Goal: Task Accomplishment & Management: Manage account settings

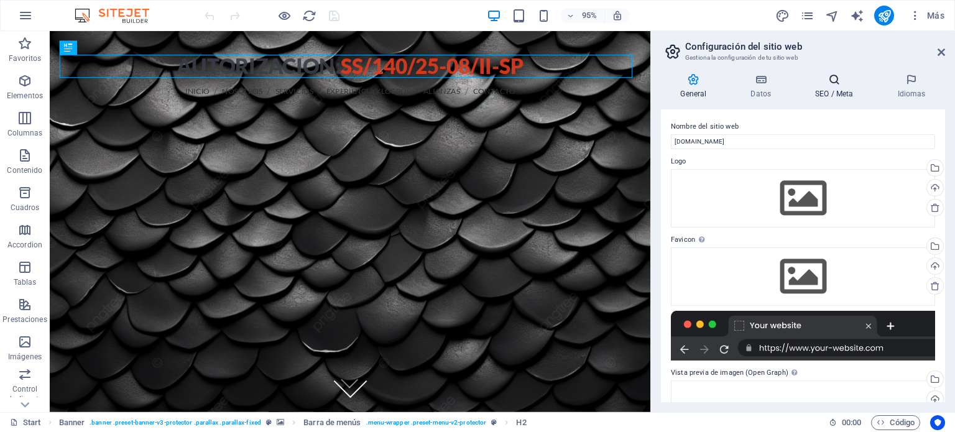
click at [843, 81] on icon at bounding box center [834, 79] width 77 height 12
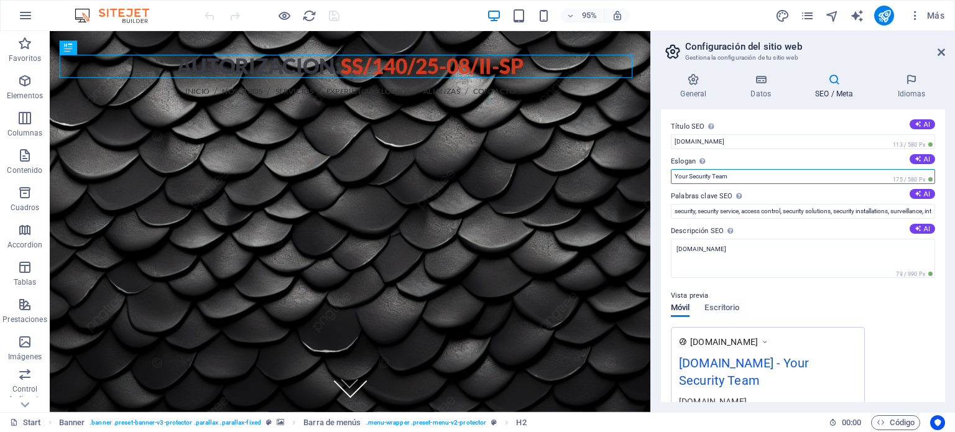
click at [749, 175] on input "Your Security Team" at bounding box center [803, 176] width 264 height 15
drag, startPoint x: 751, startPoint y: 175, endPoint x: 654, endPoint y: 183, distance: 97.4
click at [654, 183] on div "General Datos SEO / Meta Idiomas Nombre del sitio web sitbi.com.mx Logo Arrastr…" at bounding box center [803, 237] width 304 height 349
type input ""Tu seguridad, Nuestra prioridad""
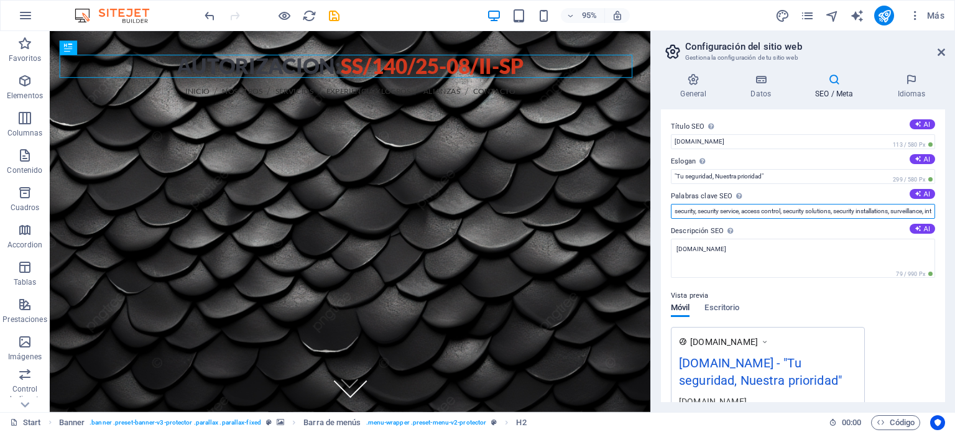
scroll to position [0, 187]
drag, startPoint x: 675, startPoint y: 210, endPoint x: 955, endPoint y: 225, distance: 279.6
click at [955, 225] on div "General Datos SEO / Meta Idiomas Nombre del sitio web sitbi.com.mx Logo Arrastr…" at bounding box center [803, 237] width 304 height 349
click at [893, 211] on input "security, security service, access control, security solutions, security instal…" at bounding box center [803, 211] width 264 height 15
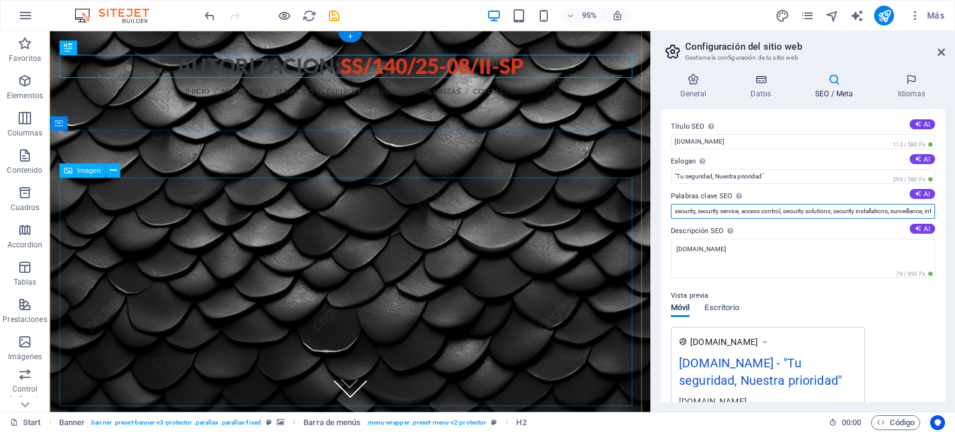
drag, startPoint x: 940, startPoint y: 241, endPoint x: 630, endPoint y: 233, distance: 309.8
click at [883, 215] on input "security, security service, access control, security solutions, security instal…" at bounding box center [803, 211] width 264 height 15
click at [891, 210] on input "security, security service, access control, security solutions, security instal…" at bounding box center [803, 211] width 264 height 15
drag, startPoint x: 892, startPoint y: 210, endPoint x: 676, endPoint y: 210, distance: 215.8
click at [676, 210] on input "security, security service, access control, security solutions, security instal…" at bounding box center [803, 211] width 264 height 15
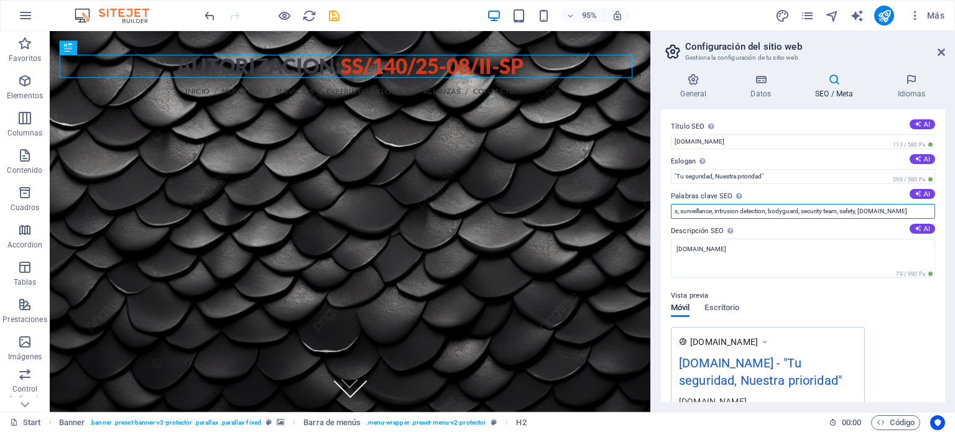
drag, startPoint x: 860, startPoint y: 210, endPoint x: 672, endPoint y: 211, distance: 187.2
click at [672, 211] on input "s, surveillance, intrusion detection, bodyguard, security team, safety, sitbi.c…" at bounding box center [803, 211] width 264 height 15
drag, startPoint x: 858, startPoint y: 210, endPoint x: 667, endPoint y: 219, distance: 191.8
click at [667, 219] on div "Título SEO El título de tu sitio web. Elige algo que destaque en los resultados…" at bounding box center [803, 255] width 284 height 293
drag, startPoint x: 908, startPoint y: 241, endPoint x: 669, endPoint y: 226, distance: 239.3
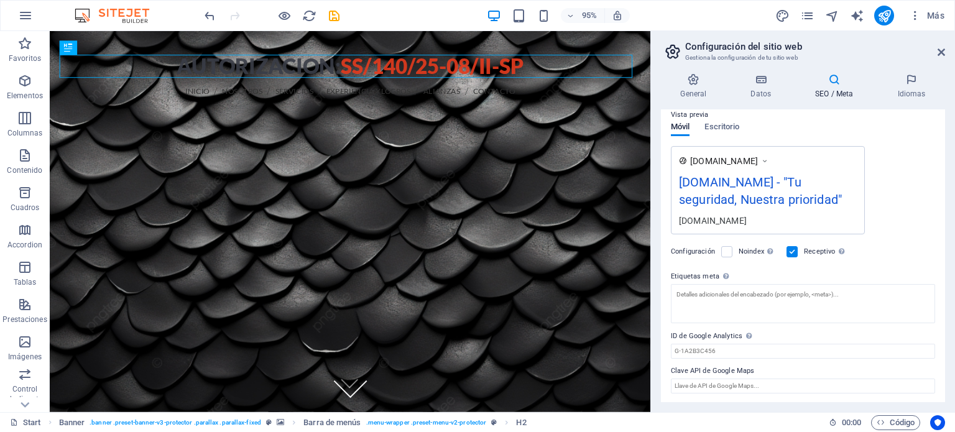
scroll to position [119, 0]
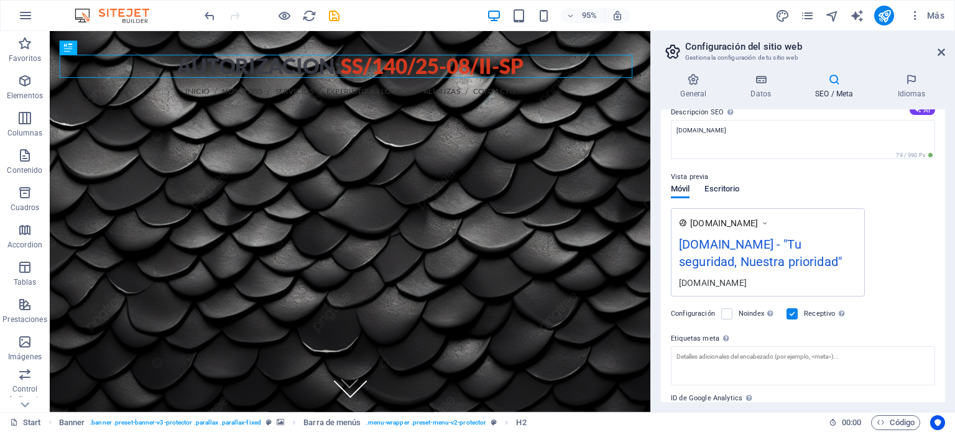
click at [736, 188] on span "Escritorio" at bounding box center [722, 190] width 35 height 17
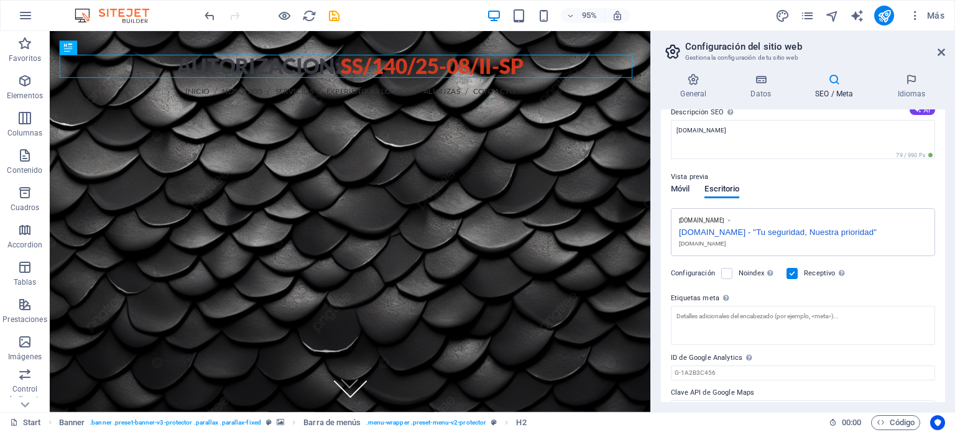
click at [688, 187] on span "Móvil" at bounding box center [680, 190] width 19 height 17
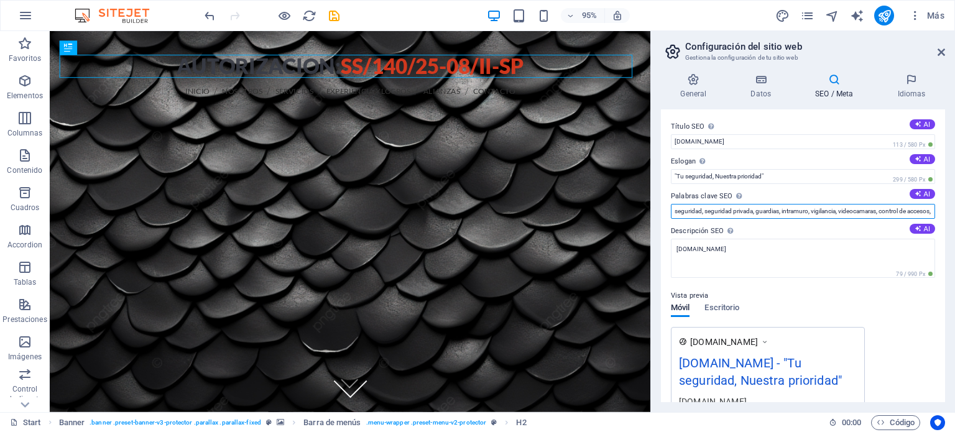
click at [893, 211] on input "seguridad, seguridad privada, guardias, intramuro, vigilancia, videocamaras, co…" at bounding box center [803, 211] width 264 height 15
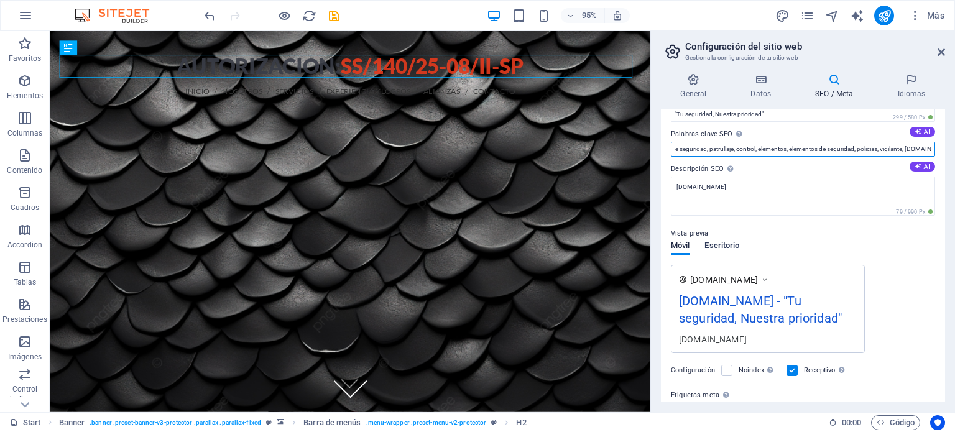
scroll to position [124, 0]
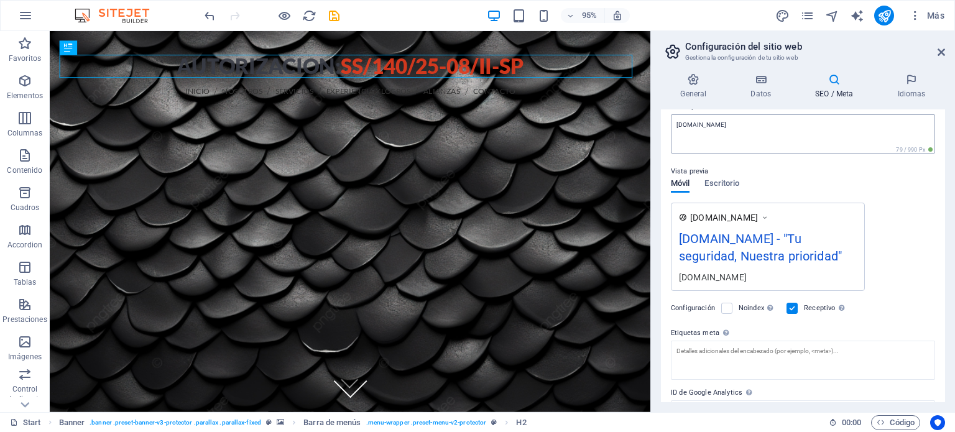
type input "seguridad, seguridad privada, guardias, intramuro, vigilancia, videocamaras, co…"
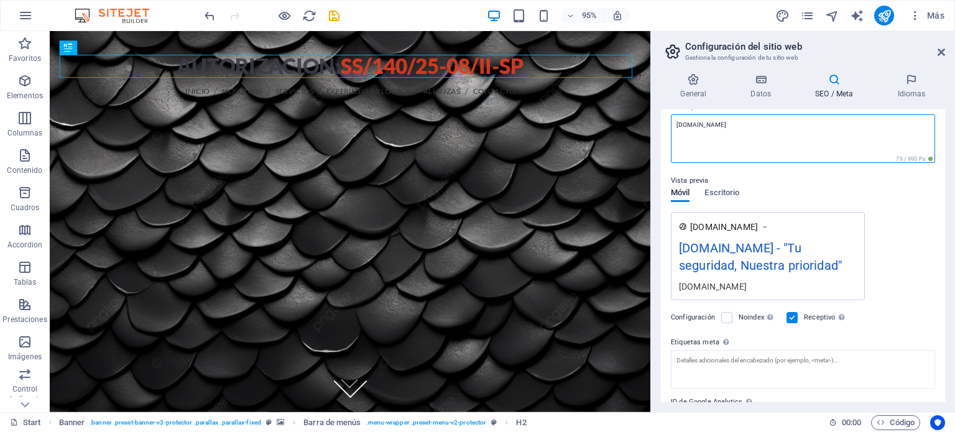
drag, startPoint x: 721, startPoint y: 127, endPoint x: 665, endPoint y: 127, distance: 55.4
click at [665, 127] on div "Título SEO El título de tu sitio web. Elige algo que destaque en los resultados…" at bounding box center [803, 255] width 284 height 293
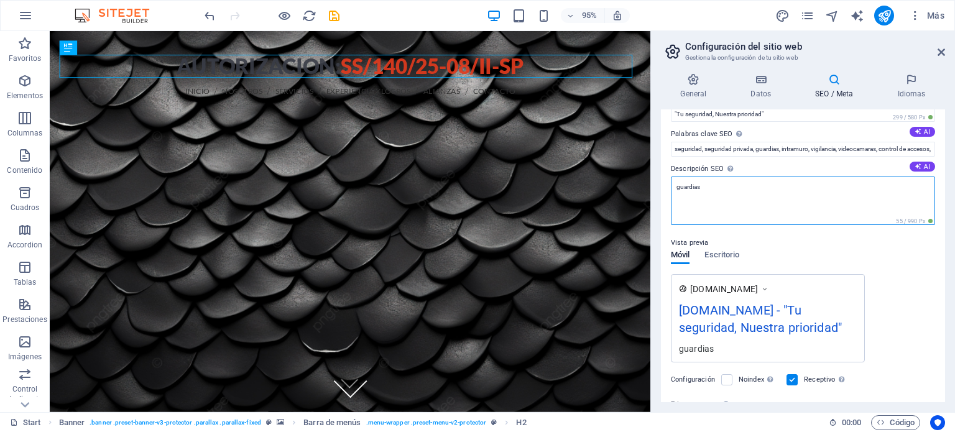
drag, startPoint x: 711, startPoint y: 183, endPoint x: 677, endPoint y: 184, distance: 34.8
click at [677, 184] on textarea "guardias" at bounding box center [803, 201] width 264 height 49
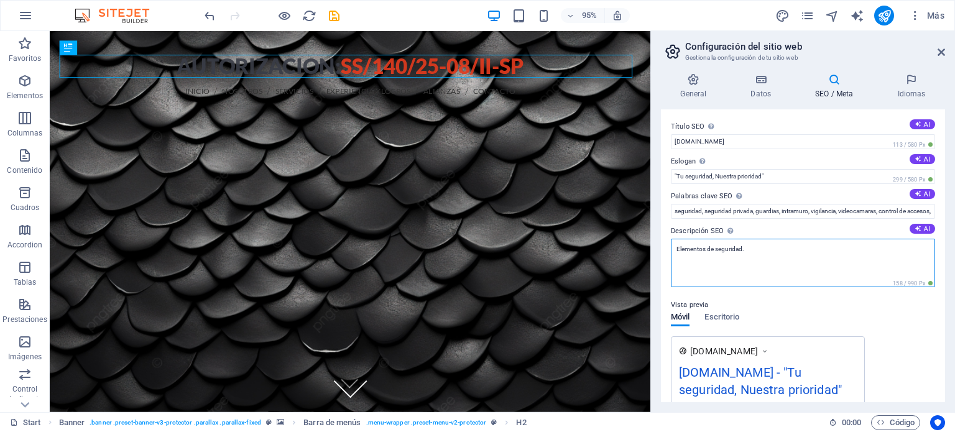
drag, startPoint x: 705, startPoint y: 247, endPoint x: 652, endPoint y: 249, distance: 52.3
click at [652, 249] on aside "Configuración del sitio web Gestiona la configuración de tu sitio web General D…" at bounding box center [803, 221] width 305 height 381
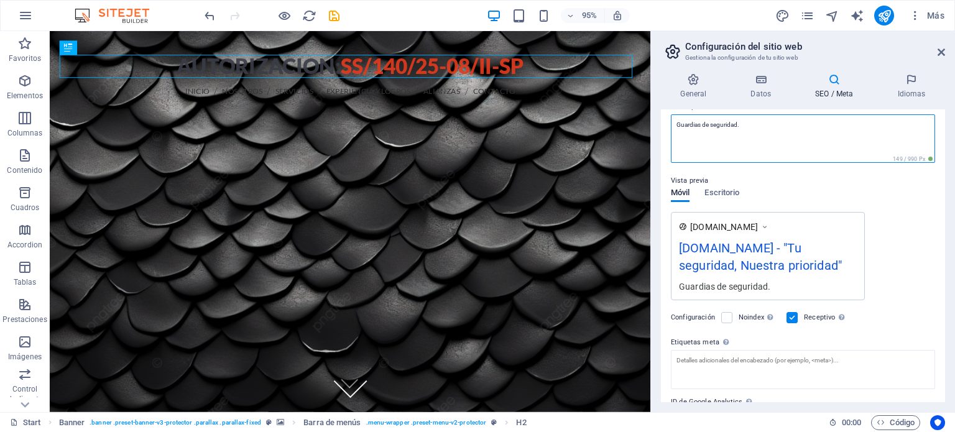
scroll to position [62, 0]
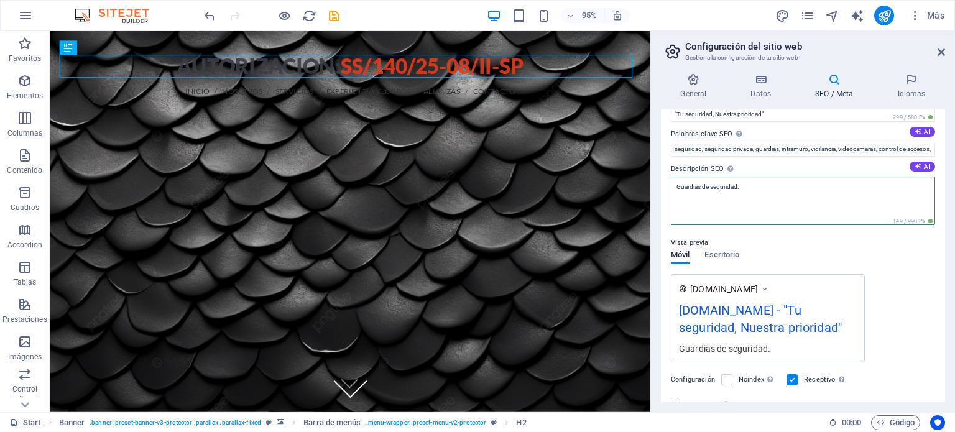
click at [743, 193] on textarea "Guardias de seguridad." at bounding box center [803, 201] width 264 height 49
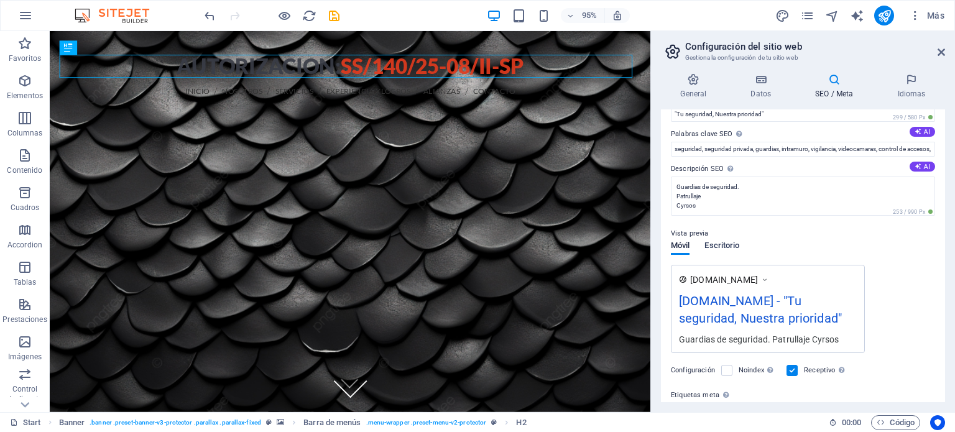
click at [726, 267] on div "Vista previa Móvil Escritorio www.example.com sitbi.com.mx - "Tu seguridad, Nue…" at bounding box center [803, 284] width 264 height 137
click at [683, 248] on span "Móvil" at bounding box center [680, 246] width 19 height 17
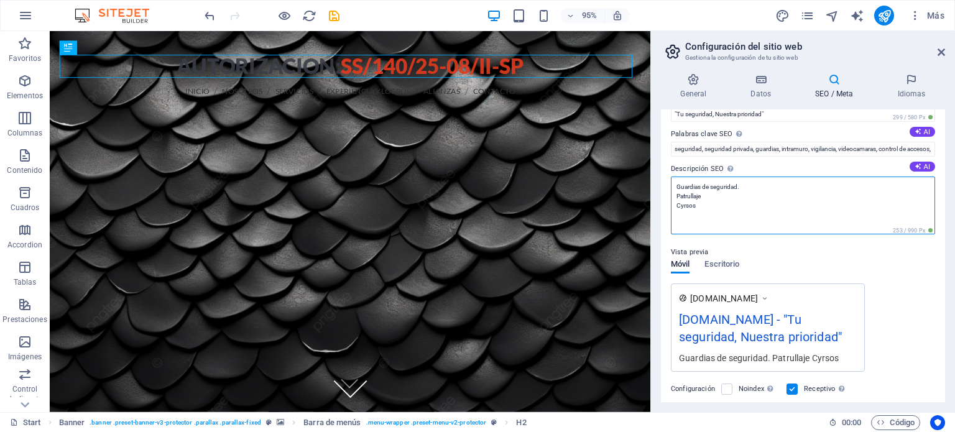
drag, startPoint x: 701, startPoint y: 204, endPoint x: 675, endPoint y: 182, distance: 34.0
click at [675, 182] on textarea "Guardias de seguridad. Patrullaje Cyrsos" at bounding box center [803, 206] width 264 height 58
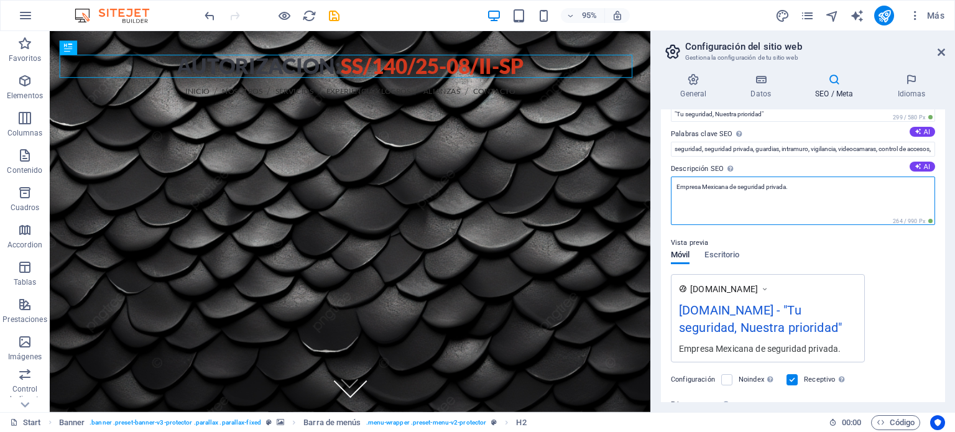
click at [741, 185] on textarea "Empresa Mexicana de seguridad privada." at bounding box center [803, 201] width 264 height 49
click at [797, 188] on textarea "Empresa Mexicana de Seguridad Privada." at bounding box center [803, 201] width 264 height 49
click at [730, 187] on textarea "Empresa Mexicana de Seguridad Privada." at bounding box center [803, 201] width 264 height 49
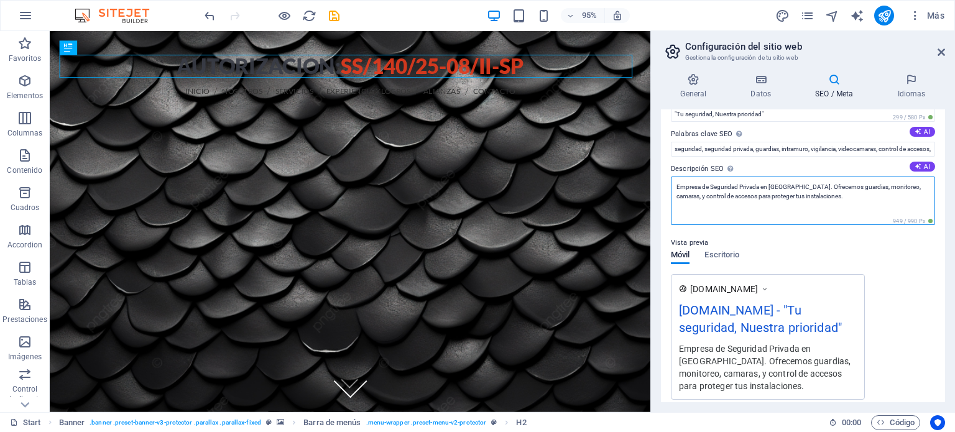
click at [690, 193] on textarea "Empresa de Seguridad Privada en Estado de mexico. Ofrecemos guardias, monitoreo…" at bounding box center [803, 201] width 264 height 49
click at [690, 198] on textarea "Empresa de Seguridad Privada en Estado de mexico. Ofrecemos guardias, monitoreo…" at bounding box center [803, 201] width 264 height 49
drag, startPoint x: 809, startPoint y: 186, endPoint x: 836, endPoint y: 211, distance: 37.0
click at [836, 211] on textarea "Empresa de Seguridad Privada en Estado de mexico. Ofrecemos guardias, monitoreo…" at bounding box center [803, 201] width 264 height 49
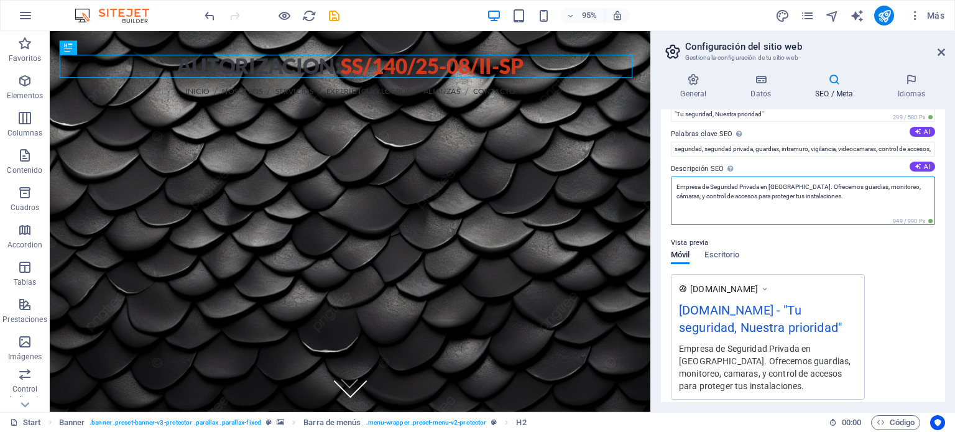
click at [806, 184] on textarea "Empresa de Seguridad Privada en Estado de mexico. Ofrecemos guardias, monitoreo…" at bounding box center [803, 201] width 264 height 49
drag, startPoint x: 812, startPoint y: 188, endPoint x: 833, endPoint y: 213, distance: 32.2
click at [833, 213] on textarea "Empresa de Seguridad Privada en Estado de Mexico. Ofrecemos guardias, monitoreo…" at bounding box center [803, 201] width 264 height 49
click at [810, 186] on textarea "Empresa de Seguridad Privada en Estado de Mexico. Ofrecemos guardias, monitoreo…" at bounding box center [803, 201] width 264 height 49
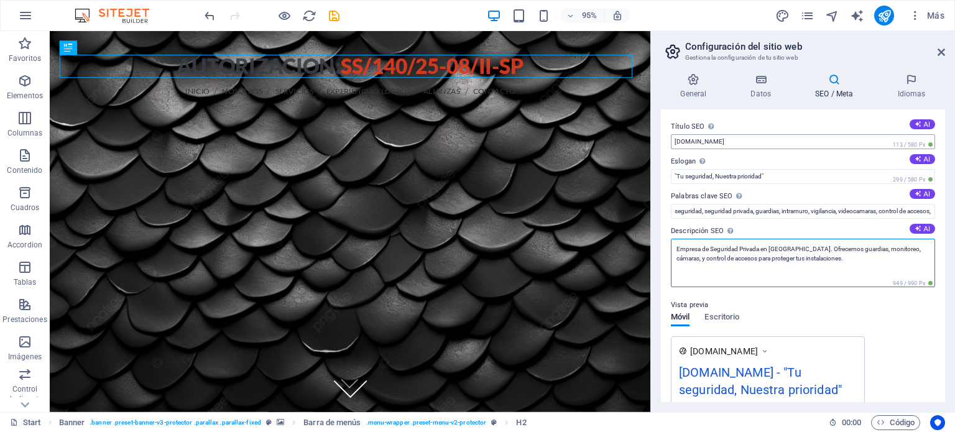
type textarea "Empresa de Seguridad Privada en [GEOGRAPHIC_DATA]. Ofrecemos guardias, monitore…"
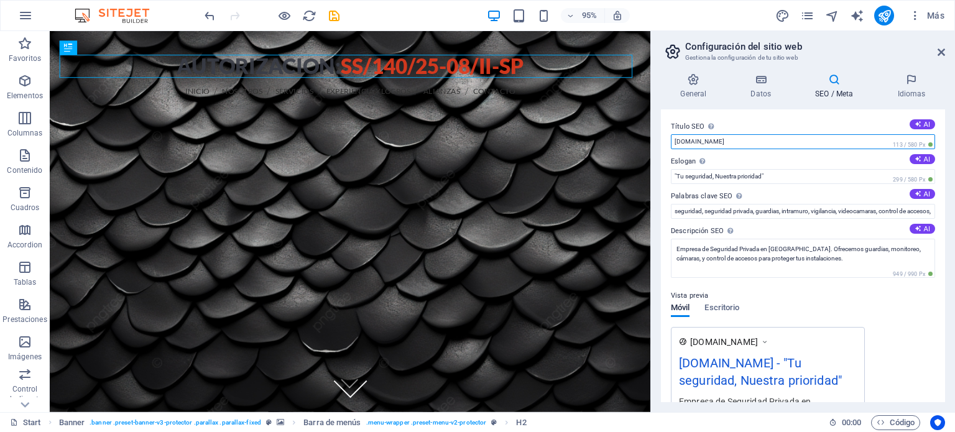
drag, startPoint x: 721, startPoint y: 143, endPoint x: 670, endPoint y: 133, distance: 51.4
click at [671, 133] on div "Título SEO El título de tu sitio web. Elige algo que destaque en los resultados…" at bounding box center [803, 134] width 264 height 30
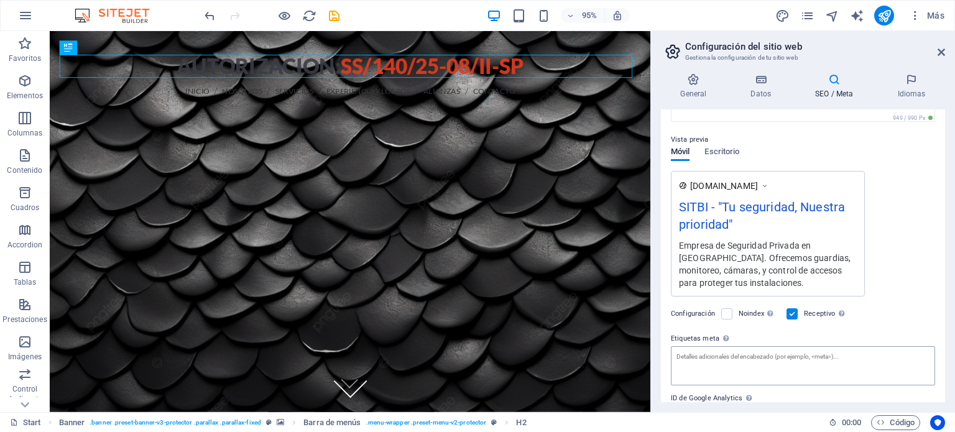
scroll to position [218, 0]
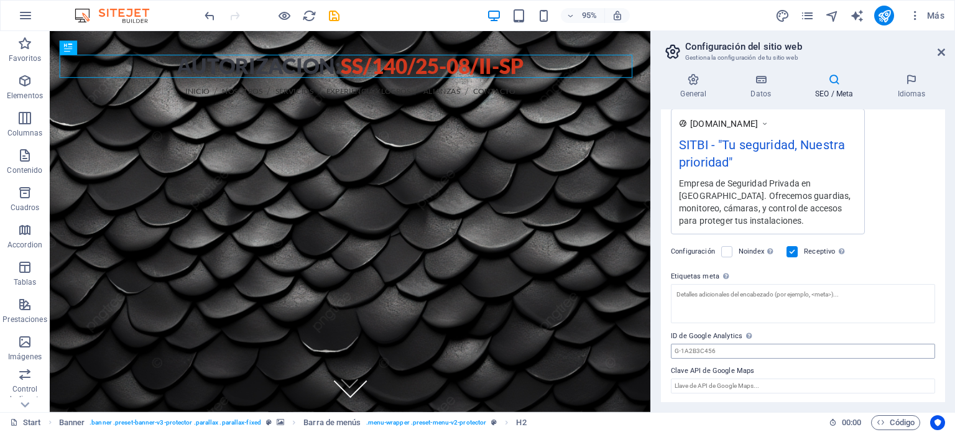
type input "SITBI"
click at [693, 352] on input "ID de Google Analytics Añada únicamente el ID de Google Analytics. Incluimos el…" at bounding box center [803, 351] width 264 height 15
click at [716, 348] on input "ID de Google Analytics Añada únicamente el ID de Google Analytics. Incluimos el…" at bounding box center [803, 351] width 264 height 15
drag, startPoint x: 712, startPoint y: 350, endPoint x: 672, endPoint y: 356, distance: 40.9
click at [672, 356] on input "ID de Google Analytics Añada únicamente el ID de Google Analytics. Incluimos el…" at bounding box center [803, 351] width 264 height 15
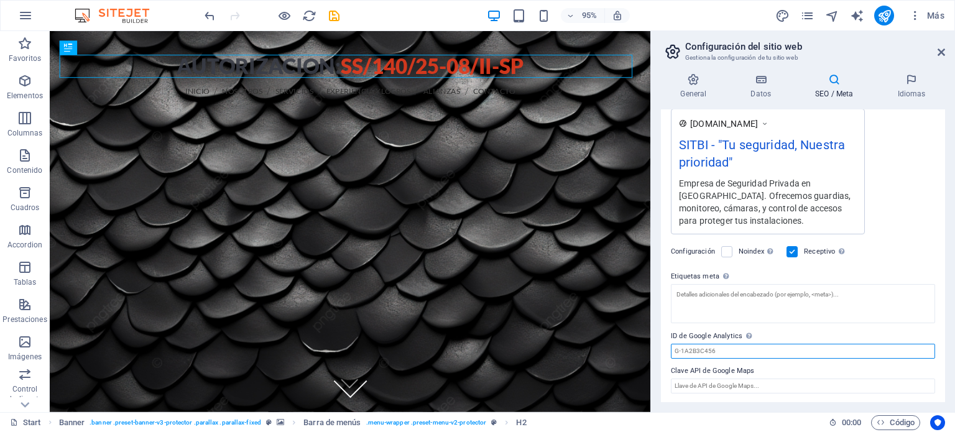
drag, startPoint x: 681, startPoint y: 348, endPoint x: 689, endPoint y: 348, distance: 8.1
click at [689, 348] on input "ID de Google Analytics Añada únicamente el ID de Google Analytics. Incluimos el…" at bounding box center [803, 351] width 264 height 15
click at [690, 348] on input "ID de Google Analytics Añada únicamente el ID de Google Analytics. Incluimos el…" at bounding box center [803, 351] width 264 height 15
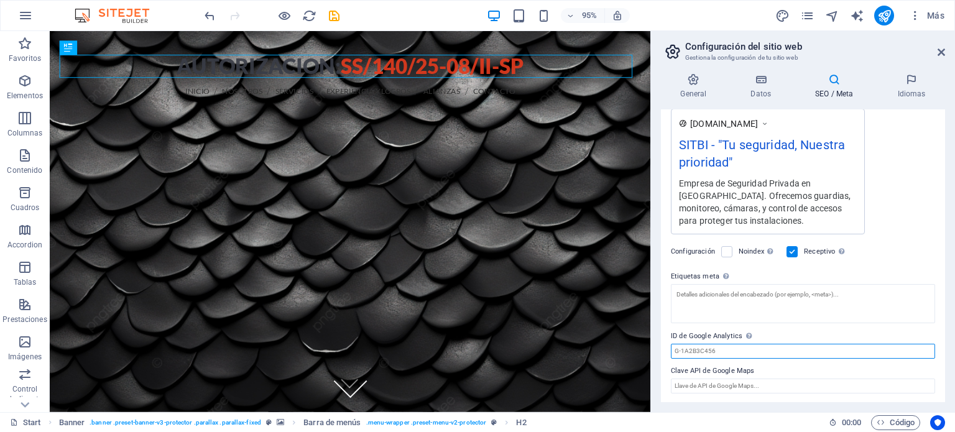
click at [690, 348] on input "ID de Google Analytics Añada únicamente el ID de Google Analytics. Incluimos el…" at bounding box center [803, 351] width 264 height 15
click at [689, 348] on input "ID de Google Analytics Añada únicamente el ID de Google Analytics. Incluimos el…" at bounding box center [803, 351] width 264 height 15
click at [687, 346] on input "ID de Google Analytics Añada únicamente el ID de Google Analytics. Incluimos el…" at bounding box center [803, 351] width 264 height 15
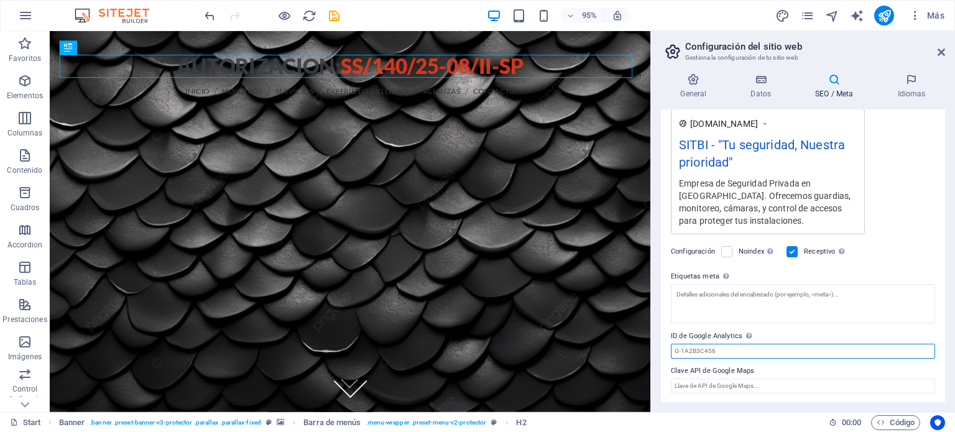
drag, startPoint x: 688, startPoint y: 345, endPoint x: 698, endPoint y: 345, distance: 10.0
click at [692, 345] on input "ID de Google Analytics Añada únicamente el ID de Google Analytics. Incluimos el…" at bounding box center [803, 351] width 264 height 15
drag, startPoint x: 697, startPoint y: 349, endPoint x: 703, endPoint y: 346, distance: 7.3
click at [703, 346] on input "ID de Google Analytics Añada únicamente el ID de Google Analytics. Incluimos el…" at bounding box center [803, 351] width 264 height 15
drag, startPoint x: 691, startPoint y: 348, endPoint x: 705, endPoint y: 350, distance: 13.9
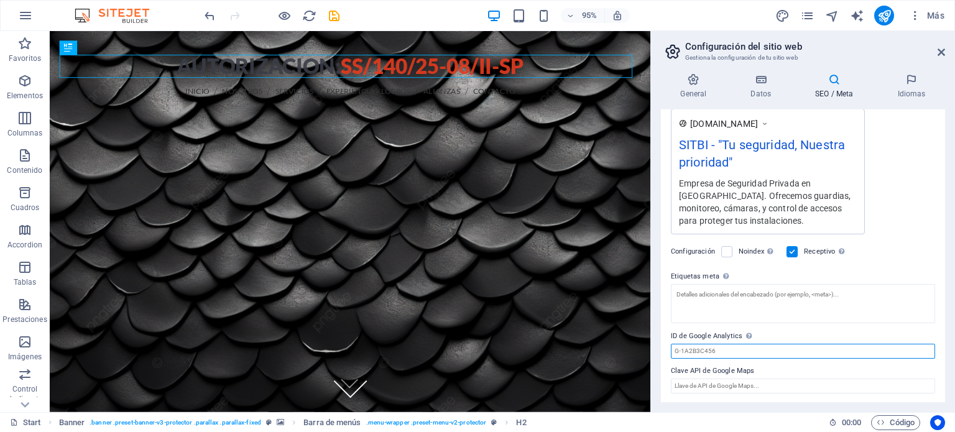
click at [707, 351] on input "ID de Google Analytics Añada únicamente el ID de Google Analytics. Incluimos el…" at bounding box center [803, 351] width 264 height 15
drag, startPoint x: 690, startPoint y: 346, endPoint x: 704, endPoint y: 348, distance: 13.9
click at [704, 348] on input "ID de Google Analytics Añada únicamente el ID de Google Analytics. Incluimos el…" at bounding box center [803, 351] width 264 height 15
drag, startPoint x: 700, startPoint y: 348, endPoint x: 710, endPoint y: 349, distance: 10.0
click at [710, 350] on input "ID de Google Analytics Añada únicamente el ID de Google Analytics. Incluimos el…" at bounding box center [803, 351] width 264 height 15
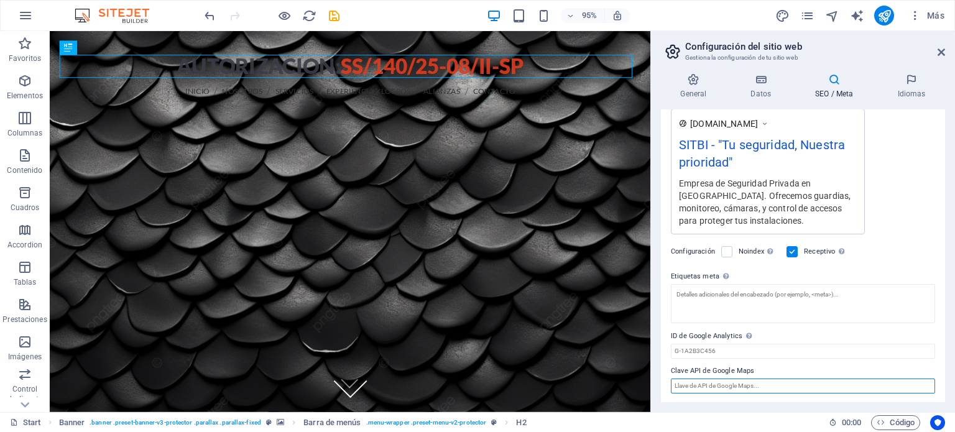
click at [701, 382] on input "Clave API de Google Maps" at bounding box center [803, 386] width 264 height 15
drag, startPoint x: 700, startPoint y: 382, endPoint x: 714, endPoint y: 382, distance: 13.7
click at [714, 382] on input "Clave API de Google Maps" at bounding box center [803, 386] width 264 height 15
drag, startPoint x: 711, startPoint y: 382, endPoint x: 726, endPoint y: 384, distance: 15.0
click at [726, 384] on input "Clave API de Google Maps" at bounding box center [803, 386] width 264 height 15
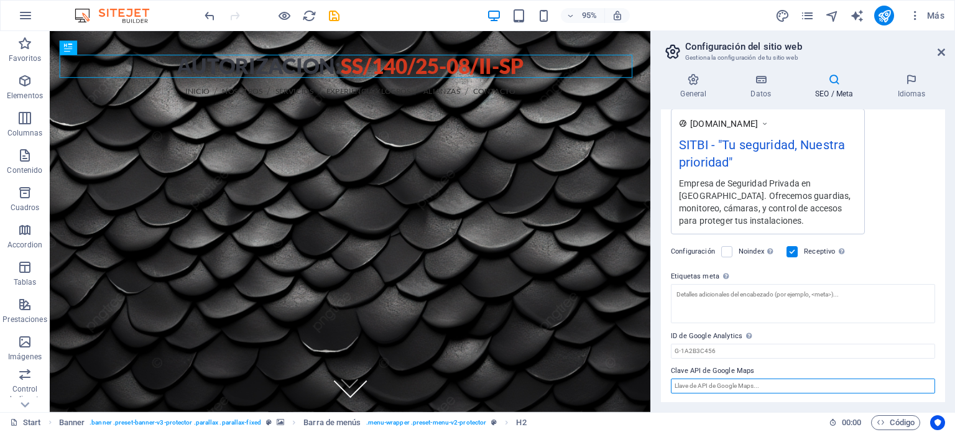
drag, startPoint x: 717, startPoint y: 383, endPoint x: 735, endPoint y: 382, distance: 17.4
click at [736, 385] on input "Clave API de Google Maps" at bounding box center [803, 386] width 264 height 15
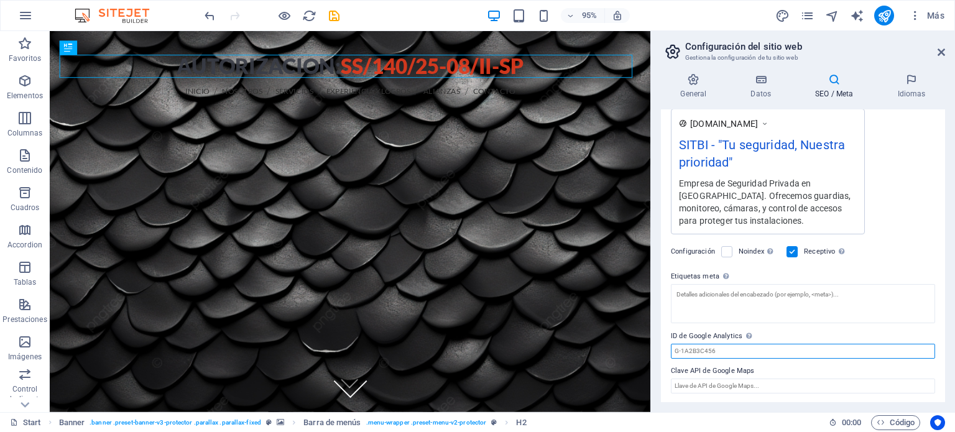
click at [722, 348] on input "ID de Google Analytics Añada únicamente el ID de Google Analytics. Incluimos el…" at bounding box center [803, 351] width 264 height 15
click at [914, 81] on icon at bounding box center [911, 79] width 67 height 12
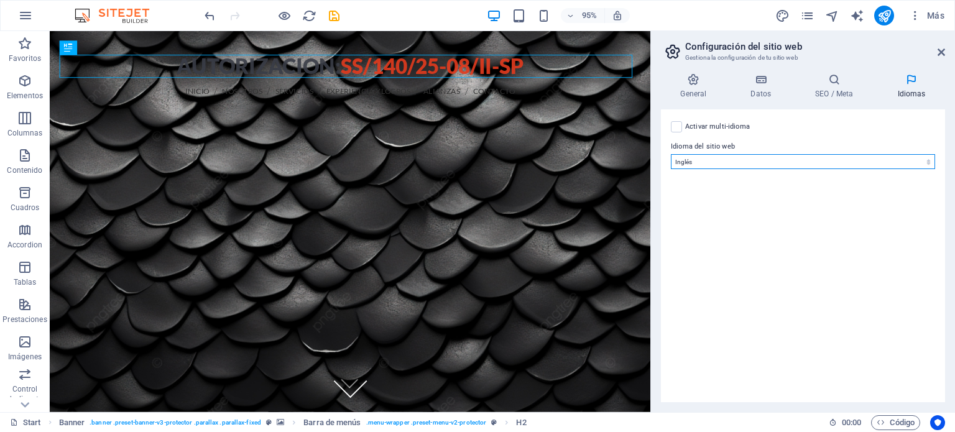
click at [873, 164] on select "Abkhazian Afar Afrikaans Akan Albanés Alemán Amharic Árabe Aragonese Armenian A…" at bounding box center [803, 161] width 264 height 15
click at [676, 124] on label at bounding box center [676, 126] width 11 height 11
click at [0, 0] on input "Activar multi-idioma Para desactivar la opción multi-idioma, elimine todos los …" at bounding box center [0, 0] width 0 height 0
select select
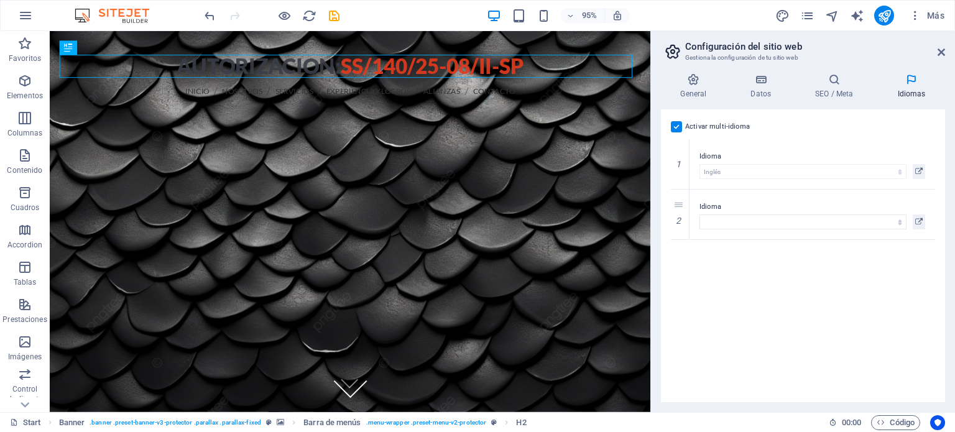
click at [908, 86] on h4 "Idiomas" at bounding box center [911, 86] width 67 height 26
click at [675, 126] on label at bounding box center [676, 126] width 11 height 11
click at [0, 0] on input "Activar multi-idioma Para desactivar la opción multi-idioma, elimine todos los …" at bounding box center [0, 0] width 0 height 0
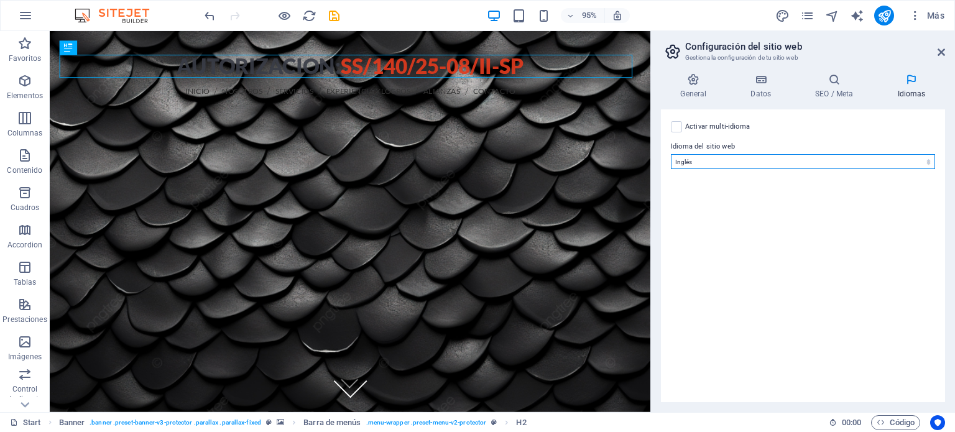
click at [761, 161] on select "Abkhazian Afar Afrikaans Akan Albanés Alemán Amharic Árabe Aragonese Armenian A…" at bounding box center [803, 161] width 264 height 15
select select "44"
click at [671, 154] on select "Abkhazian Afar Afrikaans Akan Albanés Alemán Amharic Árabe Aragonese Armenian A…" at bounding box center [803, 161] width 264 height 15
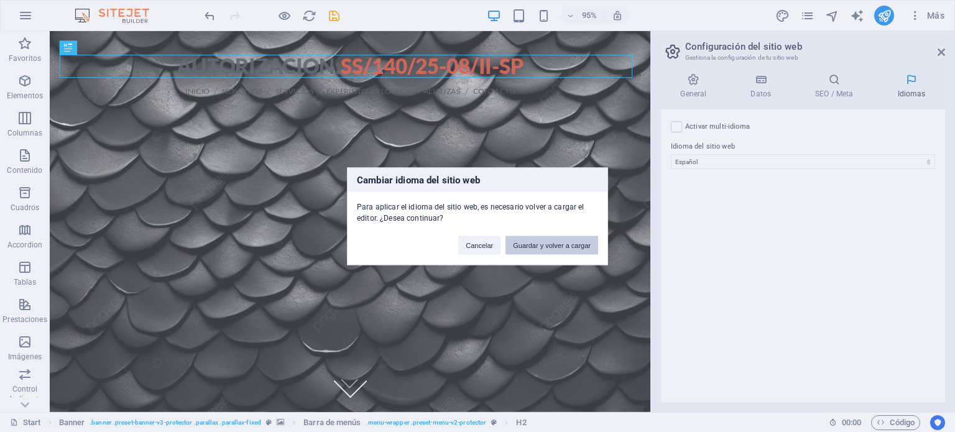
click at [560, 244] on button "Guardar y volver a cargar" at bounding box center [552, 245] width 93 height 19
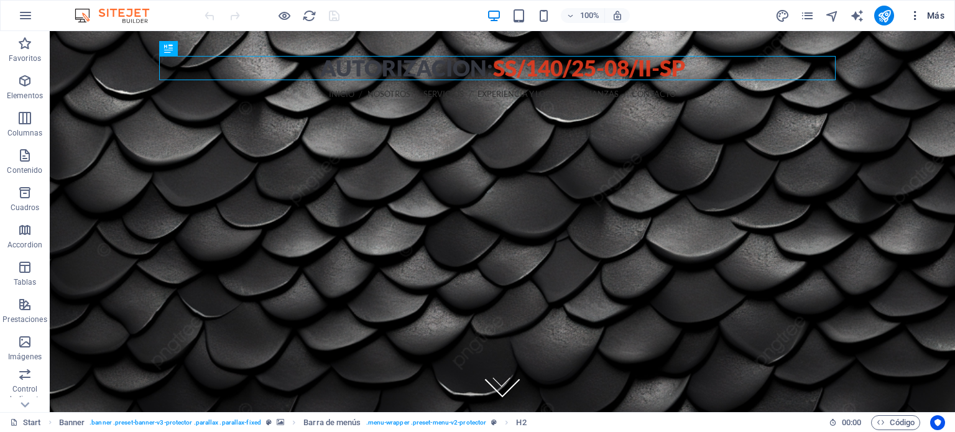
click at [932, 16] on span "Más" at bounding box center [926, 15] width 35 height 12
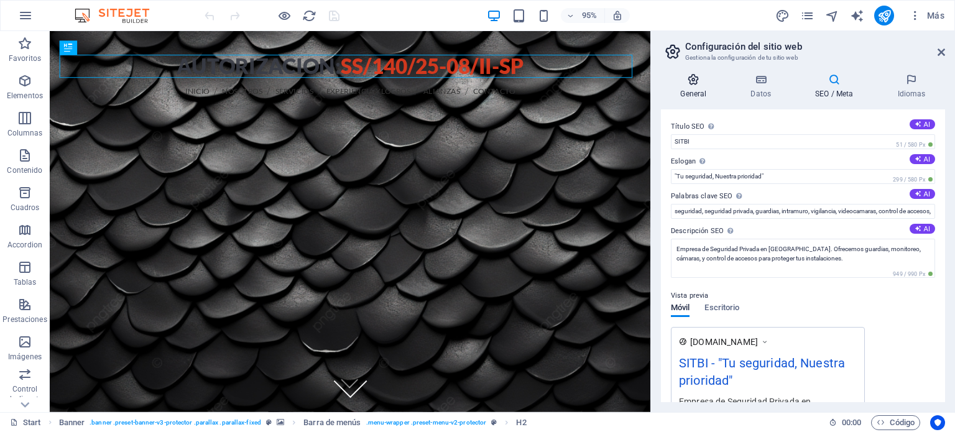
click at [697, 86] on h4 "General" at bounding box center [696, 86] width 70 height 26
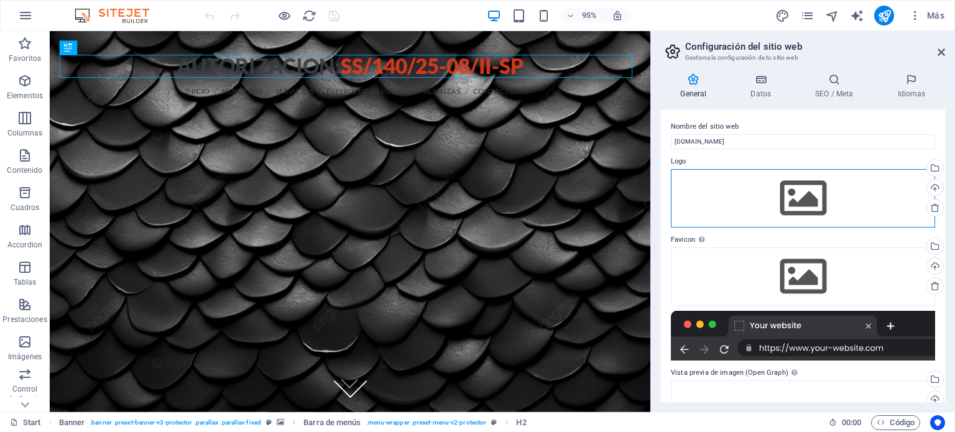
click at [813, 191] on div "Arrastra archivos aquí, haz clic para escoger archivos o selecciona archivos de…" at bounding box center [803, 198] width 264 height 58
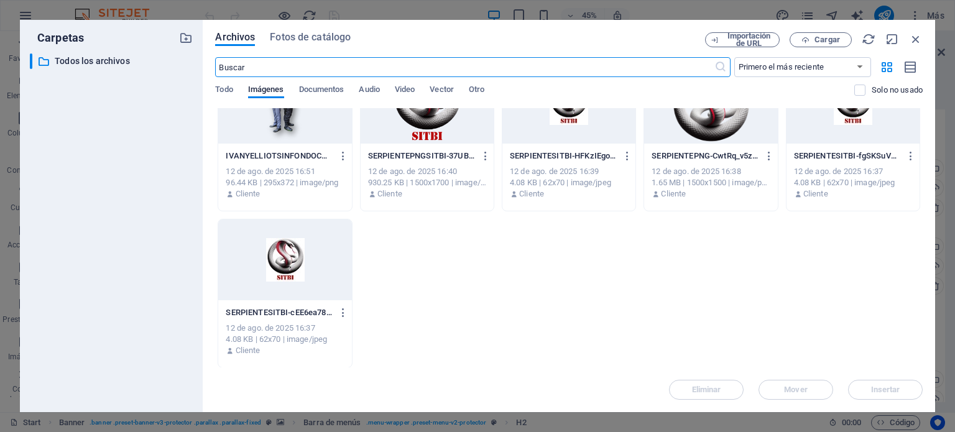
scroll to position [298, 0]
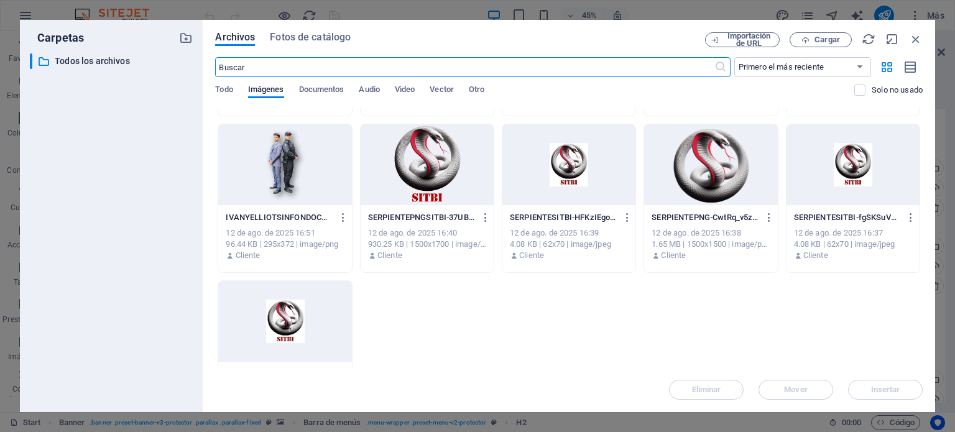
click at [421, 167] on div at bounding box center [427, 164] width 133 height 81
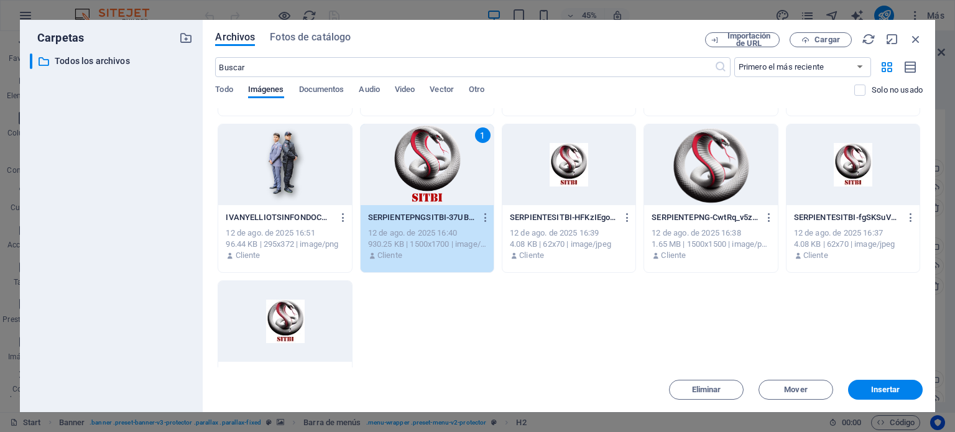
click at [421, 167] on div "1" at bounding box center [427, 164] width 133 height 81
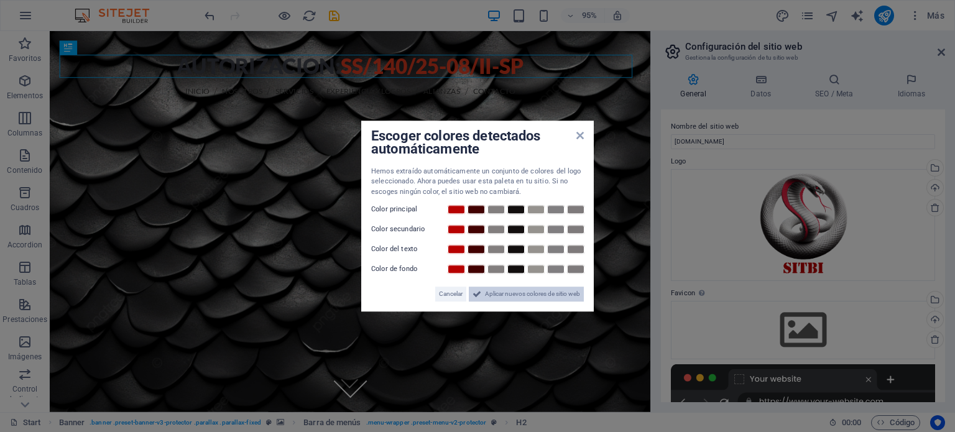
click at [515, 295] on span "Aplicar nuevos colores de sitio web" at bounding box center [532, 294] width 95 height 15
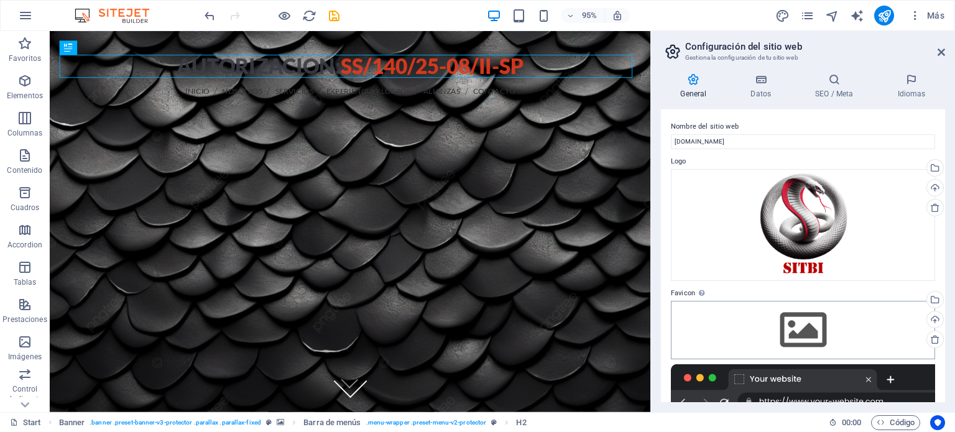
scroll to position [62, 0]
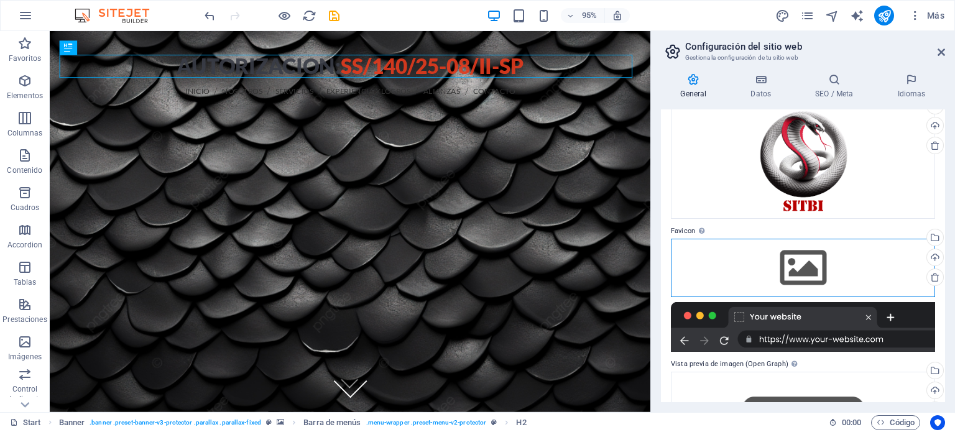
click at [811, 267] on div "Arrastra archivos aquí, haz clic para escoger archivos o selecciona archivos de…" at bounding box center [803, 268] width 264 height 58
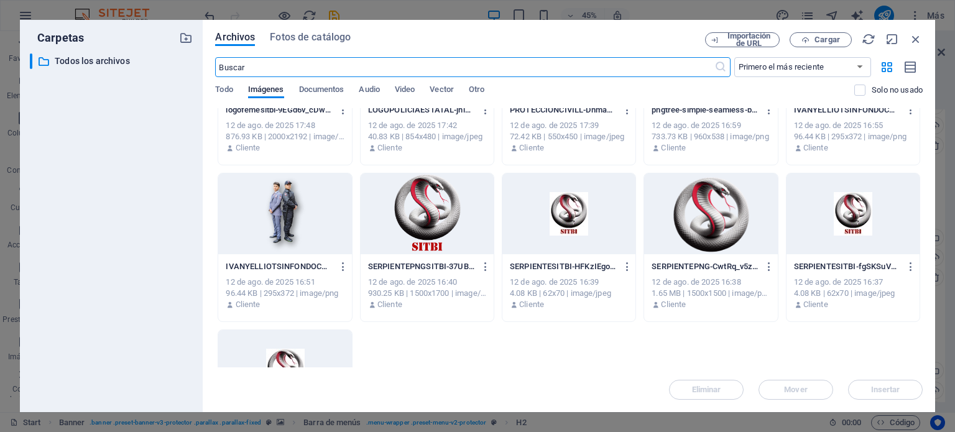
scroll to position [311, 0]
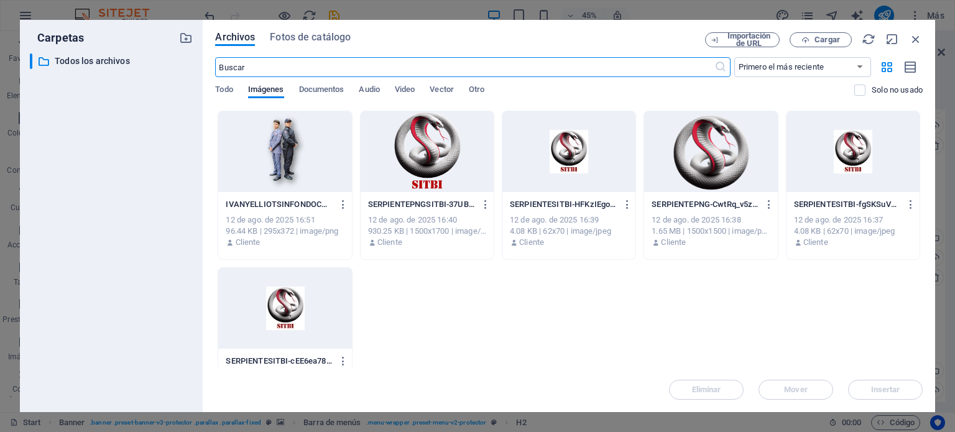
click at [716, 165] on div at bounding box center [710, 151] width 133 height 81
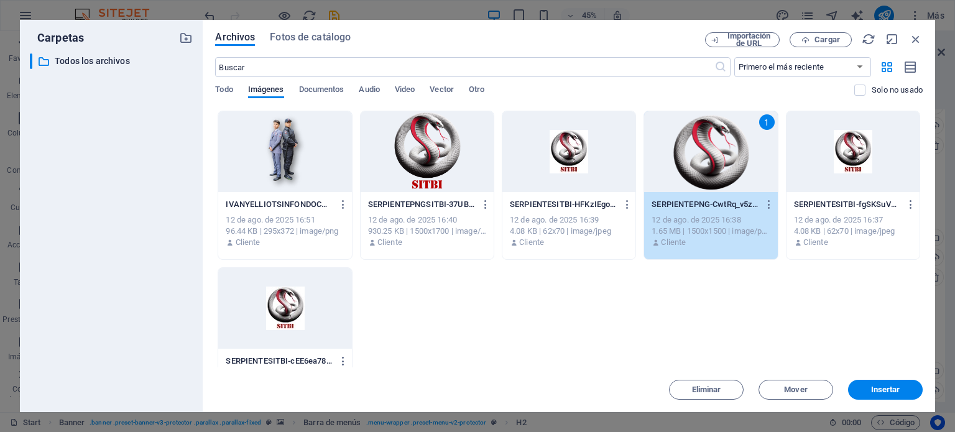
click at [716, 165] on div "1" at bounding box center [710, 151] width 133 height 81
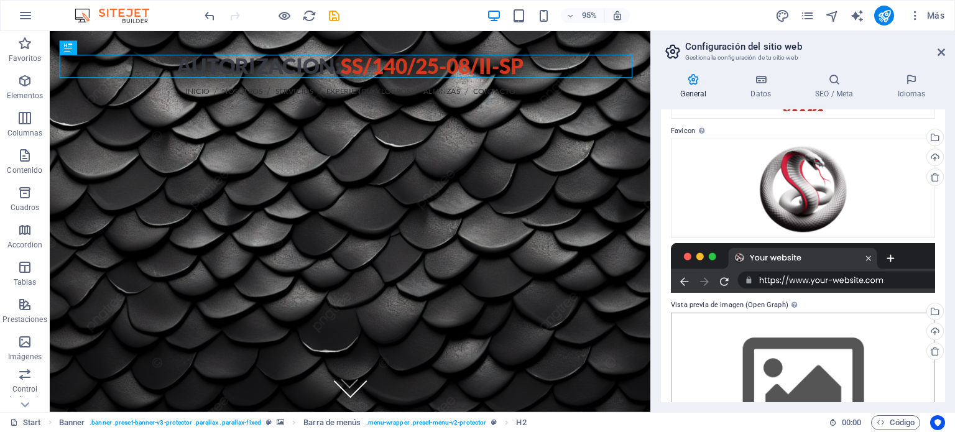
scroll to position [225, 0]
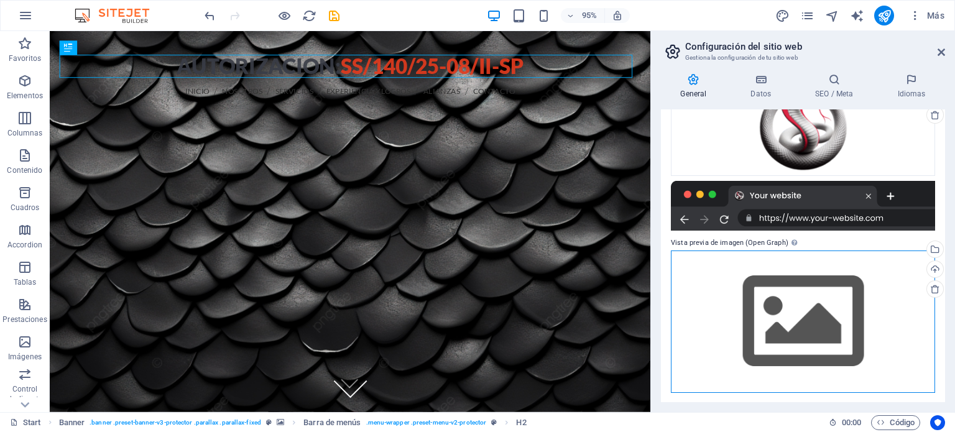
click at [835, 316] on div "Arrastra archivos aquí, haz clic para escoger archivos o selecciona archivos de…" at bounding box center [803, 322] width 264 height 142
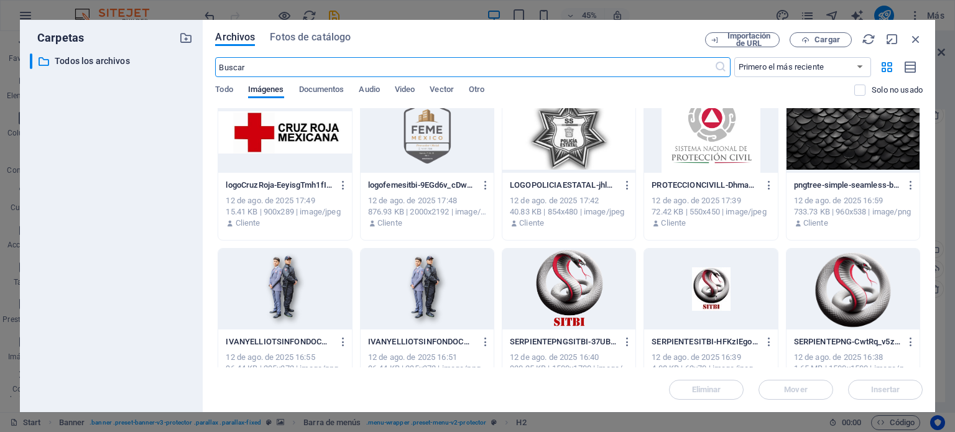
scroll to position [298, 0]
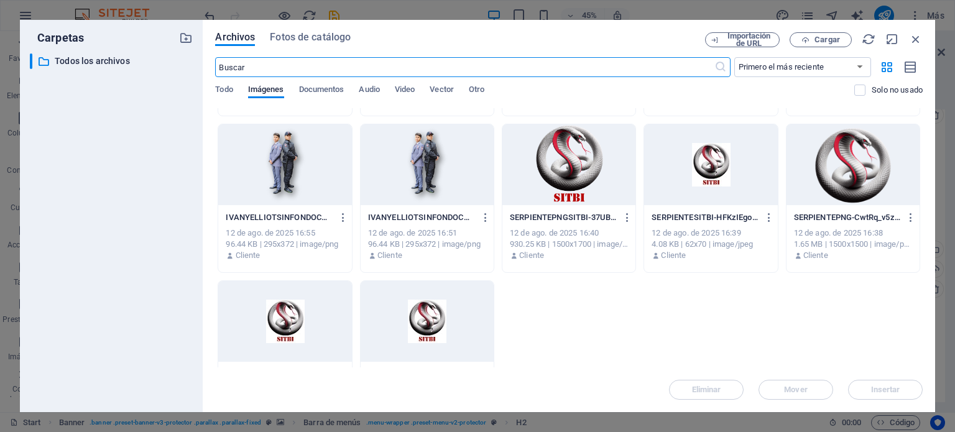
click at [560, 183] on div at bounding box center [569, 164] width 133 height 81
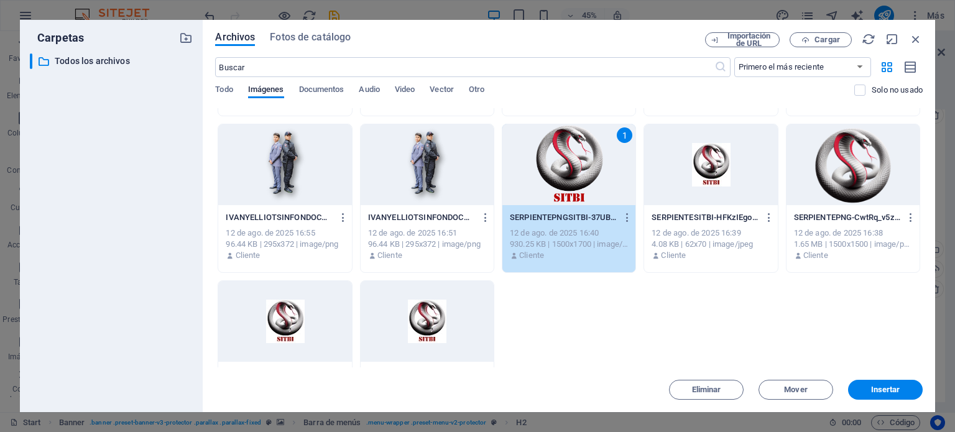
click at [560, 183] on div "1" at bounding box center [569, 164] width 133 height 81
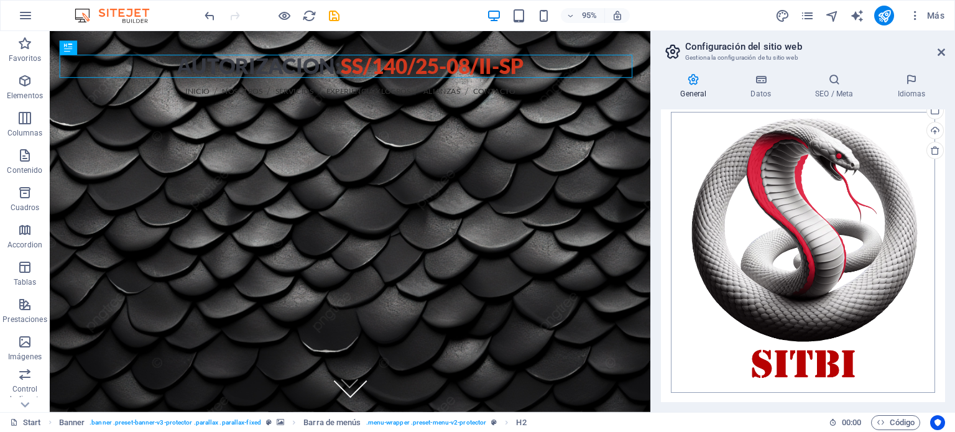
scroll to position [0, 0]
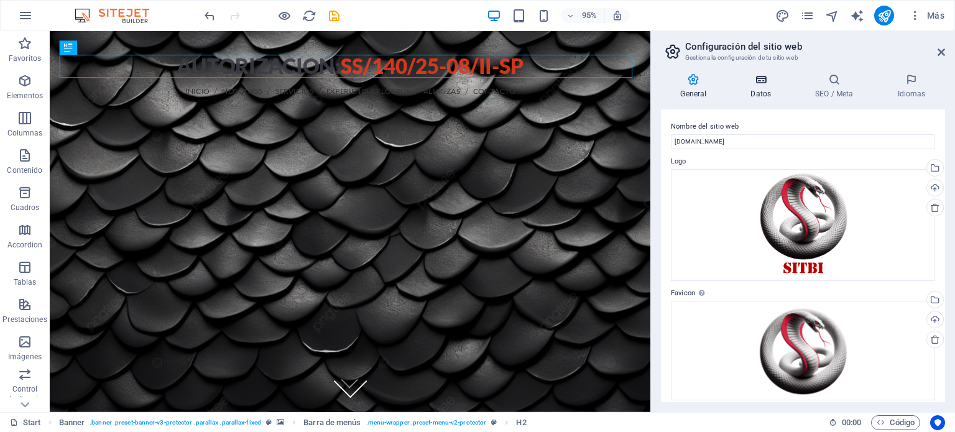
click at [0, 0] on icon at bounding box center [0, 0] width 0 height 0
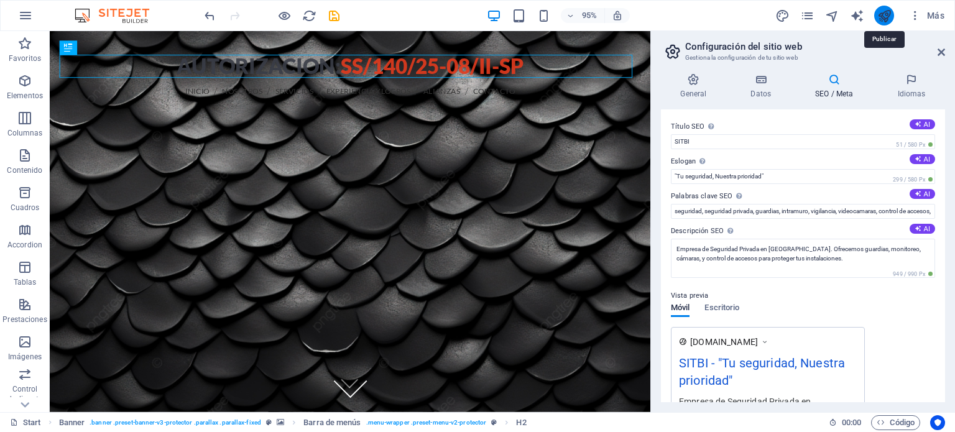
click at [884, 12] on icon "publish" at bounding box center [885, 16] width 14 height 14
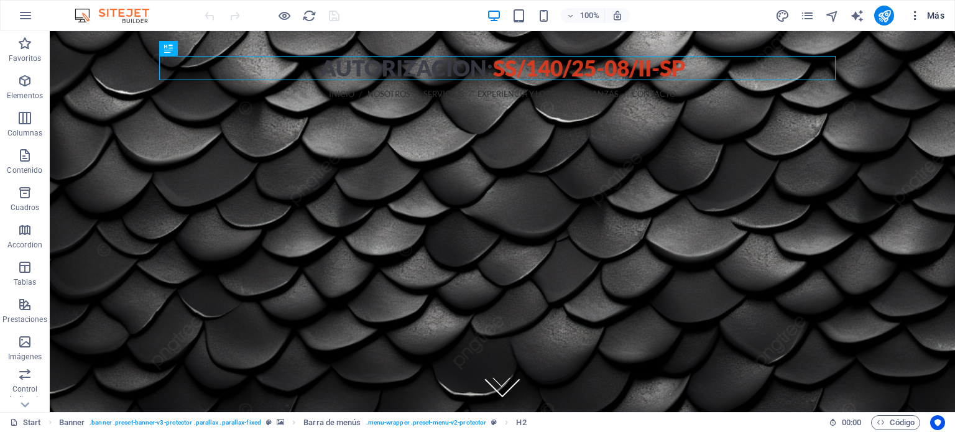
click at [938, 17] on span "Más" at bounding box center [926, 15] width 35 height 12
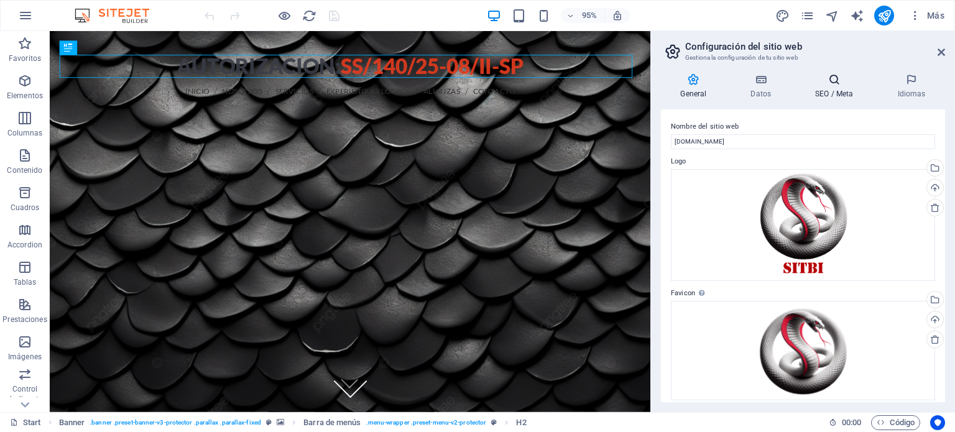
click at [0, 0] on icon at bounding box center [0, 0] width 0 height 0
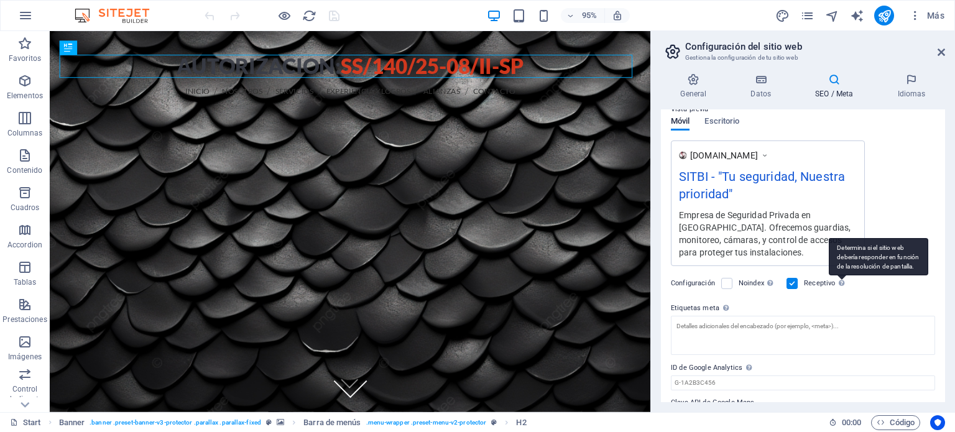
scroll to position [218, 0]
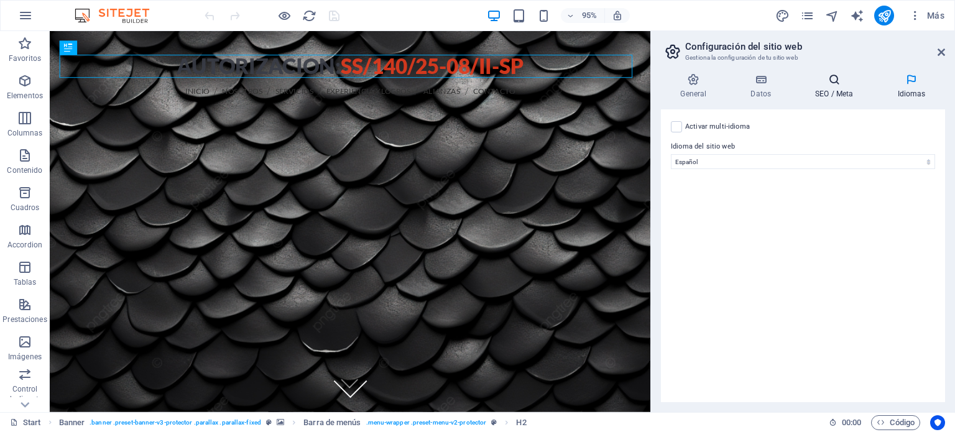
click at [840, 86] on h4 "SEO / Meta" at bounding box center [837, 86] width 82 height 26
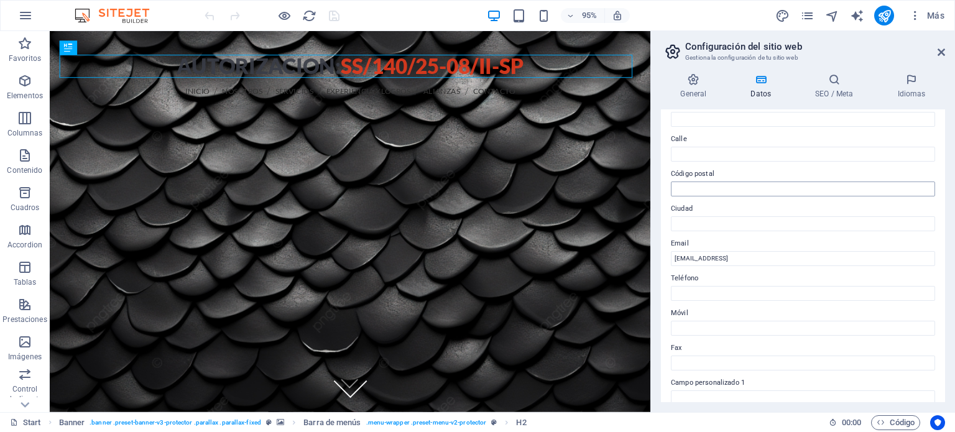
scroll to position [0, 0]
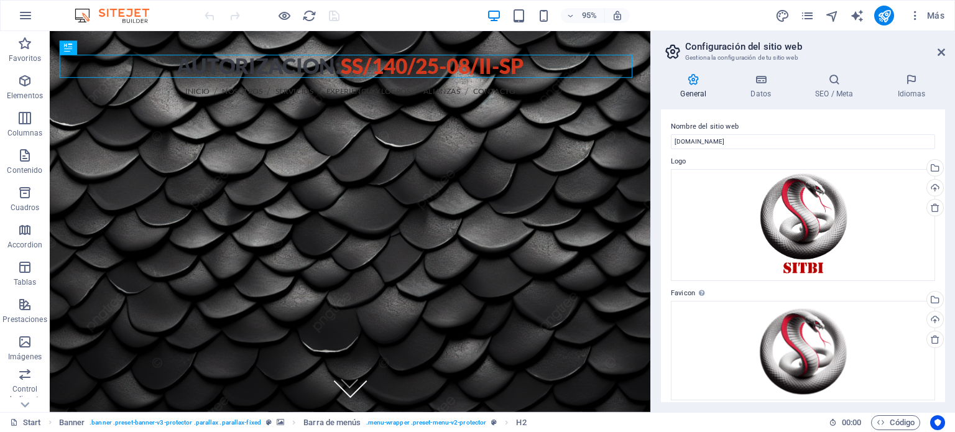
click at [779, 53] on h3 "Gestiona la configuración de tu sitio web" at bounding box center [802, 57] width 235 height 11
click at [942, 52] on icon at bounding box center [941, 52] width 7 height 10
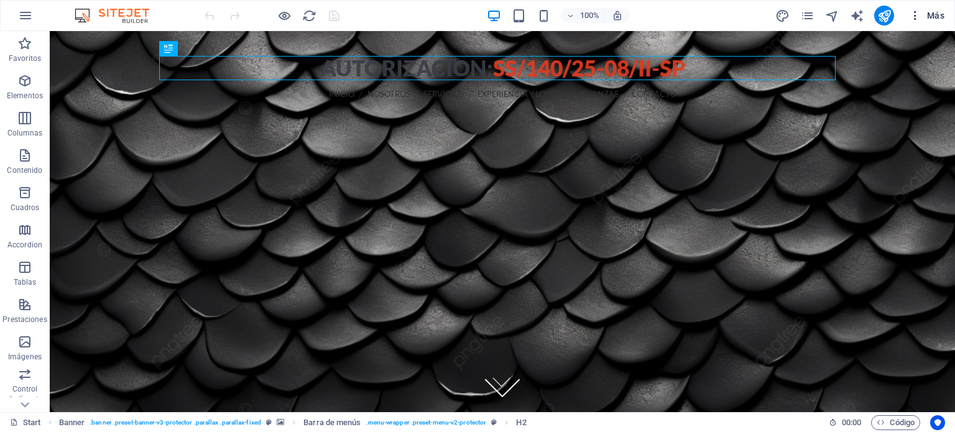
click at [940, 15] on span "Más" at bounding box center [926, 15] width 35 height 12
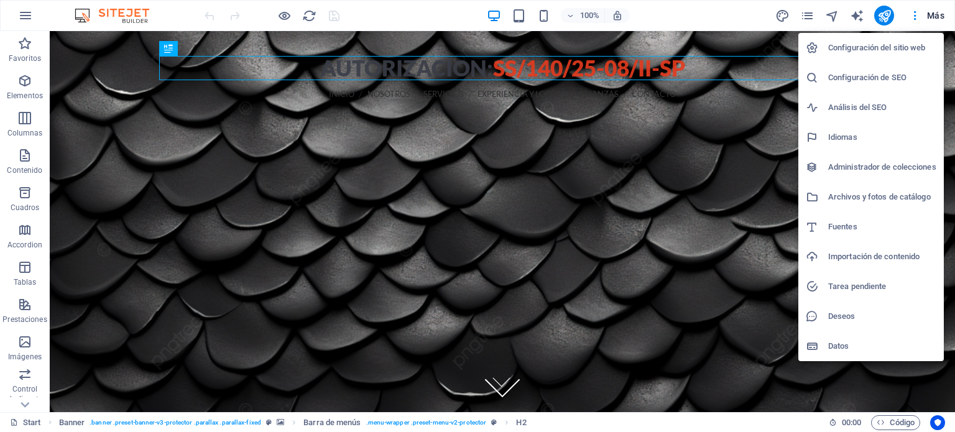
click at [889, 47] on h6 "Configuración del sitio web" at bounding box center [882, 47] width 108 height 15
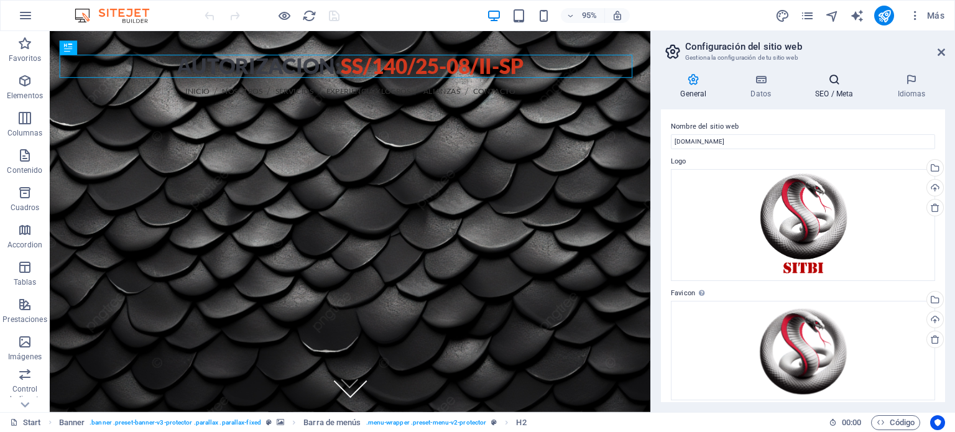
click at [828, 88] on h4 "SEO / Meta" at bounding box center [837, 86] width 82 height 26
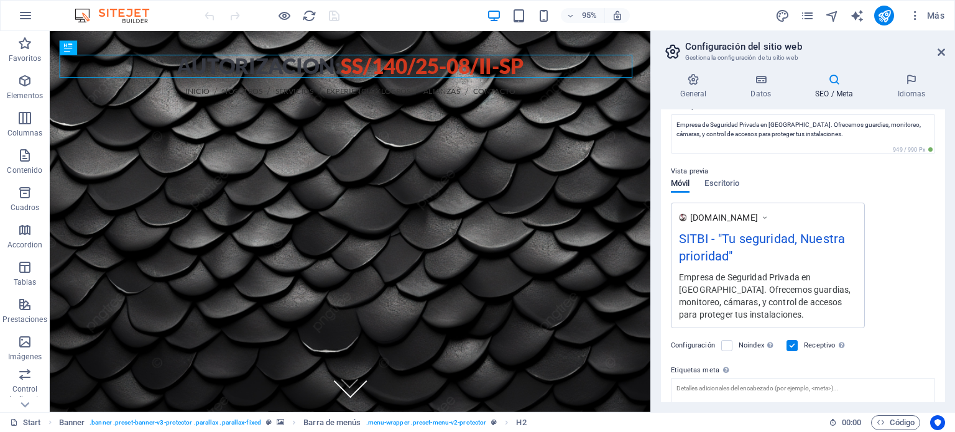
scroll to position [187, 0]
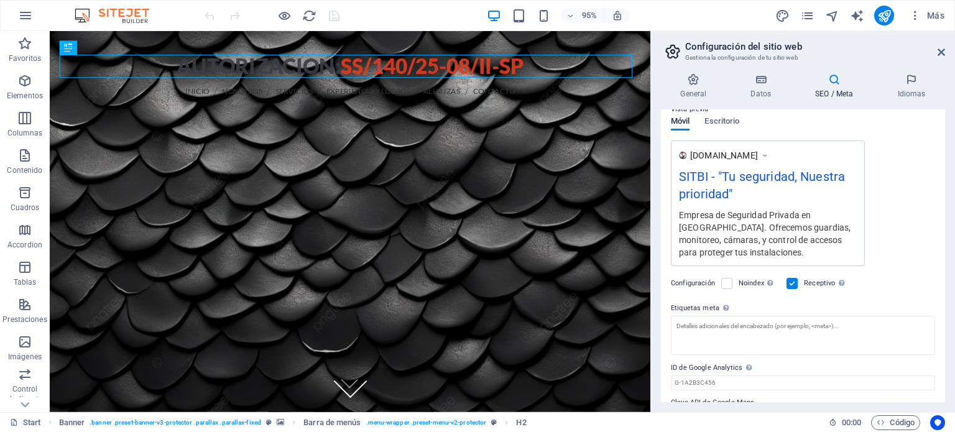
click at [902, 264] on div "www.example.com SITBI - "Tu seguridad, Nuestra prioridad" Empresa de Seguridad …" at bounding box center [803, 204] width 264 height 126
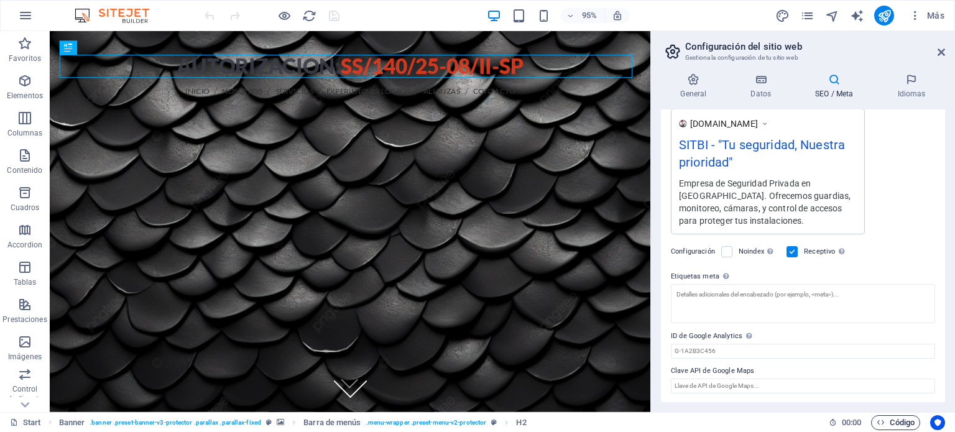
click at [896, 424] on span "Código" at bounding box center [896, 422] width 38 height 15
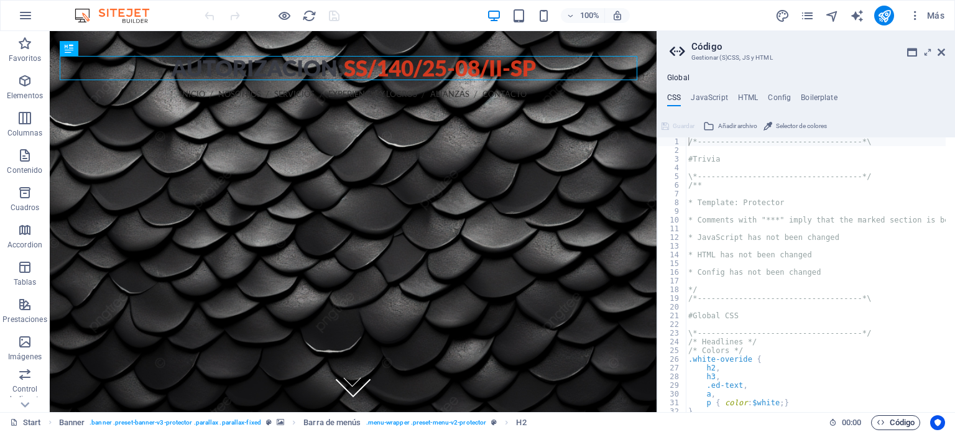
click at [896, 422] on span "Código" at bounding box center [896, 422] width 38 height 15
click at [942, 49] on icon at bounding box center [941, 52] width 7 height 10
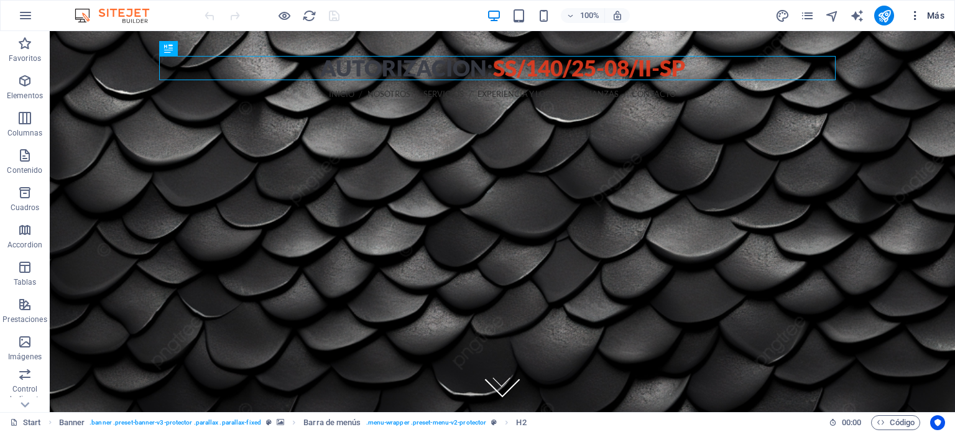
click at [933, 6] on button "Más" at bounding box center [926, 16] width 45 height 20
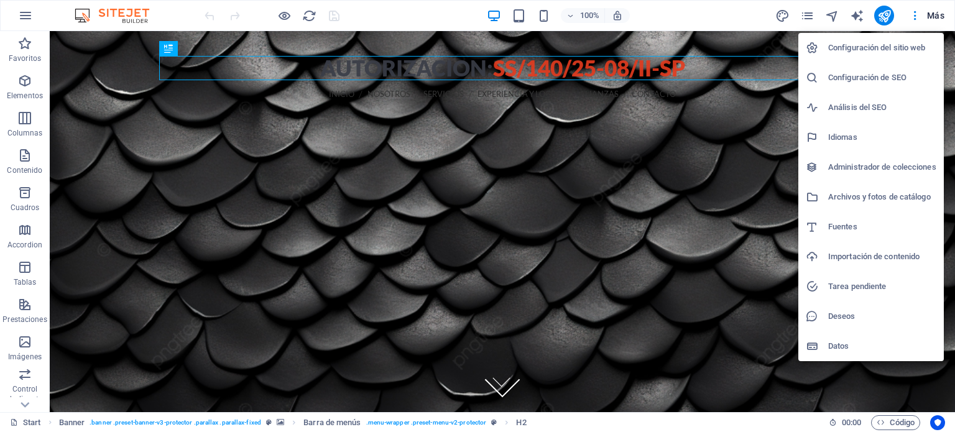
click at [861, 141] on h6 "Idiomas" at bounding box center [882, 137] width 108 height 15
select select "44"
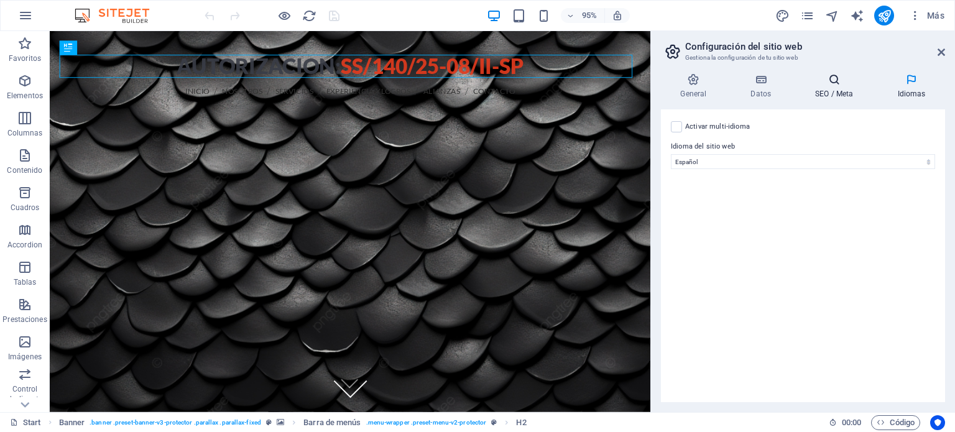
click at [838, 87] on h4 "SEO / Meta" at bounding box center [837, 86] width 82 height 26
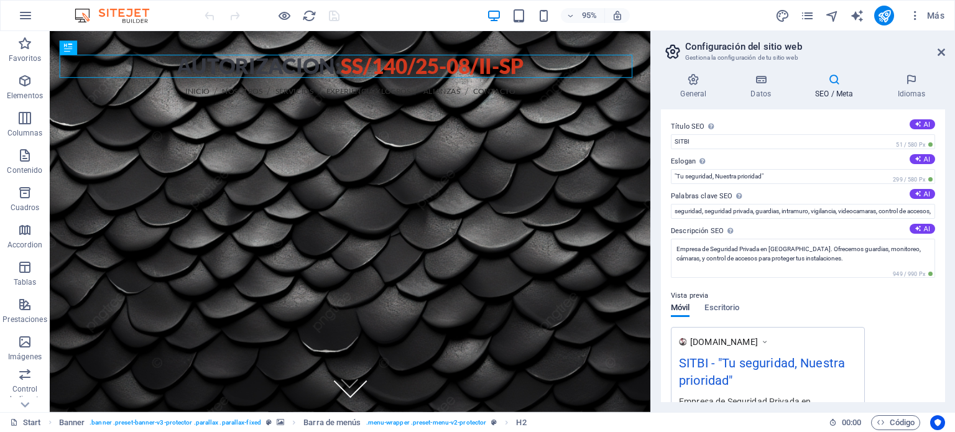
scroll to position [124, 0]
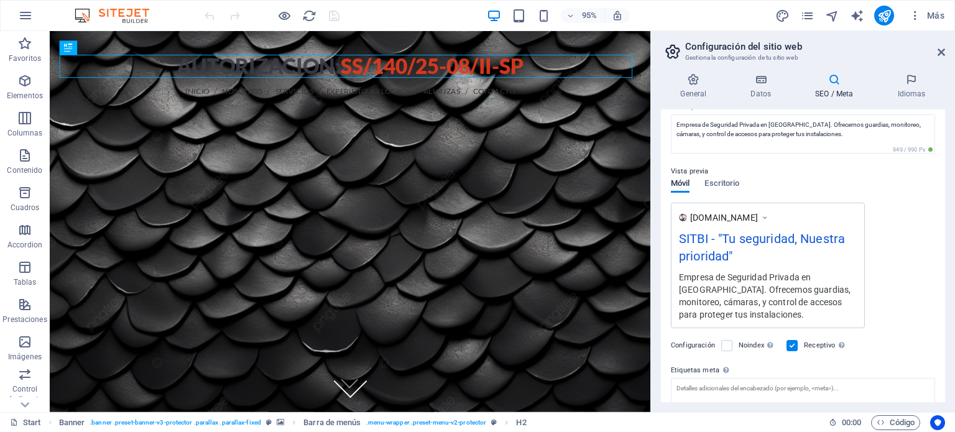
click at [766, 243] on div "SITBI - "Tu seguridad, Nuestra prioridad"" at bounding box center [768, 250] width 178 height 42
click at [728, 186] on span "Escritorio" at bounding box center [722, 184] width 35 height 17
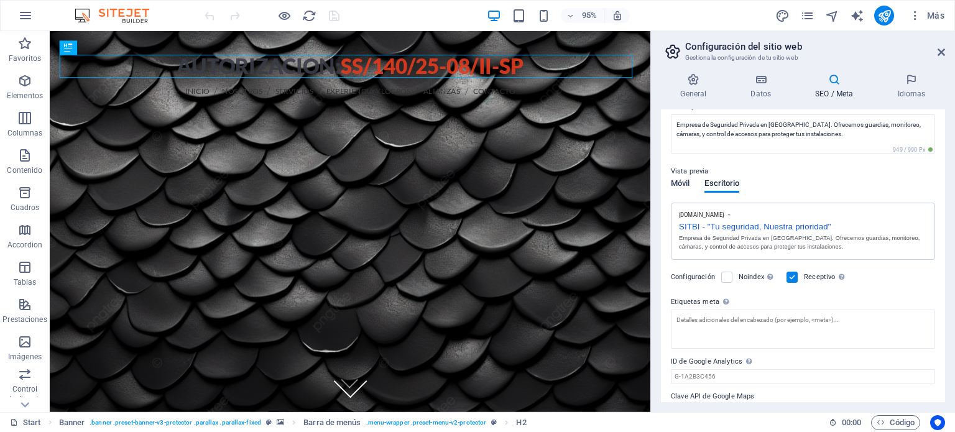
click at [676, 187] on span "Móvil" at bounding box center [680, 184] width 19 height 17
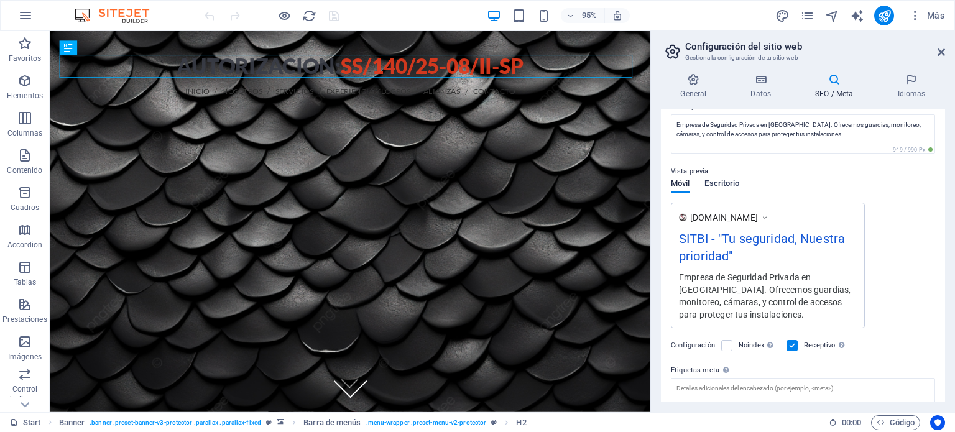
click at [716, 185] on span "Escritorio" at bounding box center [722, 184] width 35 height 17
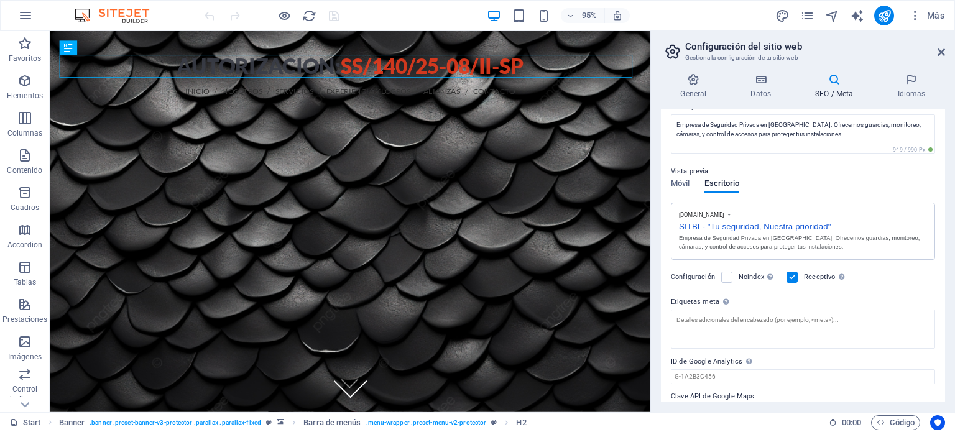
scroll to position [149, 0]
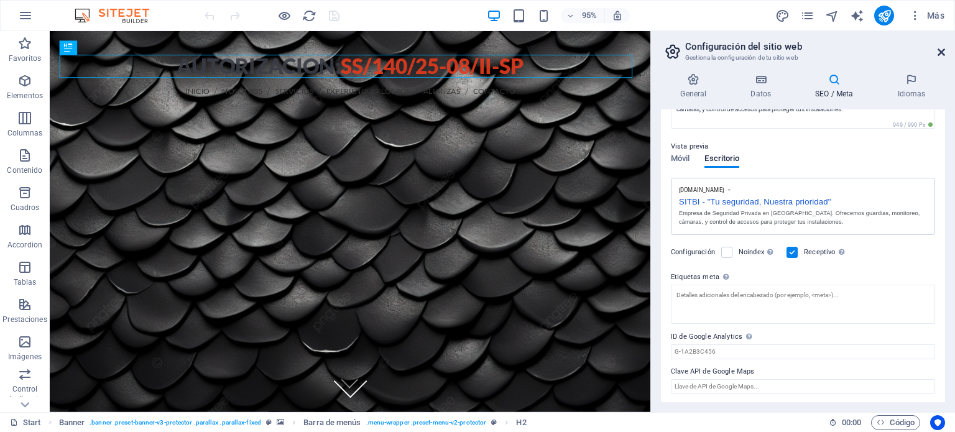
click at [938, 50] on icon at bounding box center [941, 52] width 7 height 10
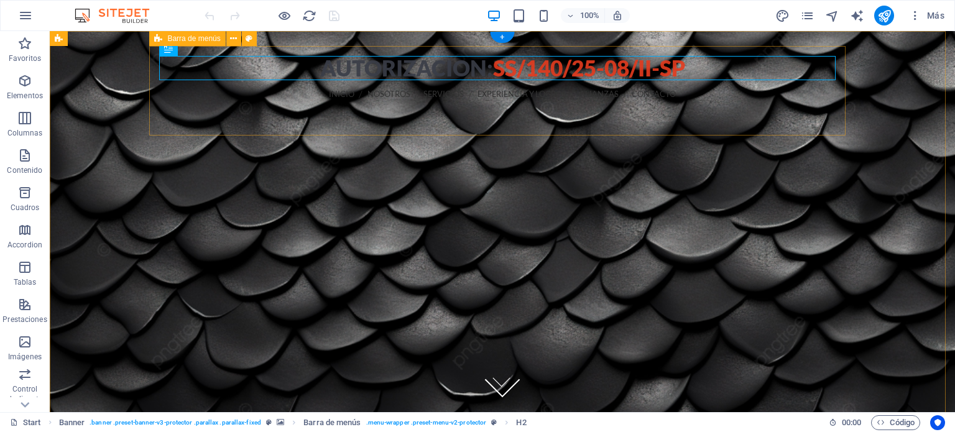
click at [746, 124] on div "AUTORIZACION: ss/140/25-08/ii-sp INICIO NOSOTROS SERVICIOS EXPERIENCIA Y LOGROS…" at bounding box center [502, 140] width 697 height 188
select select "rem"
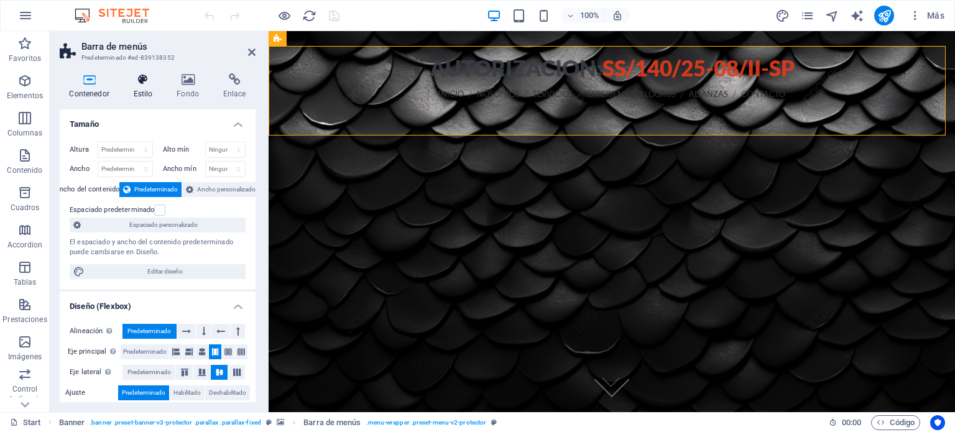
click at [142, 78] on icon at bounding box center [143, 79] width 39 height 12
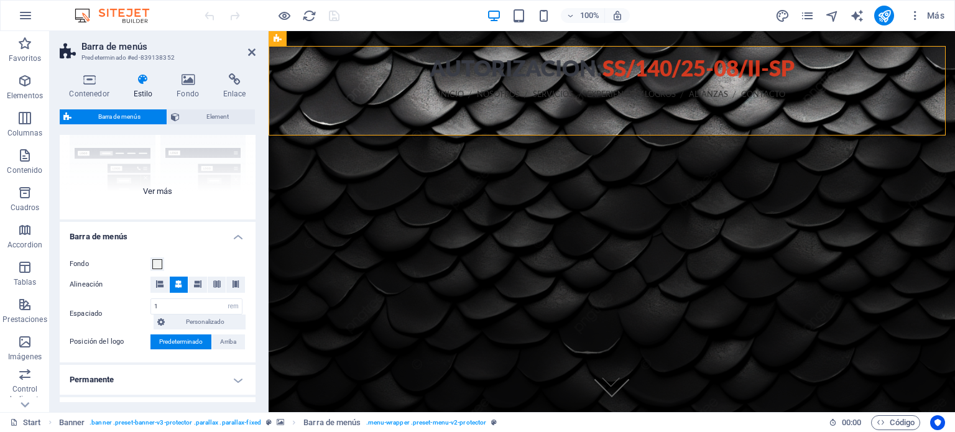
scroll to position [187, 0]
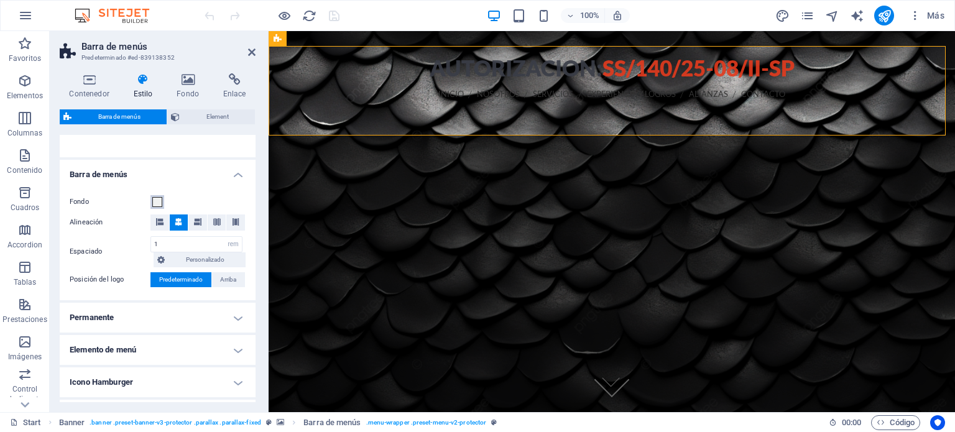
click at [156, 203] on span at bounding box center [157, 202] width 10 height 10
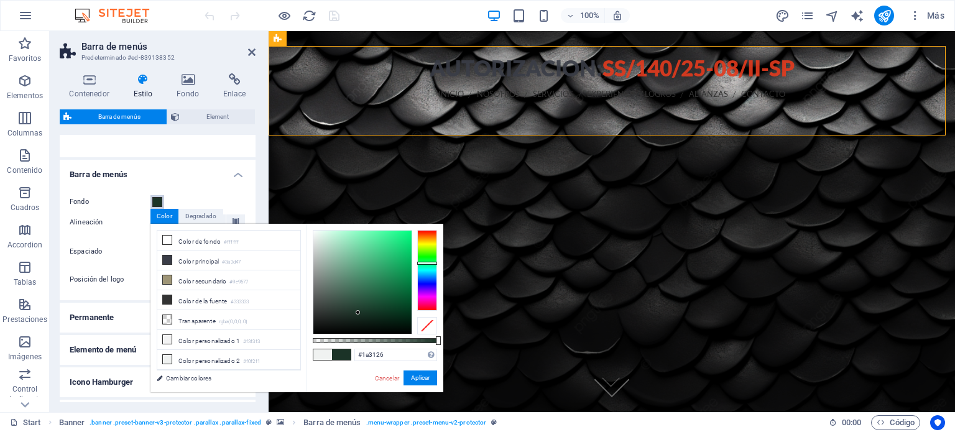
click at [358, 313] on div at bounding box center [362, 282] width 98 height 103
click at [249, 198] on div "Fondo Alineación Espaciado 1 px rem % vh vw Personalizado Personalizado 1 px re…" at bounding box center [157, 241] width 201 height 118
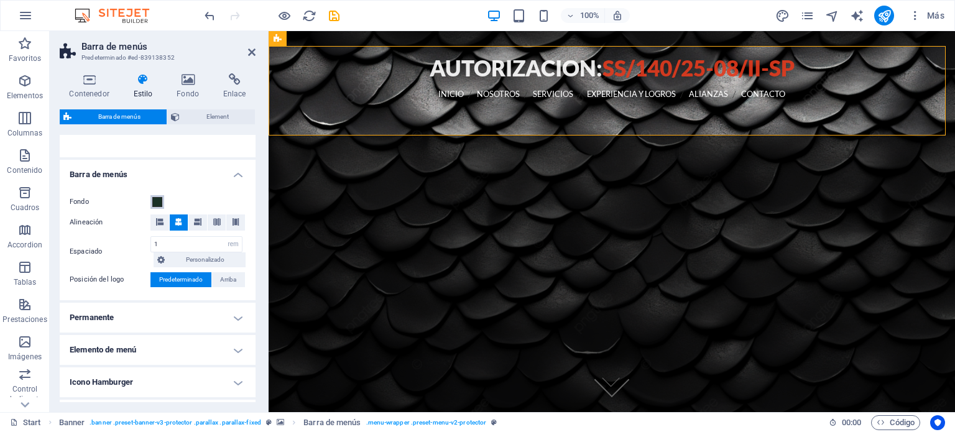
click at [157, 201] on span at bounding box center [157, 202] width 10 height 10
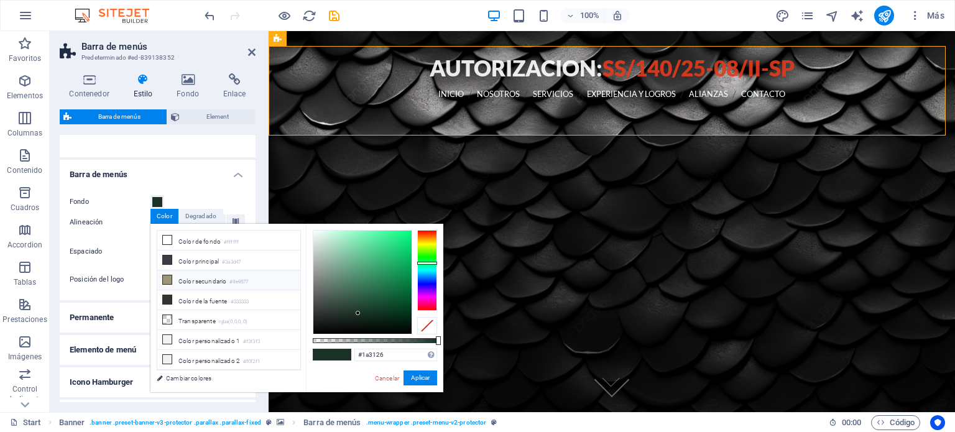
click at [166, 280] on icon at bounding box center [167, 280] width 9 height 9
type input "#9e9577"
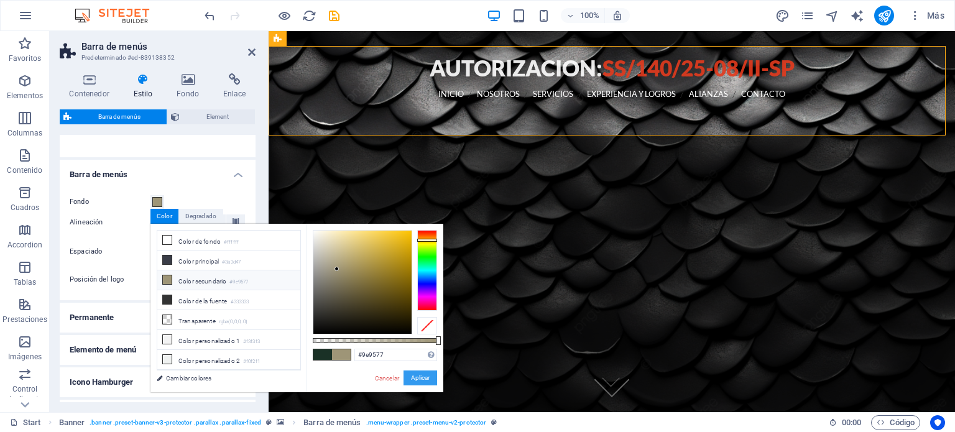
click at [428, 379] on button "Aplicar" at bounding box center [421, 378] width 34 height 15
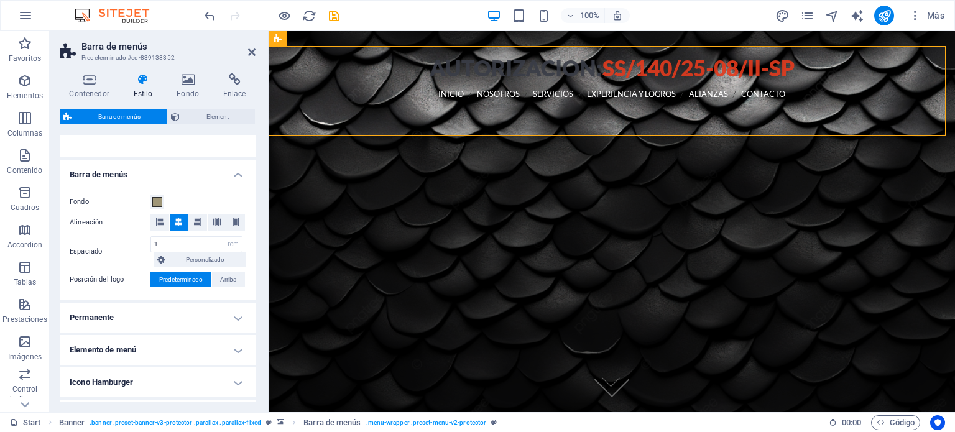
click at [256, 159] on div "Contenedor Estilo Fondo Enlace Tamaño Altura Predeterminado px rem % vh vw Alto…" at bounding box center [158, 237] width 216 height 349
click at [786, 108] on div "LLAMANOS 56-4366-1782 55-9461-3068 55-9461-3069" at bounding box center [612, 131] width 667 height 46
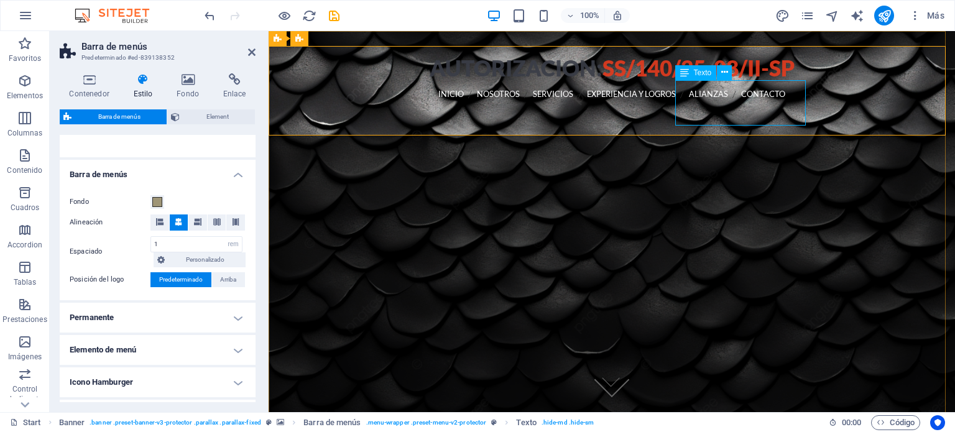
click at [764, 108] on div "LLAMANOS 56-4366-1782 55-9461-3068 55-9461-3069" at bounding box center [612, 131] width 667 height 46
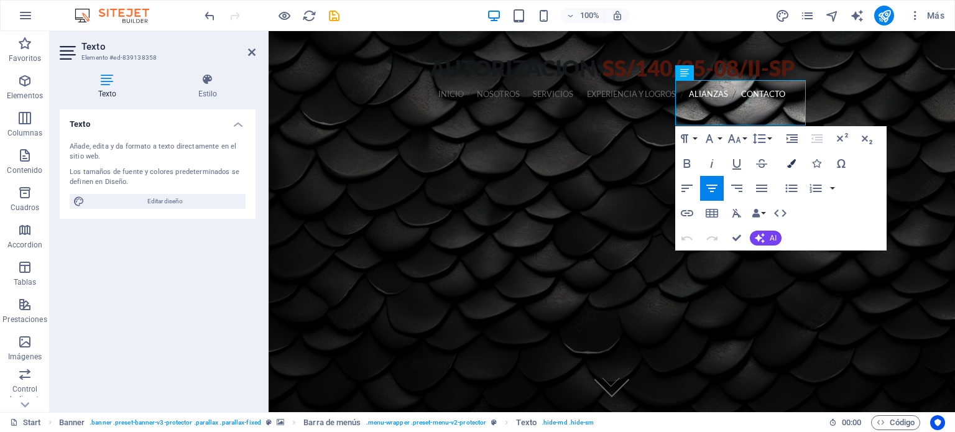
click at [790, 162] on icon "button" at bounding box center [791, 163] width 9 height 9
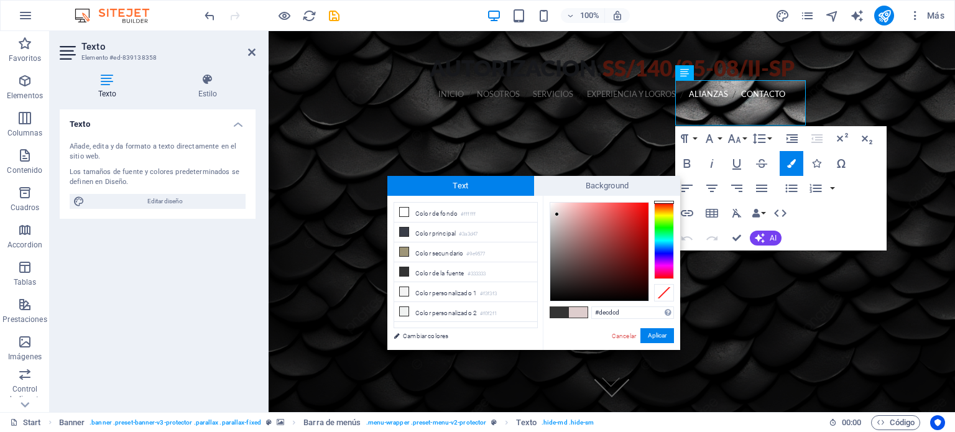
click at [557, 215] on div at bounding box center [599, 252] width 98 height 98
type input "#ebe5e5"
click at [552, 210] on div at bounding box center [552, 209] width 4 height 4
click at [662, 335] on button "Aplicar" at bounding box center [658, 335] width 34 height 15
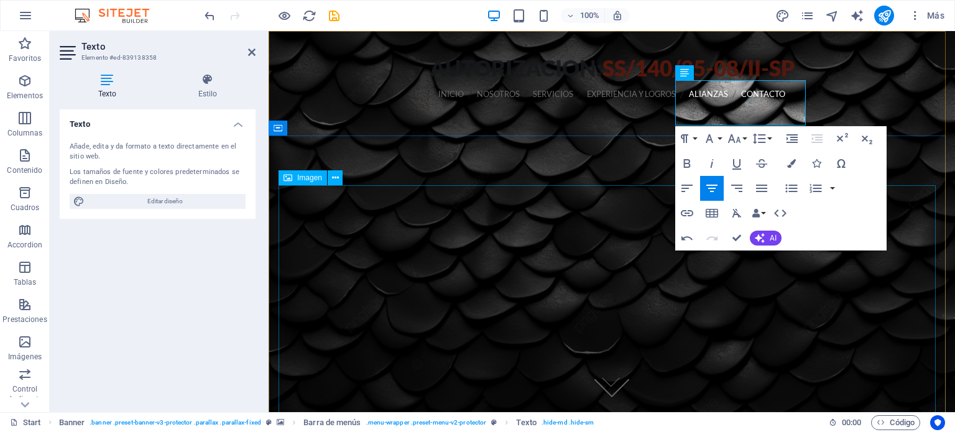
click at [805, 284] on figure at bounding box center [612, 404] width 667 height 240
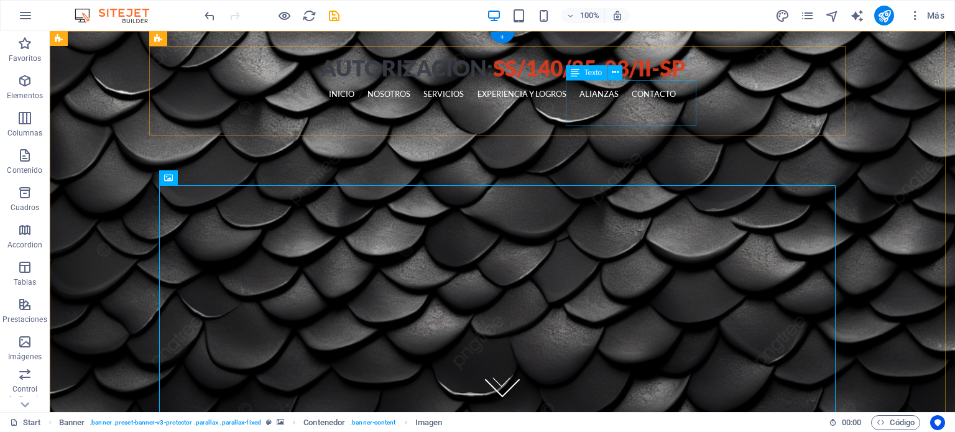
click at [653, 108] on div "LLAMANOS 56-4366-1782 55-9461-3068 55-9461-3069" at bounding box center [502, 131] width 677 height 46
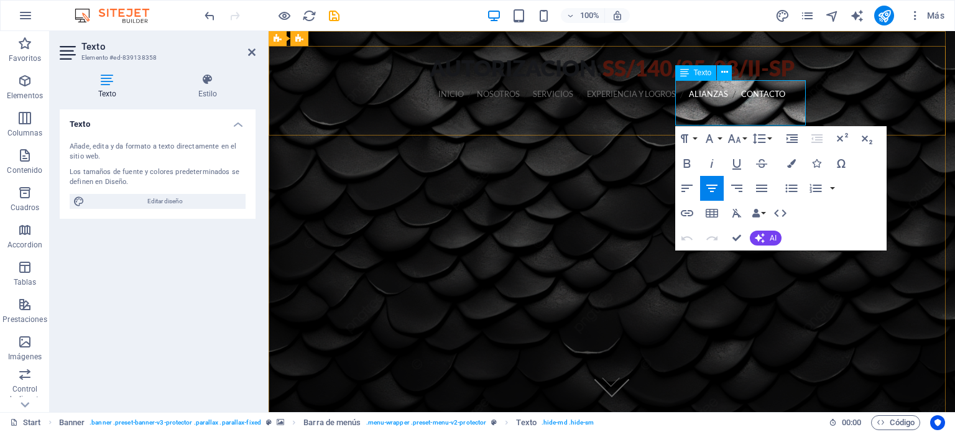
click at [767, 138] on p "[PHONE_NUMBER]" at bounding box center [612, 145] width 667 height 15
drag, startPoint x: 804, startPoint y: 118, endPoint x: 676, endPoint y: 86, distance: 131.5
click at [676, 108] on div "LLAMANOS 56-4366-1782 55-9461-3068 55-9461-3069" at bounding box center [612, 130] width 667 height 45
click at [795, 159] on icon "button" at bounding box center [791, 163] width 9 height 9
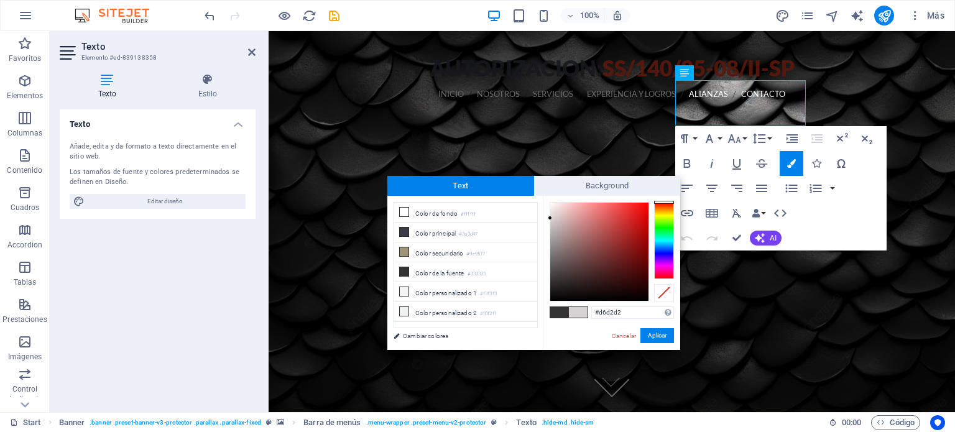
type input "#d9d4d4"
drag, startPoint x: 550, startPoint y: 277, endPoint x: 552, endPoint y: 216, distance: 60.4
click at [552, 216] on div at bounding box center [599, 252] width 98 height 98
click at [658, 338] on button "Aplicar" at bounding box center [658, 335] width 34 height 15
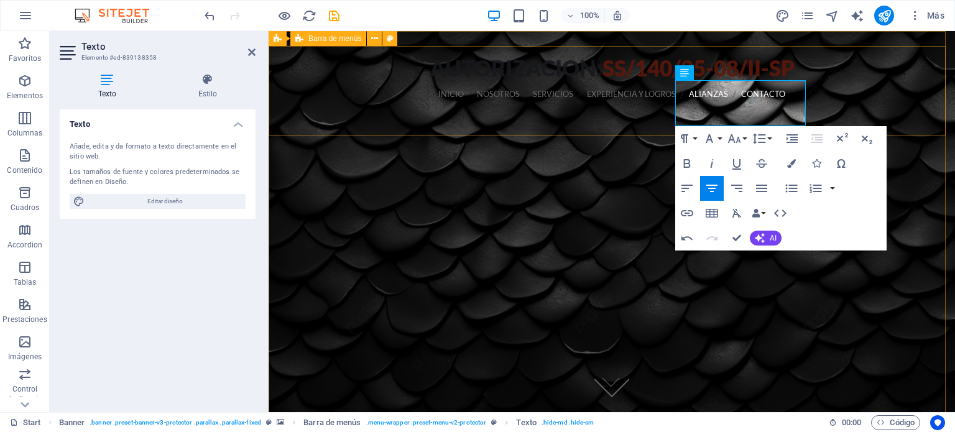
click at [642, 126] on div "AUTORIZACION: ss/140/25-08/ii-sp INICIO NOSOTROS SERVICIOS EXPERIENCIA Y LOGROS…" at bounding box center [612, 140] width 687 height 188
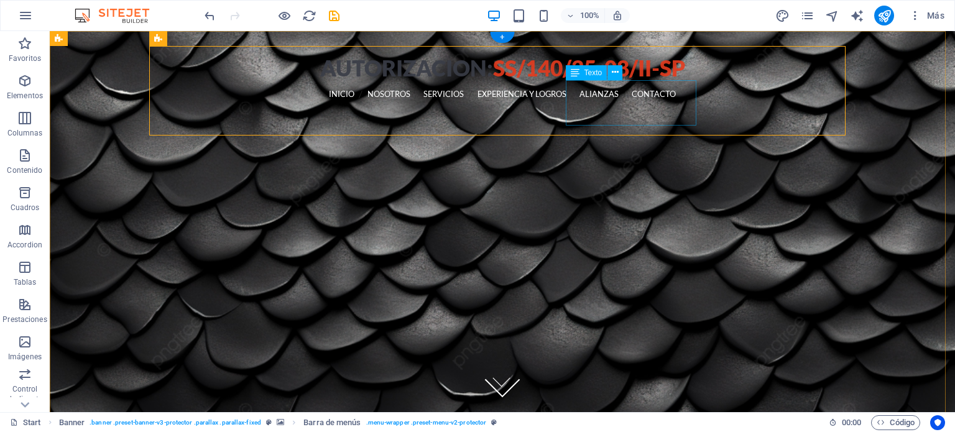
click at [677, 108] on div "LLAMANOS 56-4366-1782 55-9461-3068 55-9461-3069" at bounding box center [502, 131] width 677 height 46
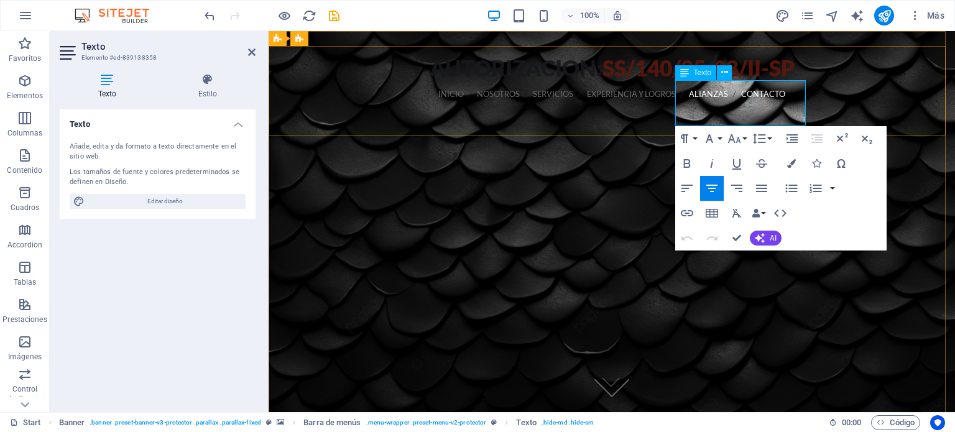
drag, startPoint x: 676, startPoint y: 86, endPoint x: 804, endPoint y: 119, distance: 131.5
click at [804, 119] on div "LLAMANOS 56-4366-1782 55-9461-3068 55-9461-3069" at bounding box center [612, 130] width 667 height 45
click at [788, 162] on icon "button" at bounding box center [791, 163] width 9 height 9
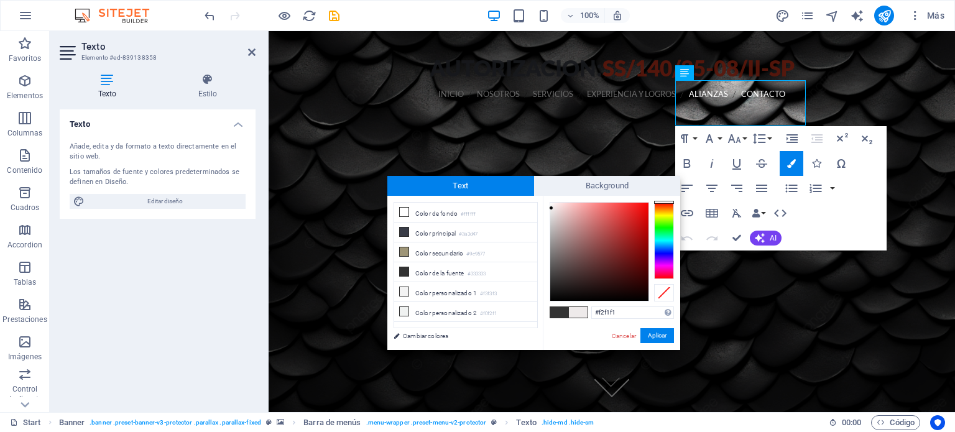
type input "#f3f3f3"
drag, startPoint x: 550, startPoint y: 215, endPoint x: 550, endPoint y: 206, distance: 8.7
click at [550, 206] on div at bounding box center [549, 206] width 4 height 4
click at [661, 333] on button "Aplicar" at bounding box center [658, 335] width 34 height 15
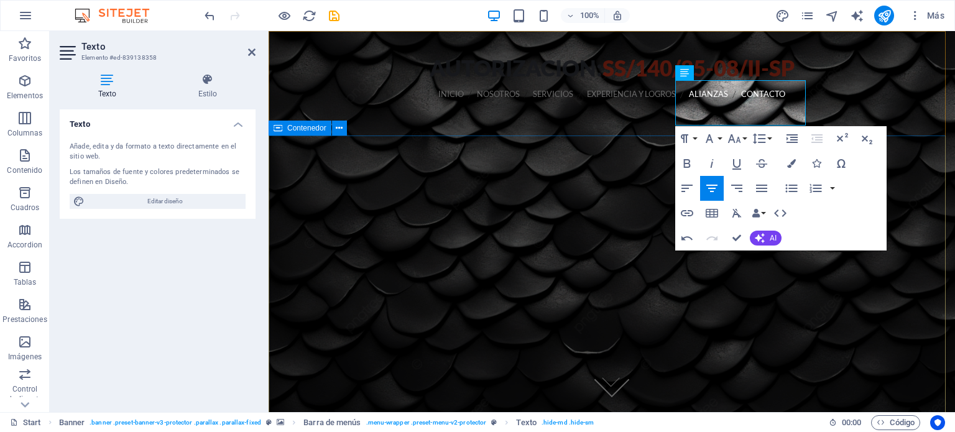
click at [640, 119] on div "AUTORIZACION: ss/140/25-08/ii-sp INICIO NOSOTROS SERVICIOS EXPERIENCIA Y LOGROS…" at bounding box center [612, 140] width 687 height 188
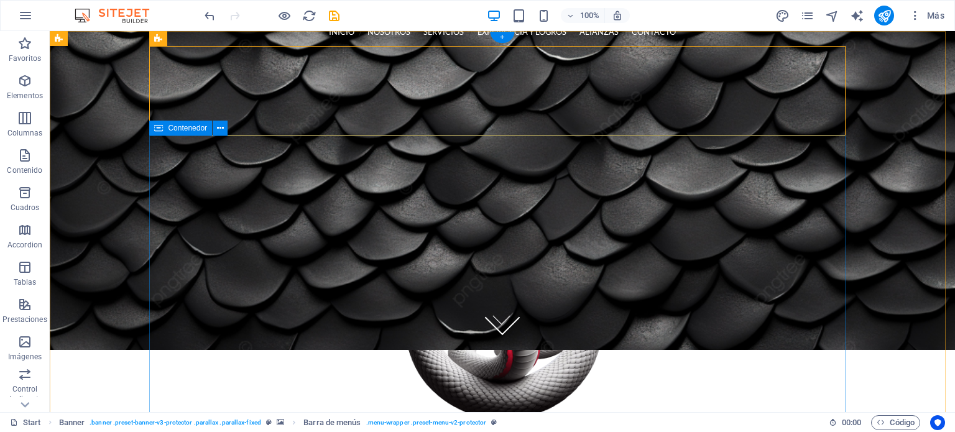
scroll to position [0, 0]
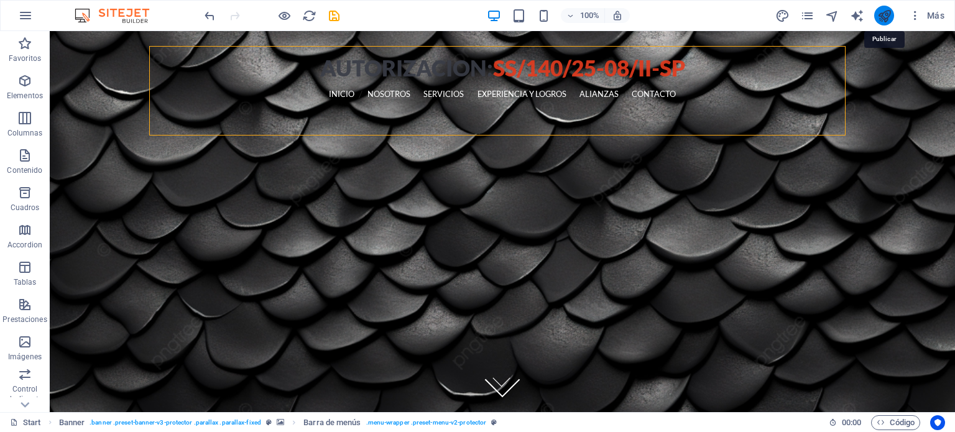
click at [889, 20] on icon "publish" at bounding box center [885, 16] width 14 height 14
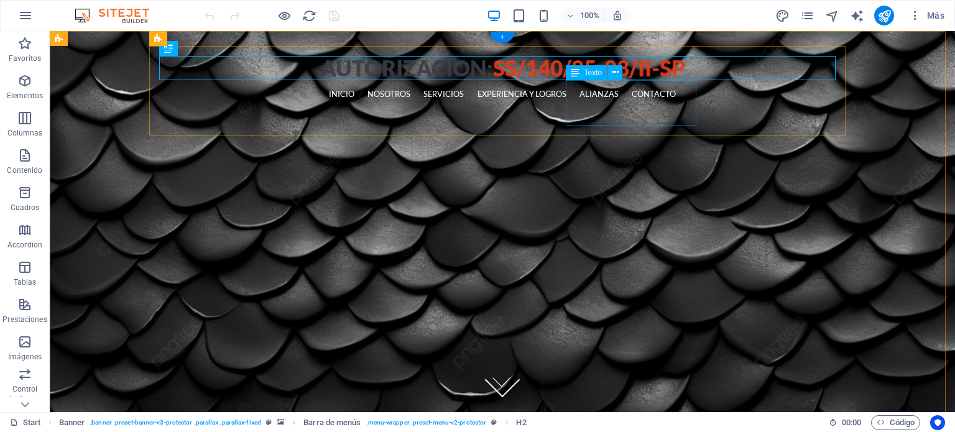
click at [657, 108] on div "LLAMANOS [PHONE_NUMBER] [PHONE_NUMBER] [PHONE_NUMBER]" at bounding box center [502, 131] width 677 height 46
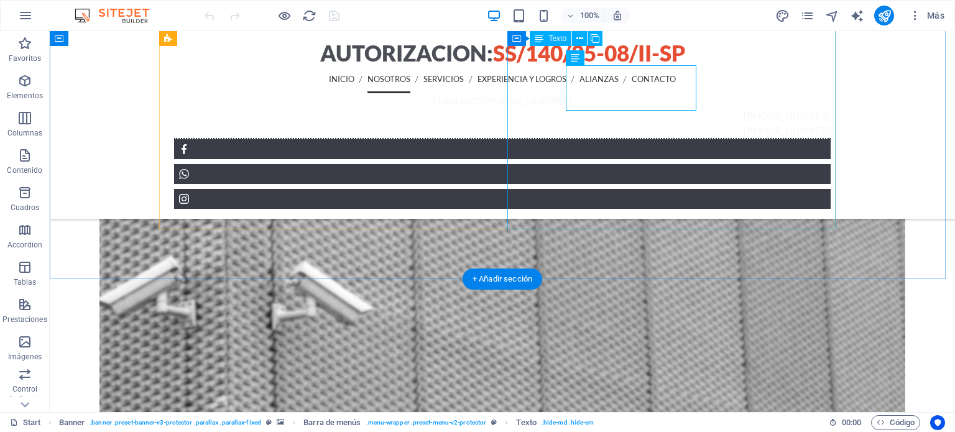
scroll to position [1119, 0]
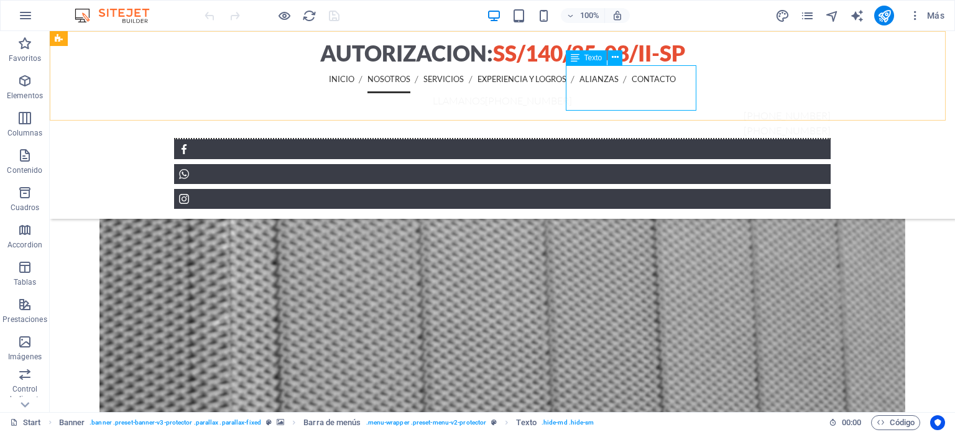
click at [633, 93] on div "LLAMANOS [PHONE_NUMBER] [PHONE_NUMBER] [PHONE_NUMBER]" at bounding box center [502, 116] width 657 height 46
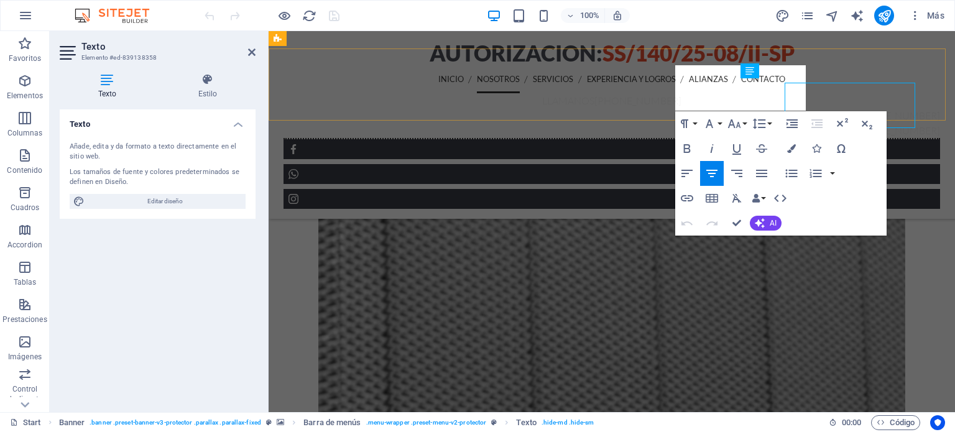
scroll to position [1102, 0]
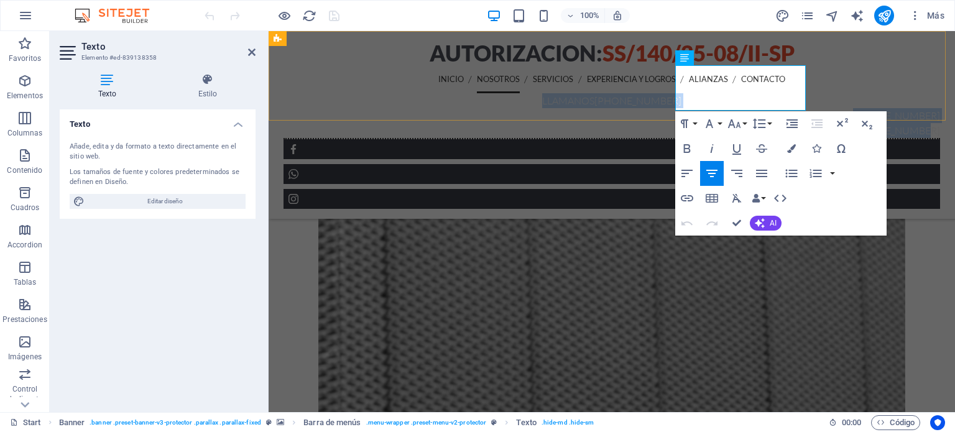
drag, startPoint x: 677, startPoint y: 73, endPoint x: 1082, endPoint y: 142, distance: 411.3
click at [813, 111] on div "AUTORIZACION: ss/140/25-08/ii-sp INICIO NOSOTROS SERVICIOS EXPERIENCIA Y LOGROS…" at bounding box center [612, 125] width 687 height 188
click at [791, 154] on button "Colors" at bounding box center [792, 148] width 24 height 25
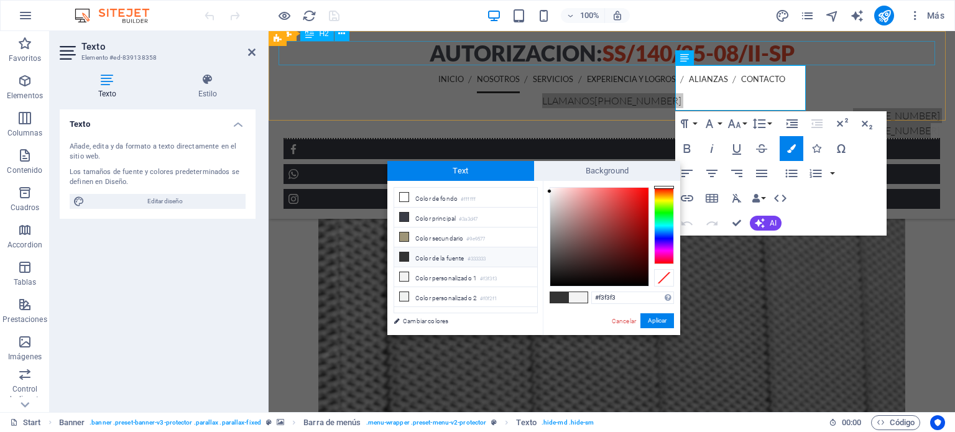
click at [381, 62] on div "AUTORIZACION: ss/140/25-08/ii-sp" at bounding box center [612, 53] width 657 height 24
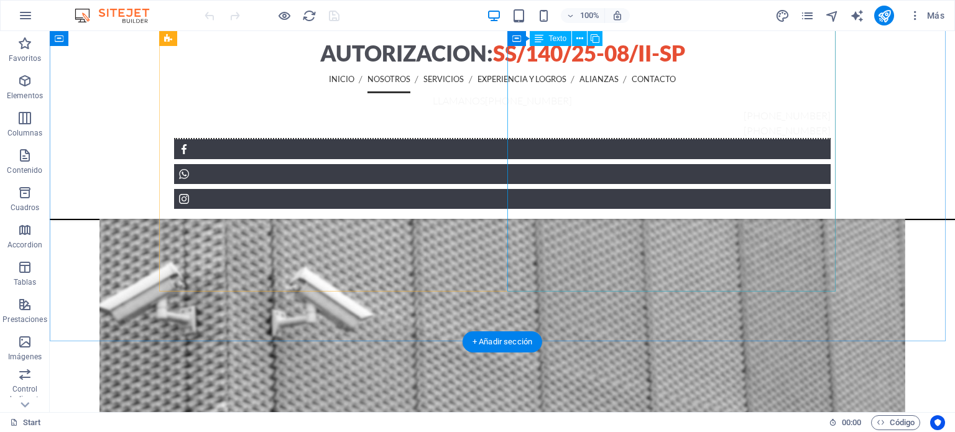
scroll to position [871, 0]
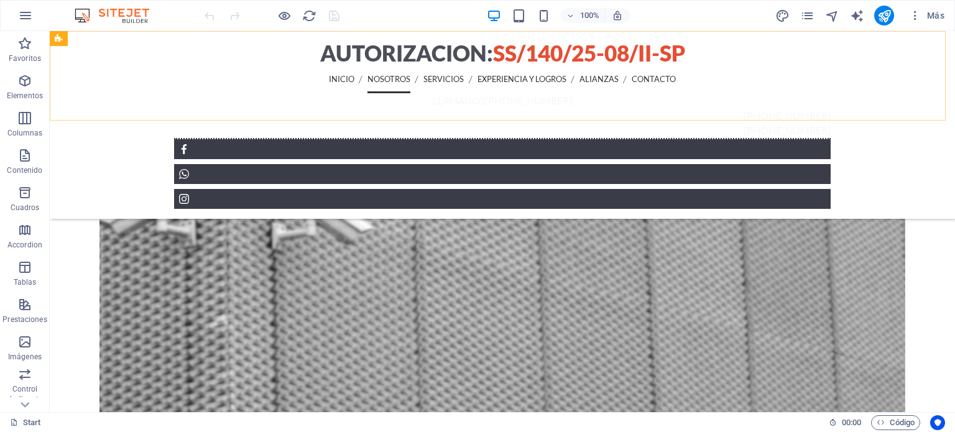
click at [906, 80] on div "AUTORIZACION: ss/140/25-08/ii-sp INICIO NOSOTROS SERVICIOS EXPERIENCIA Y LOGROS…" at bounding box center [503, 125] width 906 height 188
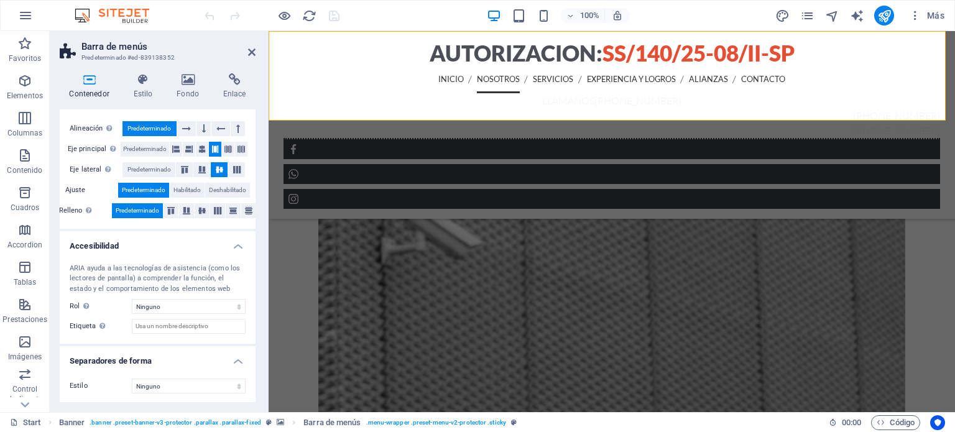
scroll to position [17, 0]
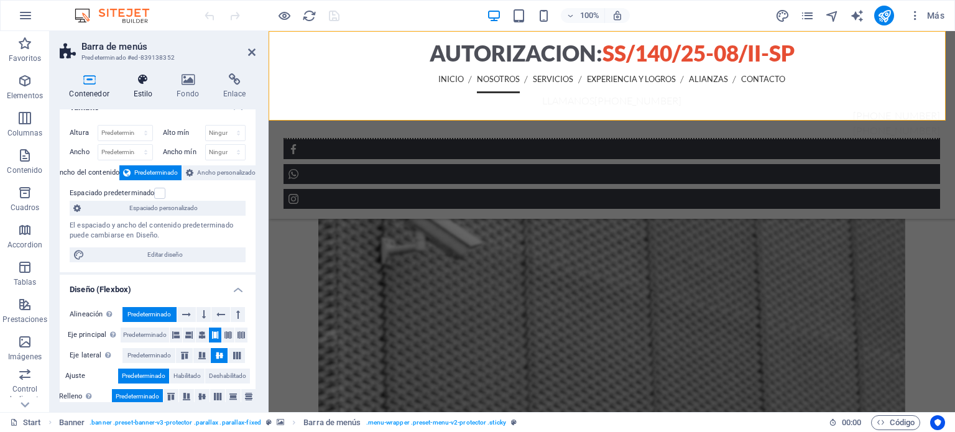
click at [143, 86] on h4 "Estilo" at bounding box center [146, 86] width 44 height 26
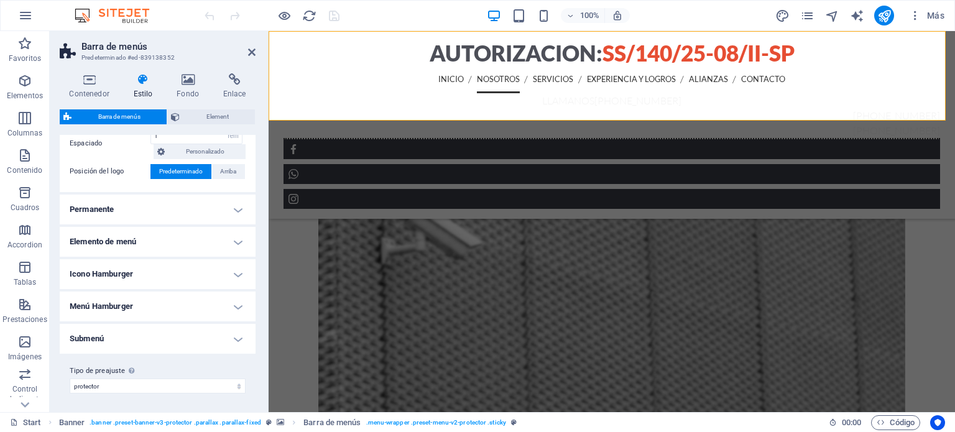
scroll to position [233, 0]
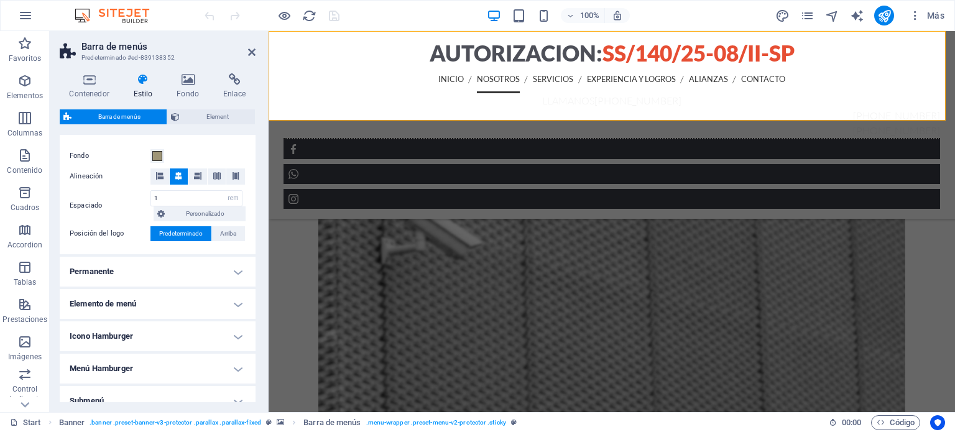
click at [231, 267] on h4 "Permanente" at bounding box center [158, 272] width 196 height 30
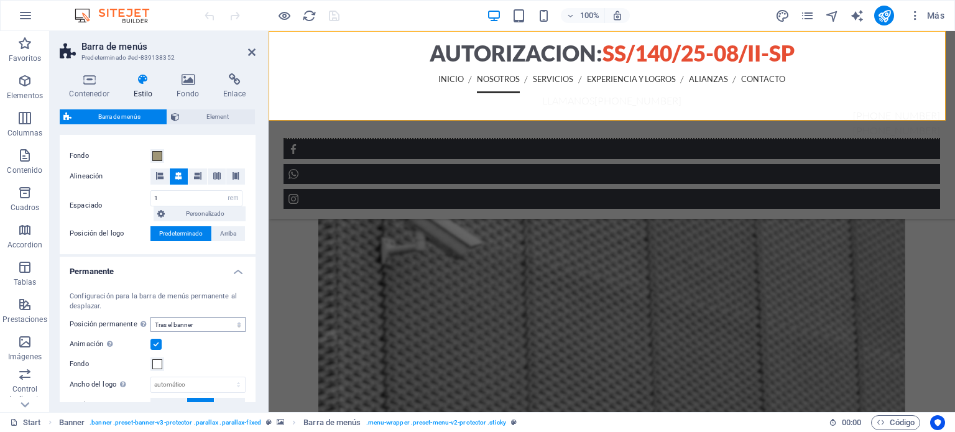
scroll to position [295, 0]
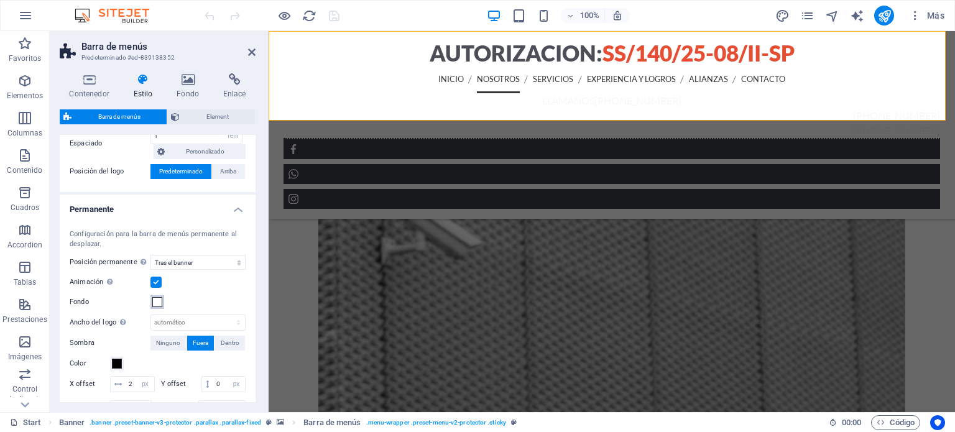
click at [155, 303] on span at bounding box center [157, 302] width 10 height 10
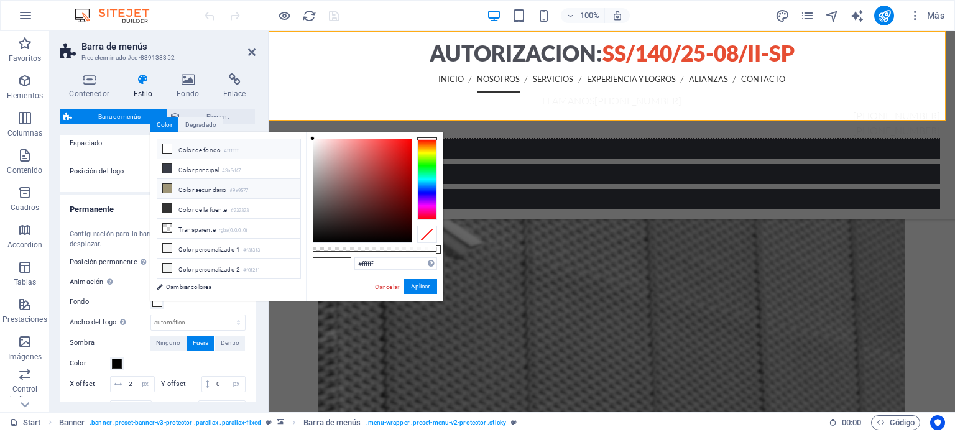
click at [169, 187] on icon at bounding box center [167, 188] width 9 height 9
type input "#9e9577"
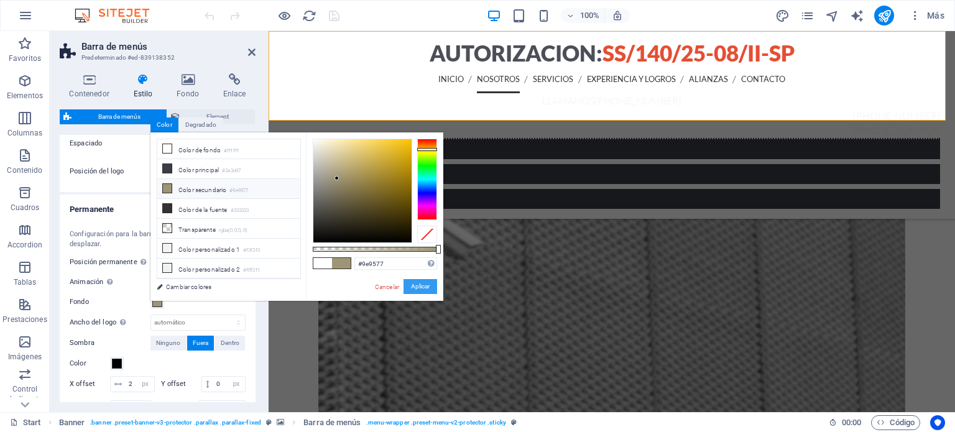
click at [423, 280] on button "Aplicar" at bounding box center [421, 286] width 34 height 15
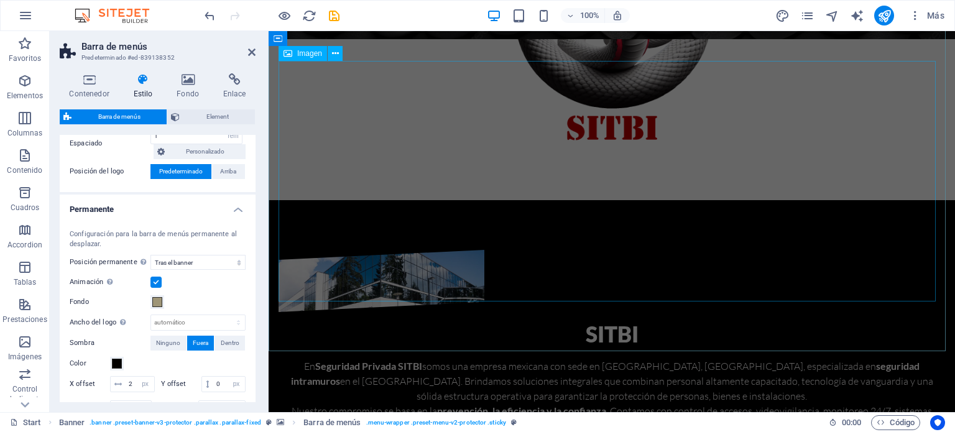
scroll to position [0, 0]
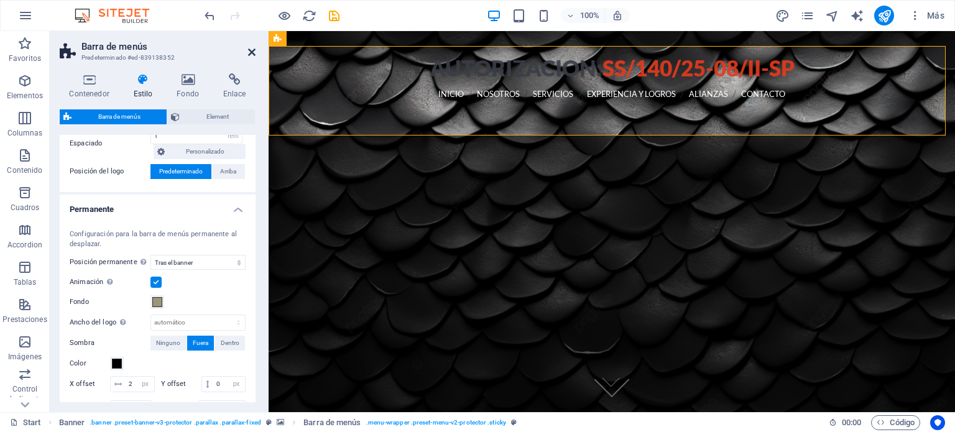
click at [255, 51] on icon at bounding box center [251, 52] width 7 height 10
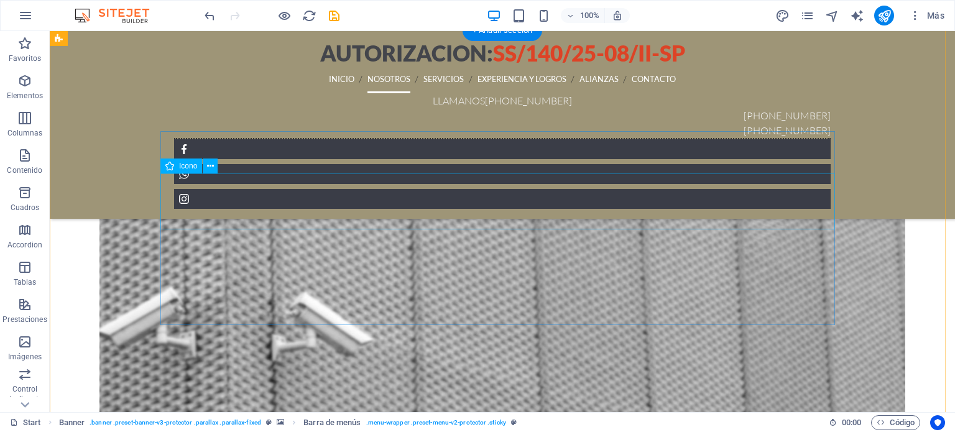
scroll to position [1244, 0]
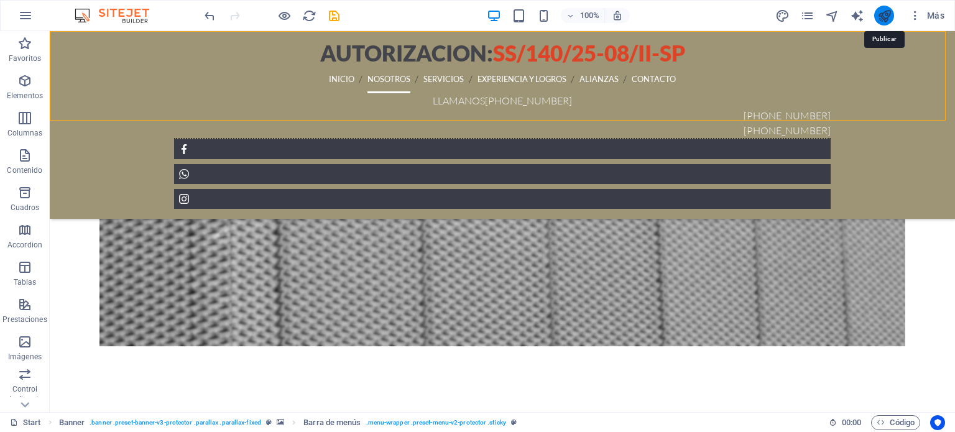
click at [879, 20] on icon "publish" at bounding box center [885, 16] width 14 height 14
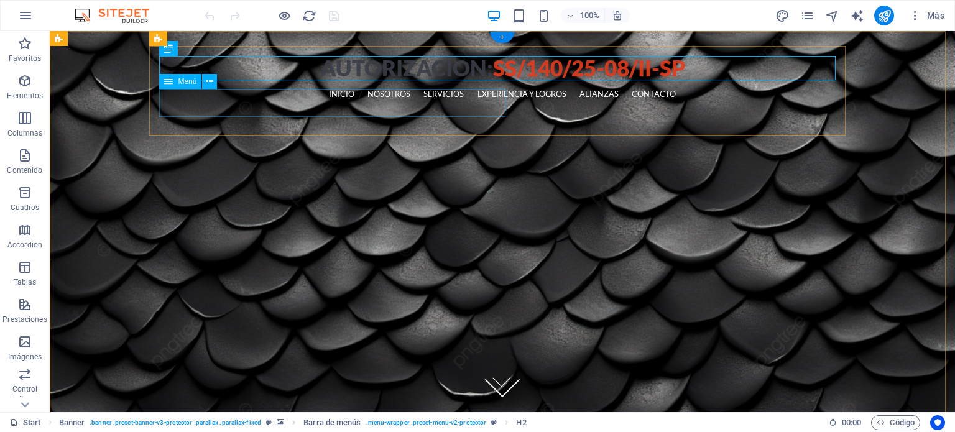
click at [489, 104] on nav "INICIO NOSOTROS SERVICIOS EXPERIENCIA Y LOGROS ALIANZAS CONTACTO" at bounding box center [502, 94] width 677 height 28
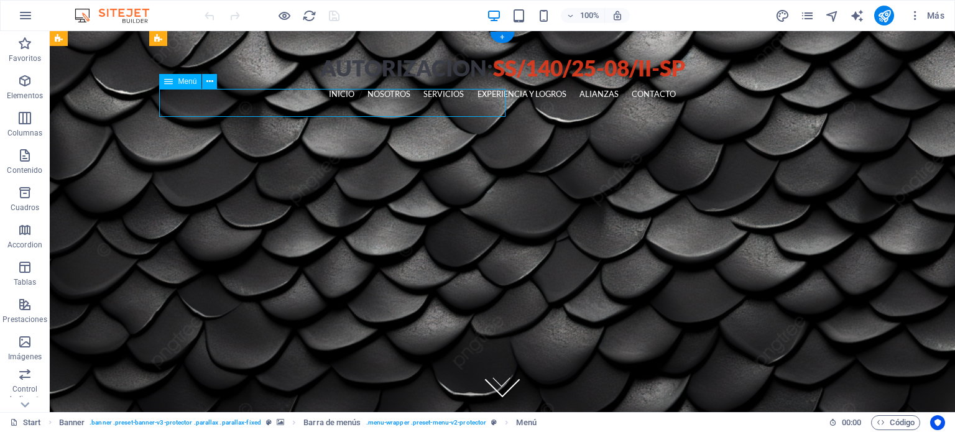
click at [483, 101] on nav "INICIO NOSOTROS SERVICIOS EXPERIENCIA Y LOGROS ALIANZAS CONTACTO" at bounding box center [502, 94] width 677 height 28
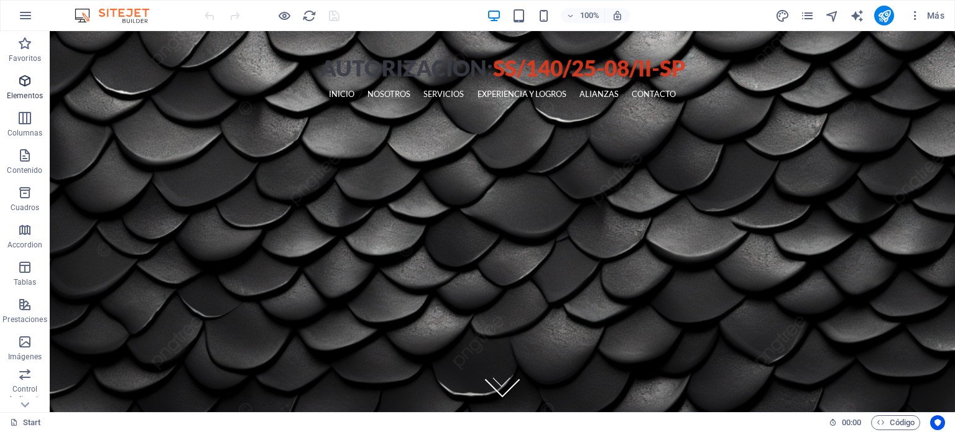
click at [24, 81] on icon "button" at bounding box center [24, 80] width 15 height 15
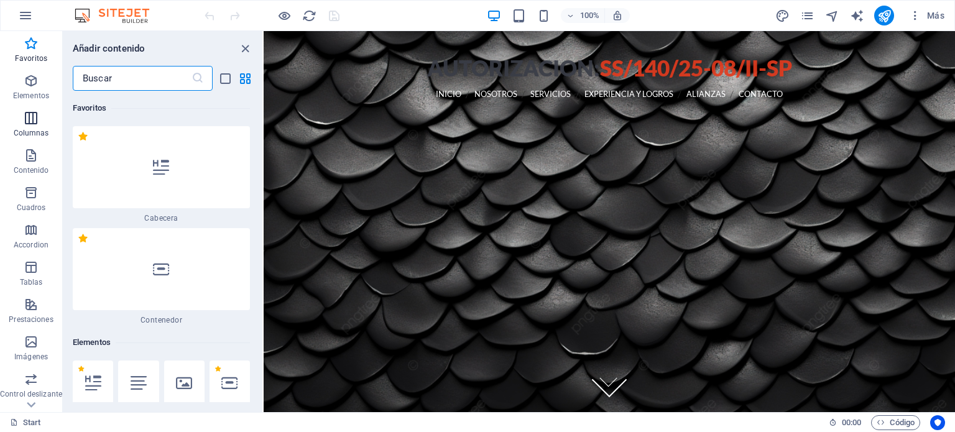
click at [31, 124] on icon "button" at bounding box center [31, 118] width 15 height 15
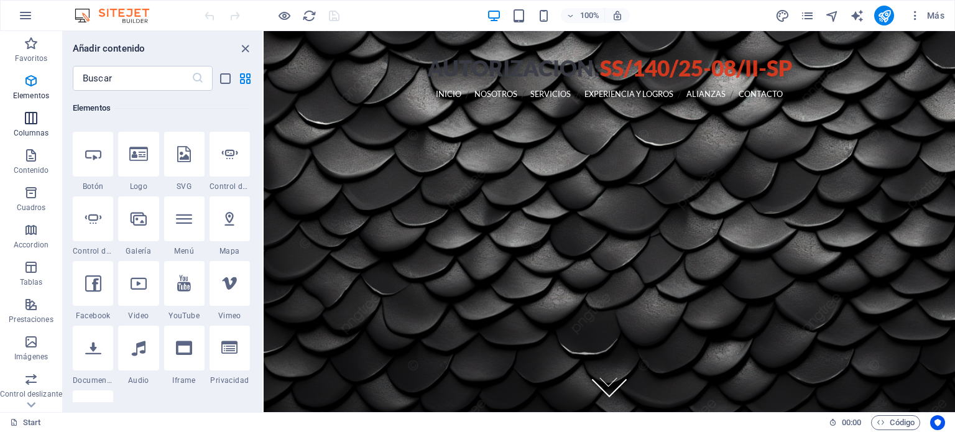
scroll to position [718, 0]
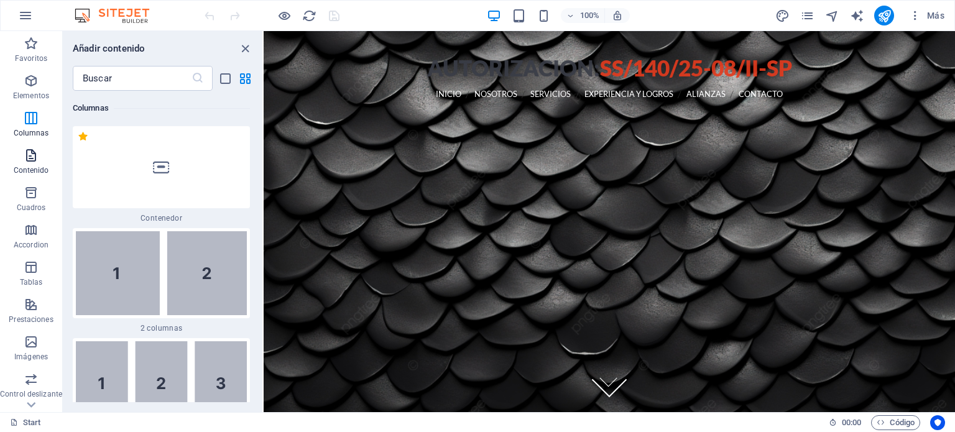
click at [27, 154] on icon "button" at bounding box center [31, 155] width 15 height 15
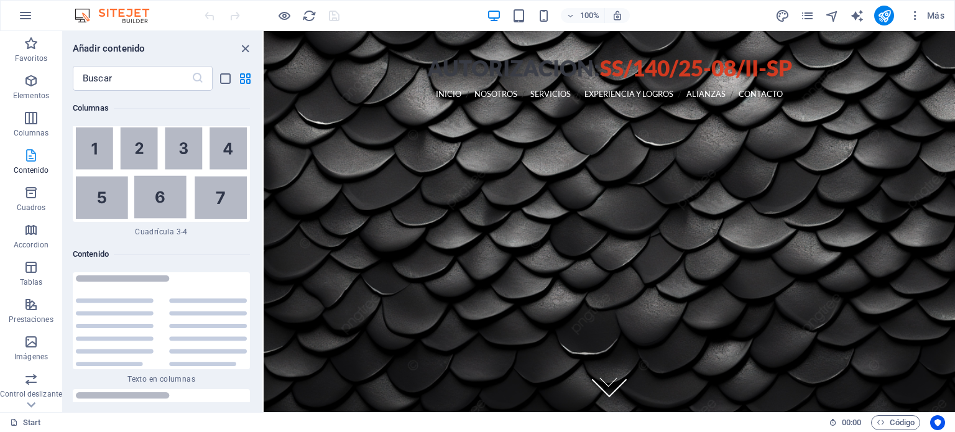
scroll to position [4215, 0]
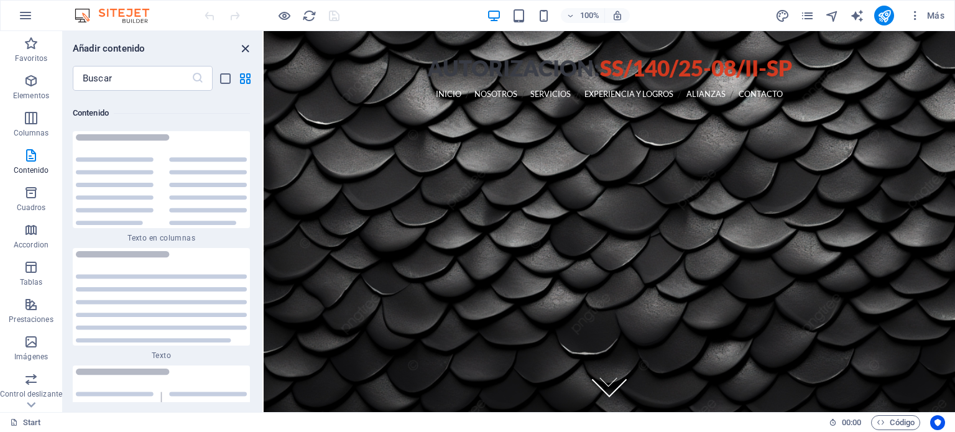
click at [246, 52] on icon "close panel" at bounding box center [245, 49] width 14 height 14
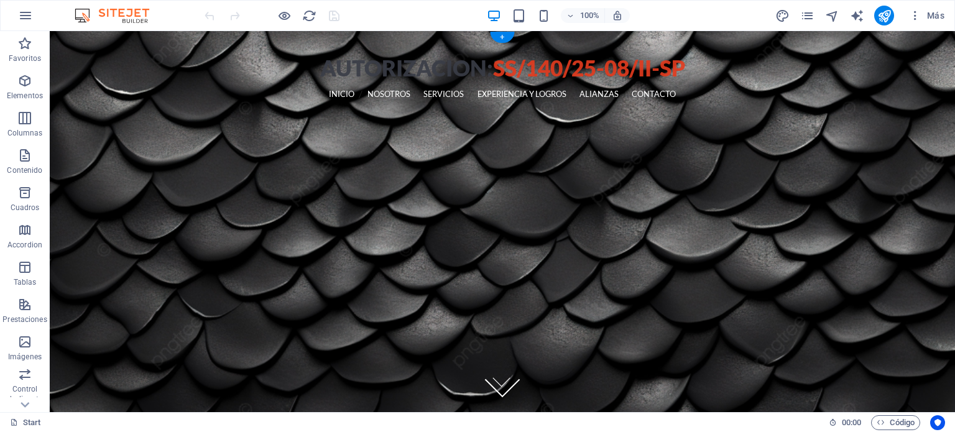
click at [88, 141] on figure at bounding box center [503, 221] width 906 height 381
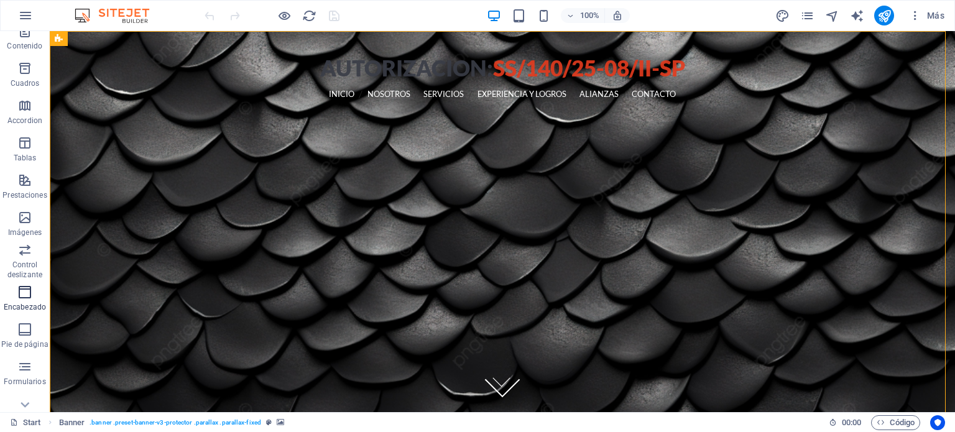
scroll to position [178, 0]
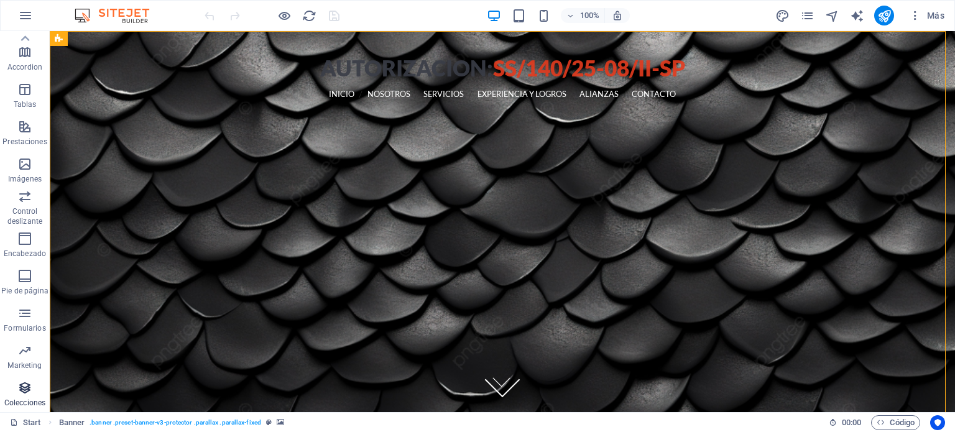
click at [27, 392] on icon "button" at bounding box center [24, 388] width 15 height 15
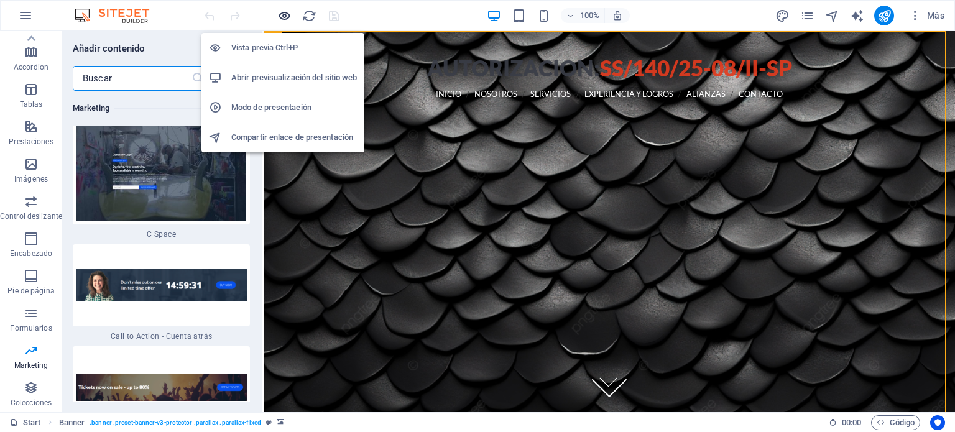
click at [0, 0] on icon "button" at bounding box center [0, 0] width 0 height 0
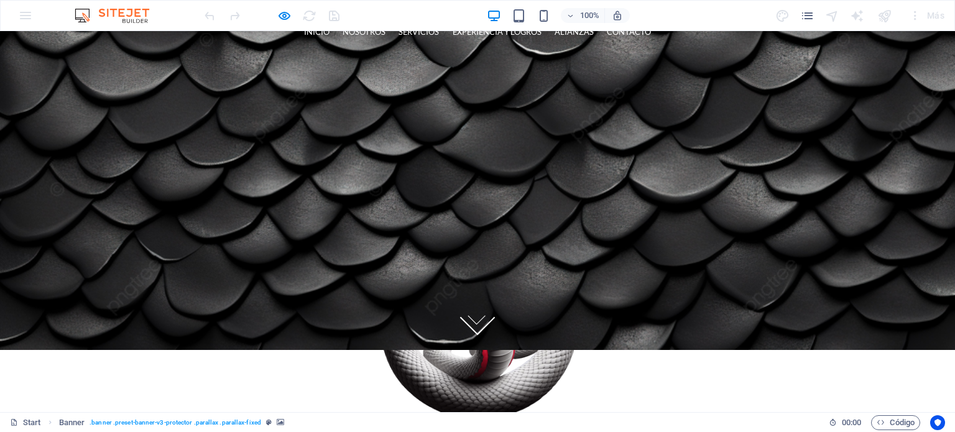
scroll to position [0, 0]
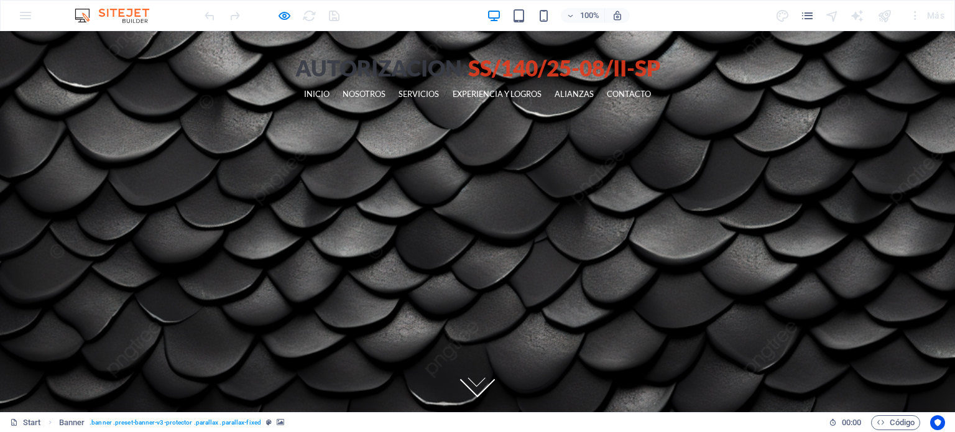
click at [607, 103] on link "CONTACTO" at bounding box center [629, 94] width 44 height 28
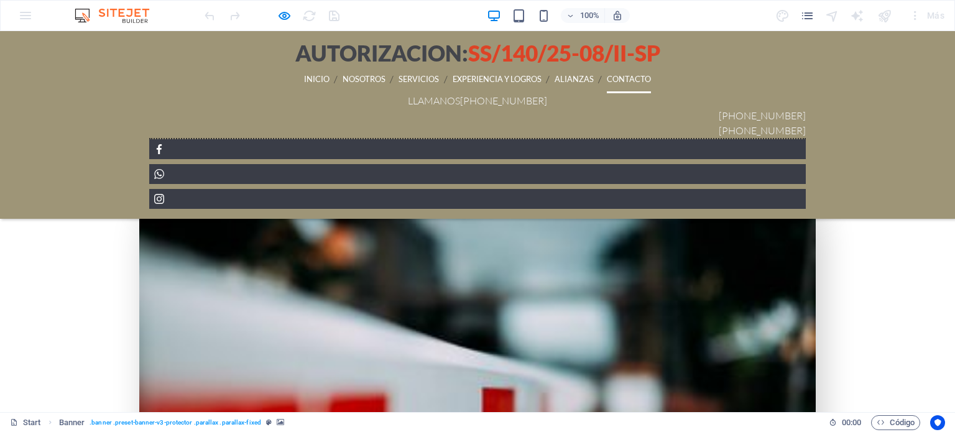
scroll to position [2839, 0]
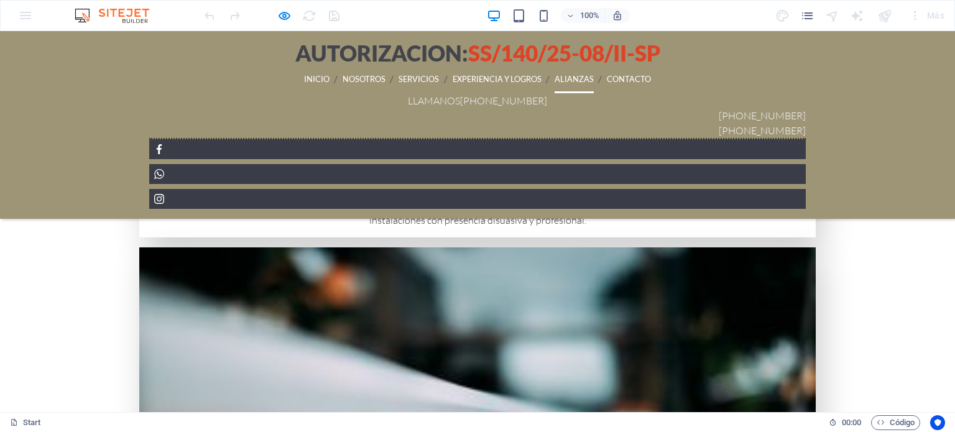
scroll to position [2465, 0]
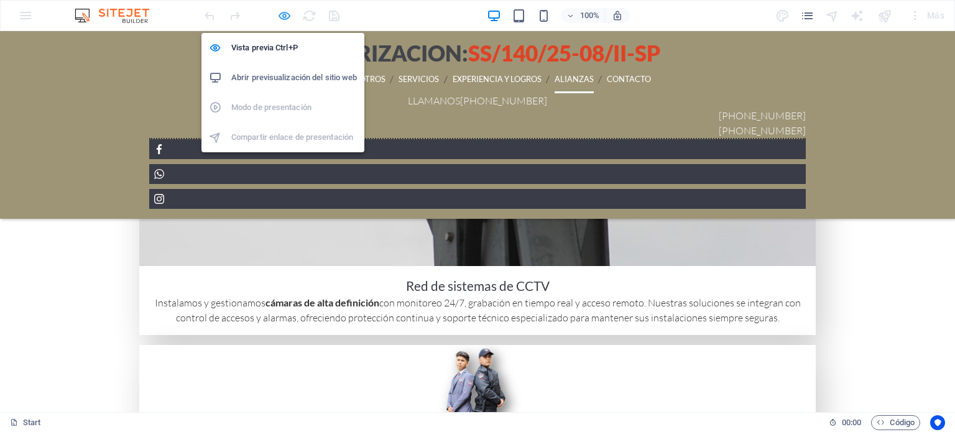
click at [0, 0] on icon "button" at bounding box center [0, 0] width 0 height 0
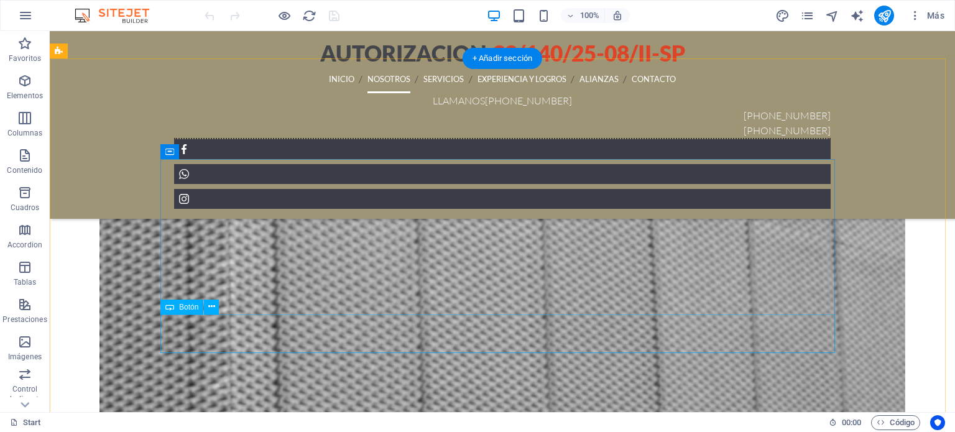
scroll to position [532, 0]
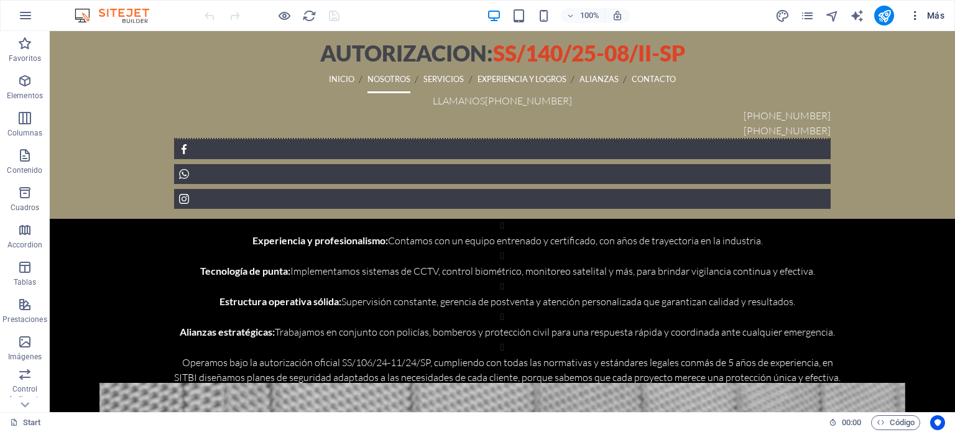
click at [930, 17] on span "Más" at bounding box center [926, 15] width 35 height 12
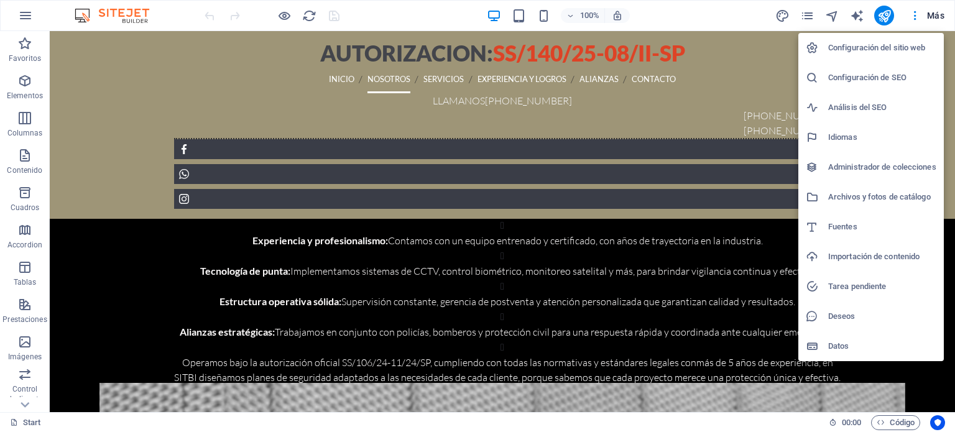
click at [873, 47] on h6 "Configuración del sitio web" at bounding box center [882, 47] width 108 height 15
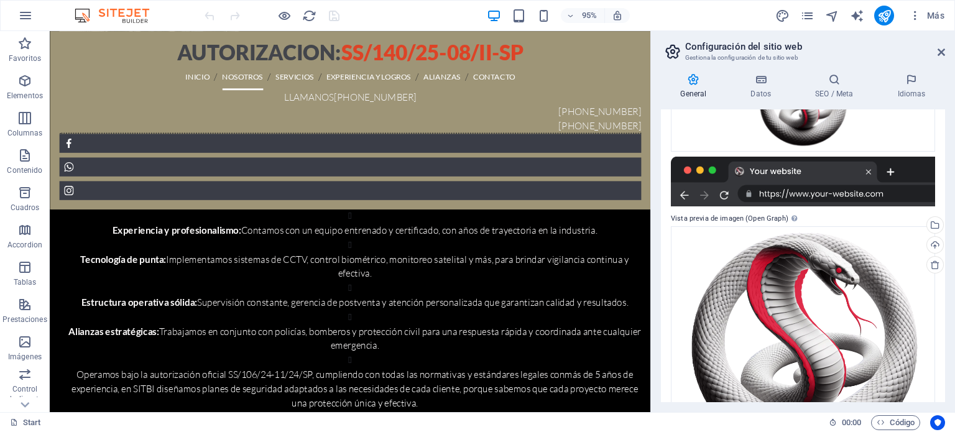
scroll to position [363, 0]
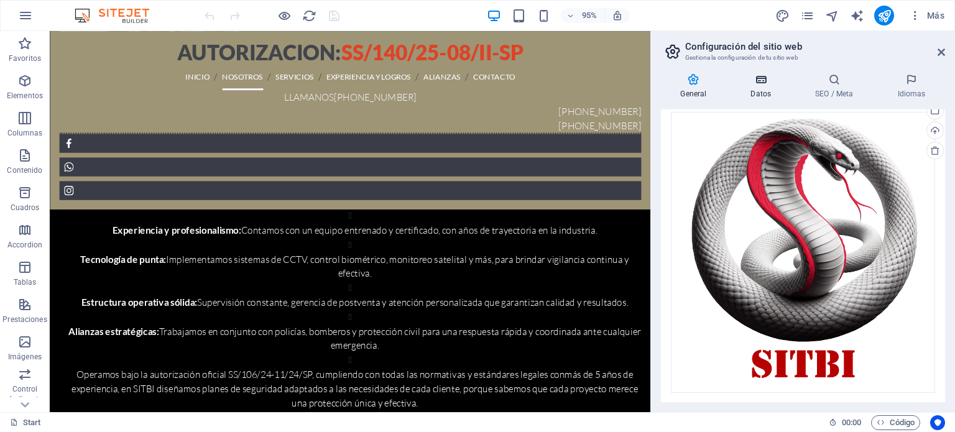
click at [757, 85] on icon at bounding box center [761, 79] width 60 height 12
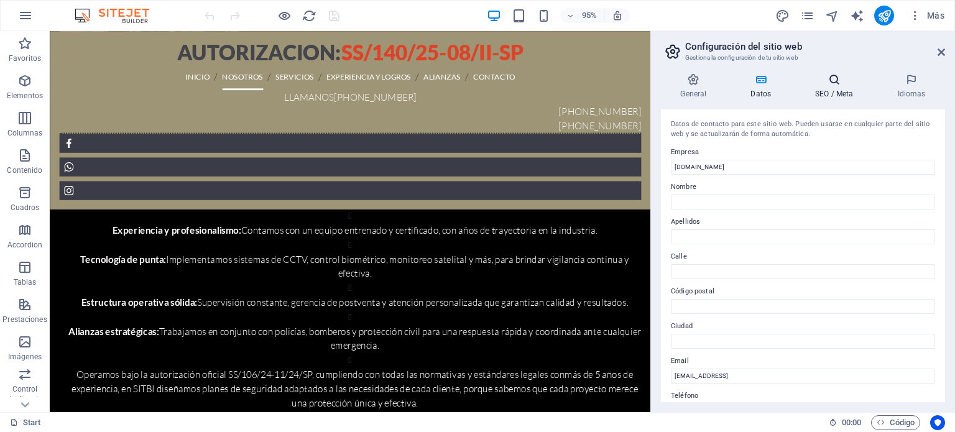
click at [828, 84] on icon at bounding box center [834, 79] width 77 height 12
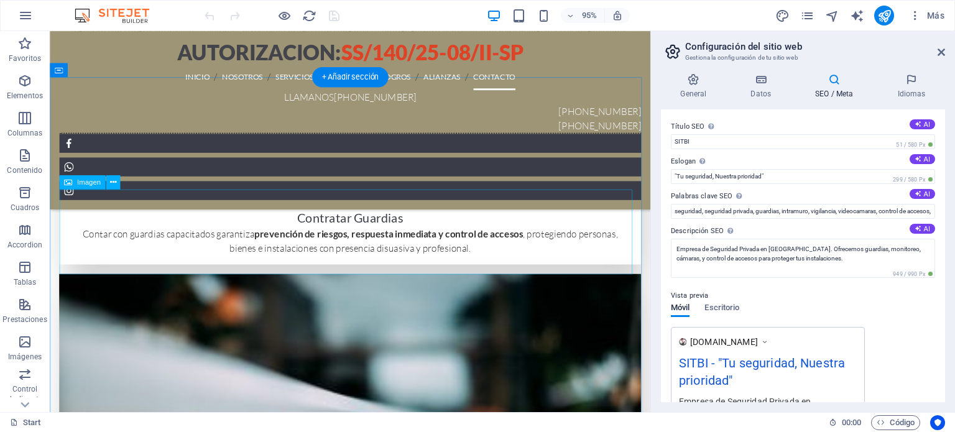
scroll to position [3517, 0]
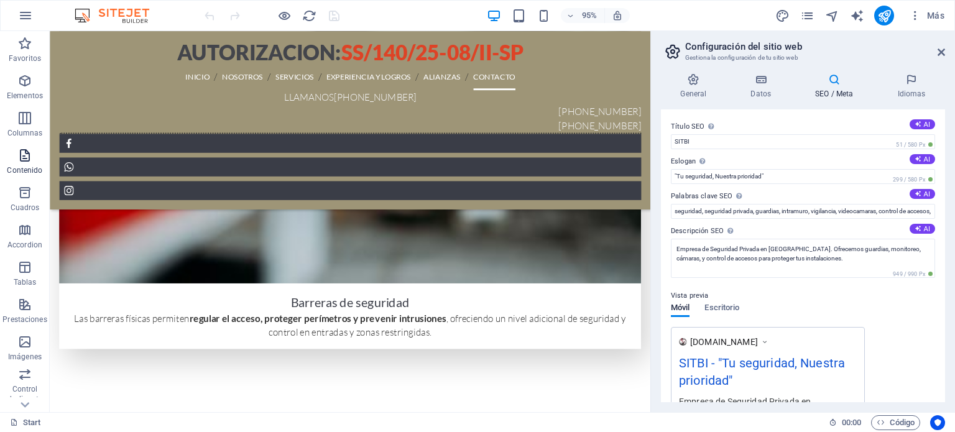
click at [21, 160] on icon "button" at bounding box center [24, 155] width 15 height 15
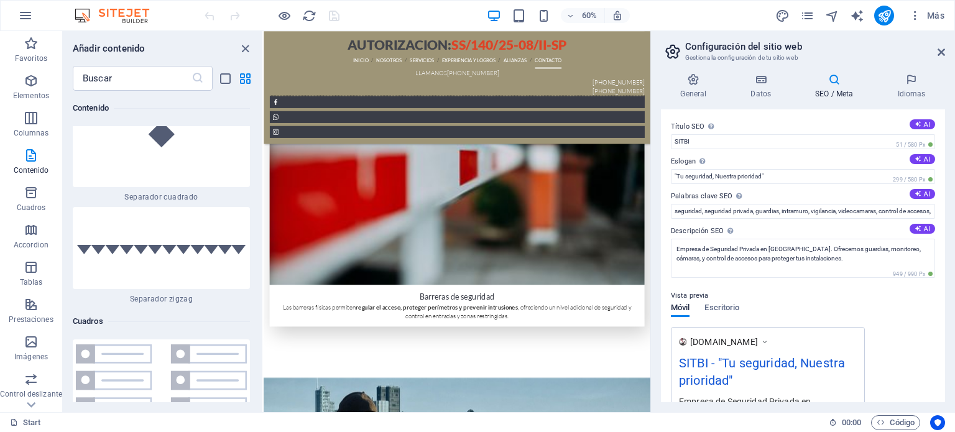
scroll to position [6702, 0]
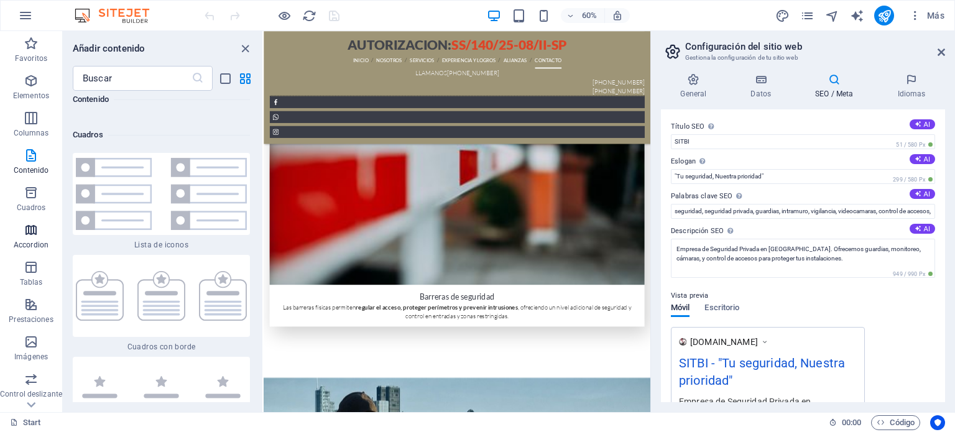
click at [35, 231] on icon "button" at bounding box center [31, 230] width 15 height 15
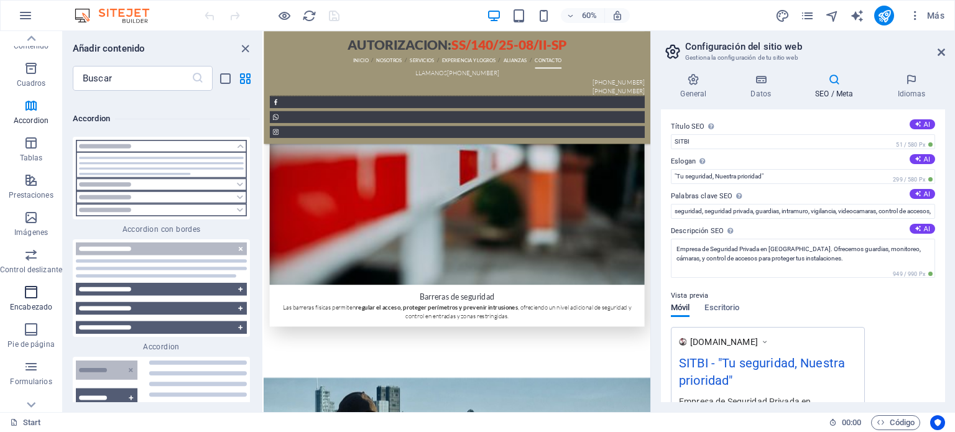
scroll to position [178, 0]
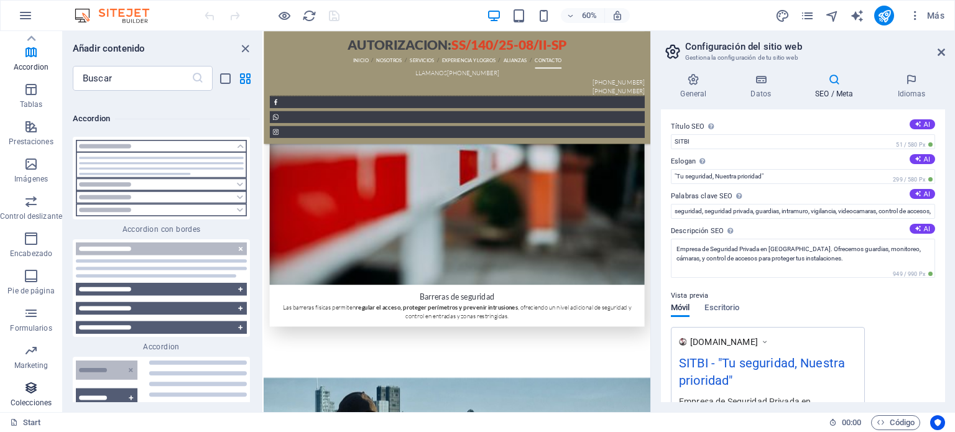
click at [32, 386] on icon "button" at bounding box center [31, 388] width 15 height 15
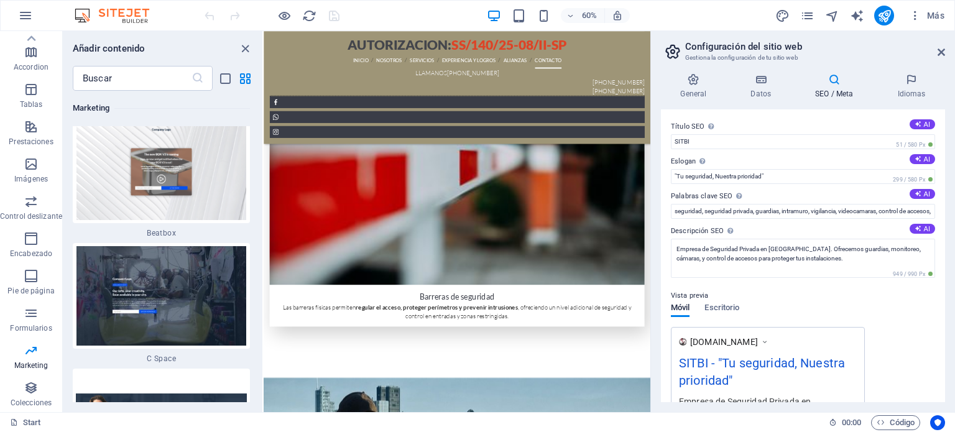
scroll to position [22377, 0]
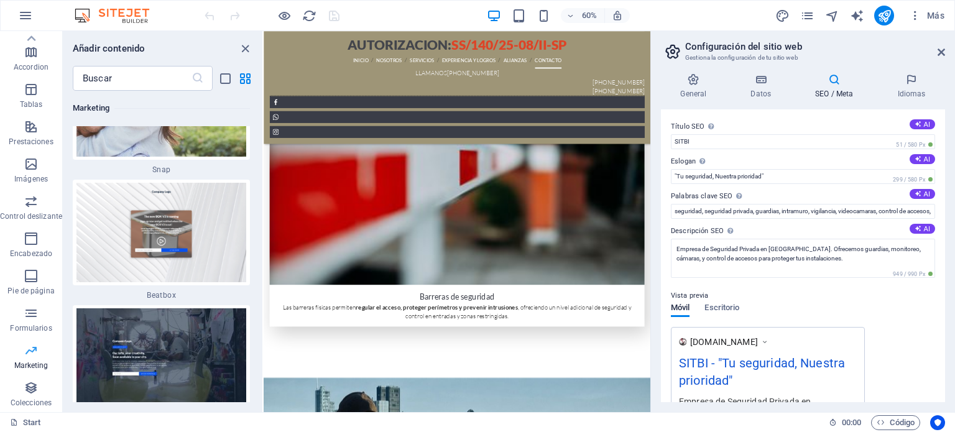
click at [27, 349] on icon "button" at bounding box center [31, 350] width 15 height 15
click at [35, 356] on icon "button" at bounding box center [31, 350] width 15 height 15
click at [21, 384] on span "Colecciones" at bounding box center [31, 396] width 62 height 30
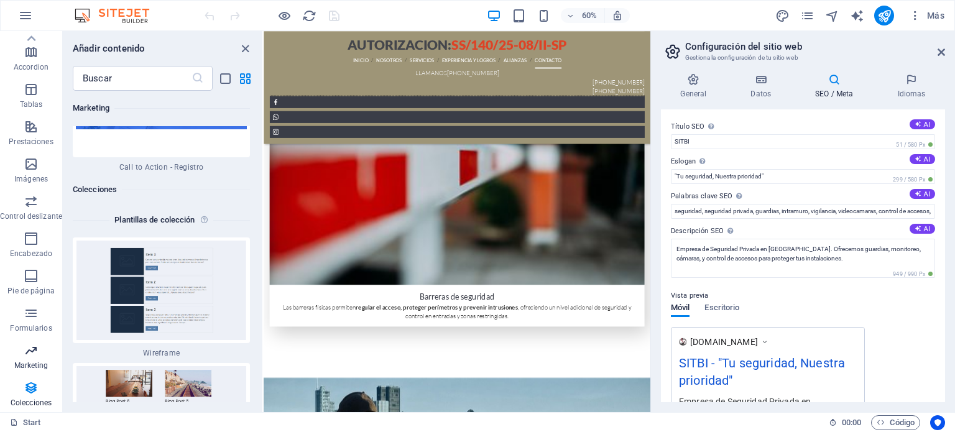
click at [30, 350] on icon "button" at bounding box center [31, 350] width 15 height 15
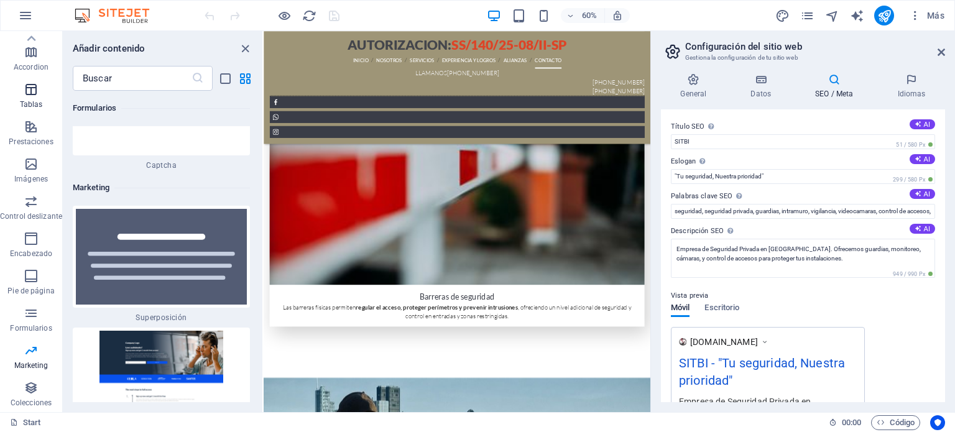
scroll to position [0, 0]
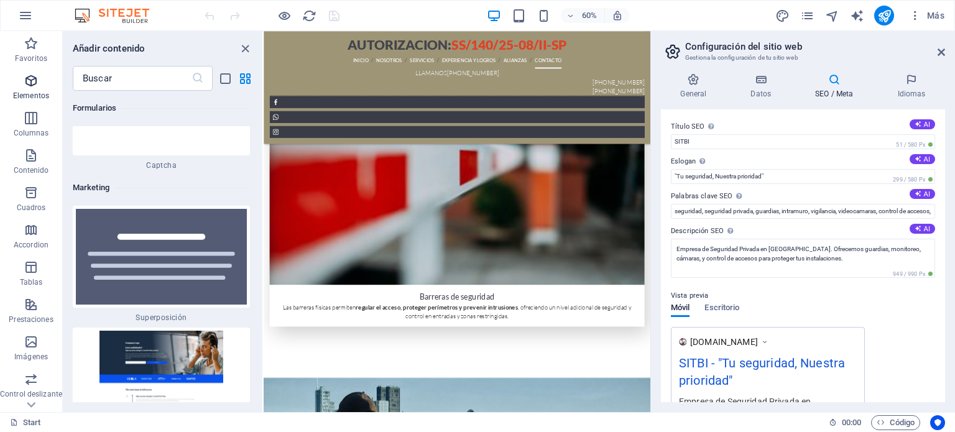
click at [35, 76] on icon "button" at bounding box center [31, 80] width 15 height 15
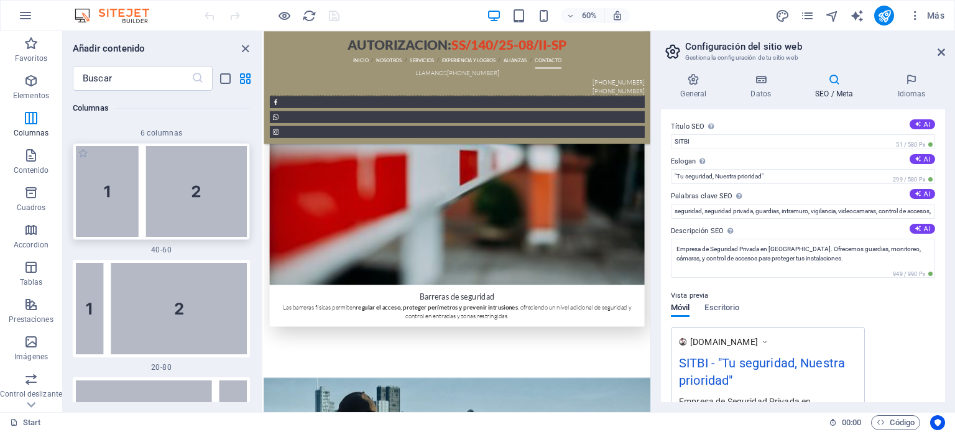
scroll to position [1478, 0]
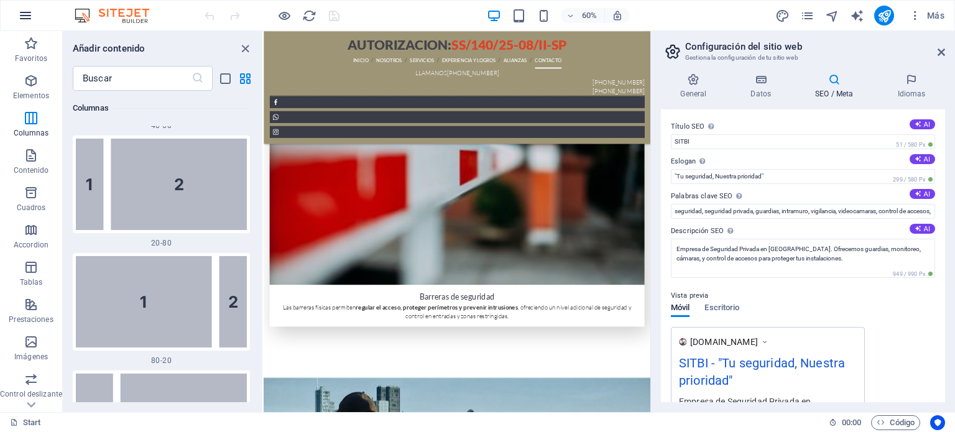
click at [0, 0] on icon "button" at bounding box center [0, 0] width 0 height 0
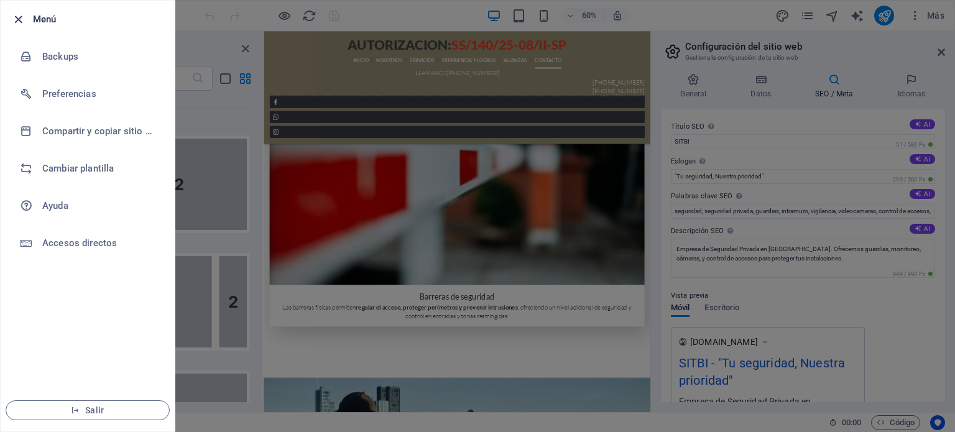
click at [21, 16] on icon "button" at bounding box center [18, 19] width 14 height 14
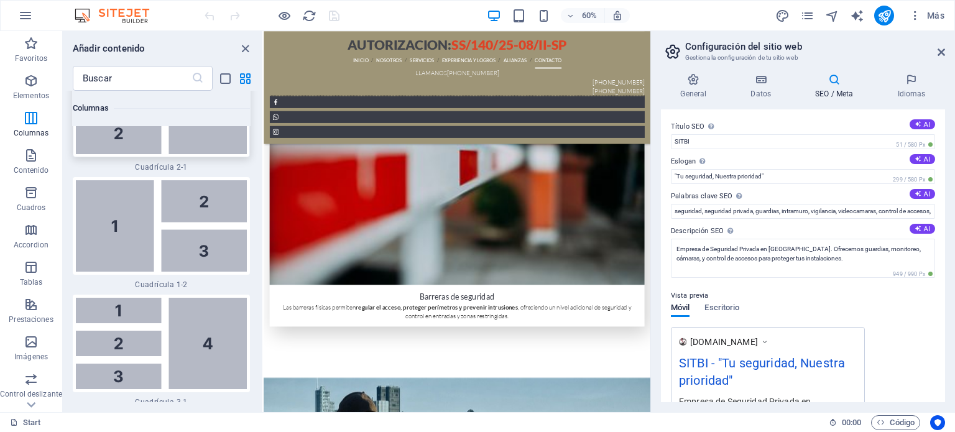
scroll to position [3033, 0]
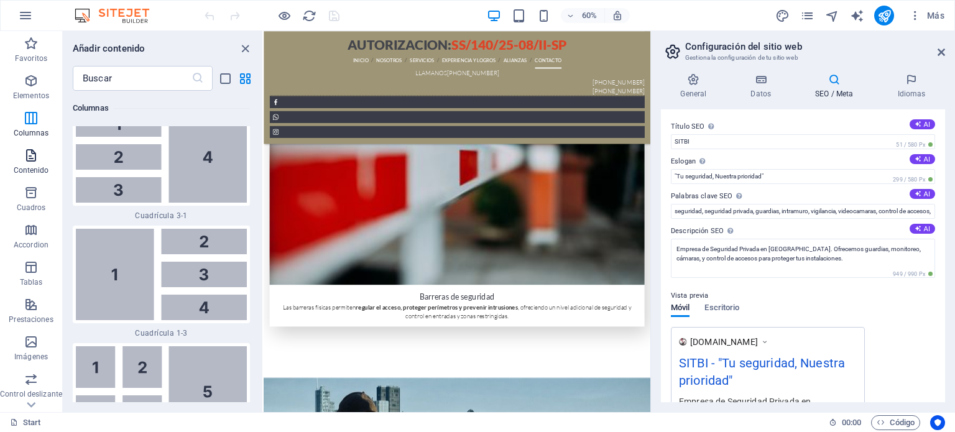
click at [24, 160] on icon "button" at bounding box center [31, 155] width 15 height 15
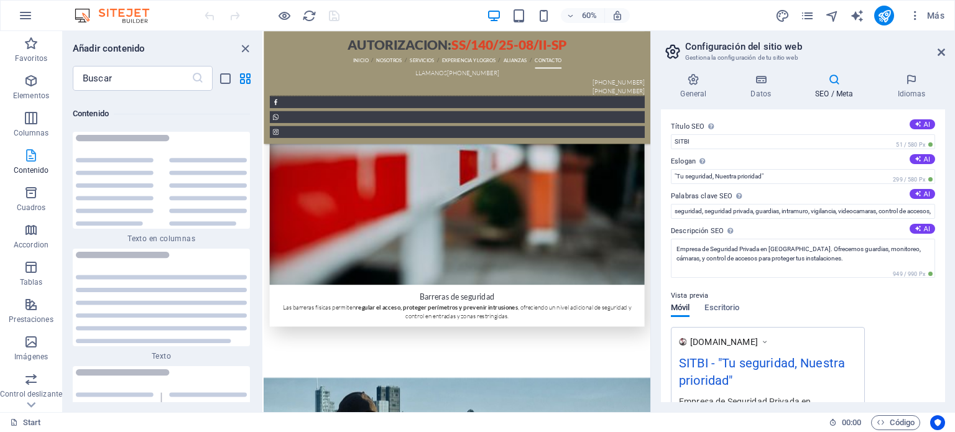
scroll to position [4214, 0]
click at [33, 191] on icon "button" at bounding box center [31, 192] width 15 height 15
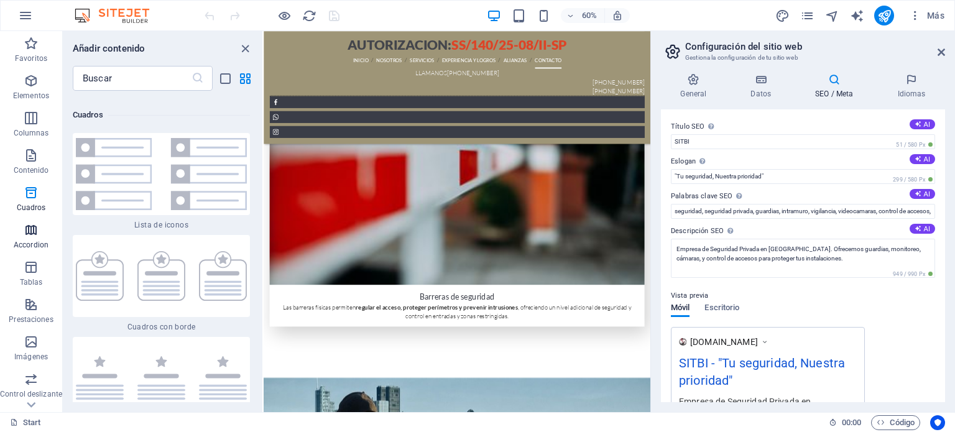
click at [32, 236] on icon "button" at bounding box center [31, 230] width 15 height 15
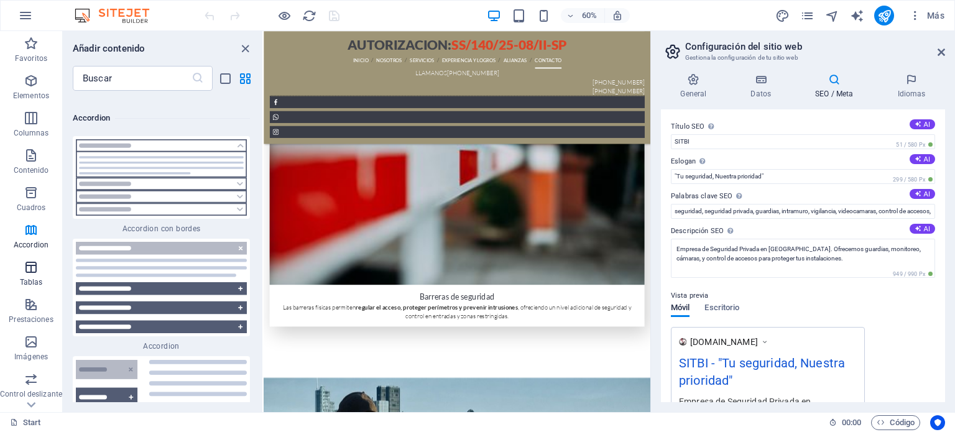
click at [30, 264] on icon "button" at bounding box center [31, 267] width 15 height 15
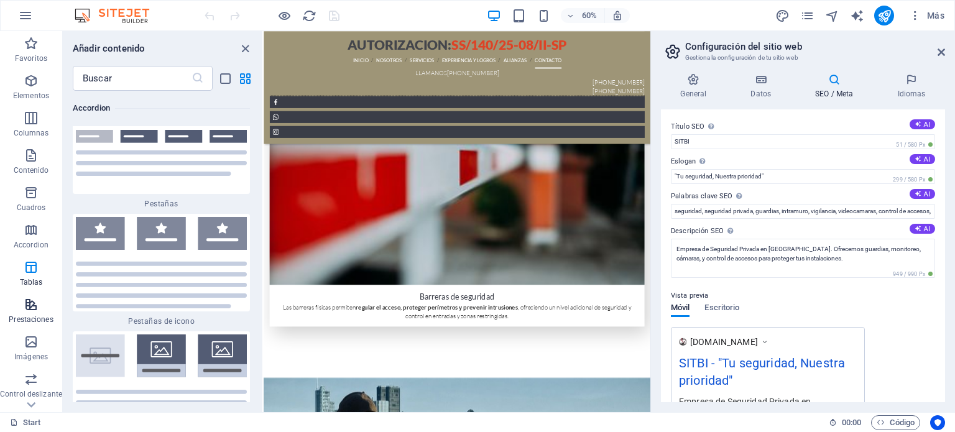
scroll to position [8412, 0]
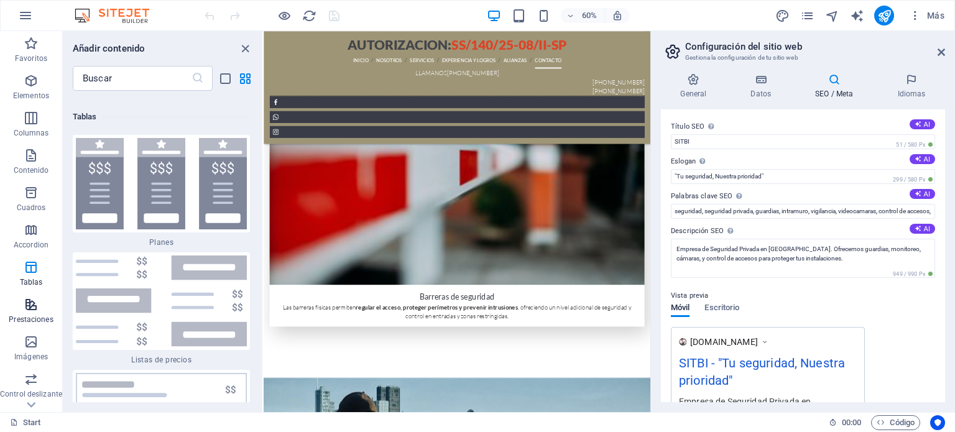
click at [33, 293] on button "Prestaciones" at bounding box center [31, 310] width 62 height 37
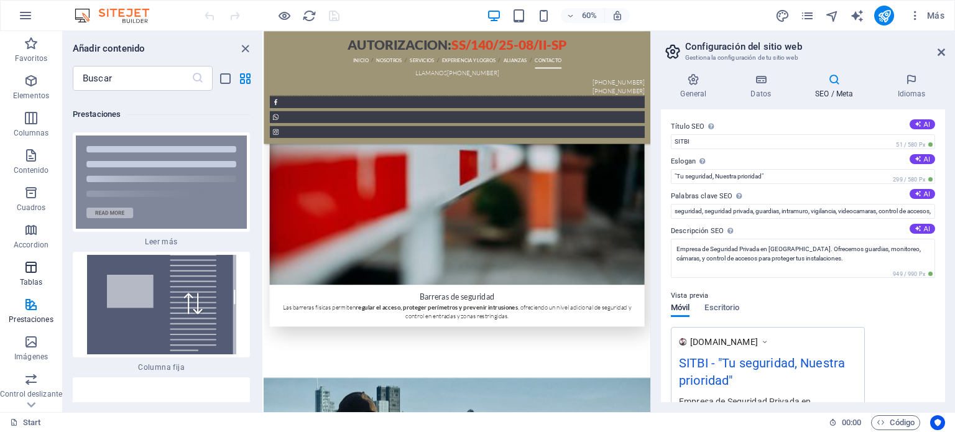
scroll to position [9473, 0]
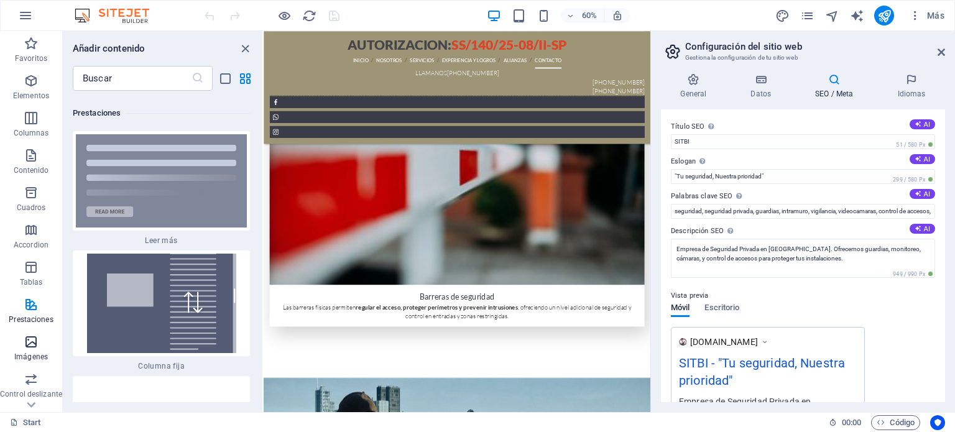
click at [26, 338] on icon "button" at bounding box center [31, 342] width 15 height 15
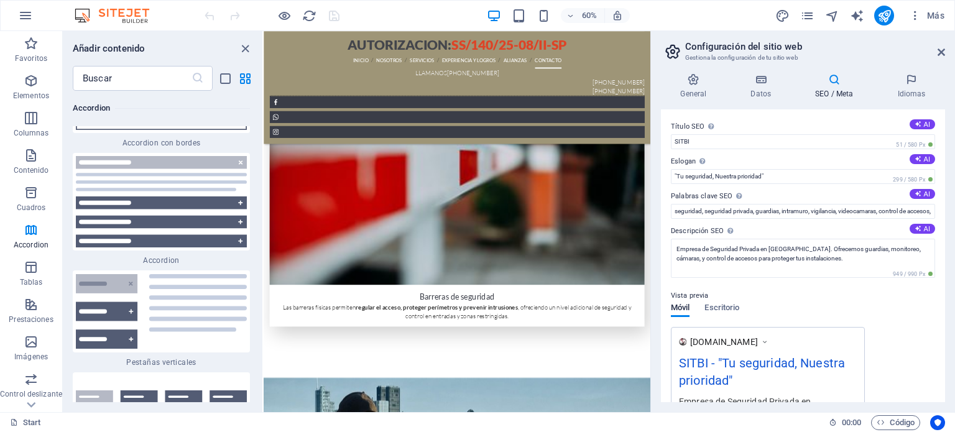
scroll to position [7371, 0]
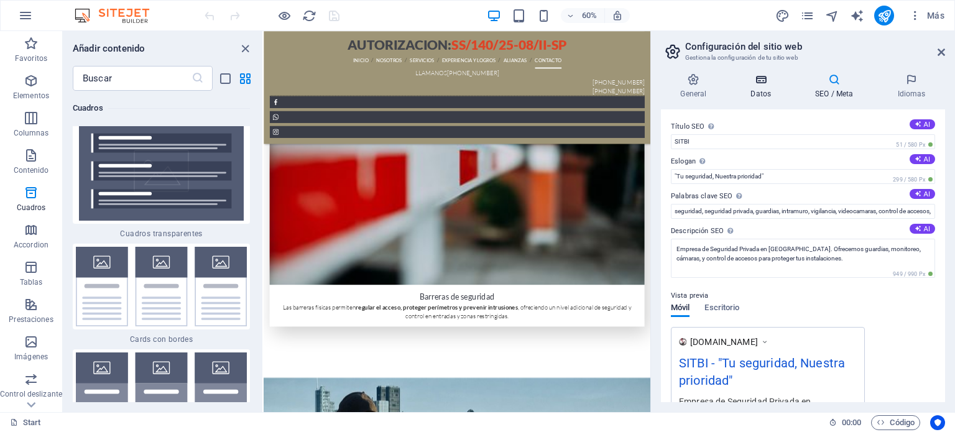
click at [757, 77] on icon at bounding box center [761, 79] width 60 height 12
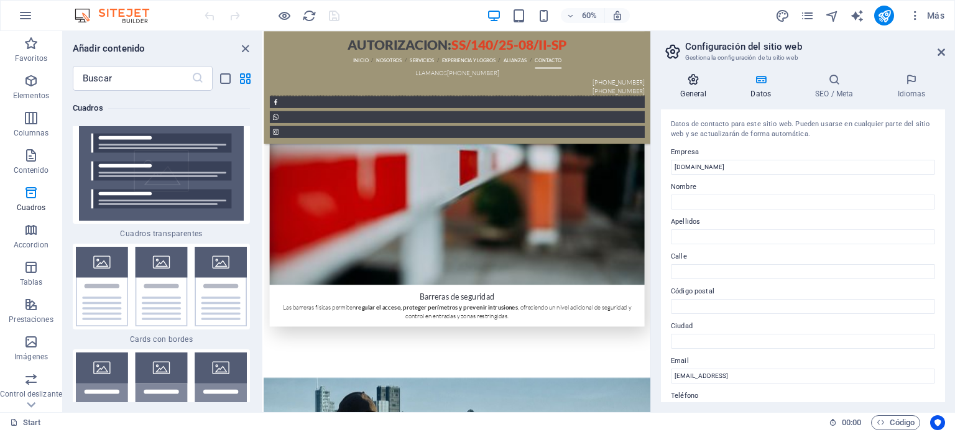
click at [690, 78] on icon at bounding box center [693, 79] width 65 height 12
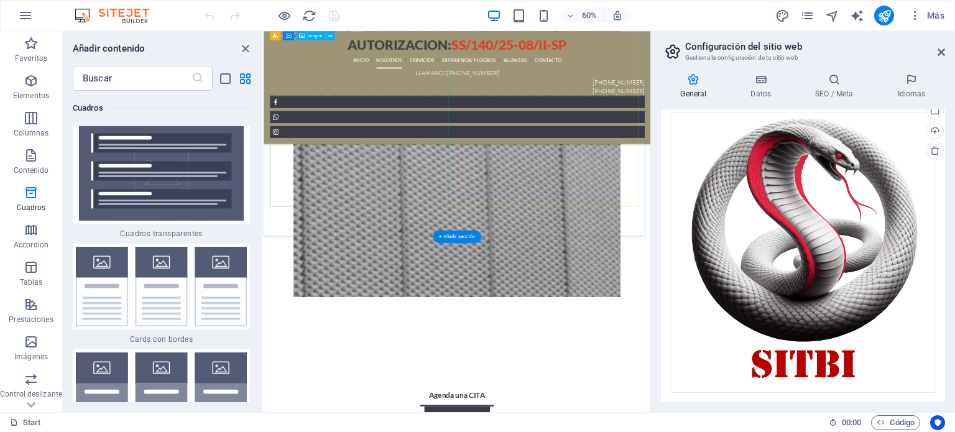
scroll to position [888, 0]
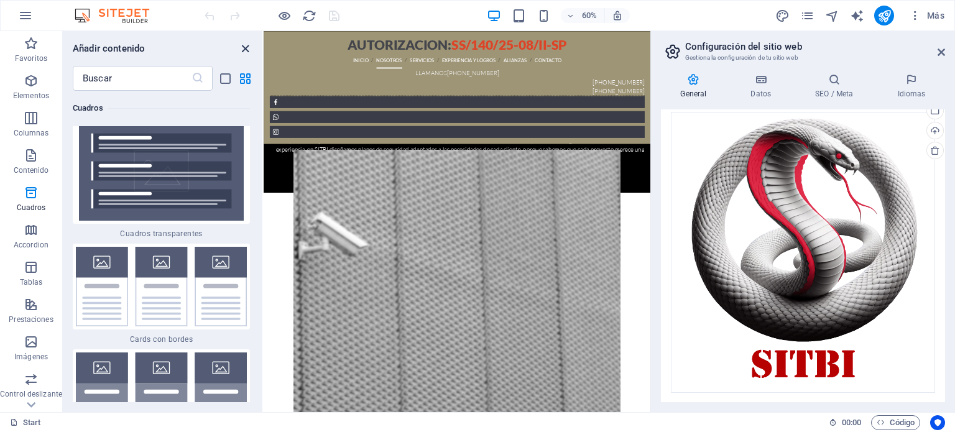
click at [243, 47] on icon "close panel" at bounding box center [245, 49] width 14 height 14
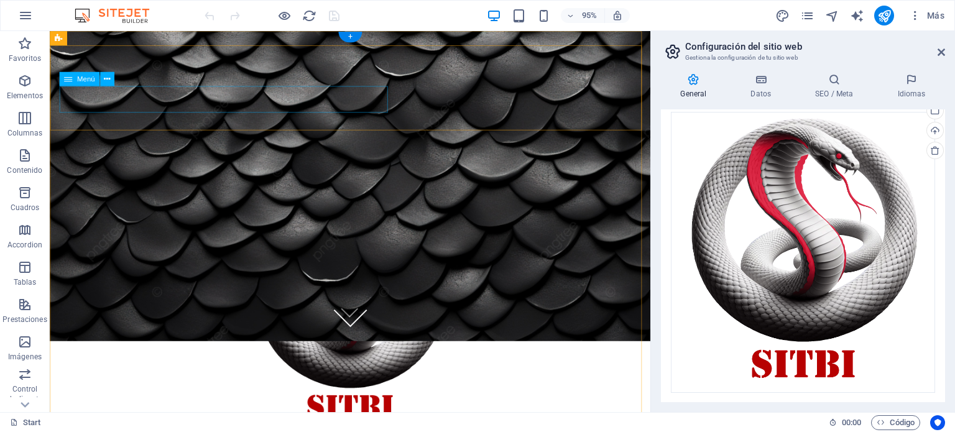
scroll to position [0, 0]
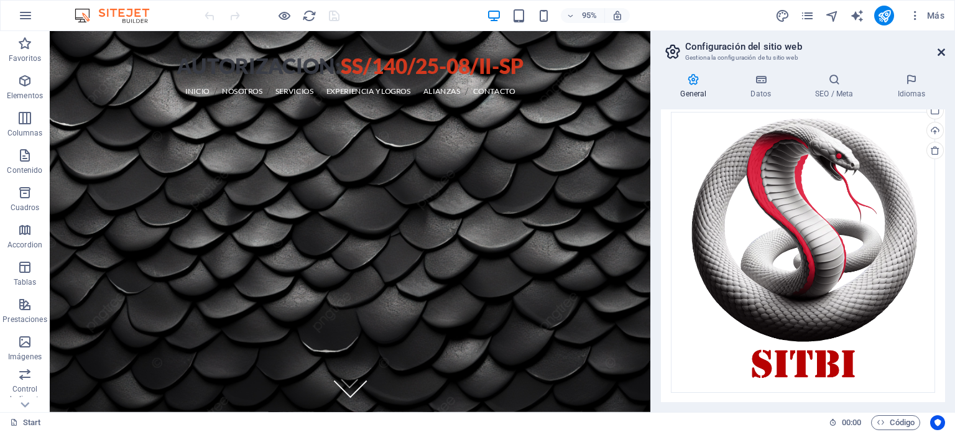
click at [943, 53] on icon at bounding box center [941, 52] width 7 height 10
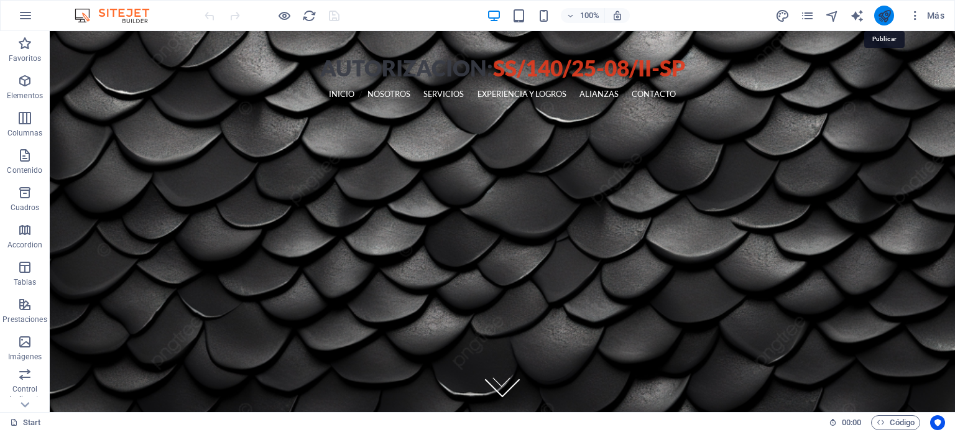
click at [885, 11] on icon "publish" at bounding box center [885, 16] width 14 height 14
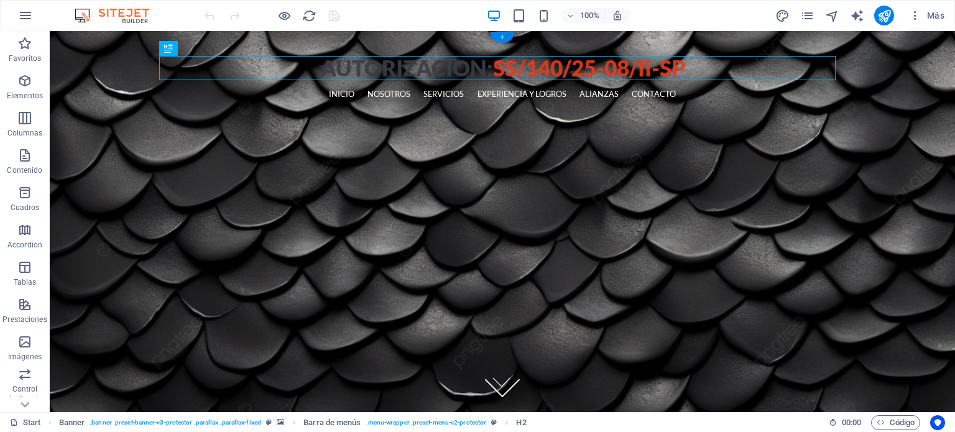
click at [901, 204] on figure at bounding box center [503, 221] width 906 height 381
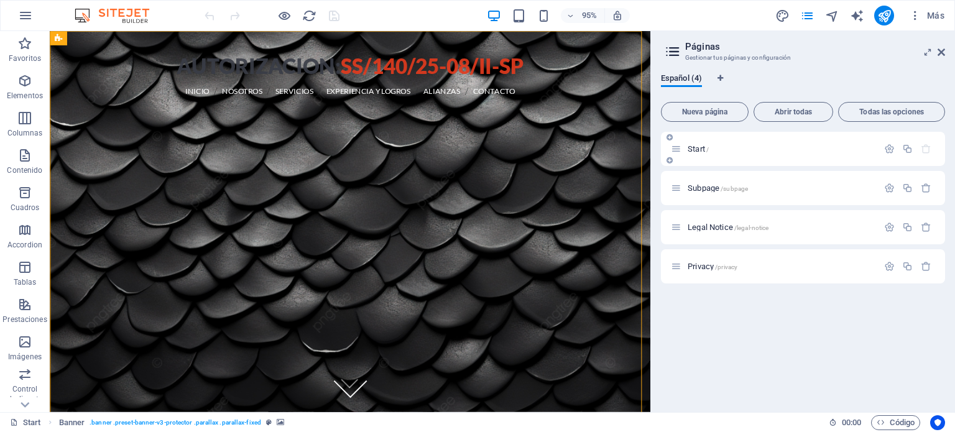
click at [784, 187] on p "Subpage /subpage" at bounding box center [781, 188] width 187 height 8
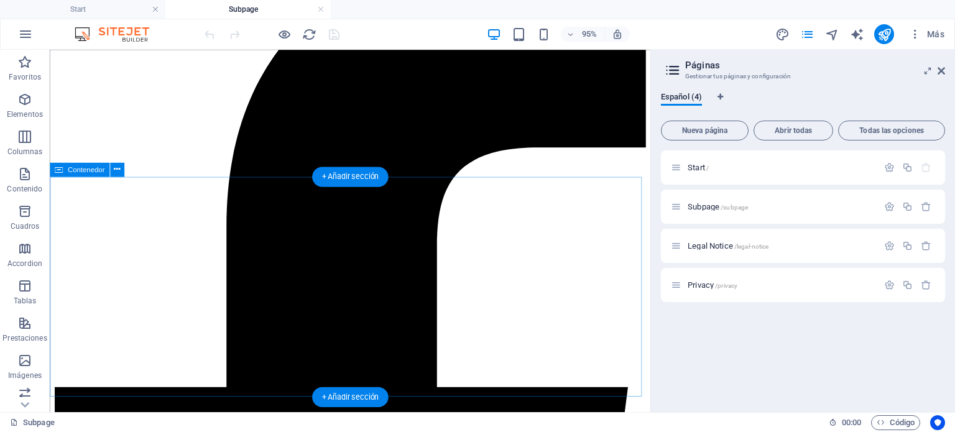
scroll to position [373, 0]
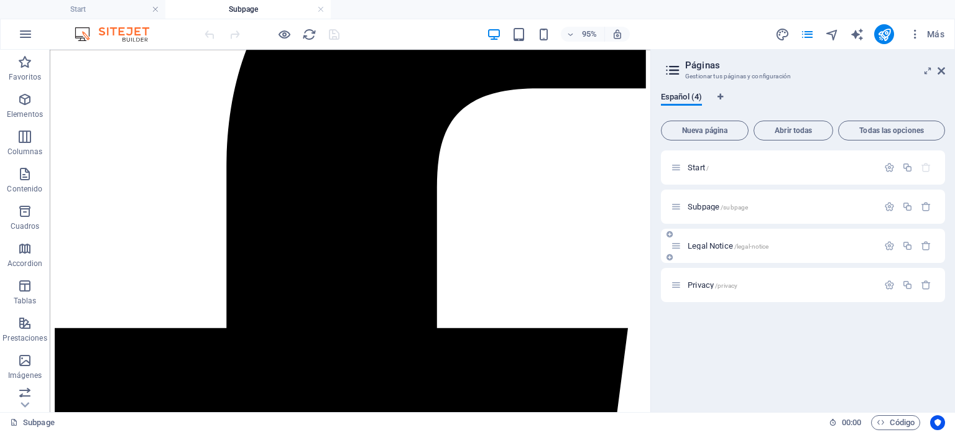
click at [793, 239] on div "Legal Notice /legal-notice" at bounding box center [774, 246] width 207 height 14
click at [797, 248] on p "Legal Notice /legal-notice" at bounding box center [781, 246] width 187 height 8
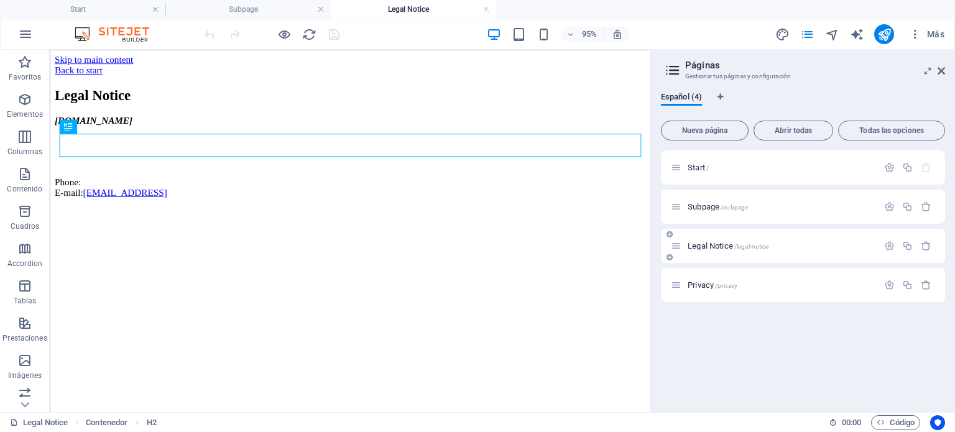
scroll to position [0, 0]
click at [779, 210] on p "Subpage /subpage" at bounding box center [781, 207] width 187 height 8
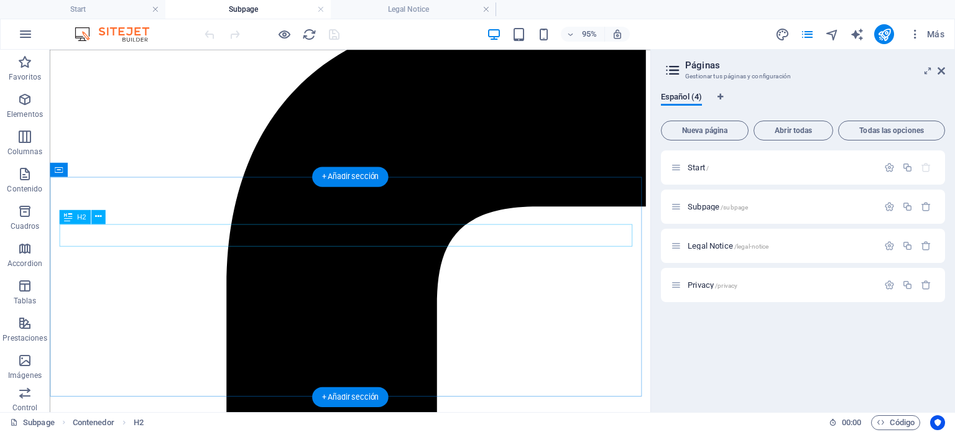
scroll to position [311, 0]
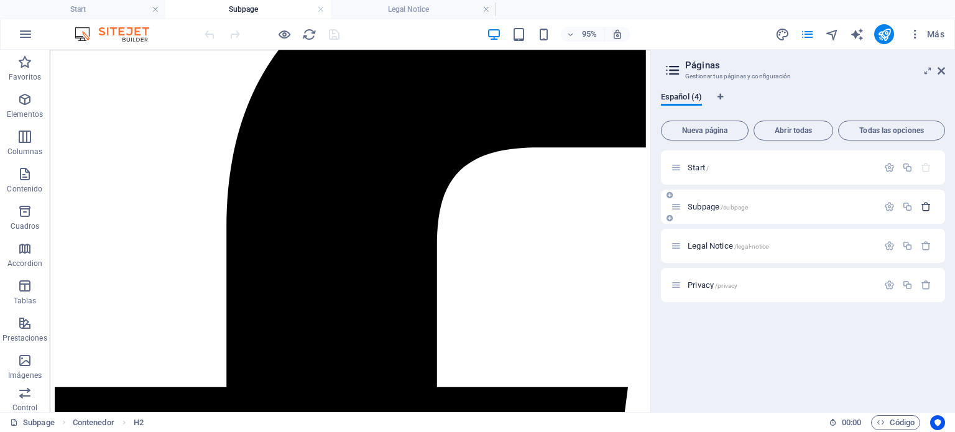
click at [930, 205] on icon "button" at bounding box center [926, 207] width 11 height 11
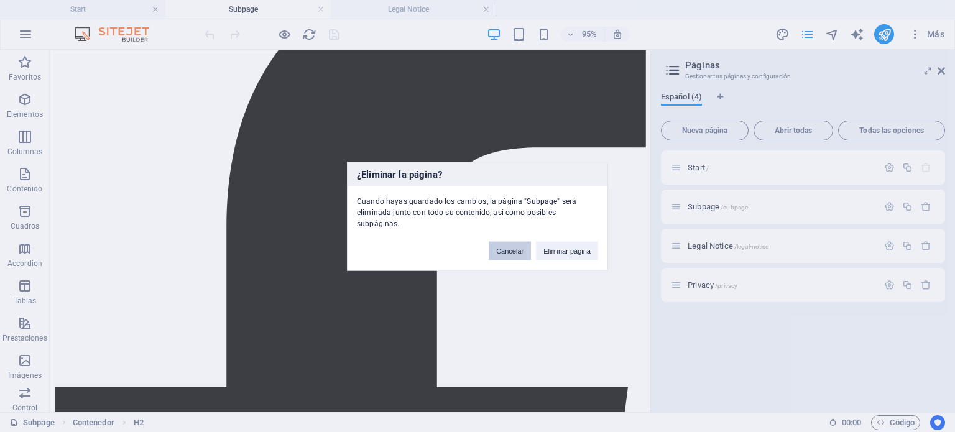
click at [507, 244] on button "Cancelar" at bounding box center [510, 250] width 42 height 19
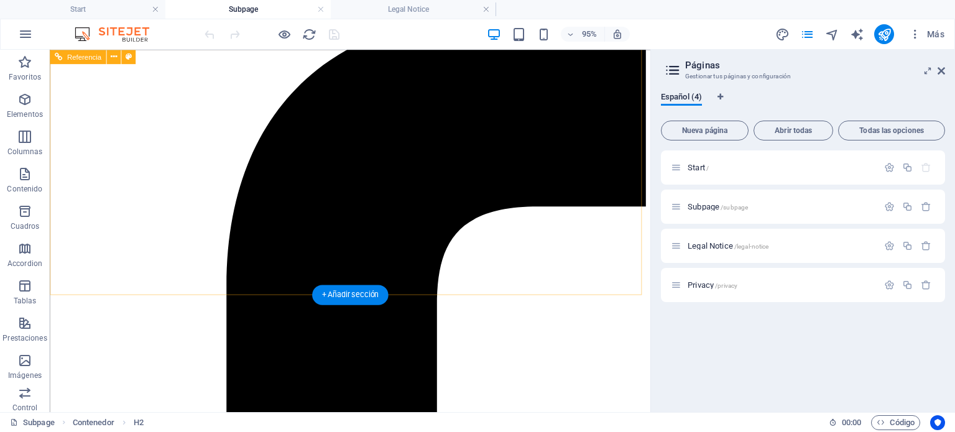
scroll to position [373, 0]
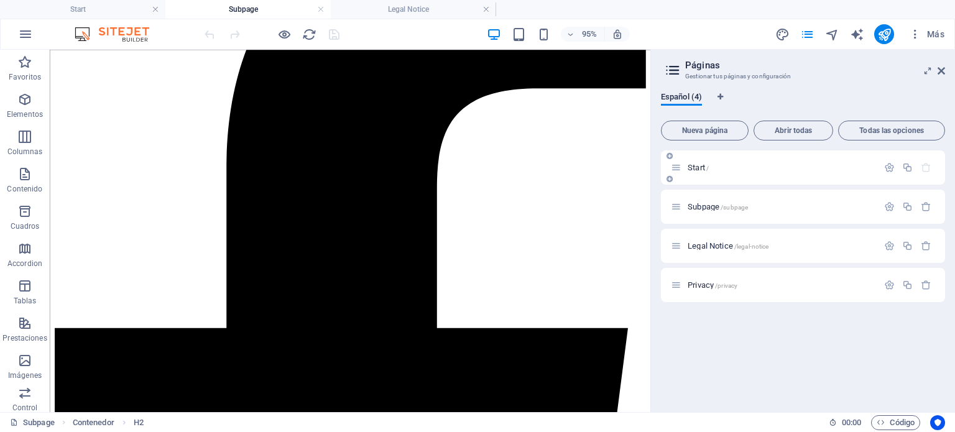
click at [0, 0] on p "Start /" at bounding box center [0, 0] width 0 height 0
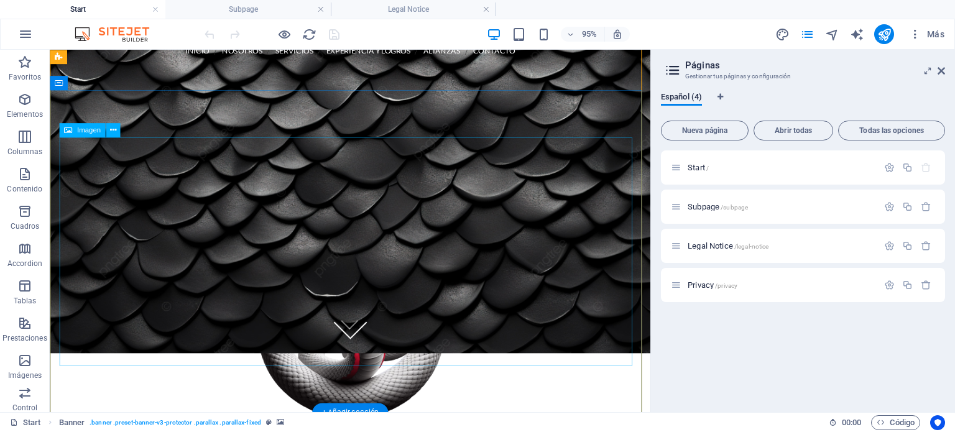
scroll to position [0, 0]
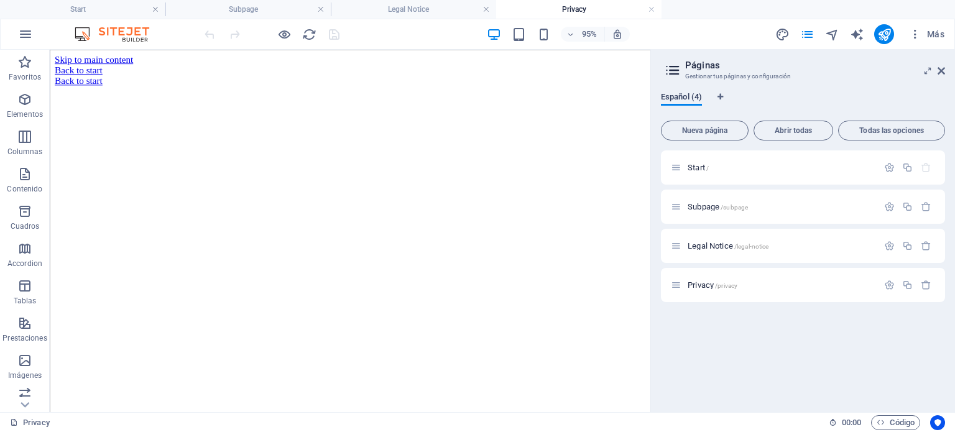
click at [0, 0] on span "Español (4)" at bounding box center [0, 0] width 0 height 0
click at [0, 0] on p "Start /" at bounding box center [0, 0] width 0 height 0
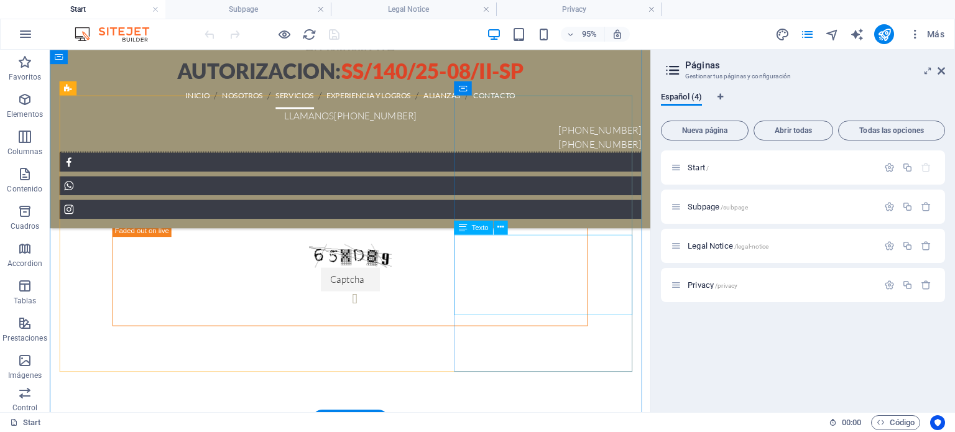
scroll to position [1679, 0]
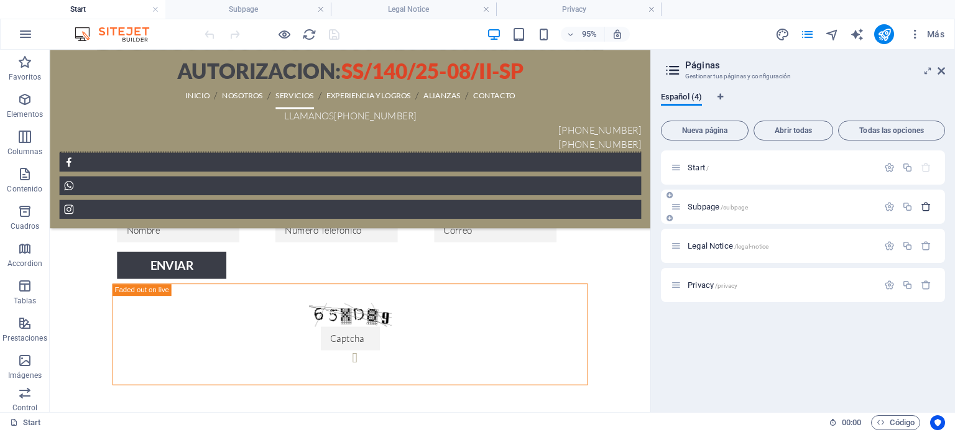
click at [927, 205] on icon "button" at bounding box center [926, 207] width 11 height 11
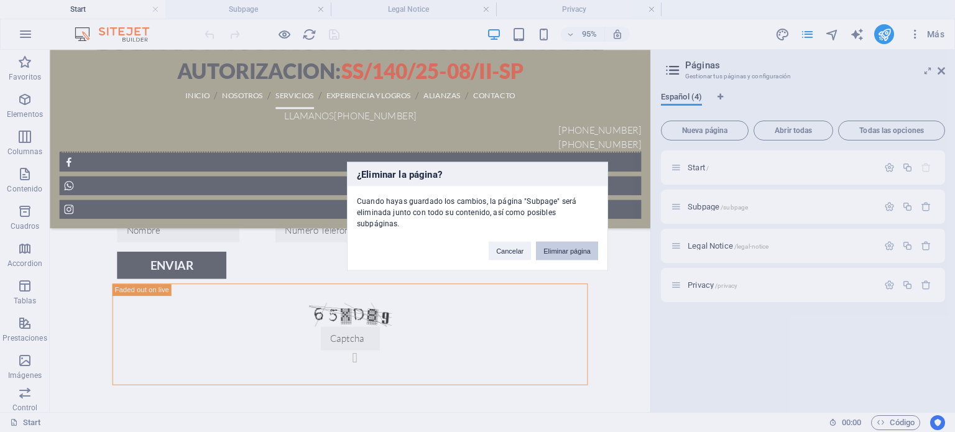
click at [562, 241] on button "Eliminar página" at bounding box center [567, 250] width 62 height 19
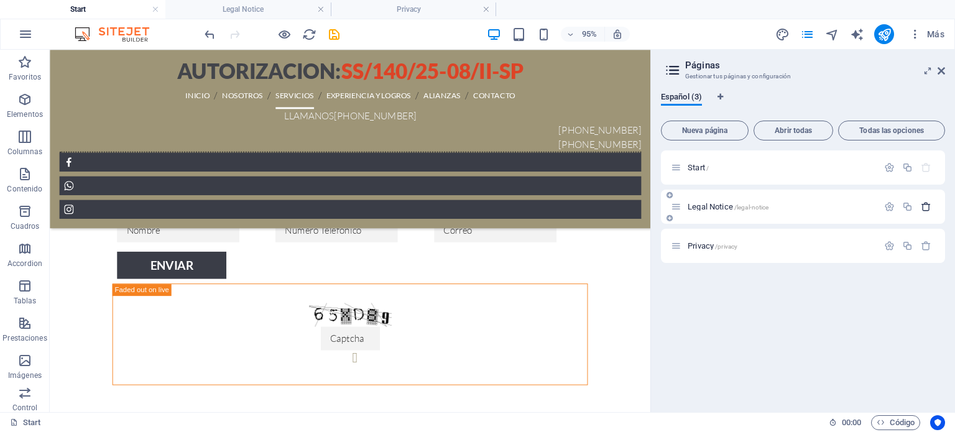
click at [924, 208] on icon "button" at bounding box center [926, 207] width 11 height 11
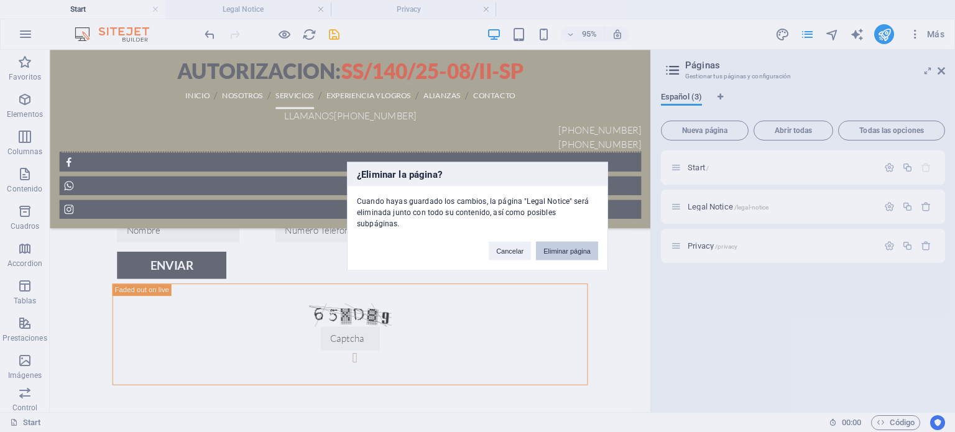
click at [560, 241] on button "Eliminar página" at bounding box center [567, 250] width 62 height 19
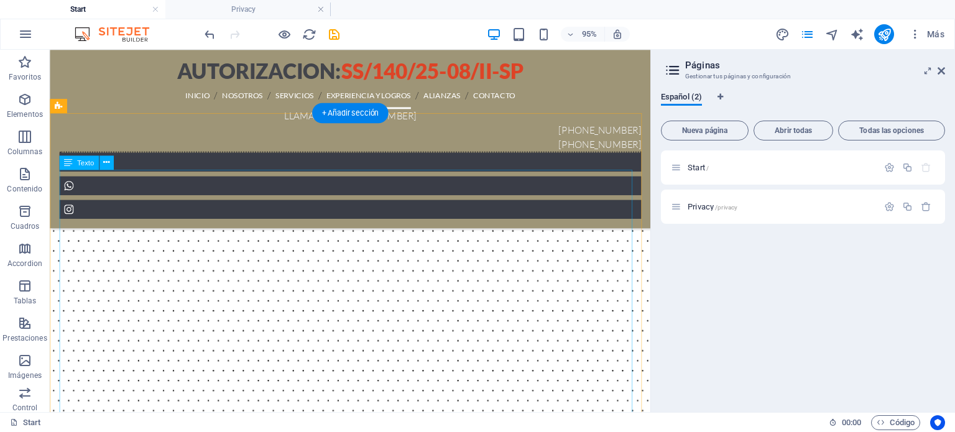
scroll to position [1895, 0]
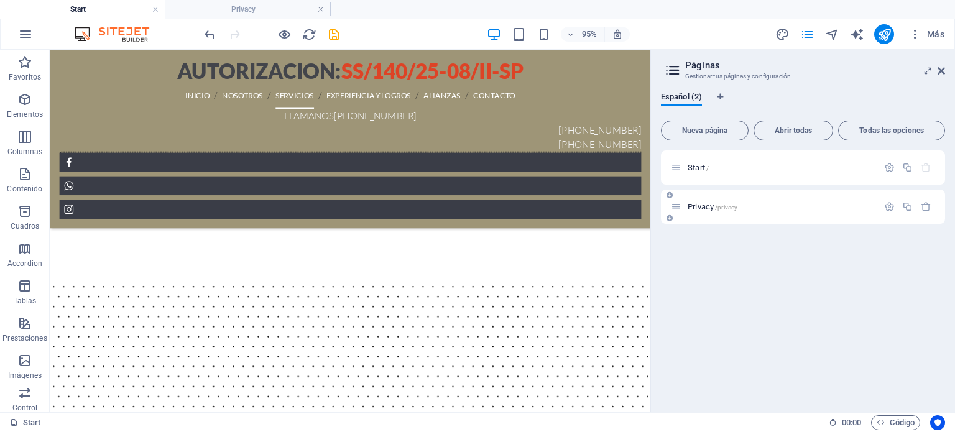
drag, startPoint x: 610, startPoint y: 181, endPoint x: 754, endPoint y: 201, distance: 145.7
click at [0, 0] on div "Privacy /privacy" at bounding box center [0, 0] width 0 height 0
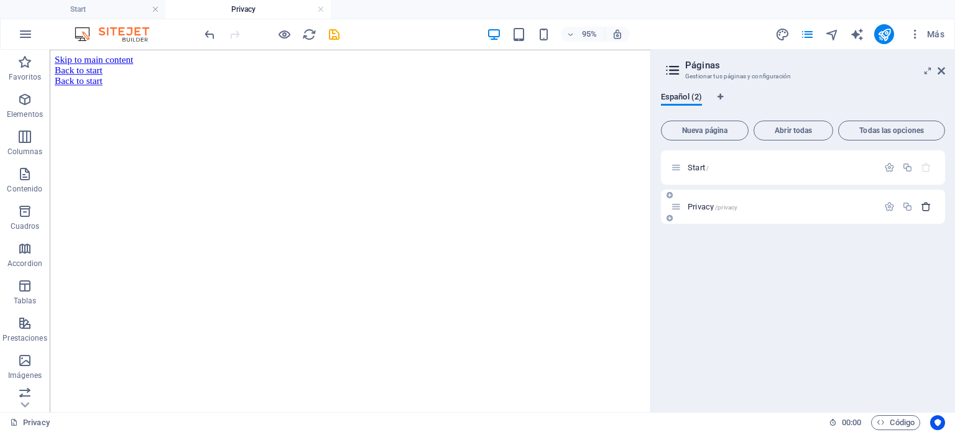
click at [0, 0] on icon "button" at bounding box center [0, 0] width 0 height 0
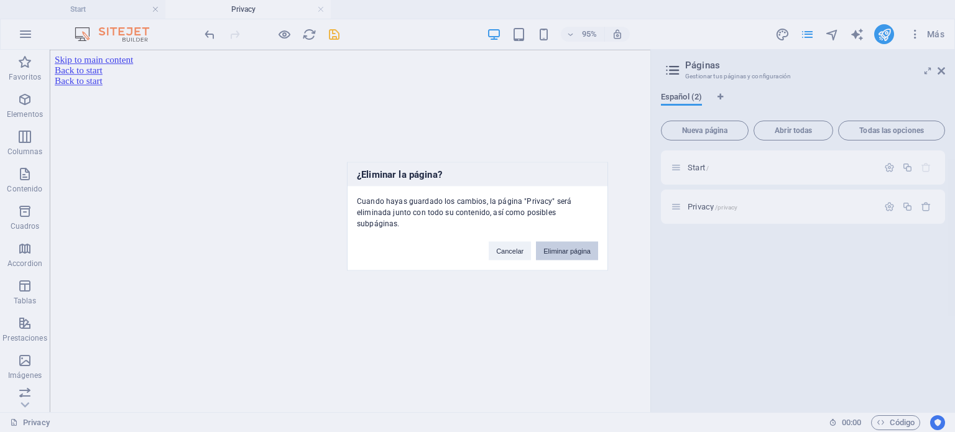
click at [572, 241] on button "Eliminar página" at bounding box center [567, 250] width 62 height 19
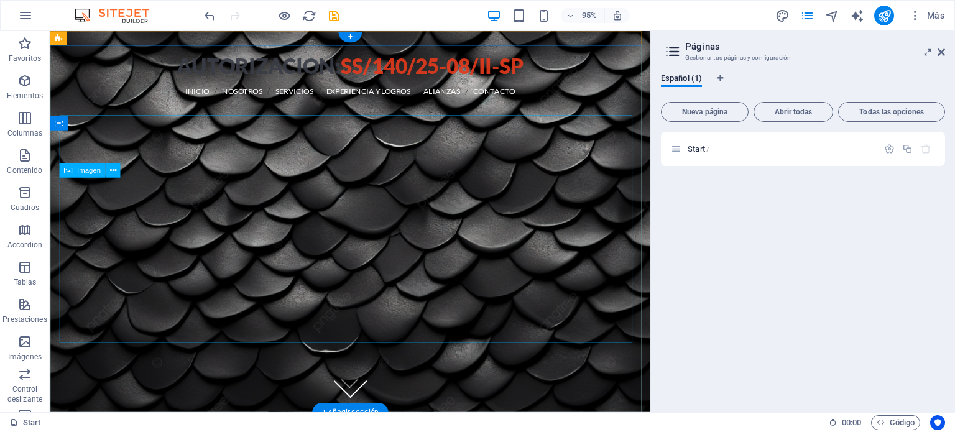
scroll to position [1895, 0]
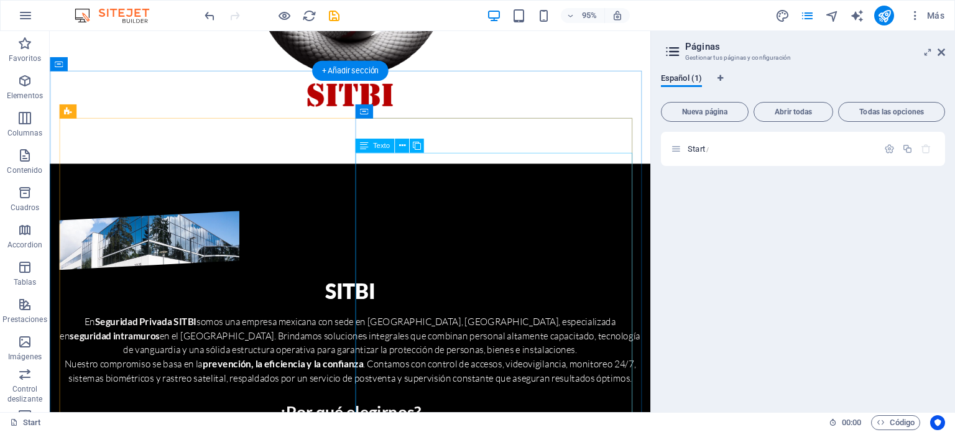
scroll to position [91, 0]
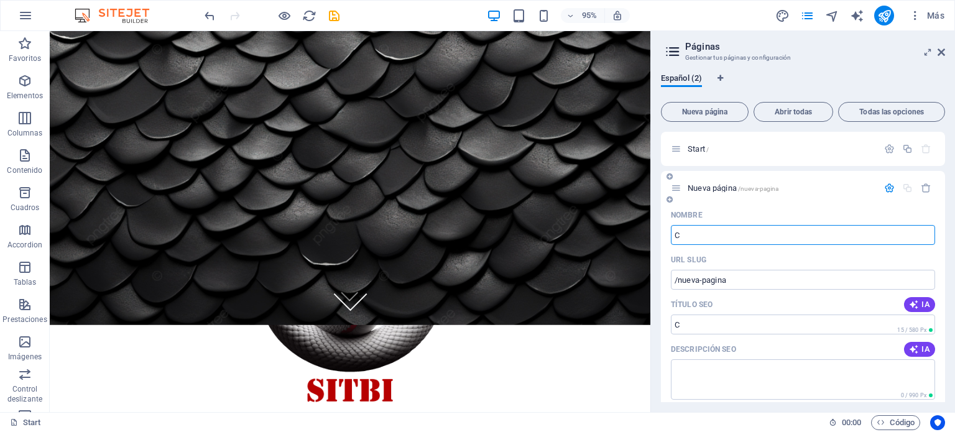
type input "C"
type input "/c"
type input "/"
type input "C"
type input "/c"
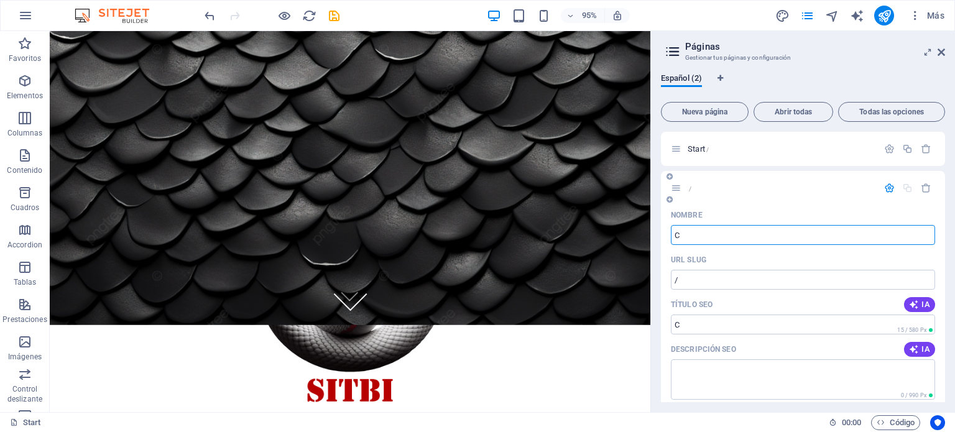
type input "C"
type input "Contacto"
type input "/contact"
type input "Contact"
type input "Contacto"
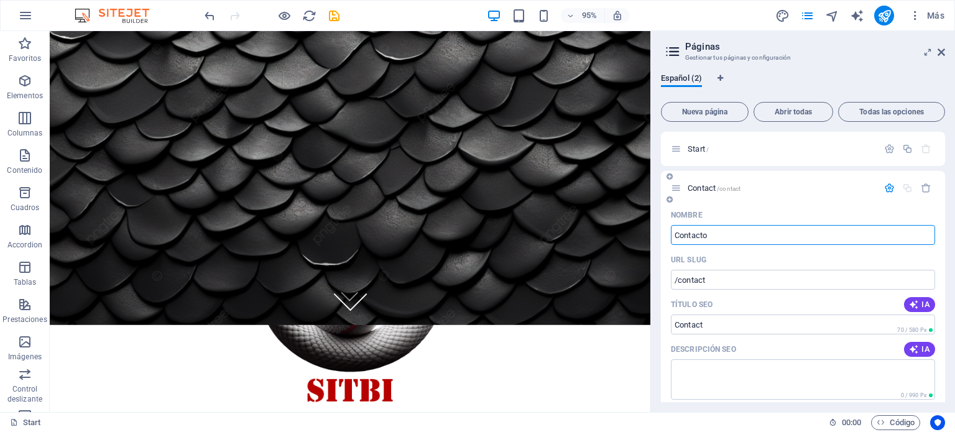
type input "/contacto"
type input "Contacto"
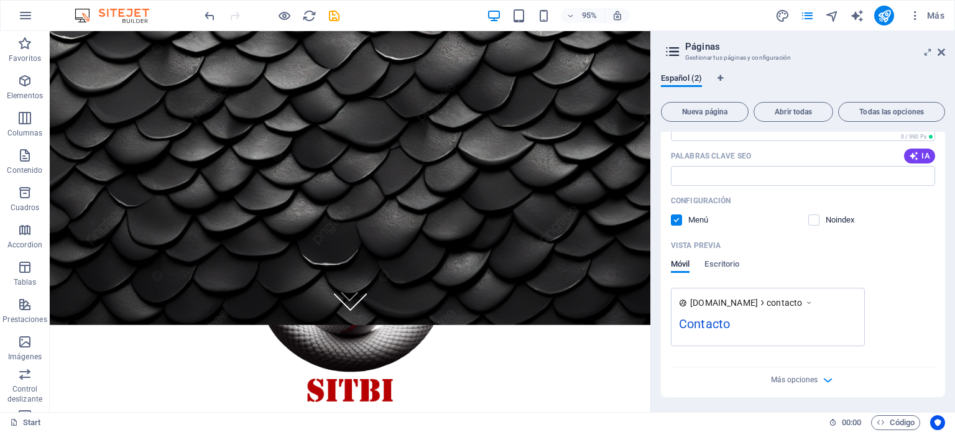
scroll to position [0, 0]
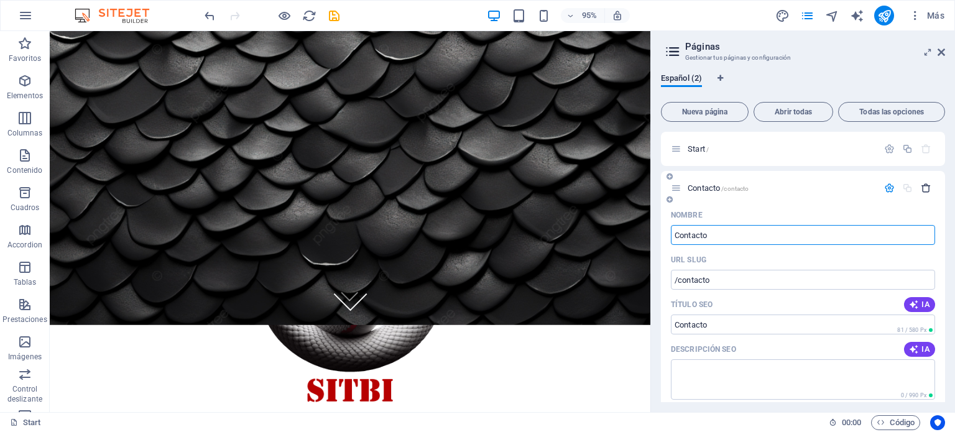
type input "Contacto"
click at [926, 188] on icon "button" at bounding box center [926, 188] width 11 height 11
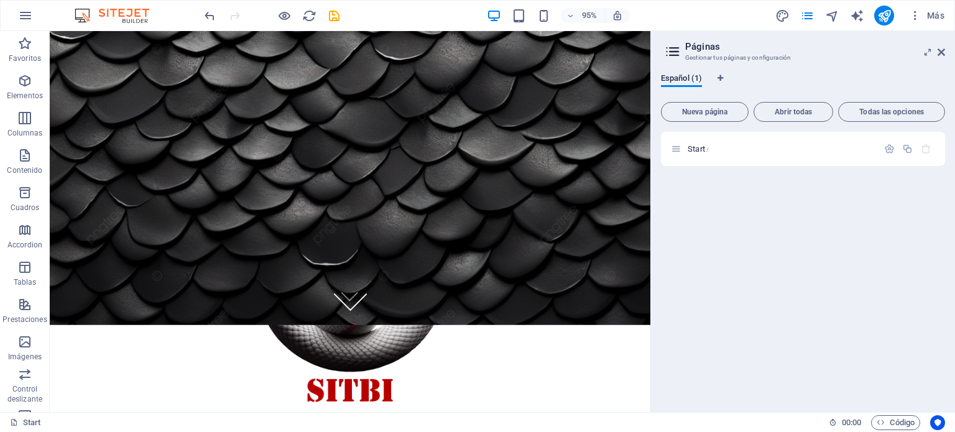
click at [506, 255] on figure at bounding box center [366, 312] width 613 height 240
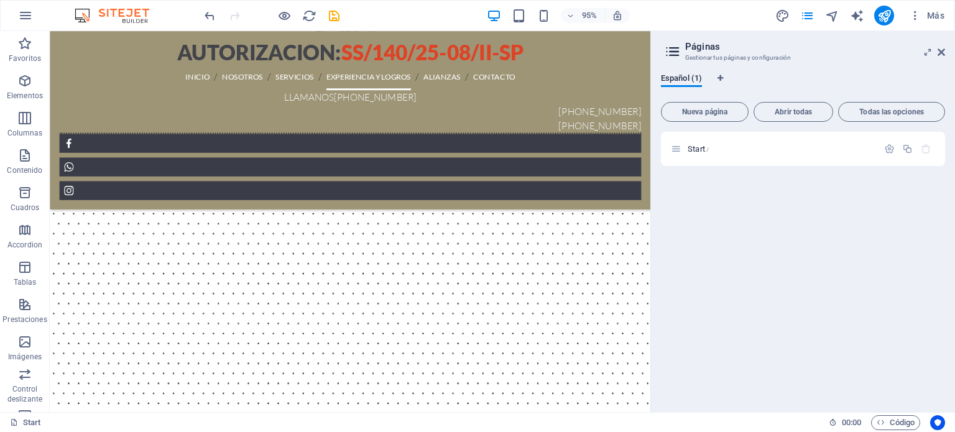
scroll to position [2330, 0]
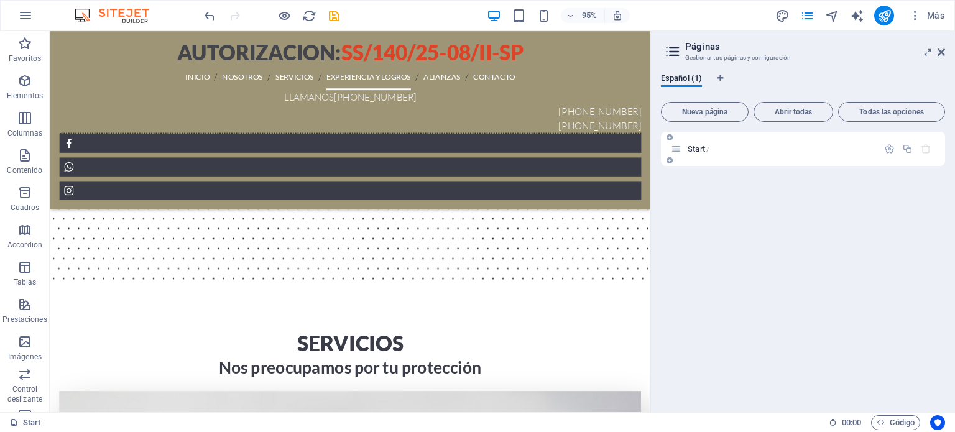
click at [0, 0] on span "Start /" at bounding box center [0, 0] width 0 height 0
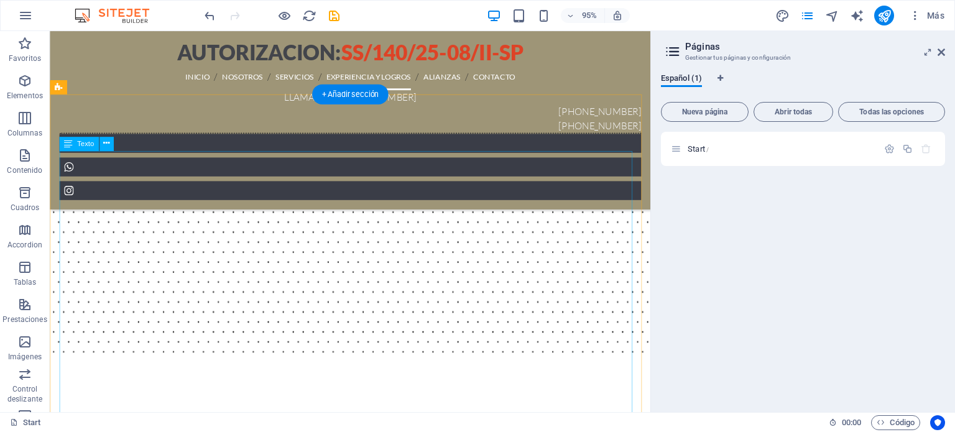
scroll to position [2082, 0]
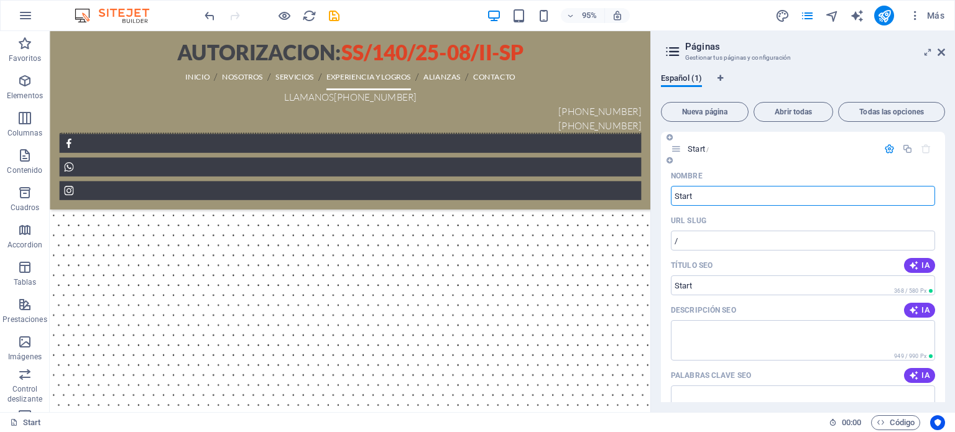
drag, startPoint x: 701, startPoint y: 193, endPoint x: 667, endPoint y: 193, distance: 34.2
click at [667, 193] on div "Nombre Start ​ URL SLUG / ​ Título SEO IA ​ 368 / 580 Px Descripción SEO IA ​ 9…" at bounding box center [803, 425] width 284 height 518
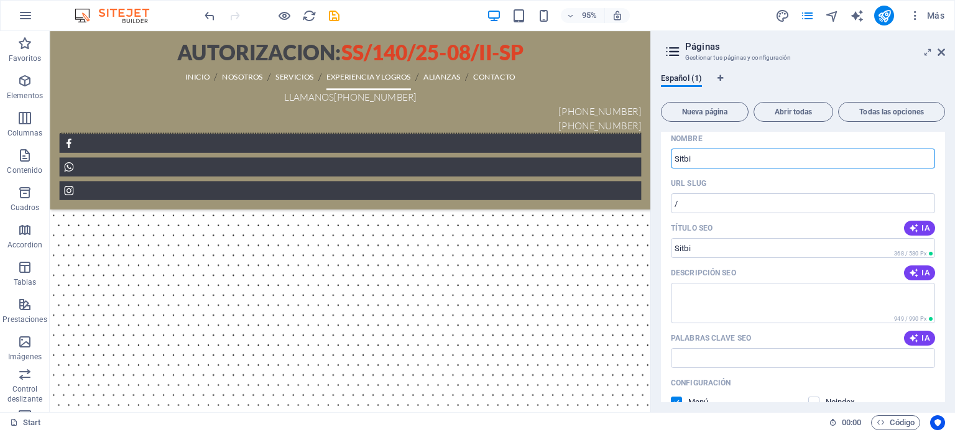
scroll to position [0, 0]
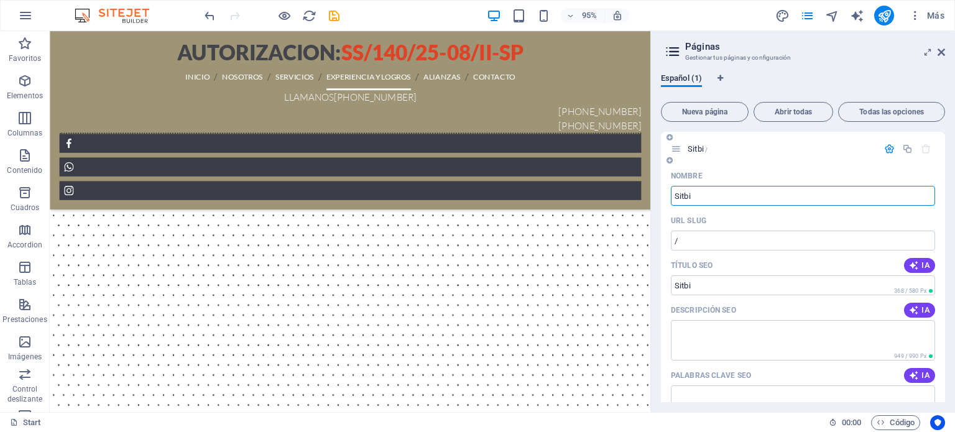
type input "Sitbi"
click at [942, 55] on icon at bounding box center [941, 52] width 7 height 10
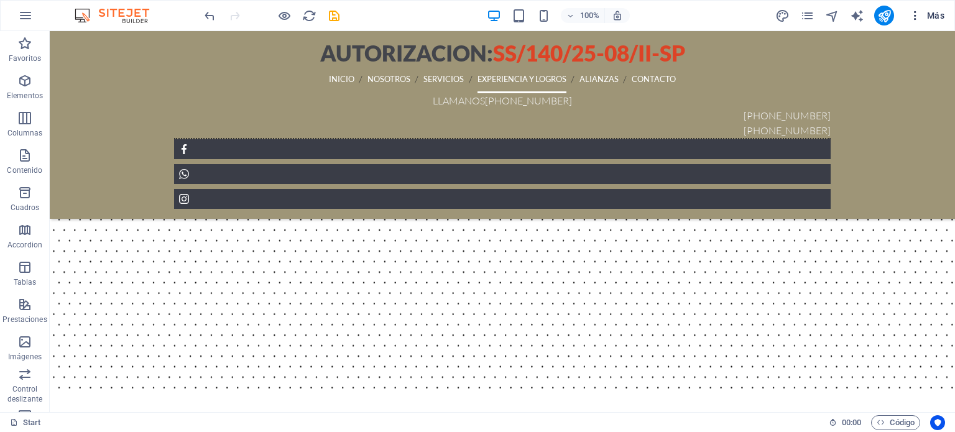
click at [932, 14] on span "Más" at bounding box center [926, 15] width 35 height 12
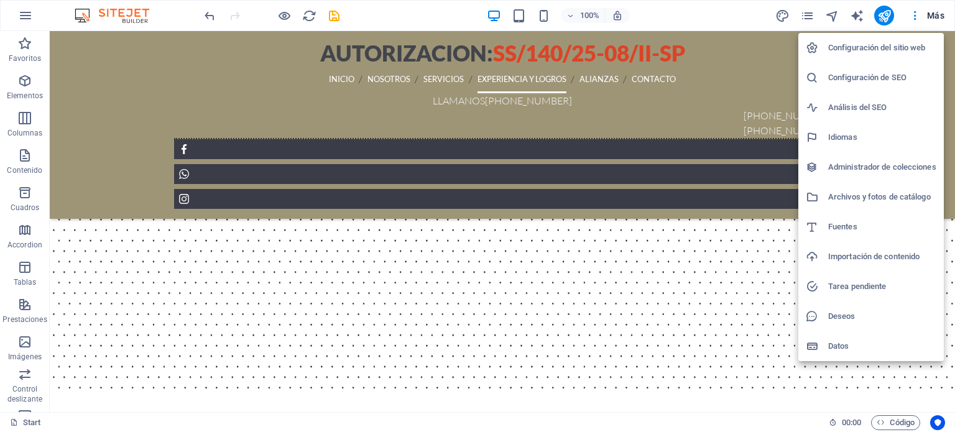
click at [873, 47] on h6 "Configuración del sitio web" at bounding box center [882, 47] width 108 height 15
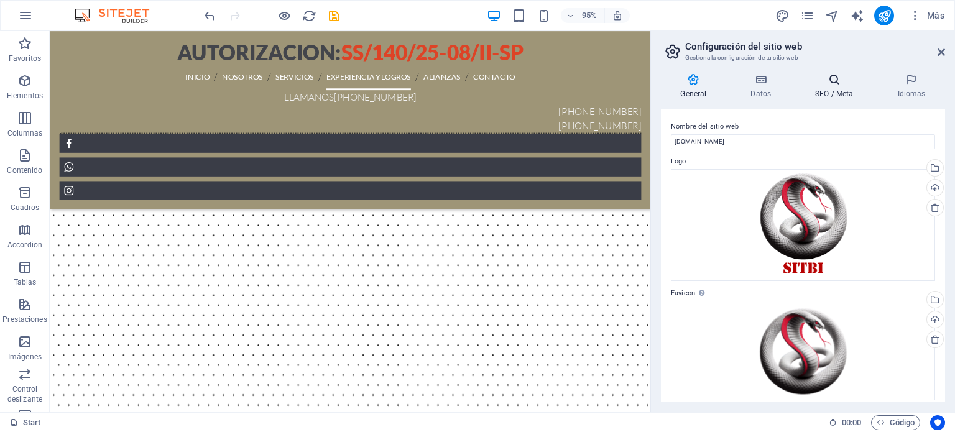
click at [833, 91] on h4 "SEO / Meta" at bounding box center [837, 86] width 82 height 26
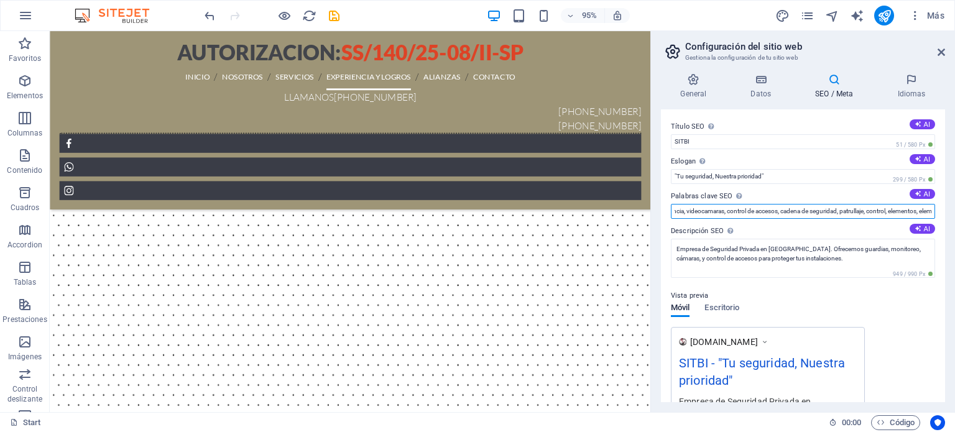
scroll to position [0, 307]
drag, startPoint x: 674, startPoint y: 210, endPoint x: 955, endPoint y: 208, distance: 280.5
click at [955, 208] on div "General Datos SEO / Meta Idiomas Nombre del sitio web sitbi.com.mx Logo Arrastr…" at bounding box center [803, 237] width 304 height 349
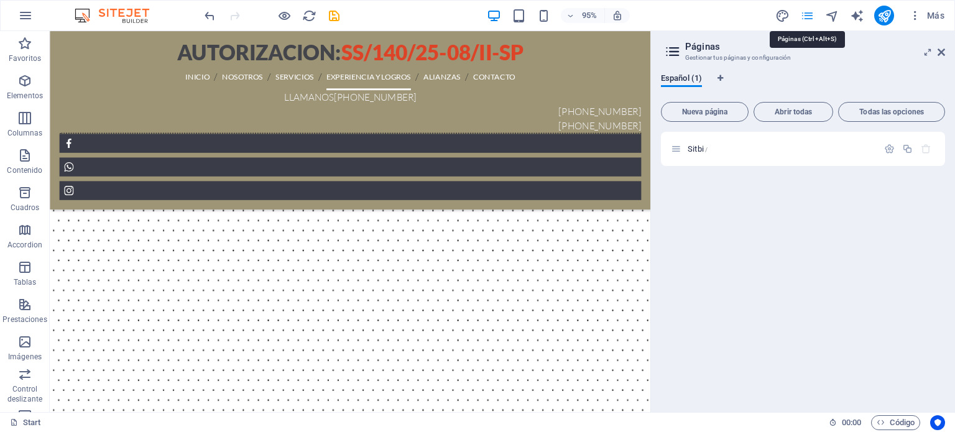
scroll to position [2141, 0]
click at [744, 154] on div "Sitbi /" at bounding box center [774, 149] width 207 height 14
click at [749, 145] on p "Sitbi /" at bounding box center [781, 149] width 187 height 8
click at [886, 147] on icon "button" at bounding box center [889, 149] width 11 height 11
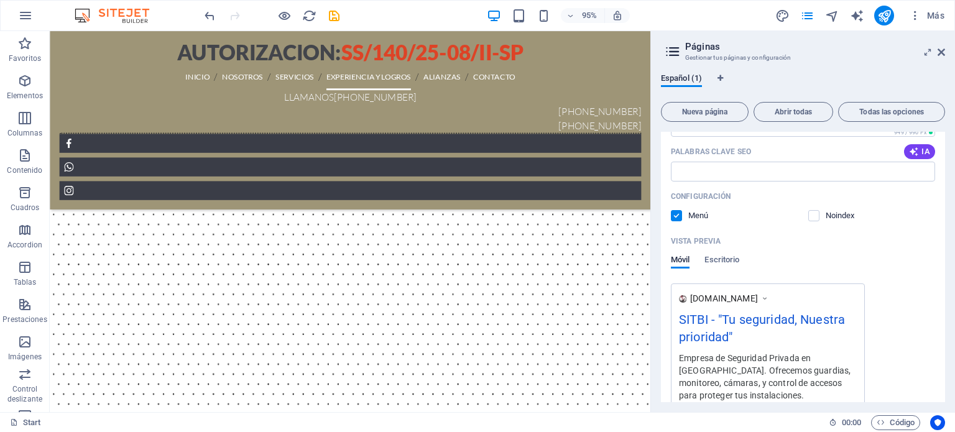
scroll to position [162, 0]
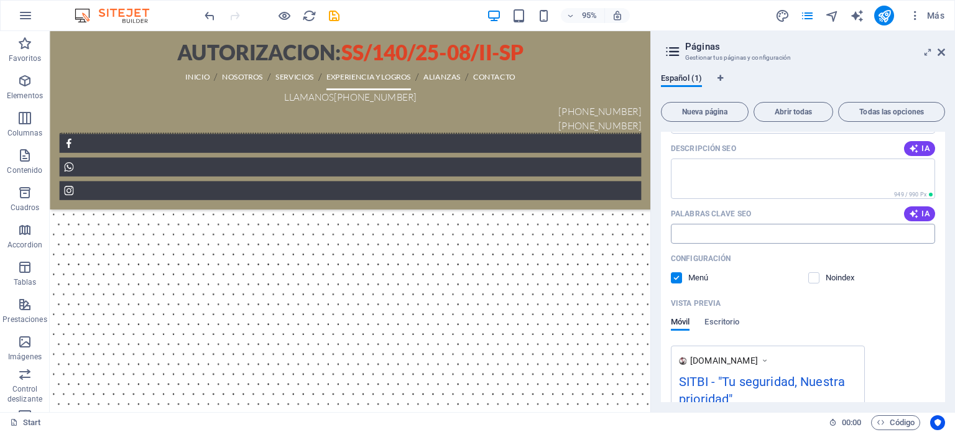
click at [772, 234] on input "Palabras clave SEO" at bounding box center [803, 234] width 264 height 20
paste input "seguridad, seguridad privada, guardias, intramuro, vigilancia, videocamaras, co…"
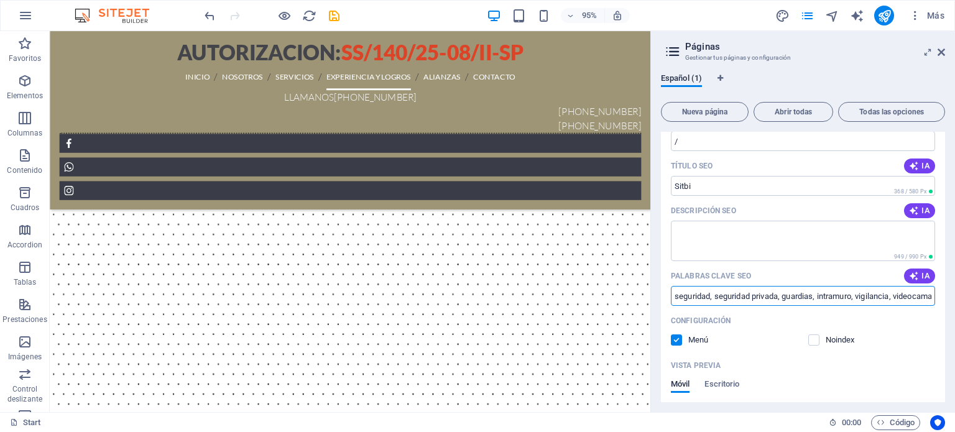
scroll to position [0, 0]
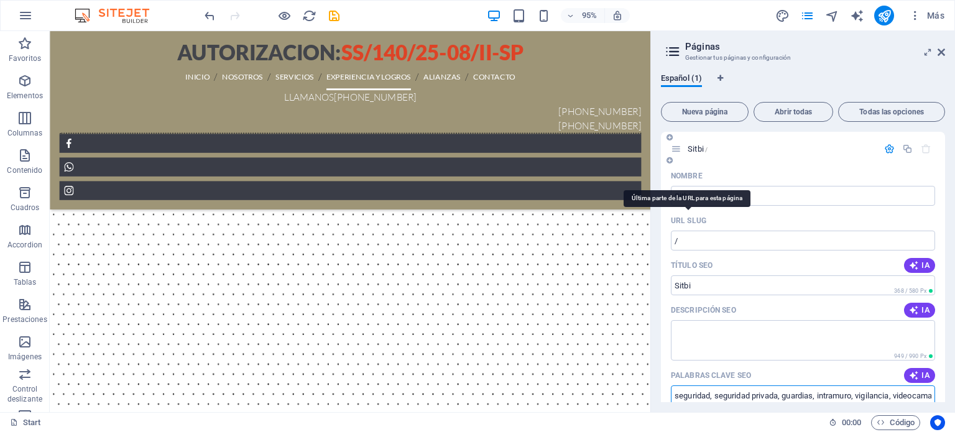
type input "seguridad, seguridad privada, guardias, intramuro, vigilancia, videocamaras, co…"
click at [700, 218] on p "URL SLUG" at bounding box center [688, 221] width 35 height 10
click at [700, 231] on input "/" at bounding box center [803, 241] width 264 height 20
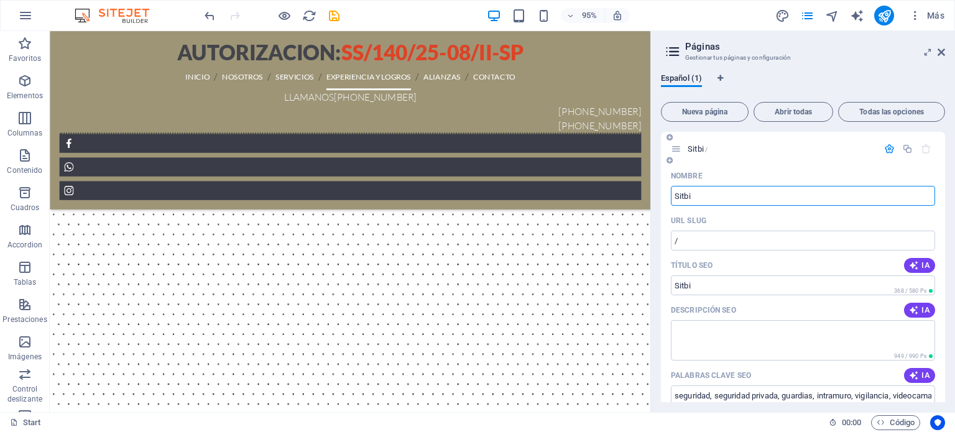
drag, startPoint x: 700, startPoint y: 195, endPoint x: 672, endPoint y: 193, distance: 28.0
click at [672, 193] on input "Sitbi" at bounding box center [803, 196] width 264 height 20
click at [942, 53] on icon at bounding box center [941, 52] width 7 height 10
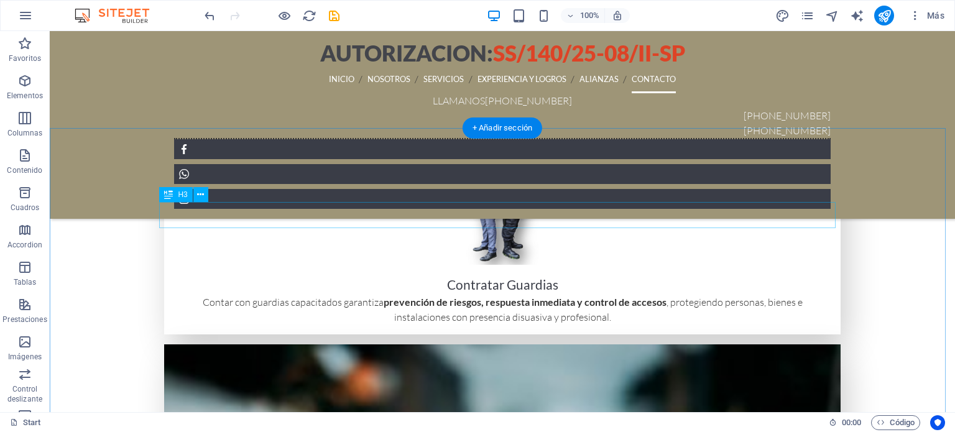
scroll to position [3447, 0]
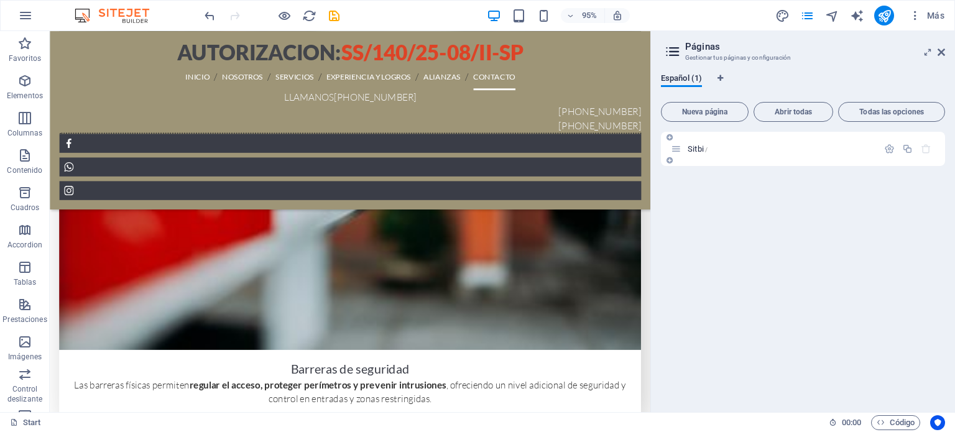
click at [748, 151] on p "Sitbi /" at bounding box center [781, 149] width 187 height 8
click at [744, 150] on p "Sitbi /" at bounding box center [781, 149] width 187 height 8
click at [693, 147] on span "Sitbi /" at bounding box center [698, 148] width 20 height 9
click at [766, 149] on p "Sitbi /" at bounding box center [781, 149] width 187 height 8
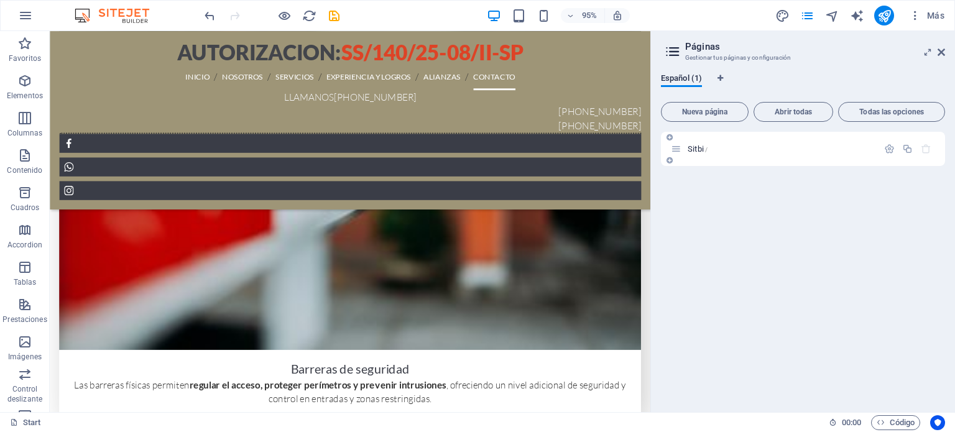
click at [766, 149] on p "Sitbi /" at bounding box center [781, 149] width 187 height 8
click at [893, 149] on icon "button" at bounding box center [889, 149] width 11 height 11
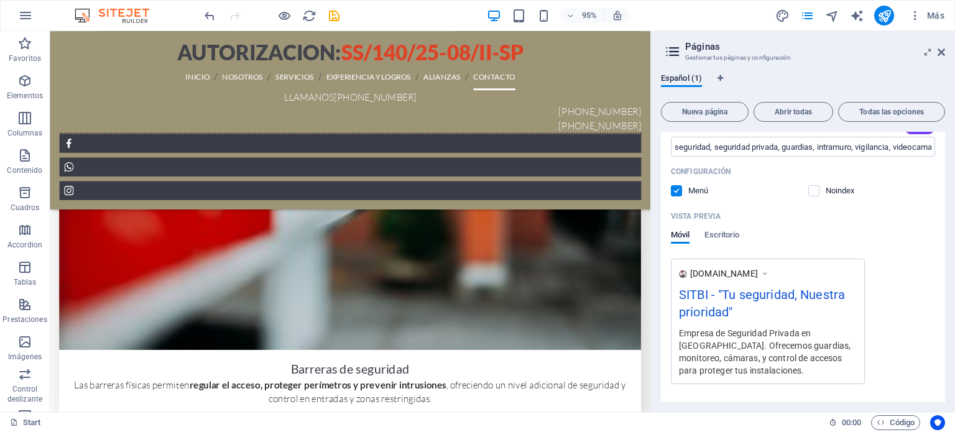
scroll to position [286, 0]
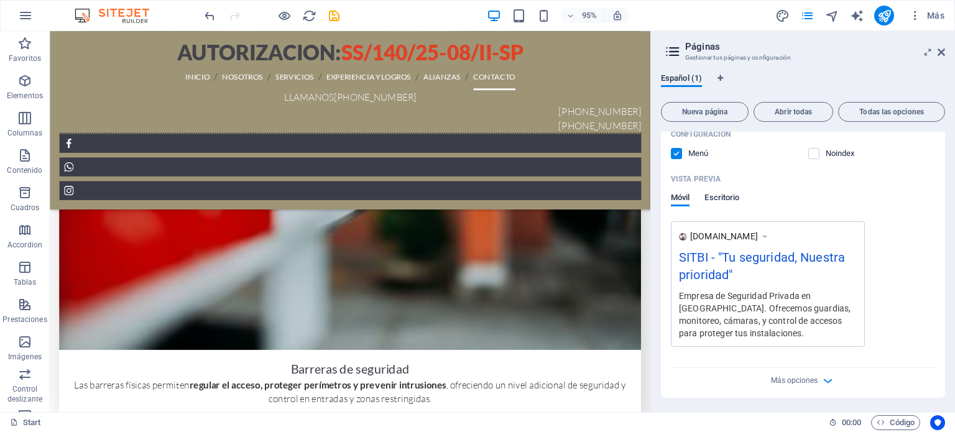
click at [720, 198] on span "Escritorio" at bounding box center [722, 198] width 35 height 17
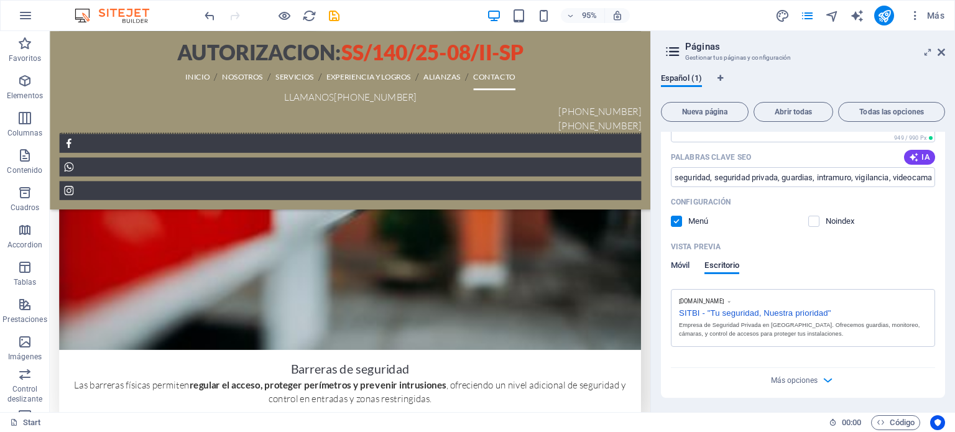
click at [677, 267] on span "Móvil" at bounding box center [680, 266] width 19 height 17
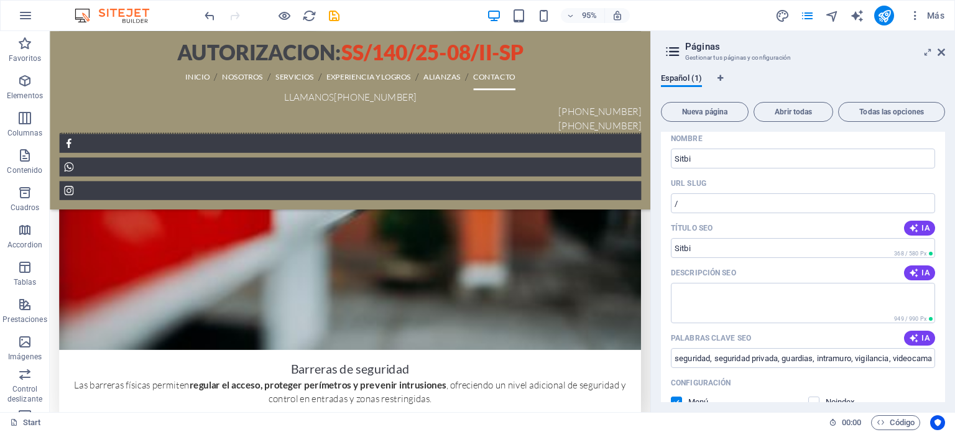
scroll to position [0, 0]
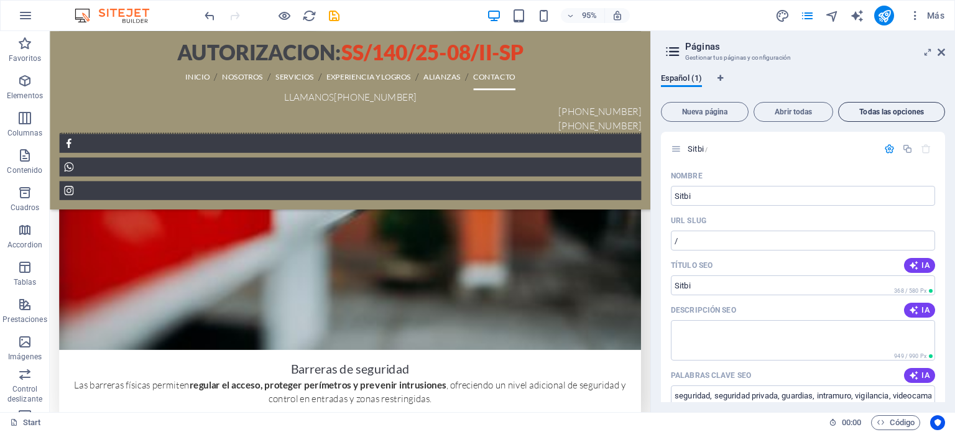
click at [889, 114] on span "Todas las opciones" at bounding box center [892, 111] width 96 height 7
click at [717, 239] on input "/" at bounding box center [803, 241] width 264 height 20
click at [723, 241] on input "/contact" at bounding box center [803, 241] width 264 height 20
type input "/contacto"
click at [879, 14] on icon "publish" at bounding box center [885, 16] width 14 height 14
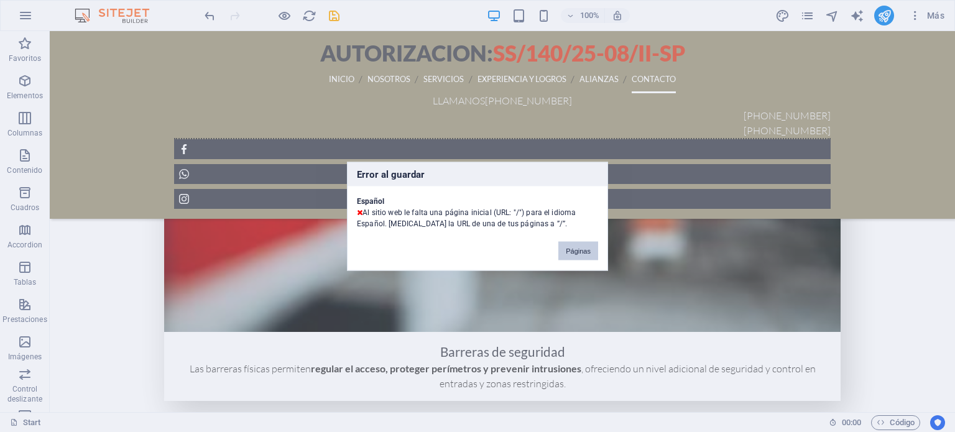
click at [581, 251] on button "Páginas" at bounding box center [578, 250] width 40 height 19
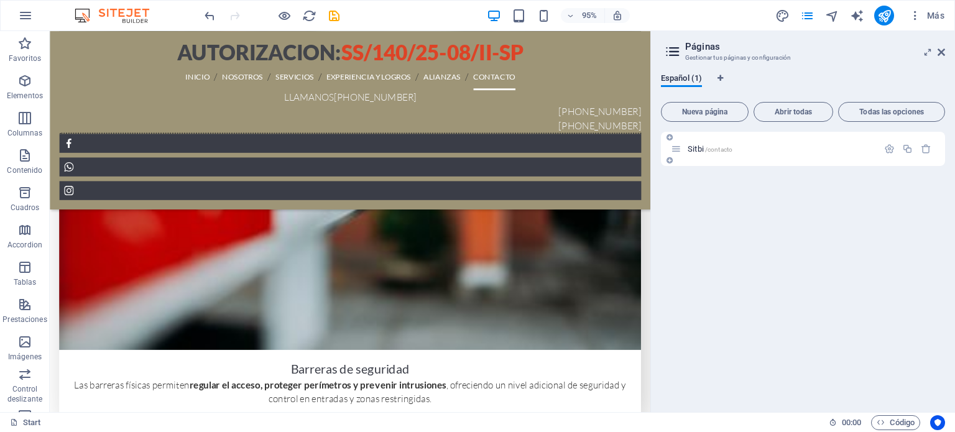
click at [744, 146] on p "Sitbi /contacto" at bounding box center [781, 149] width 187 height 8
click at [721, 149] on span "/contacto" at bounding box center [718, 149] width 27 height 7
click at [889, 149] on icon "button" at bounding box center [889, 149] width 11 height 11
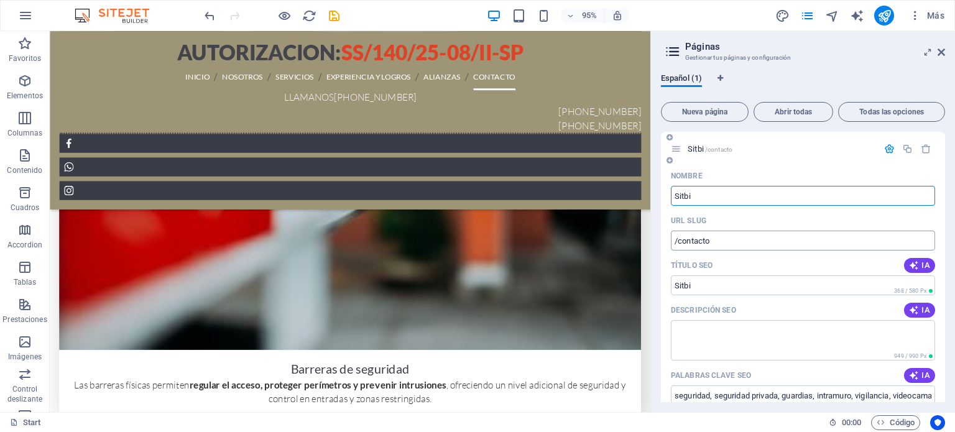
click at [674, 239] on input "/contacto" at bounding box center [803, 241] width 264 height 20
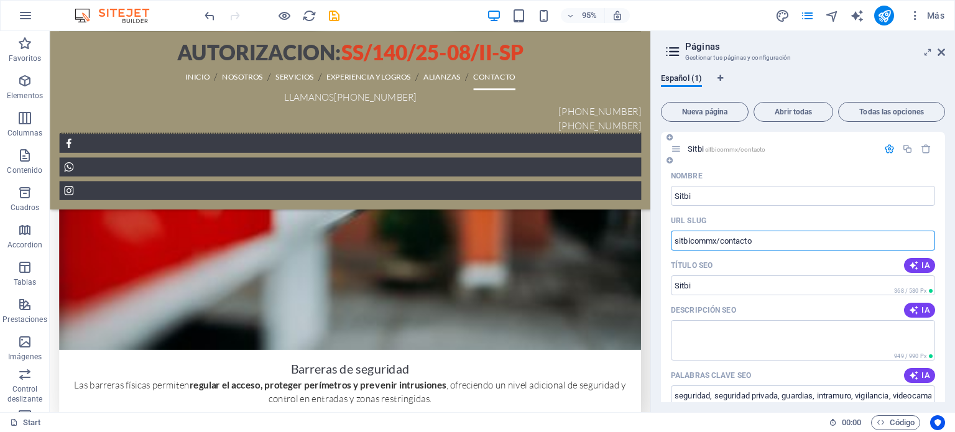
click at [707, 238] on input "sitbicommx/contacto" at bounding box center [803, 241] width 264 height 20
drag, startPoint x: 716, startPoint y: 238, endPoint x: 657, endPoint y: 242, distance: 59.2
click at [657, 242] on div "Español (1) Nueva página Abrir todas Todas las opciones Sitbi sitbicommx/contac…" at bounding box center [803, 237] width 304 height 349
type input "/contacto"
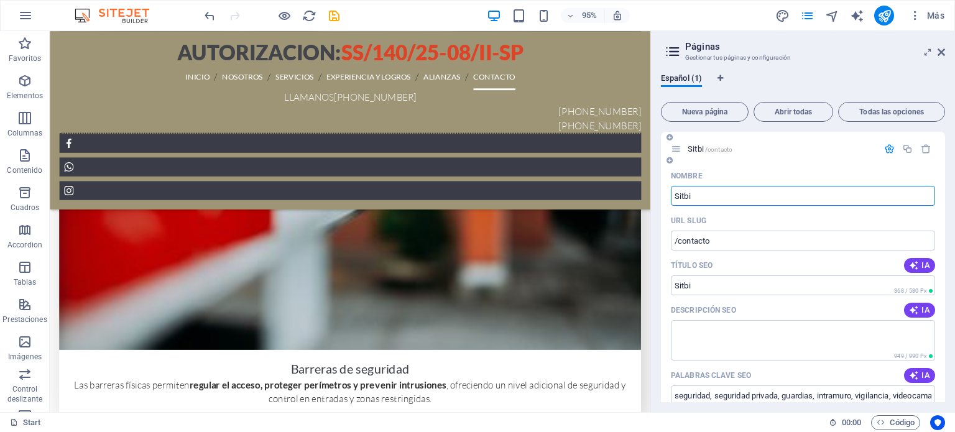
click at [705, 196] on input "Sitbi" at bounding box center [803, 196] width 264 height 20
drag, startPoint x: 707, startPoint y: 196, endPoint x: 669, endPoint y: 191, distance: 38.9
click at [669, 191] on div "Nombre Sitbi ​ URL SLUG /contacto ​ Título SEO IA ​ 368 / 580 Px Descripción SE…" at bounding box center [803, 425] width 284 height 518
type input "[DOMAIN_NAME]"
click at [775, 221] on div "URL SLUG" at bounding box center [803, 221] width 264 height 20
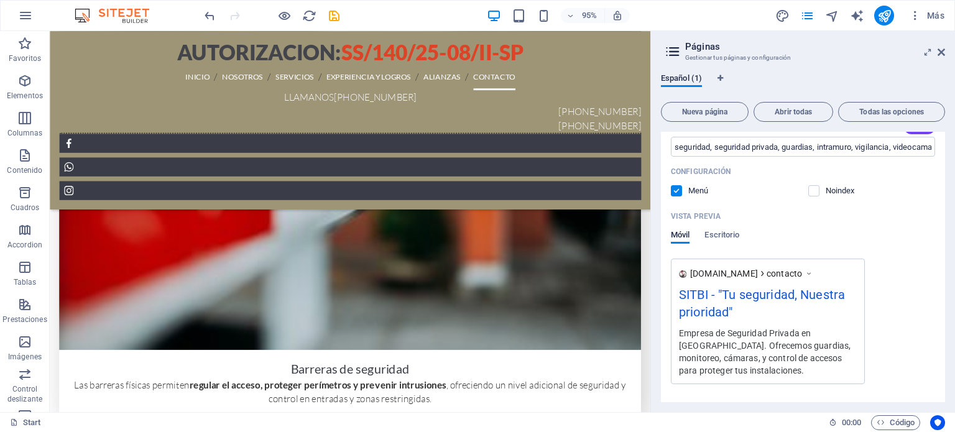
scroll to position [286, 0]
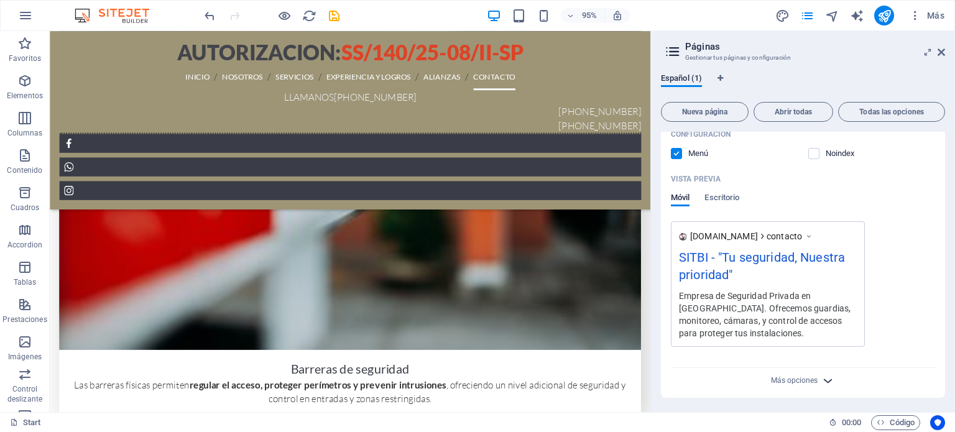
click at [801, 375] on span "Más opciones" at bounding box center [803, 381] width 15 height 14
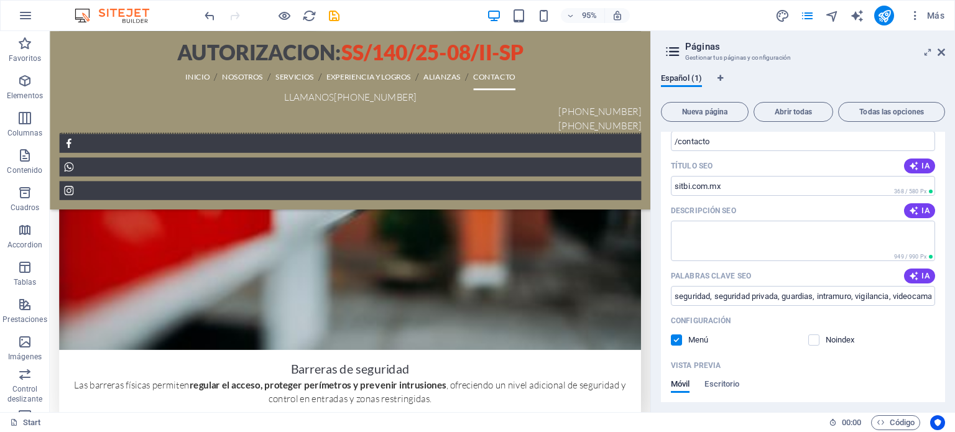
scroll to position [0, 0]
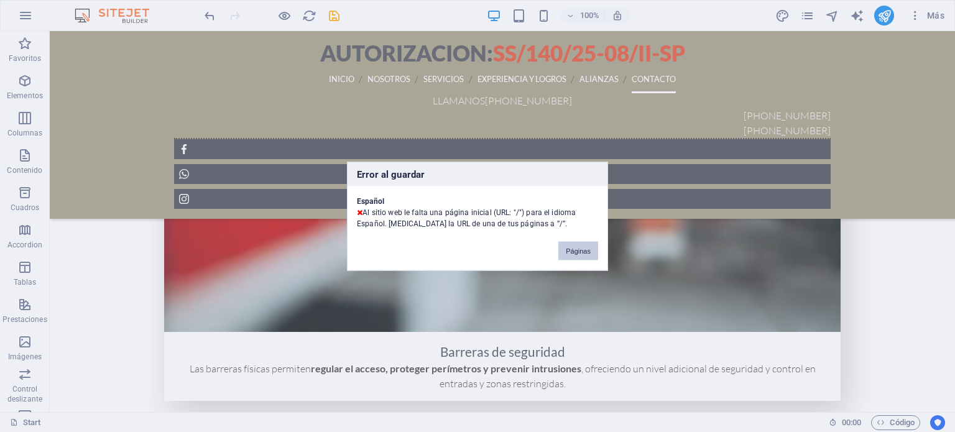
click at [587, 249] on button "Páginas" at bounding box center [578, 250] width 40 height 19
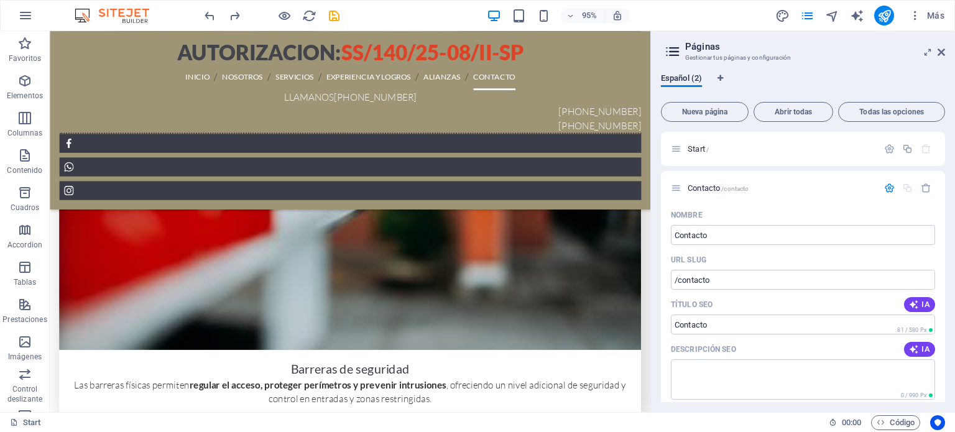
click at [659, 206] on div "Español (2) Nueva página Abrir todas Todas las opciones Start / Contacto /conta…" at bounding box center [803, 237] width 304 height 349
drag, startPoint x: 726, startPoint y: 282, endPoint x: 678, endPoint y: 284, distance: 48.5
click at [678, 284] on input "/contacto" at bounding box center [803, 280] width 264 height 20
type input "/"
click at [654, 270] on div "Español (2) Nueva página Abrir todas Todas las opciones Start / Contacto / Nomb…" at bounding box center [803, 237] width 304 height 349
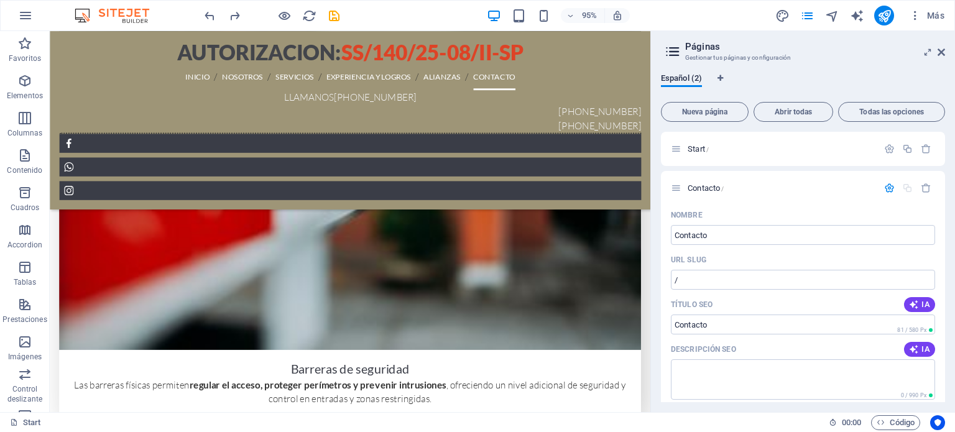
click at [945, 55] on aside "Páginas Gestionar tus páginas y configuración Español (2) Nueva página Abrir to…" at bounding box center [803, 221] width 305 height 381
drag, startPoint x: 943, startPoint y: 52, endPoint x: 891, endPoint y: 21, distance: 61.1
click at [943, 52] on icon at bounding box center [941, 52] width 7 height 10
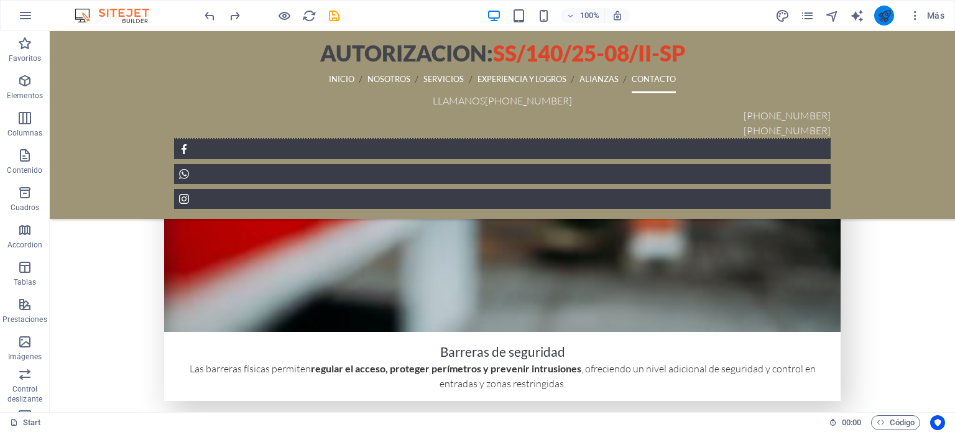
click at [887, 18] on icon "publish" at bounding box center [885, 16] width 14 height 14
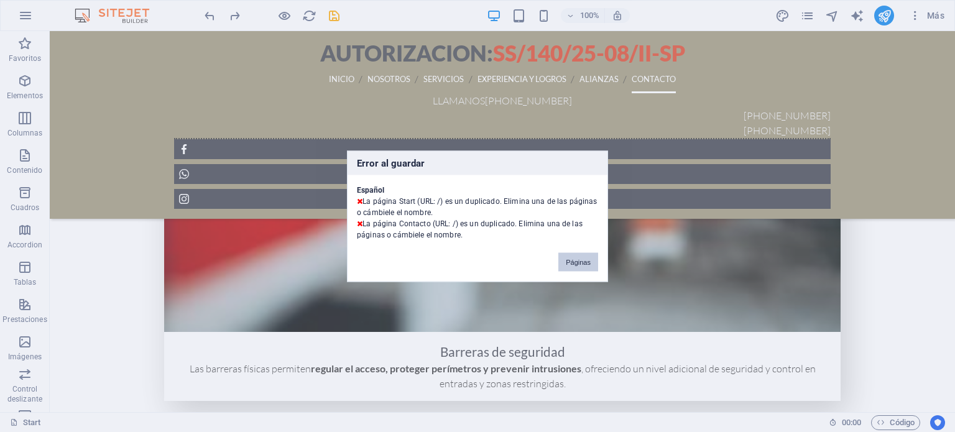
click at [580, 256] on button "Páginas" at bounding box center [578, 262] width 40 height 19
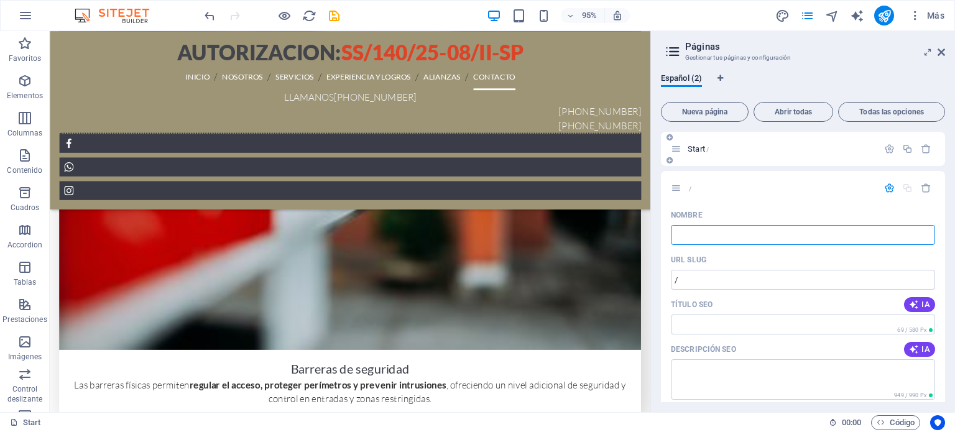
click at [743, 149] on p "Start /" at bounding box center [781, 149] width 187 height 8
click at [943, 49] on icon at bounding box center [941, 52] width 7 height 10
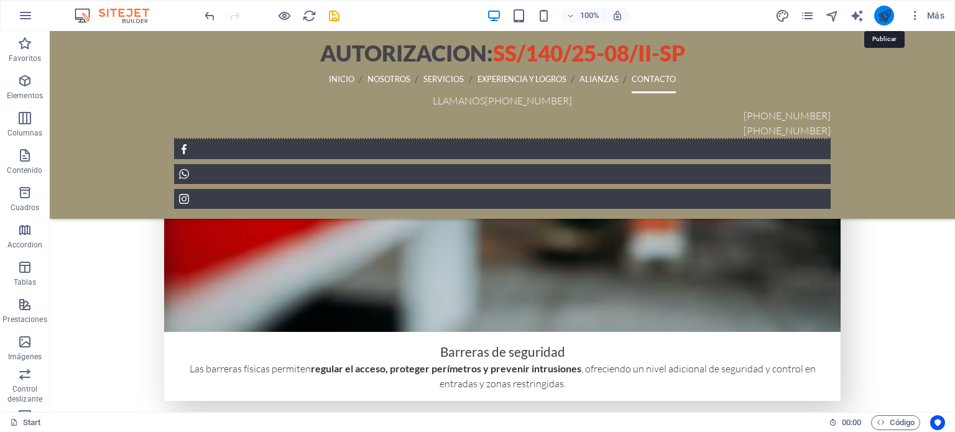
click at [886, 14] on icon "publish" at bounding box center [885, 16] width 14 height 14
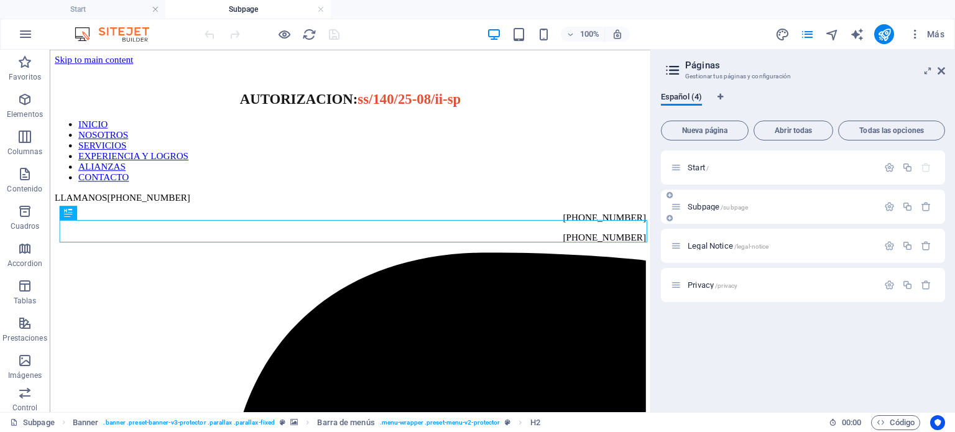
scroll to position [315, 0]
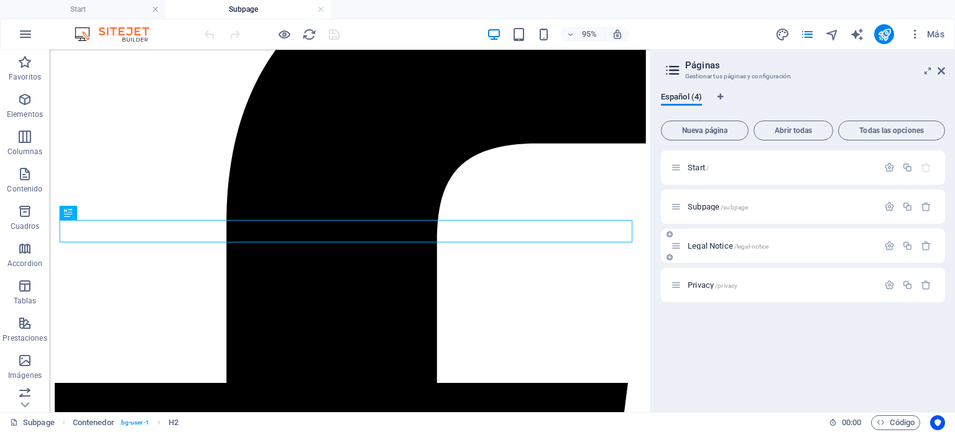
click at [750, 244] on span "/legal-notice" at bounding box center [752, 246] width 35 height 7
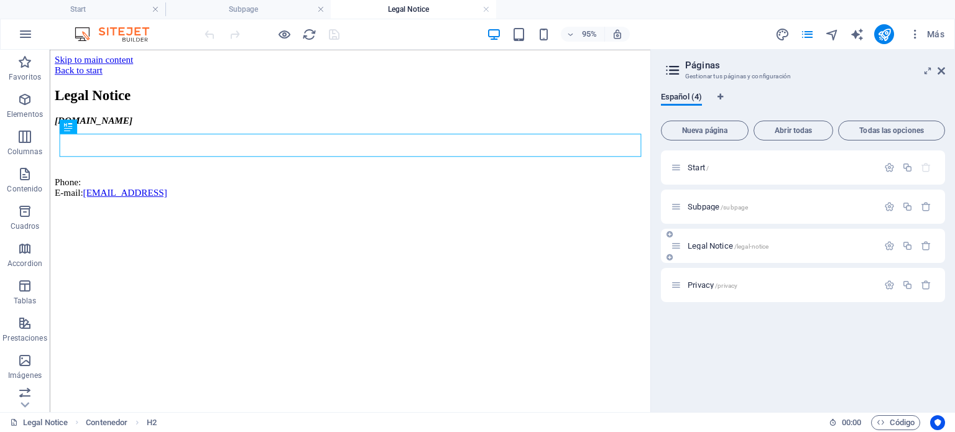
scroll to position [0, 0]
click at [733, 286] on span "/privacy" at bounding box center [726, 285] width 22 height 7
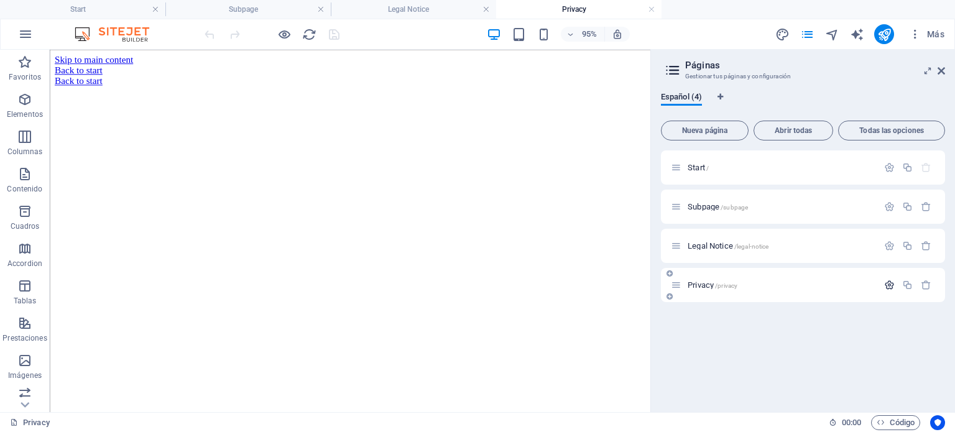
click at [891, 284] on icon "button" at bounding box center [889, 285] width 11 height 11
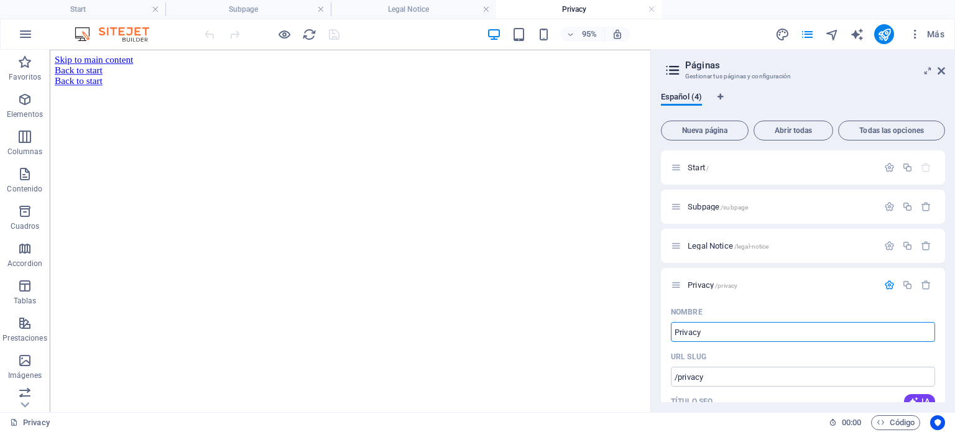
drag, startPoint x: 764, startPoint y: 382, endPoint x: 641, endPoint y: 333, distance: 131.8
type input "c"
type input "/c"
type input "c"
type input "/"
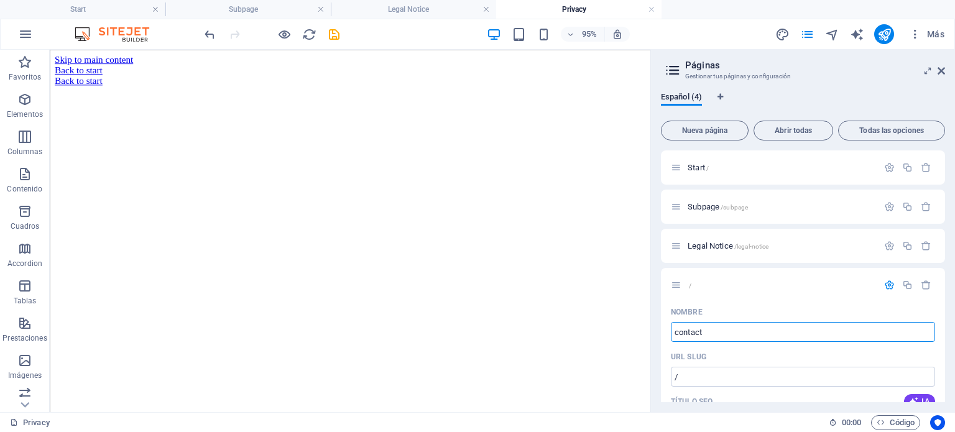
type input "contacto"
type input "/contact"
type input "contact"
type input "contacto"
type input "/contacto"
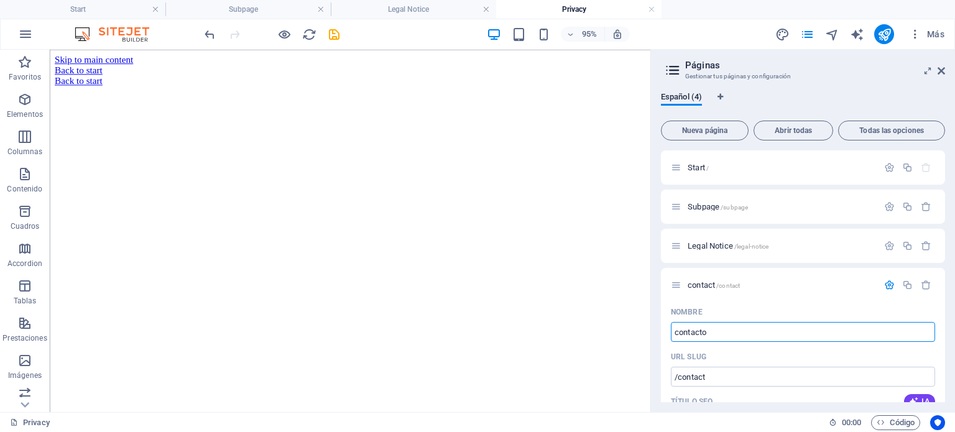
type input "contacto"
click at [728, 247] on span "Legal Notice /legal-notice" at bounding box center [728, 245] width 81 height 9
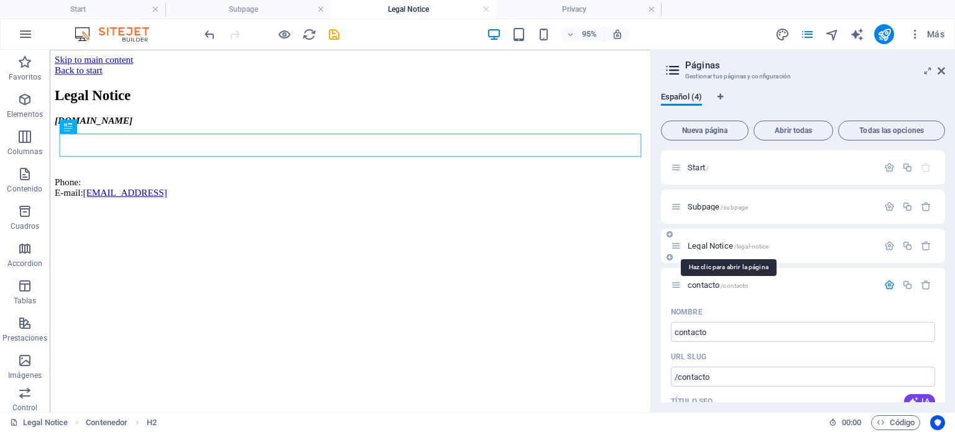
click at [718, 246] on span "Legal Notice /legal-notice" at bounding box center [728, 245] width 81 height 9
click at [890, 246] on icon "button" at bounding box center [889, 246] width 11 height 11
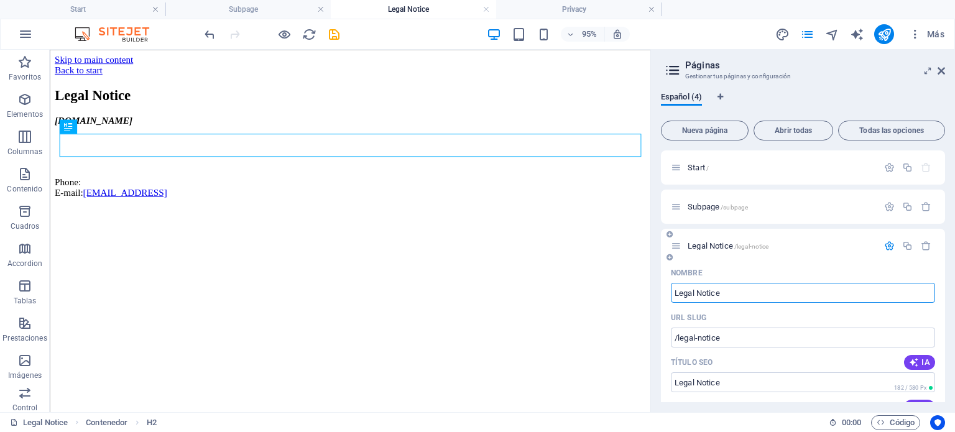
drag, startPoint x: 735, startPoint y: 295, endPoint x: 670, endPoint y: 290, distance: 64.8
type input "Guar"
type input "/g"
type input "G"
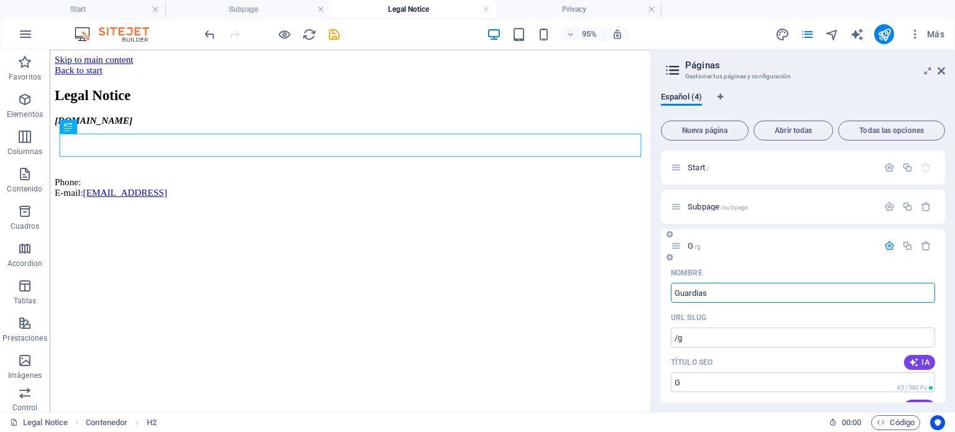
type input "Guardias"
type input "/guardias"
type input "Guardias"
click at [0, 0] on p "Subpage /subpage" at bounding box center [0, 0] width 0 height 0
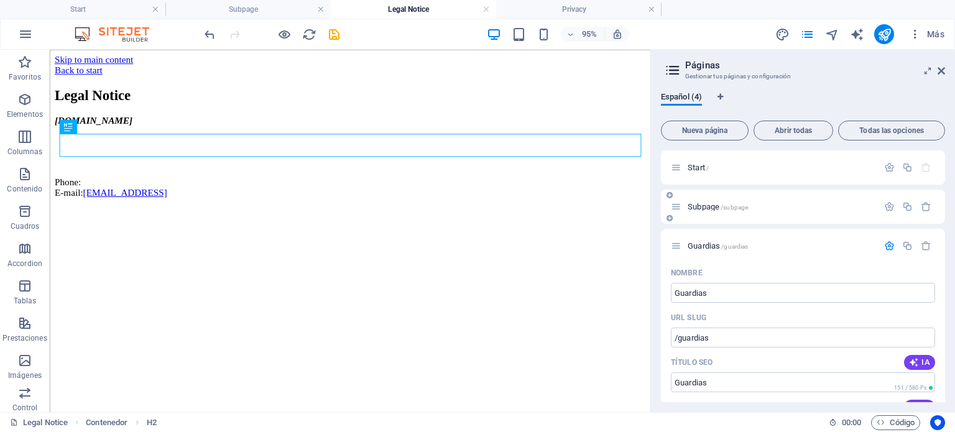
scroll to position [315, 0]
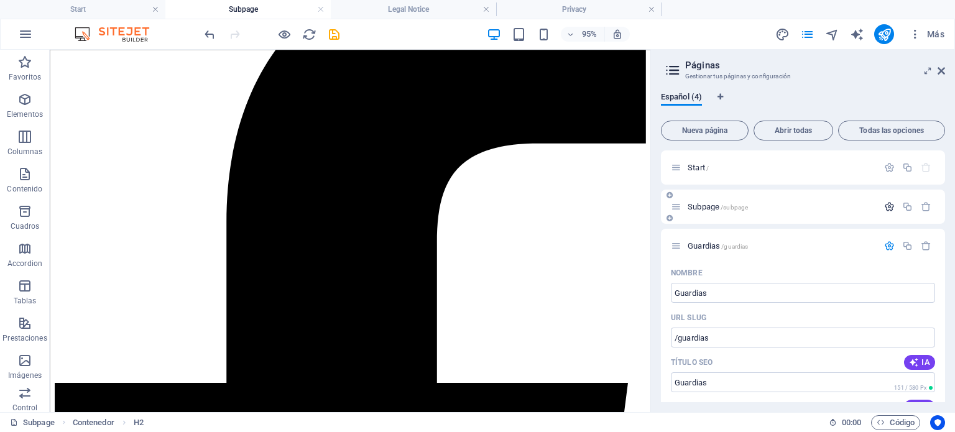
click at [886, 208] on icon "button" at bounding box center [889, 207] width 11 height 11
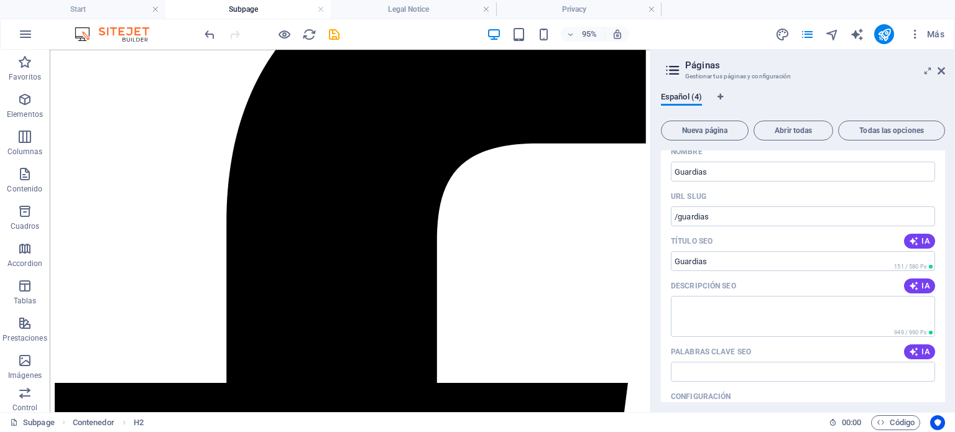
scroll to position [498, 0]
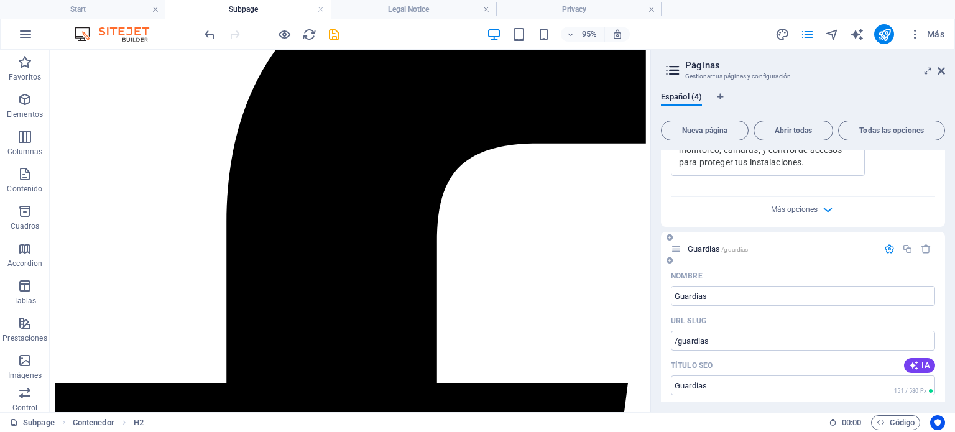
click at [891, 253] on icon "button" at bounding box center [889, 249] width 11 height 11
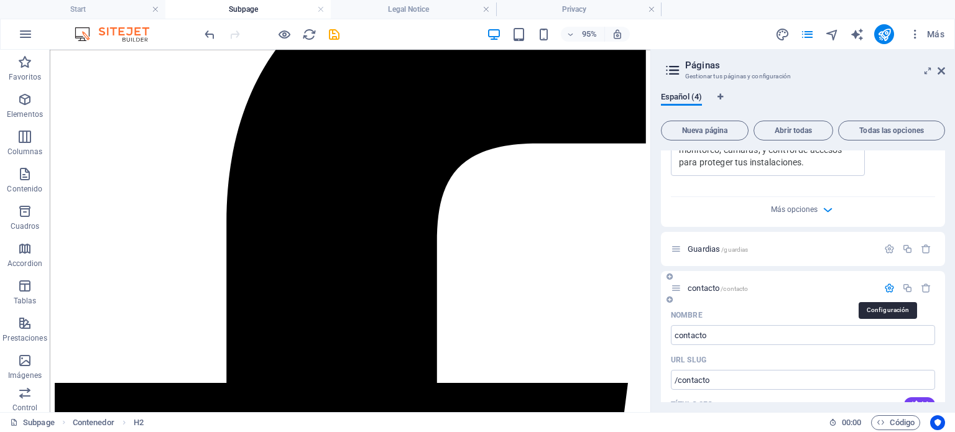
click at [886, 285] on icon "button" at bounding box center [889, 288] width 11 height 11
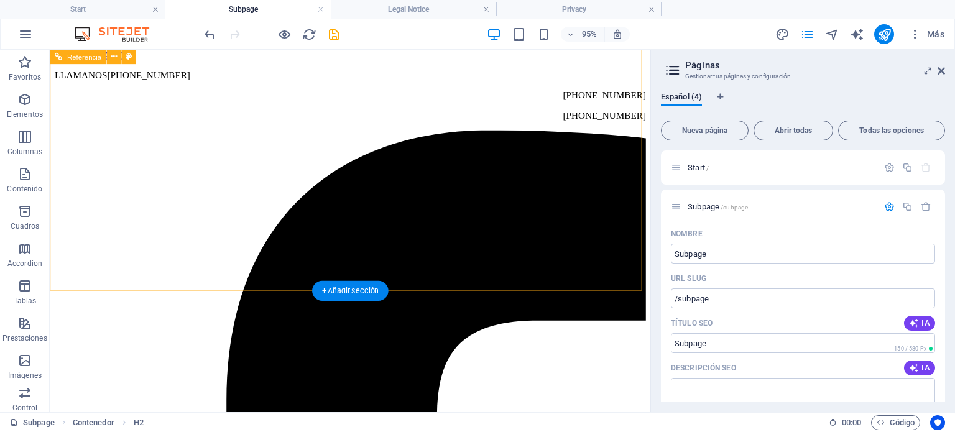
scroll to position [315, 0]
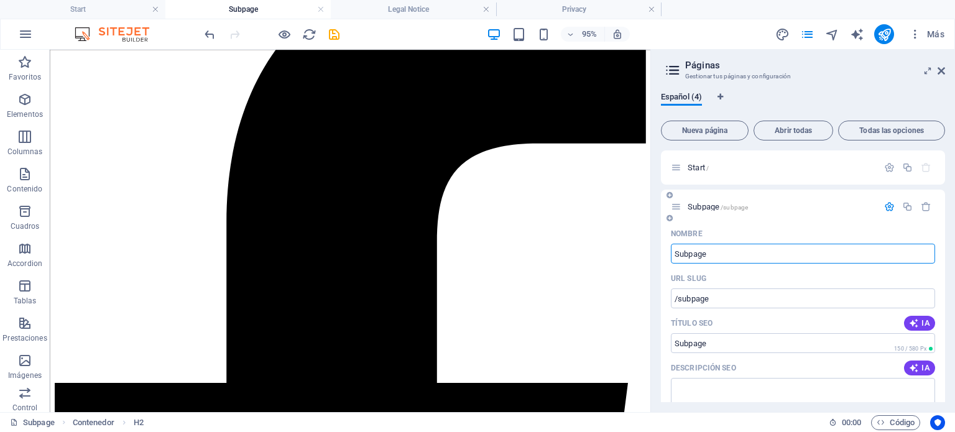
drag, startPoint x: 718, startPoint y: 254, endPoint x: 670, endPoint y: 257, distance: 47.4
click at [671, 257] on input "Subpage" at bounding box center [803, 254] width 264 height 20
type input "contr"
type input "/contr"
type input "contr"
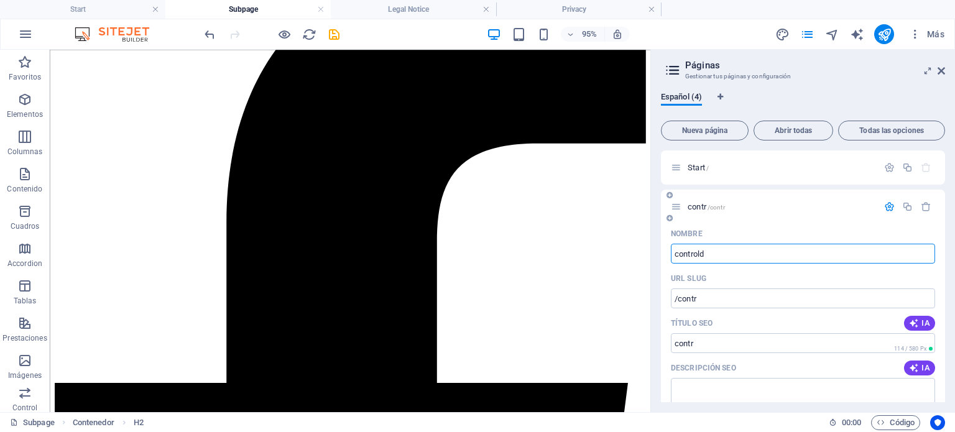
type input "controlde"
type input "/control"
type input "control"
type input "controlde"
type input "/controlde"
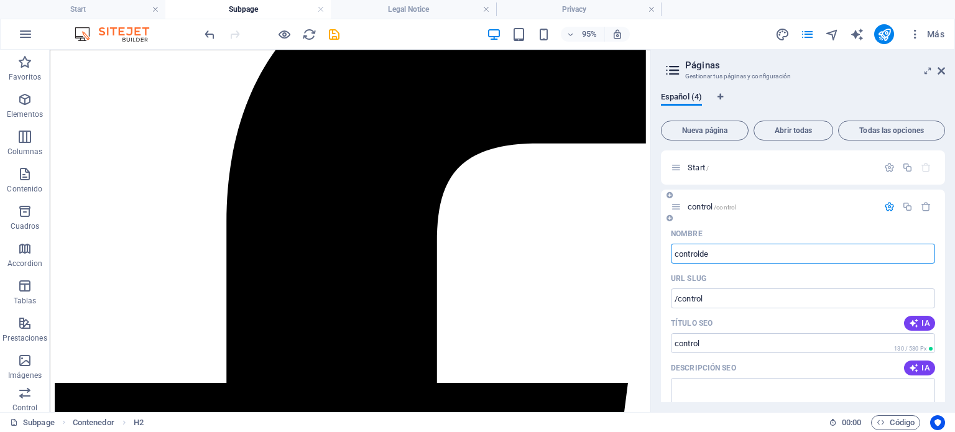
type input "controlde"
type input "controldeaccesos"
type input "/controldeaccesos"
type input "controldeaccesos"
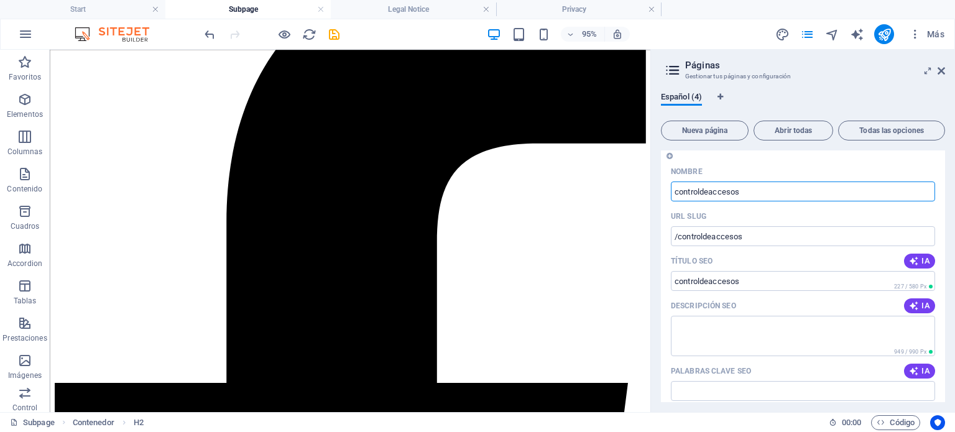
scroll to position [0, 0]
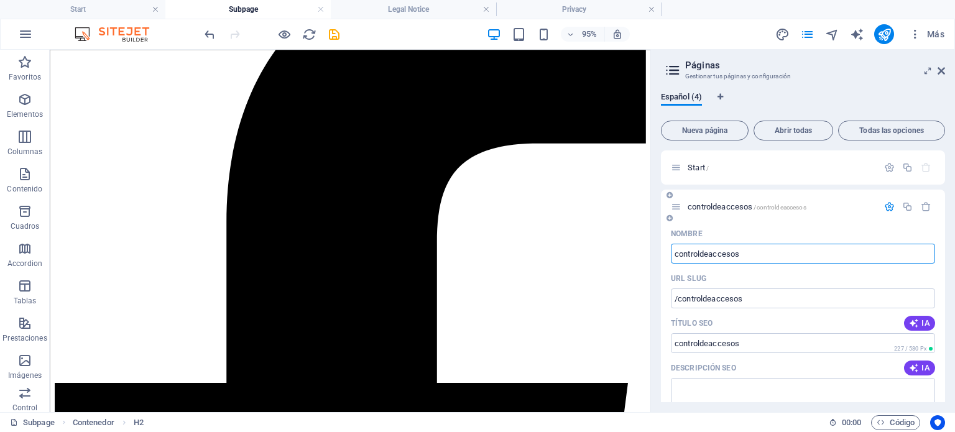
click at [887, 205] on icon "button" at bounding box center [889, 207] width 11 height 11
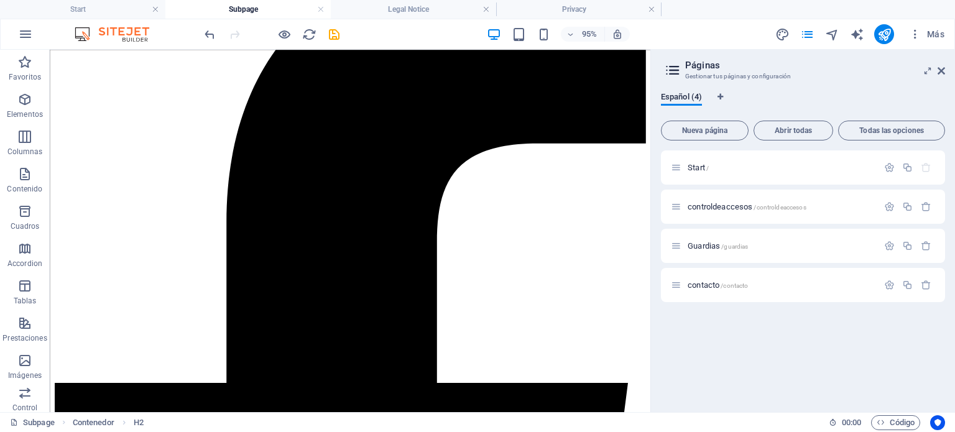
click at [0, 0] on div "Start / controldeaccesos /controldeaccesos Guardias /guardias contacto /contacto" at bounding box center [0, 0] width 0 height 0
click at [0, 0] on span "controldeaccesos /controldeaccesos" at bounding box center [0, 0] width 0 height 0
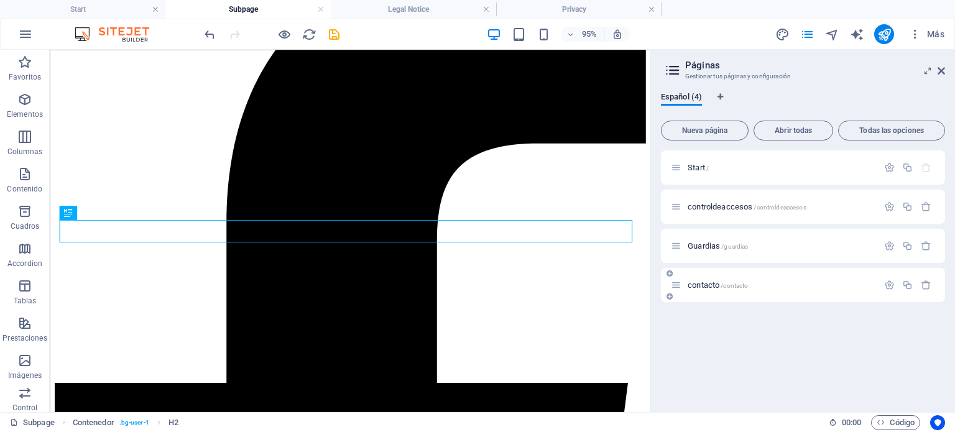
click at [728, 285] on span "/contacto" at bounding box center [734, 285] width 27 height 7
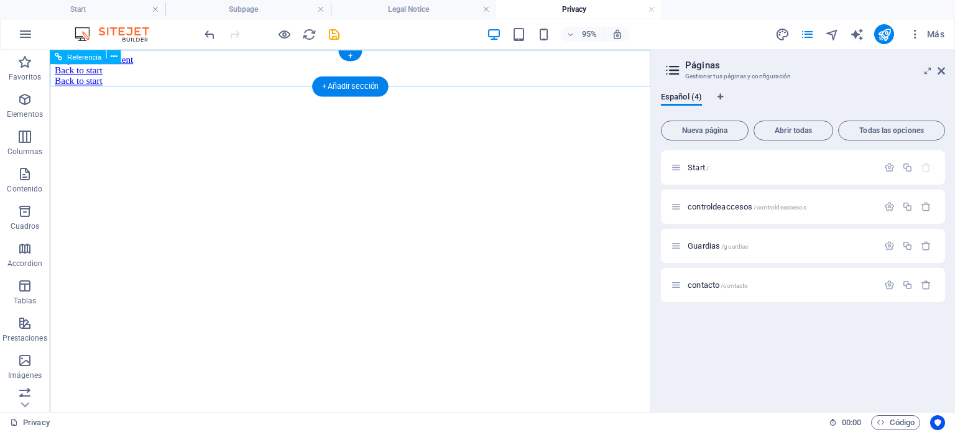
click at [392, 68] on div "Back to start" at bounding box center [366, 71] width 623 height 11
click at [397, 68] on div "Back to start" at bounding box center [366, 71] width 623 height 11
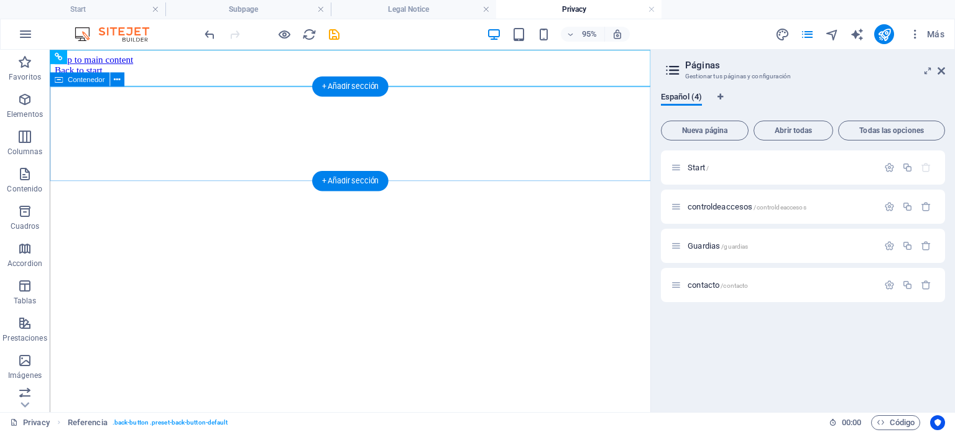
click at [364, 77] on div at bounding box center [366, 77] width 623 height 0
click at [358, 77] on div at bounding box center [366, 77] width 623 height 0
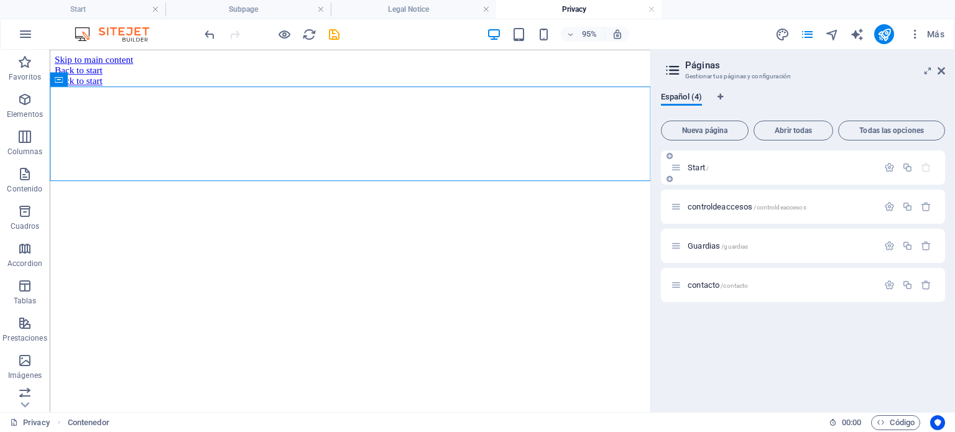
click at [0, 0] on p "Start /" at bounding box center [0, 0] width 0 height 0
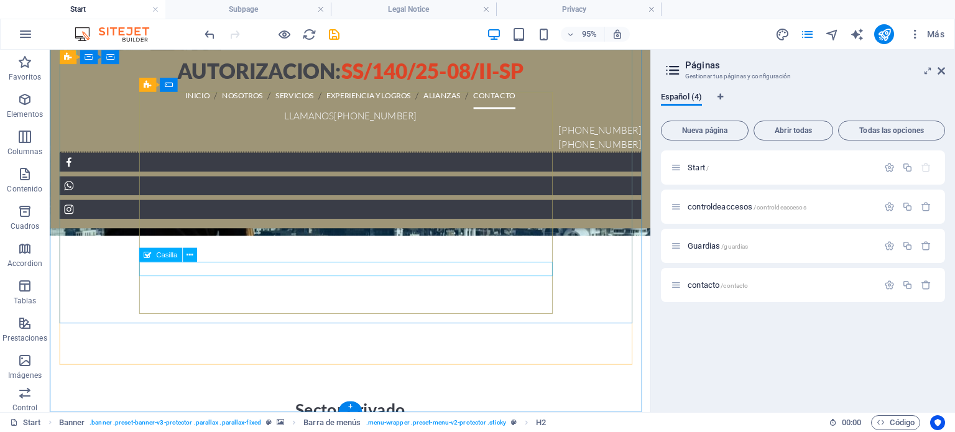
scroll to position [3761, 0]
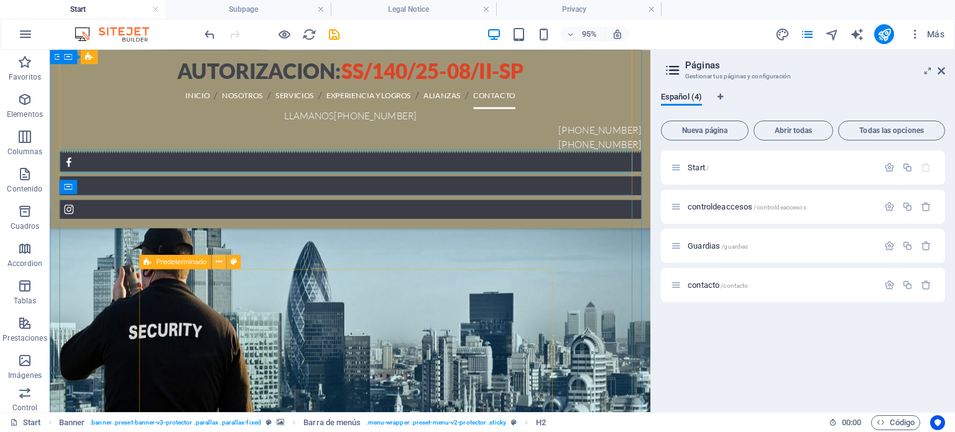
click at [221, 264] on icon at bounding box center [219, 262] width 6 height 12
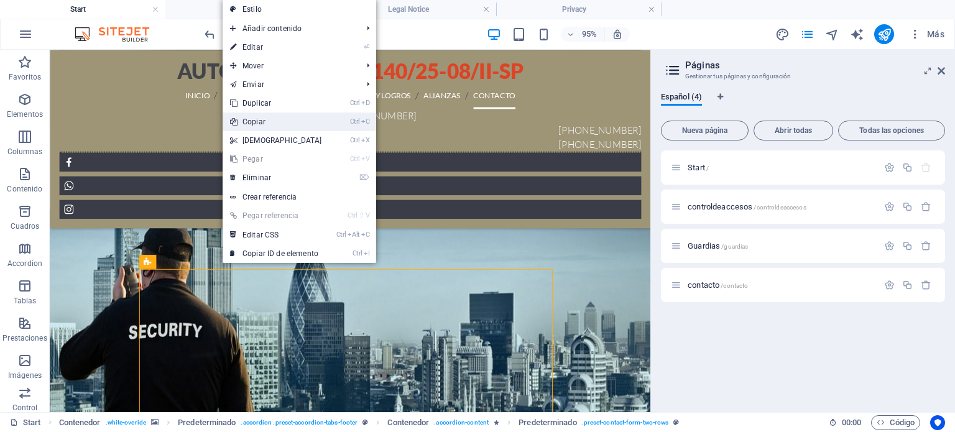
click at [259, 123] on link "Ctrl C Copiar" at bounding box center [276, 122] width 107 height 19
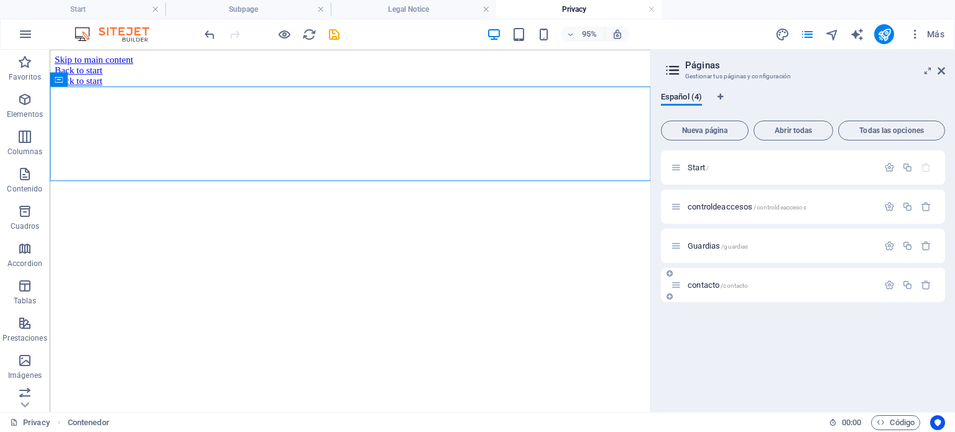
scroll to position [0, 0]
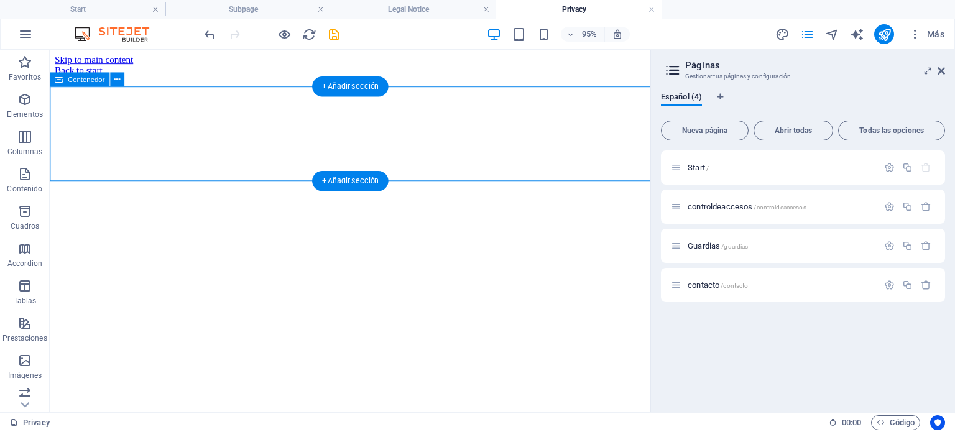
click at [379, 77] on div at bounding box center [366, 77] width 623 height 0
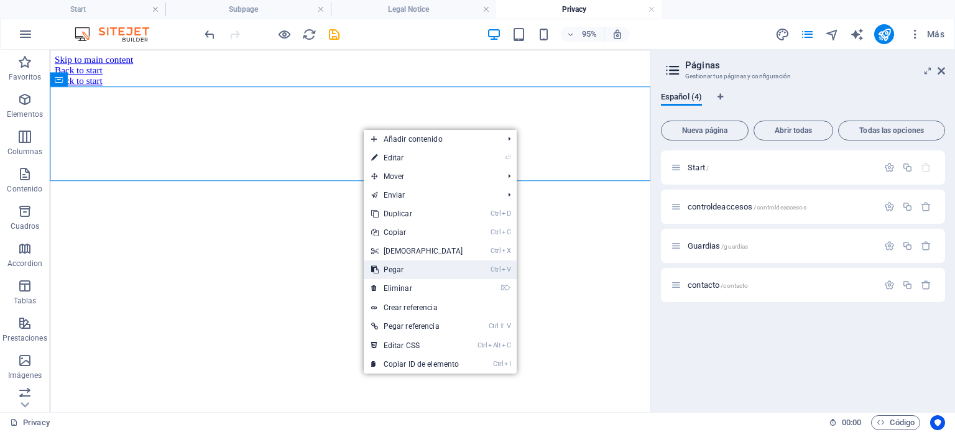
click at [419, 267] on link "Ctrl V Pegar" at bounding box center [417, 270] width 107 height 19
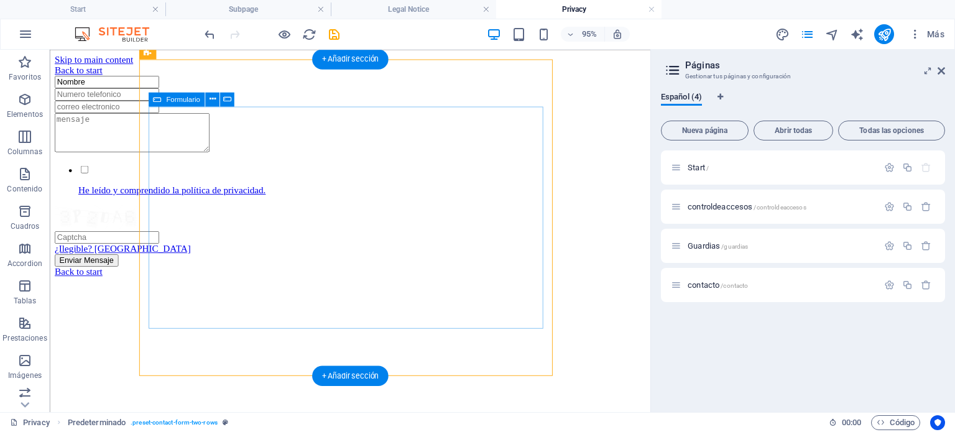
scroll to position [66, 0]
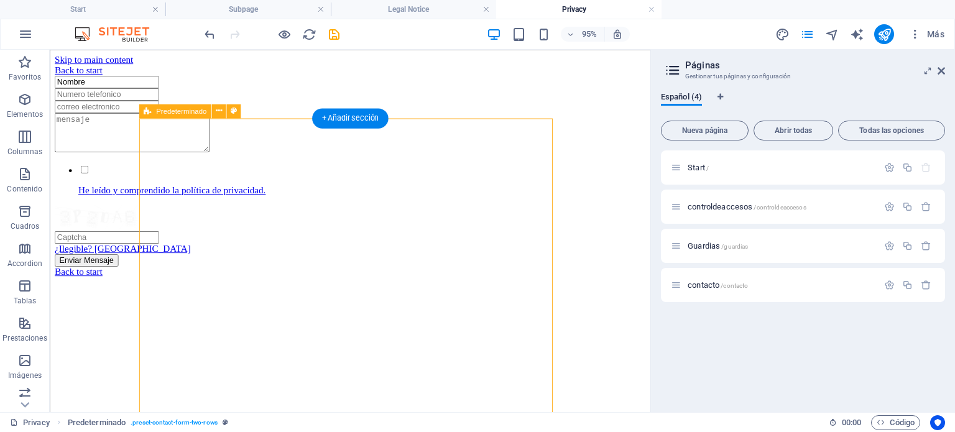
click at [210, 147] on div "Nombre He leído y comprendido la política de privacidad. ¿Ilegible? Cargar nuev…" at bounding box center [366, 177] width 623 height 201
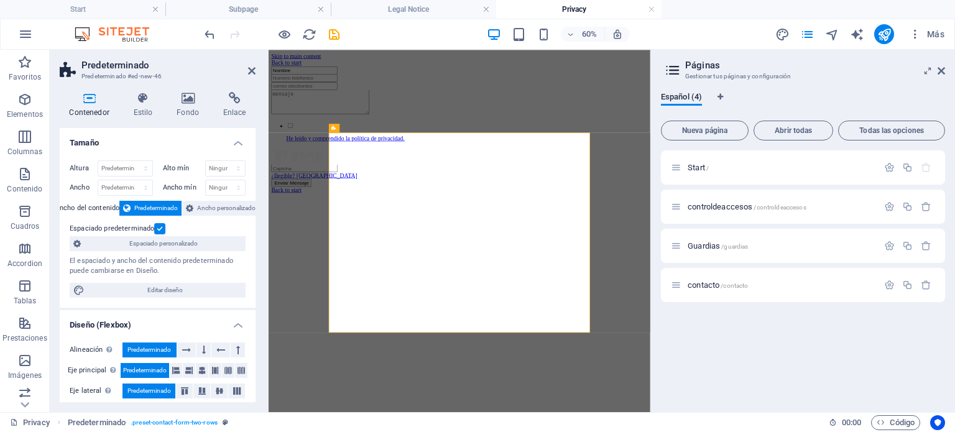
scroll to position [0, 0]
click at [189, 100] on icon at bounding box center [188, 98] width 42 height 12
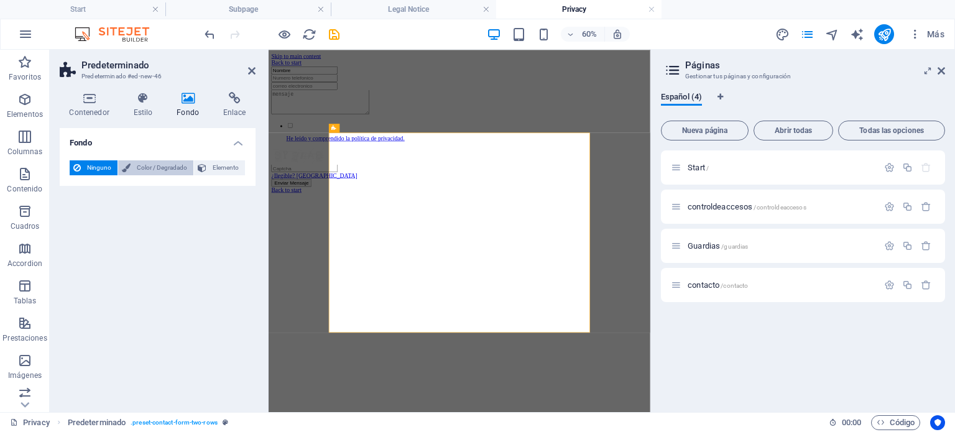
click at [177, 169] on span "Color / Degradado" at bounding box center [161, 167] width 55 height 15
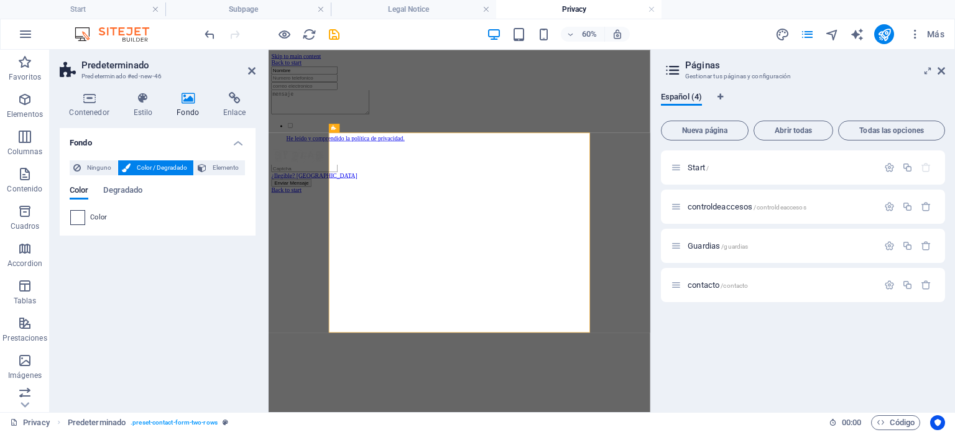
click at [78, 218] on span at bounding box center [78, 218] width 14 height 14
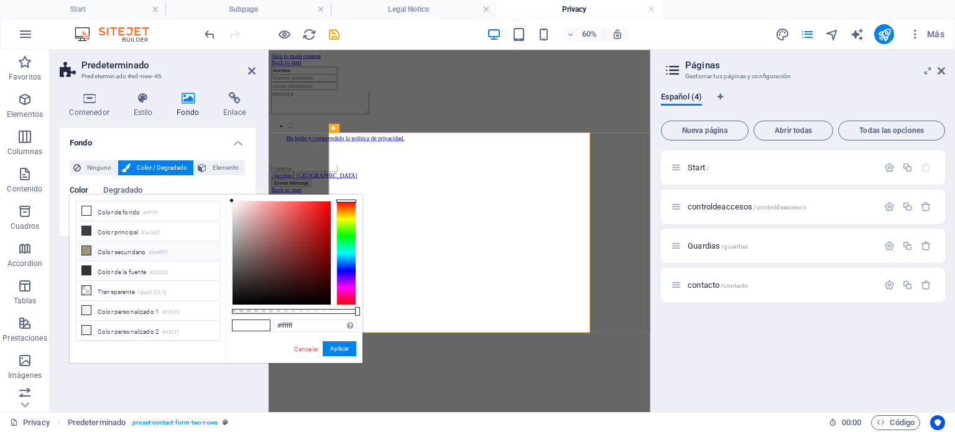
click at [86, 254] on li "Color secundario #9e9577" at bounding box center [147, 251] width 143 height 20
type input "#9e9577"
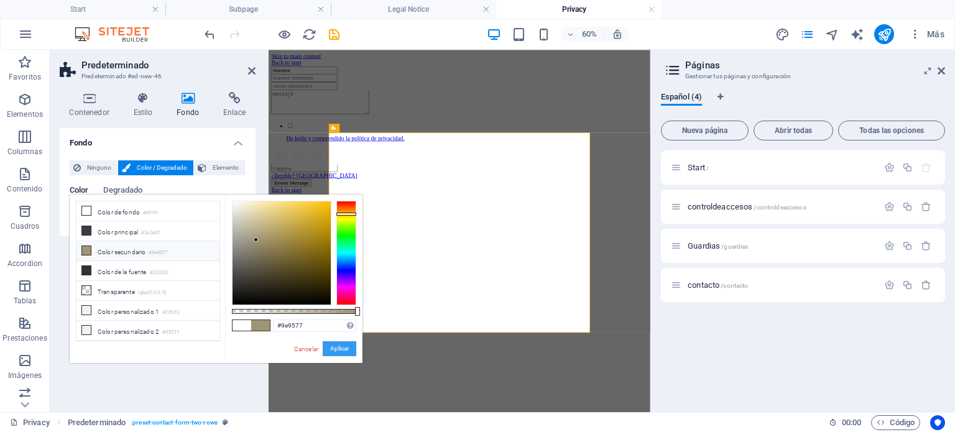
click at [333, 351] on button "Aplicar" at bounding box center [340, 348] width 34 height 15
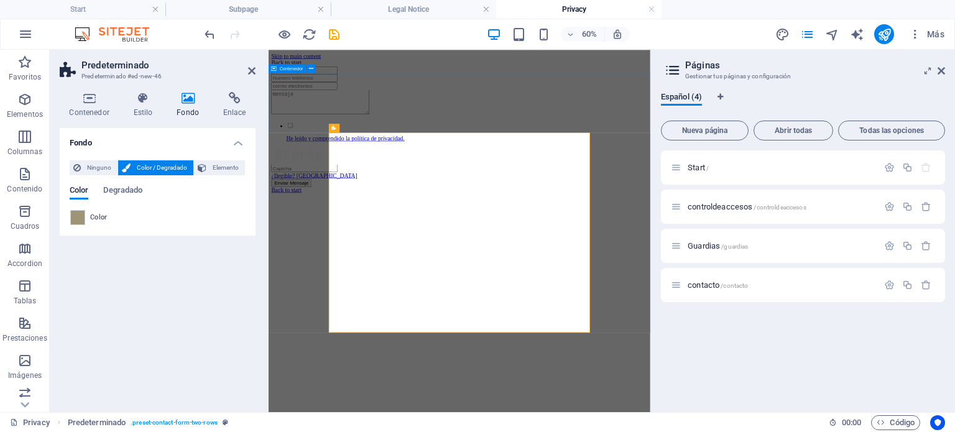
click at [302, 77] on div at bounding box center [587, 77] width 626 height 0
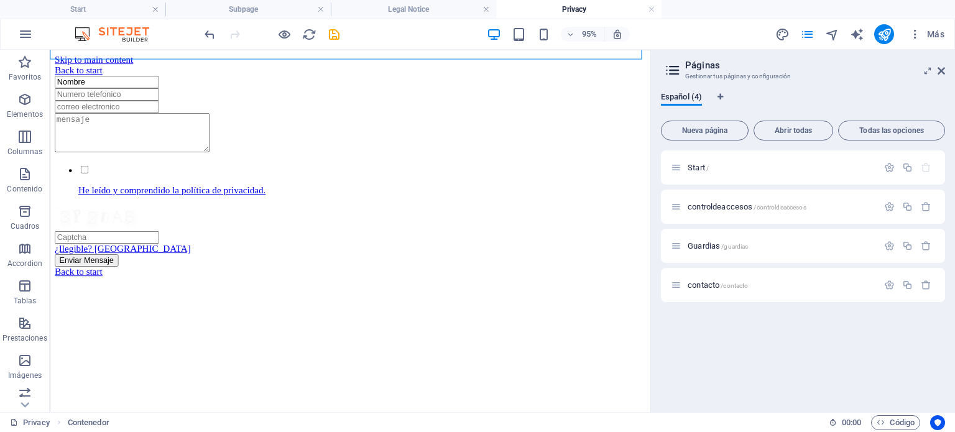
scroll to position [4, 0]
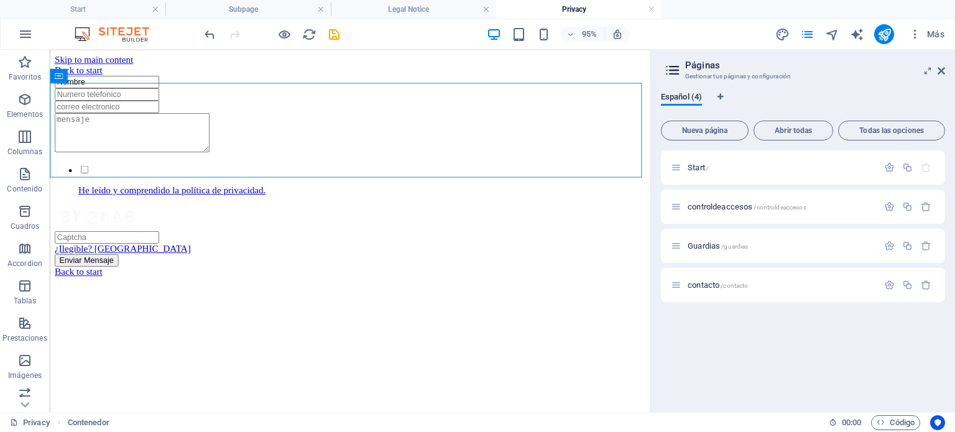
click at [101, 246] on div "Back to start Nombre He leído y comprendido la política de privacidad. ¿Ilegibl…" at bounding box center [366, 177] width 623 height 223
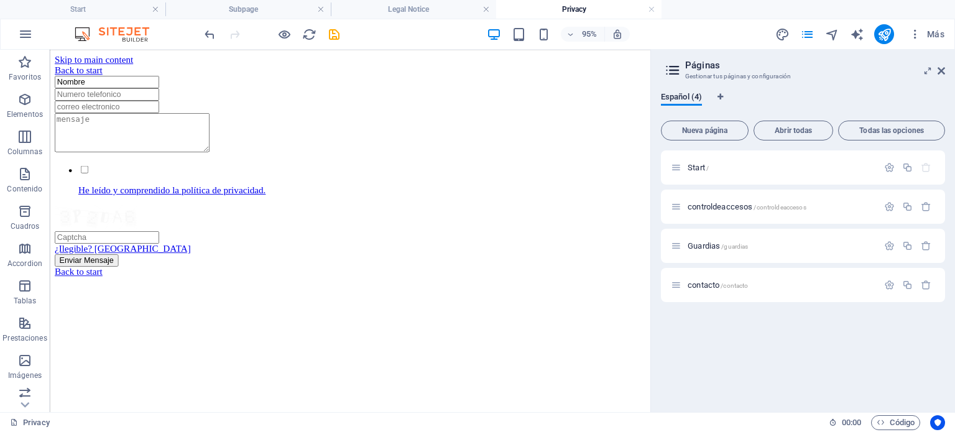
click at [101, 246] on div "Back to start Nombre He leído y comprendido la política de privacidad. ¿Ilegibl…" at bounding box center [366, 177] width 623 height 223
drag, startPoint x: 101, startPoint y: 246, endPoint x: 88, endPoint y: 269, distance: 25.9
click at [88, 269] on div "Back to start Nombre He leído y comprendido la política de privacidad. ¿Ilegibl…" at bounding box center [366, 177] width 623 height 223
click at [76, 271] on div "Back to start Nombre He leído y comprendido la política de privacidad. ¿Ilegibl…" at bounding box center [366, 177] width 623 height 223
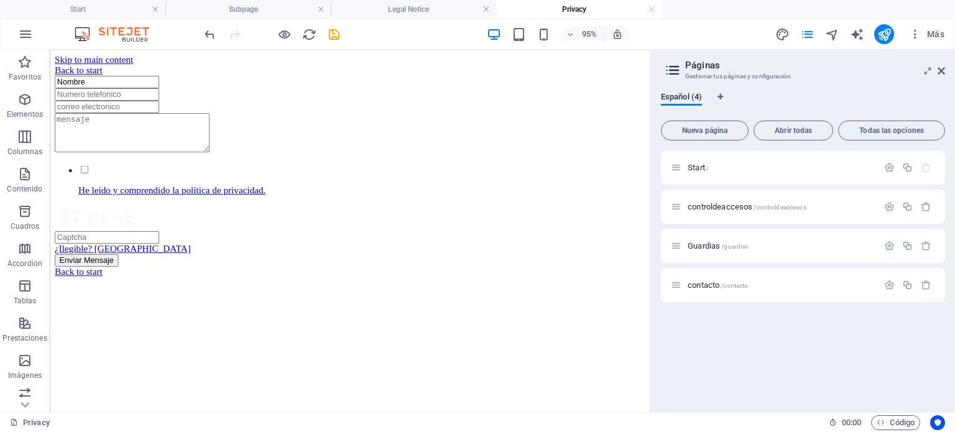
drag, startPoint x: 75, startPoint y: 271, endPoint x: 58, endPoint y: 188, distance: 83.9
click at [58, 188] on div "Back to start Nombre He leído y comprendido la política de privacidad. ¿Ilegibl…" at bounding box center [366, 177] width 623 height 223
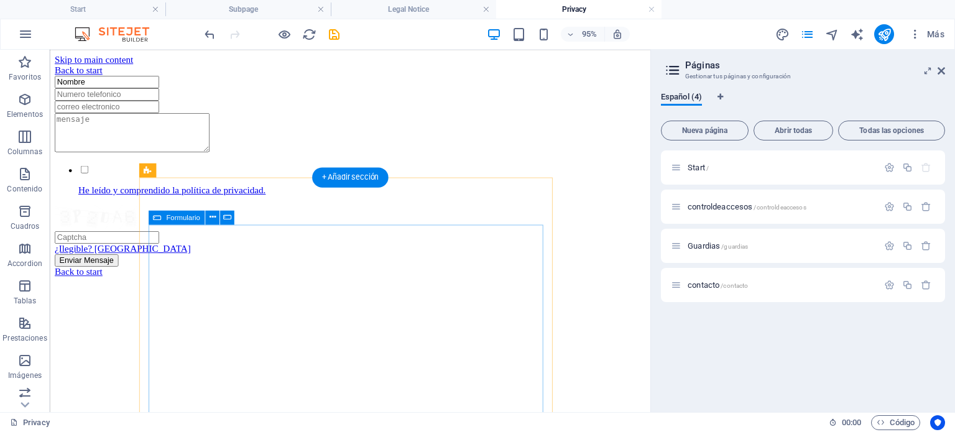
scroll to position [128, 0]
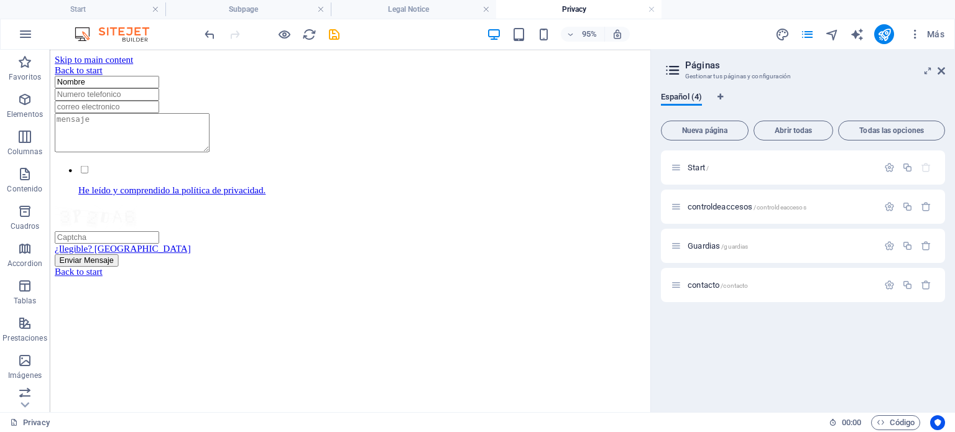
click at [629, 289] on div "Back to start Nombre He leído y comprendido la política de privacidad. ¿Ilegibl…" at bounding box center [366, 177] width 623 height 223
click at [620, 289] on div "Back to start Nombre He leído y comprendido la política de privacidad. ¿Ilegibl…" at bounding box center [366, 177] width 623 height 223
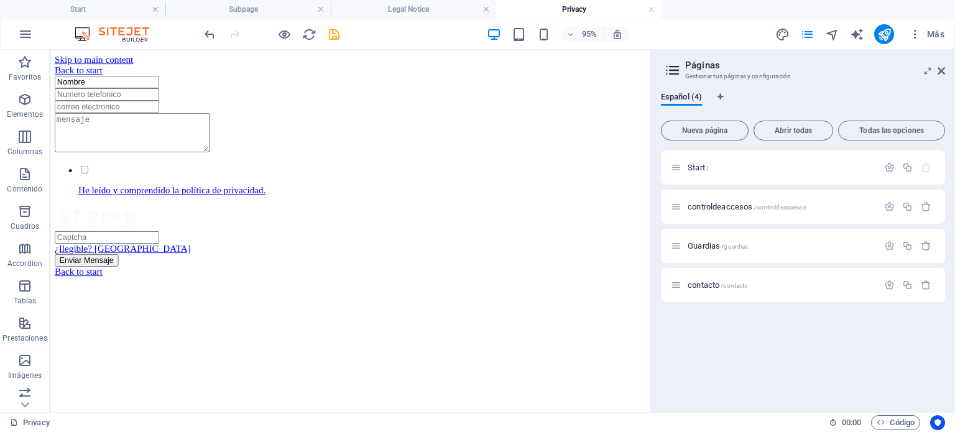
click at [600, 189] on div "Back to start Nombre He leído y comprendido la política de privacidad. ¿Ilegibl…" at bounding box center [366, 177] width 623 height 223
click at [613, 191] on div "Back to start Nombre He leído y comprendido la política de privacidad. ¿Ilegibl…" at bounding box center [366, 177] width 623 height 223
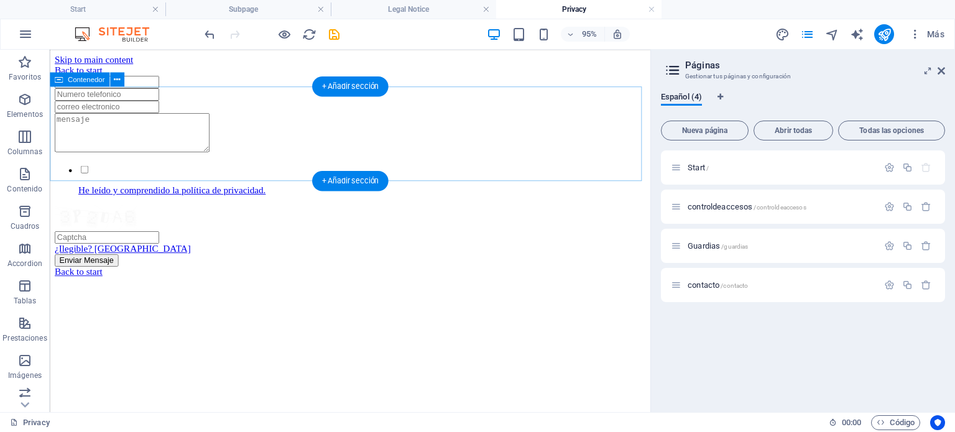
click at [560, 77] on div at bounding box center [366, 77] width 623 height 0
click at [144, 77] on div at bounding box center [366, 77] width 623 height 0
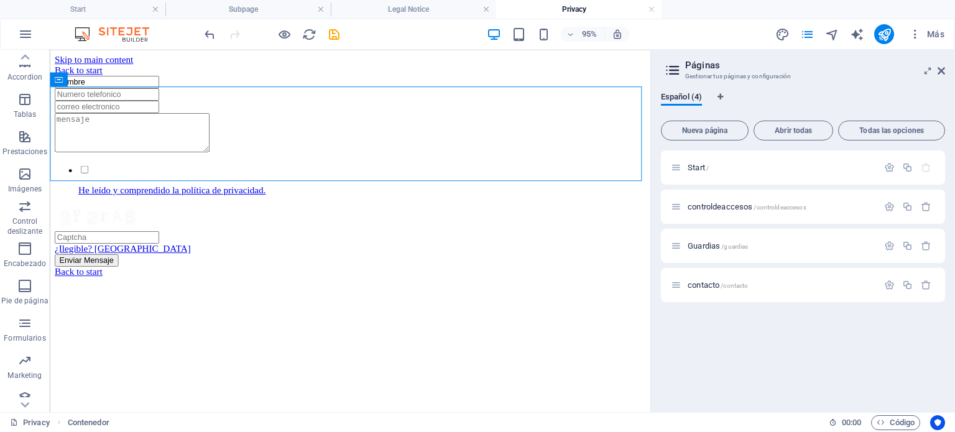
scroll to position [197, 0]
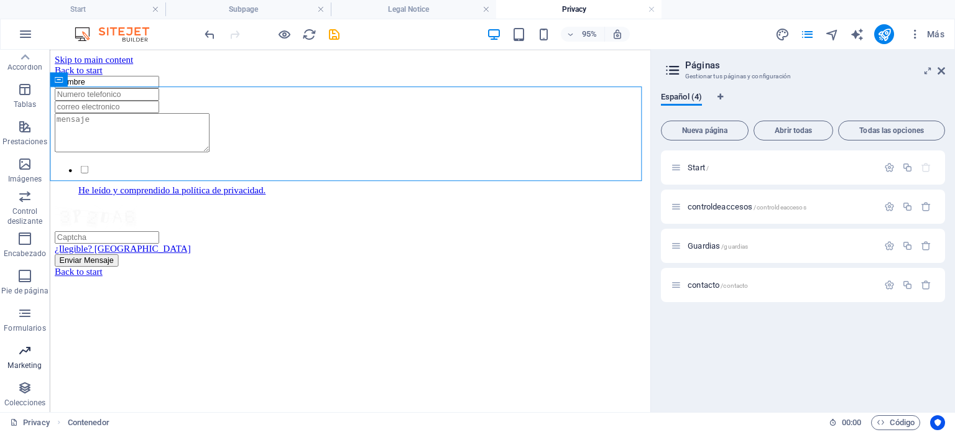
click at [27, 350] on icon "button" at bounding box center [24, 350] width 15 height 15
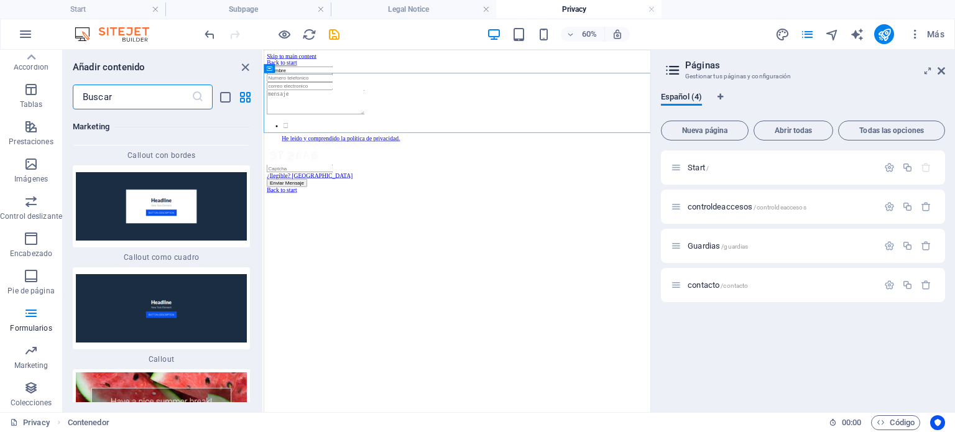
scroll to position [19817, 0]
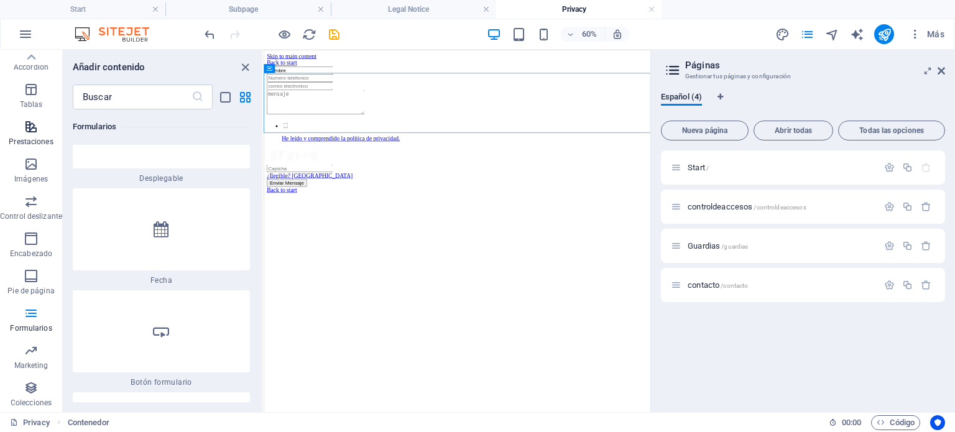
click at [35, 126] on icon "button" at bounding box center [31, 126] width 15 height 15
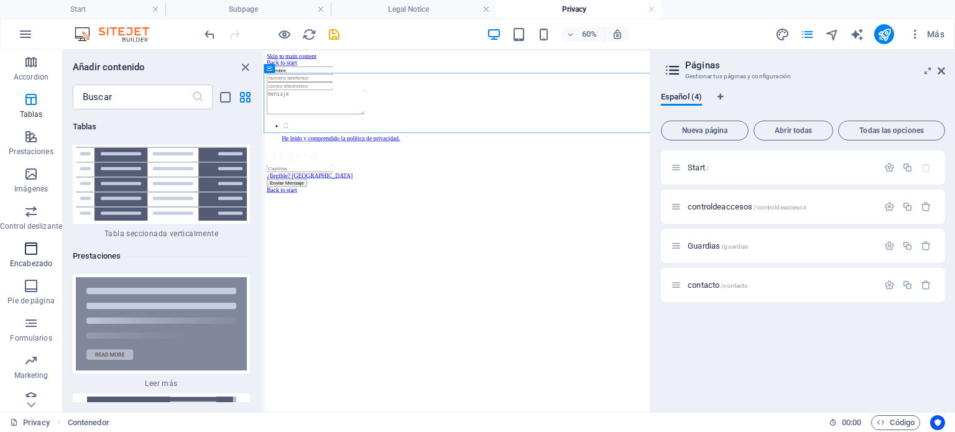
scroll to position [197, 0]
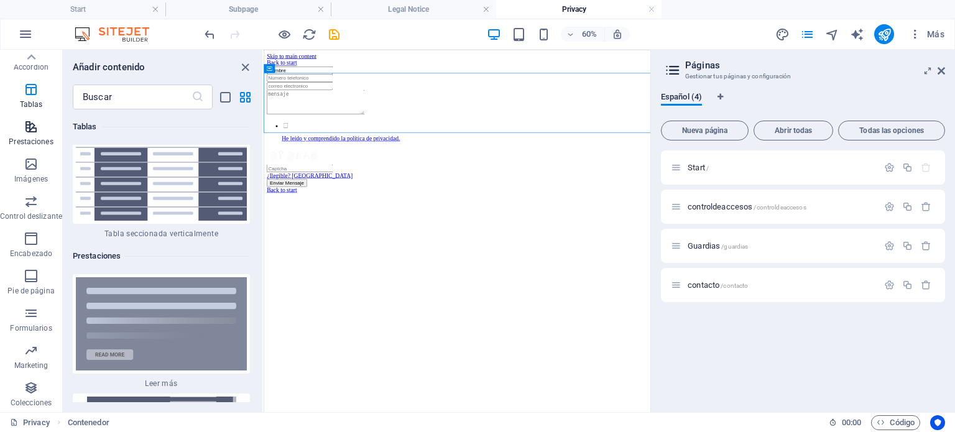
click at [30, 125] on icon "button" at bounding box center [31, 126] width 15 height 15
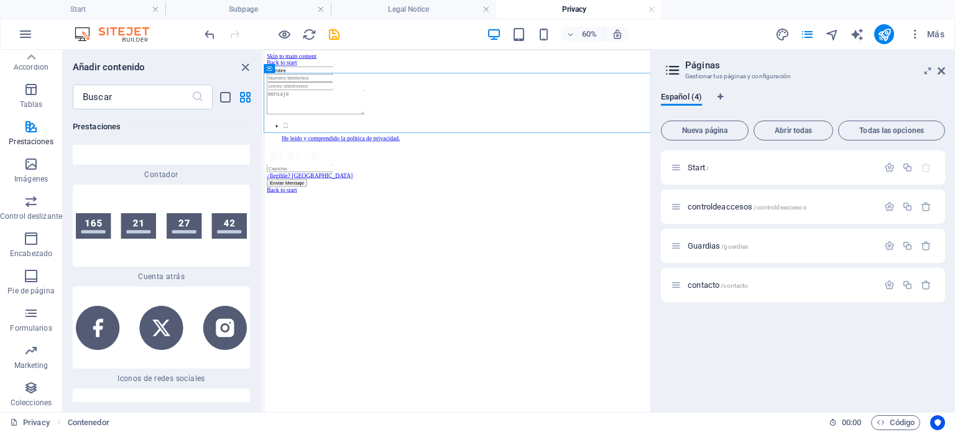
scroll to position [11215, 0]
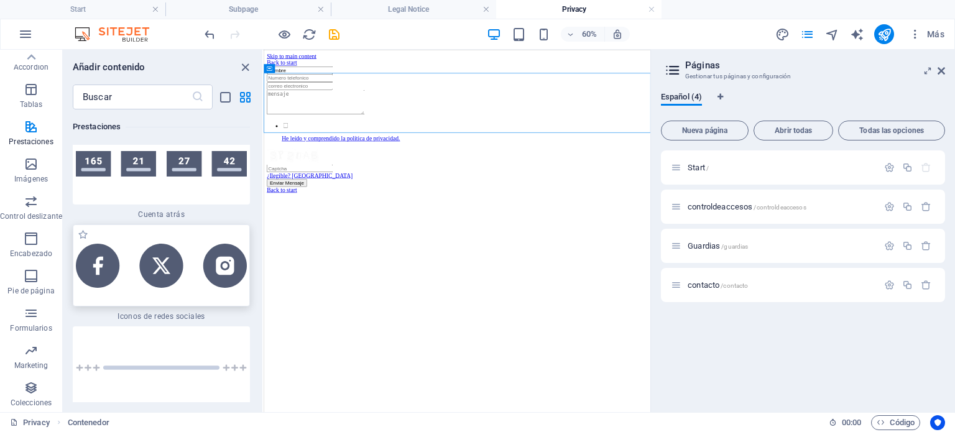
click at [183, 248] on img at bounding box center [161, 266] width 171 height 44
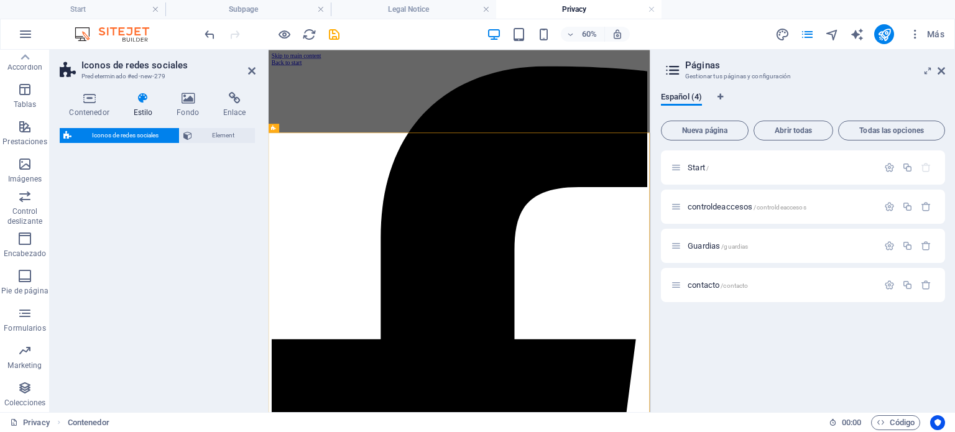
select select "rem"
select select "preset-social-icons-v3-default"
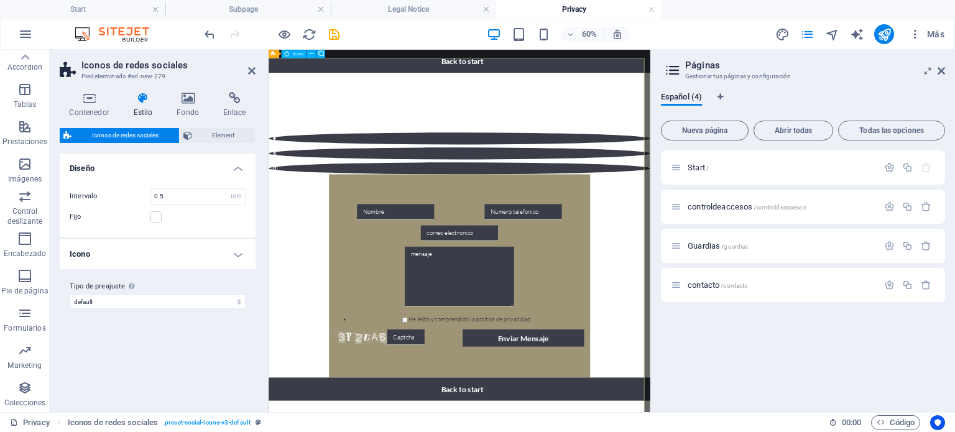
scroll to position [0, 0]
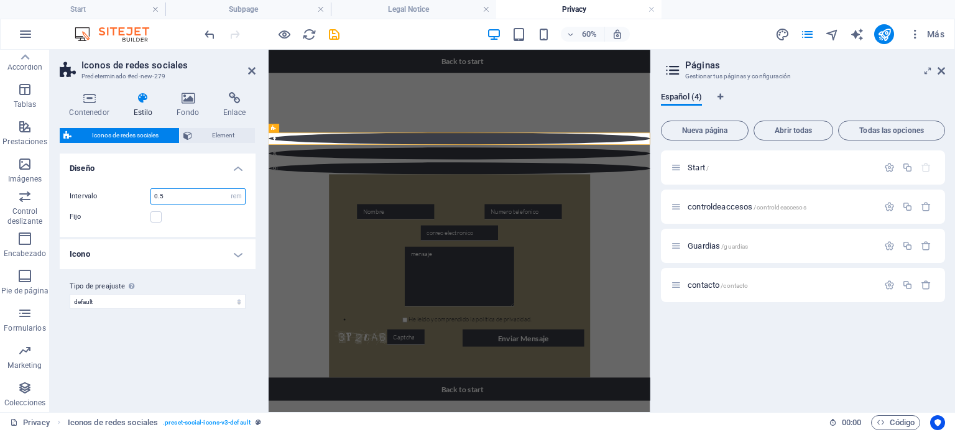
click at [183, 197] on input "0.5" at bounding box center [198, 196] width 94 height 15
drag, startPoint x: 169, startPoint y: 193, endPoint x: 154, endPoint y: 193, distance: 15.5
click at [154, 193] on input "0.5" at bounding box center [198, 196] width 94 height 15
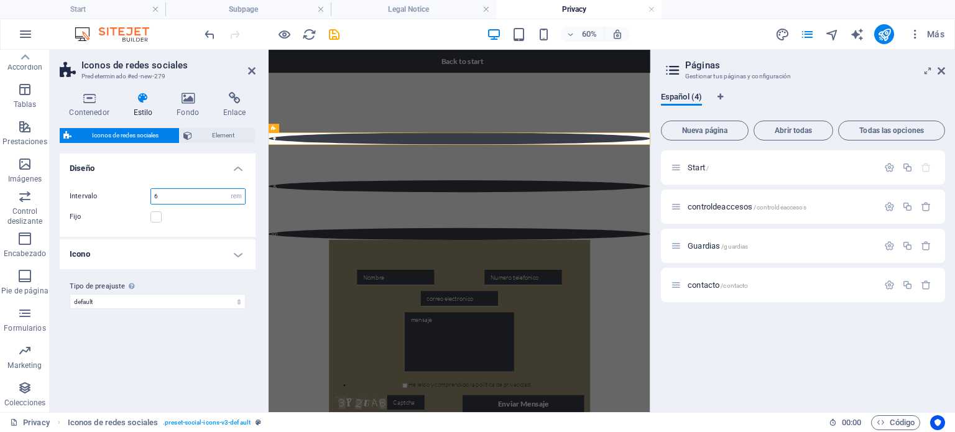
drag, startPoint x: 165, startPoint y: 198, endPoint x: 147, endPoint y: 191, distance: 18.7
click at [147, 191] on div "Intervalo 6 px rem % vh vw" at bounding box center [158, 196] width 176 height 16
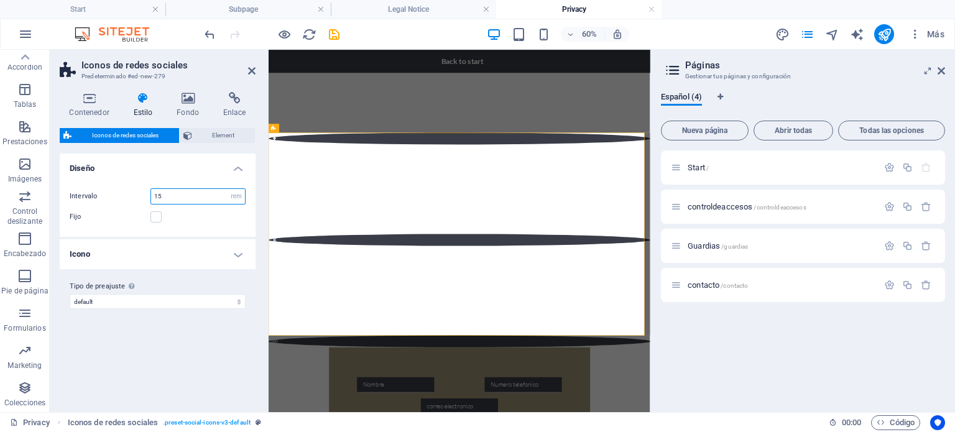
drag, startPoint x: 167, startPoint y: 197, endPoint x: 152, endPoint y: 199, distance: 14.5
click at [152, 199] on input "15" at bounding box center [198, 196] width 94 height 15
type input "6"
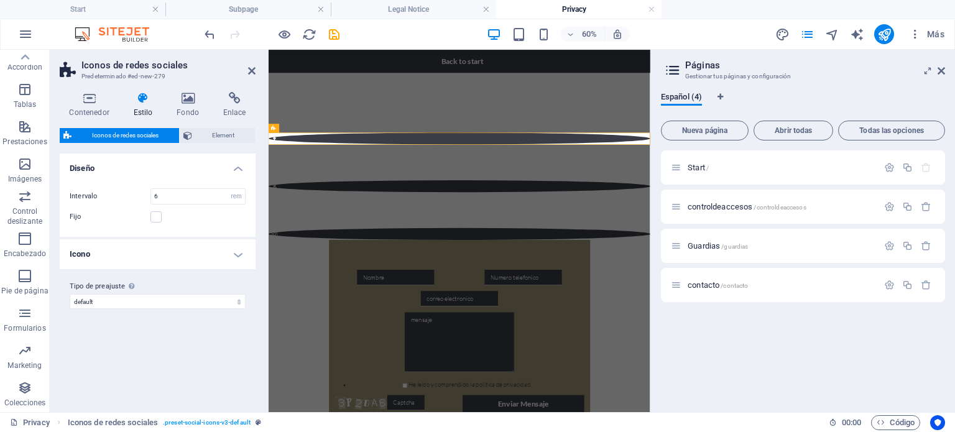
click at [172, 254] on h4 "Icono" at bounding box center [158, 254] width 196 height 30
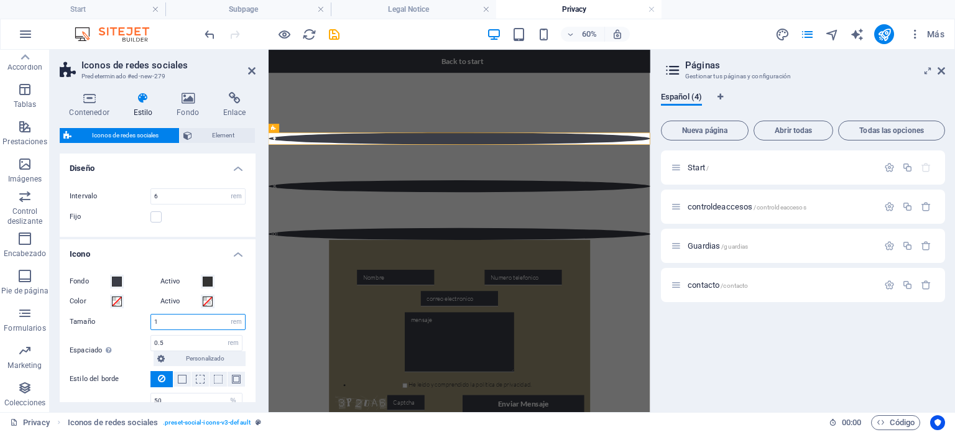
click at [164, 320] on input "1" at bounding box center [198, 322] width 94 height 15
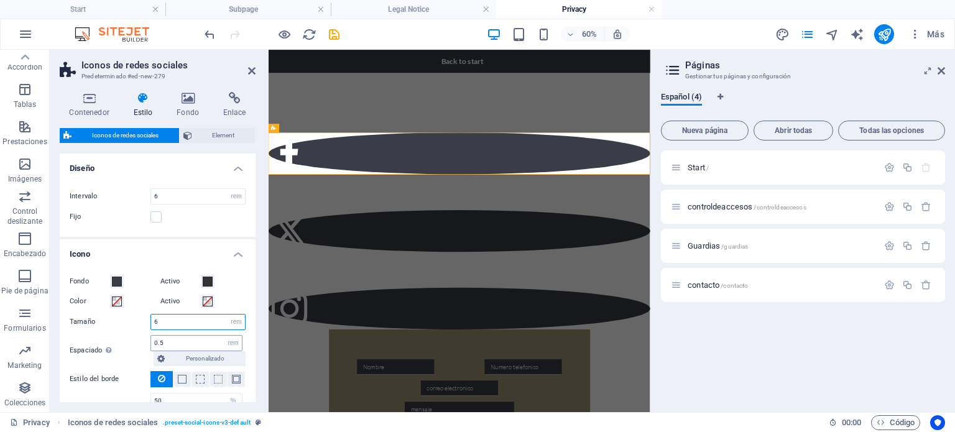
type input "6"
click at [170, 345] on input "0.5" at bounding box center [196, 343] width 91 height 15
click at [572, 317] on figure at bounding box center [587, 352] width 636 height 70
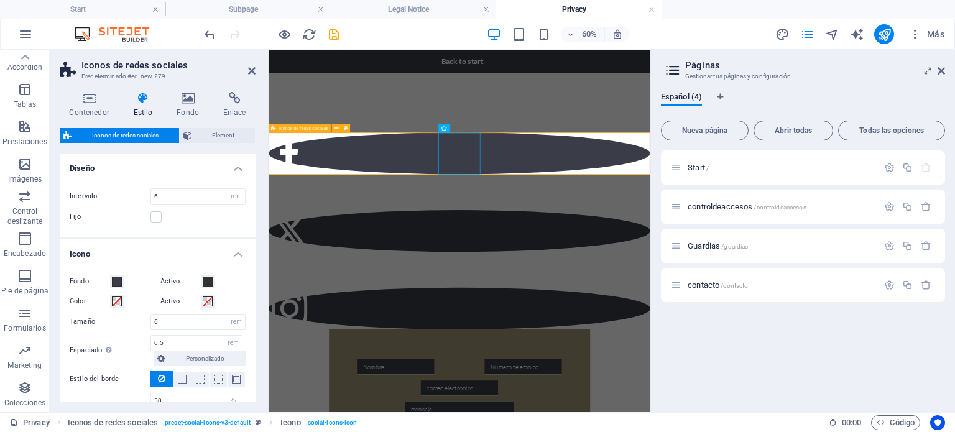
click at [491, 229] on div at bounding box center [587, 352] width 636 height 328
click at [0, 0] on div "Start /" at bounding box center [0, 0] width 0 height 0
click at [0, 0] on p "Start /" at bounding box center [0, 0] width 0 height 0
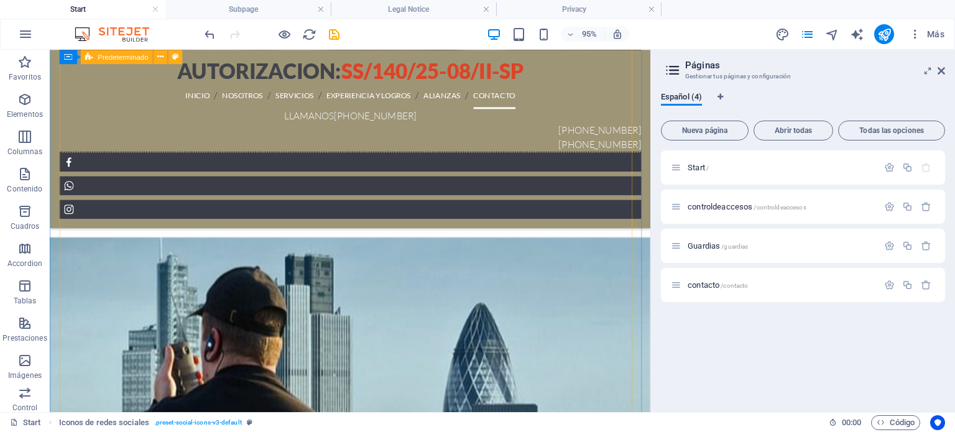
scroll to position [3450, 0]
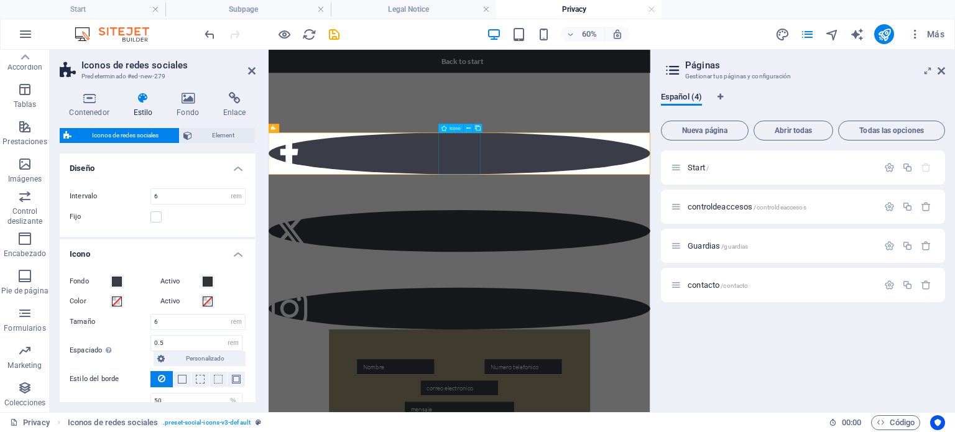
click at [583, 317] on figure at bounding box center [587, 352] width 636 height 70
click at [586, 317] on figure at bounding box center [587, 352] width 636 height 70
select select "xMidYMid"
select select "px"
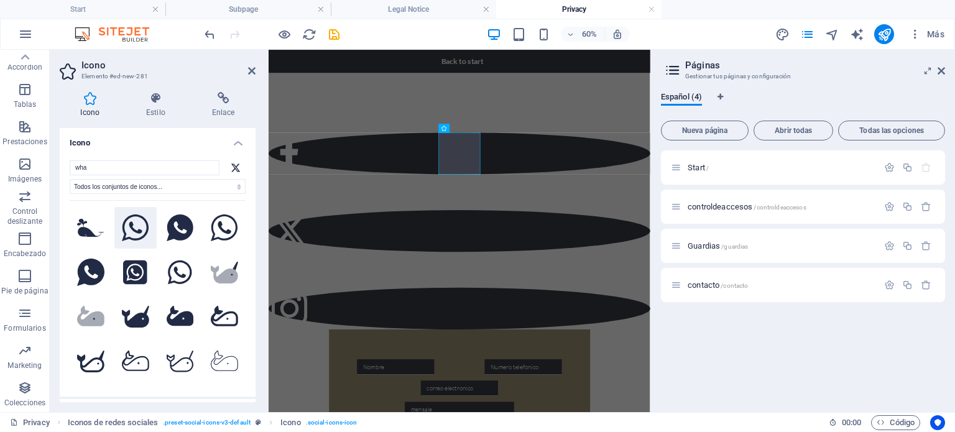
type input "wha"
click at [139, 231] on icon at bounding box center [135, 228] width 27 height 27
click at [692, 217] on div at bounding box center [587, 352] width 636 height 328
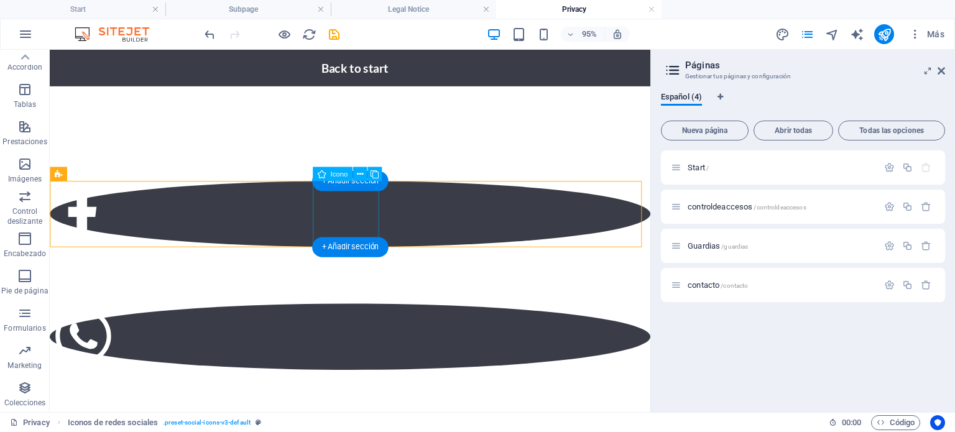
click at [364, 317] on figure at bounding box center [366, 352] width 633 height 70
select select "xMidYMid"
select select "px"
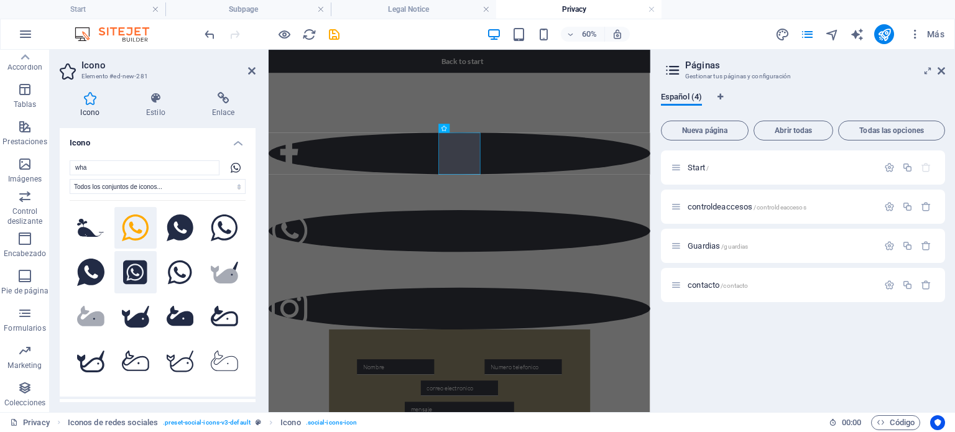
click at [135, 268] on icon at bounding box center [135, 273] width 24 height 24
click at [142, 229] on icon at bounding box center [135, 228] width 27 height 27
click at [86, 269] on icon at bounding box center [90, 272] width 27 height 27
click at [142, 264] on icon at bounding box center [135, 273] width 24 height 24
click at [147, 98] on icon at bounding box center [156, 98] width 61 height 12
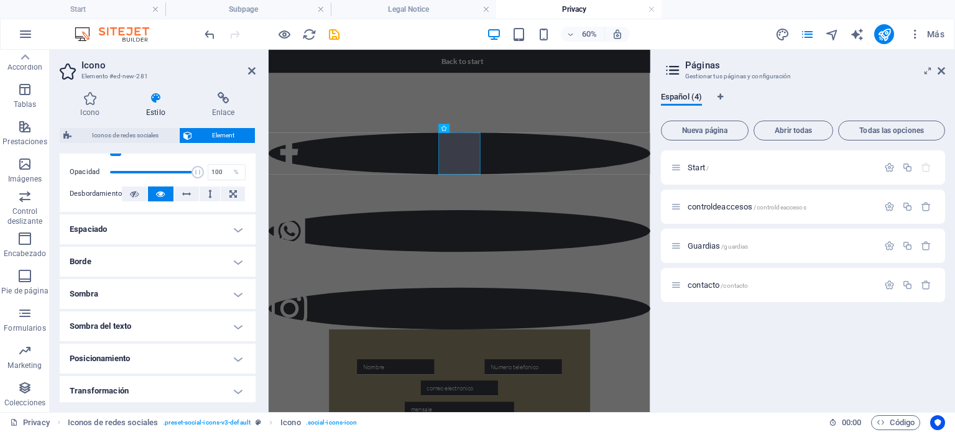
scroll to position [124, 0]
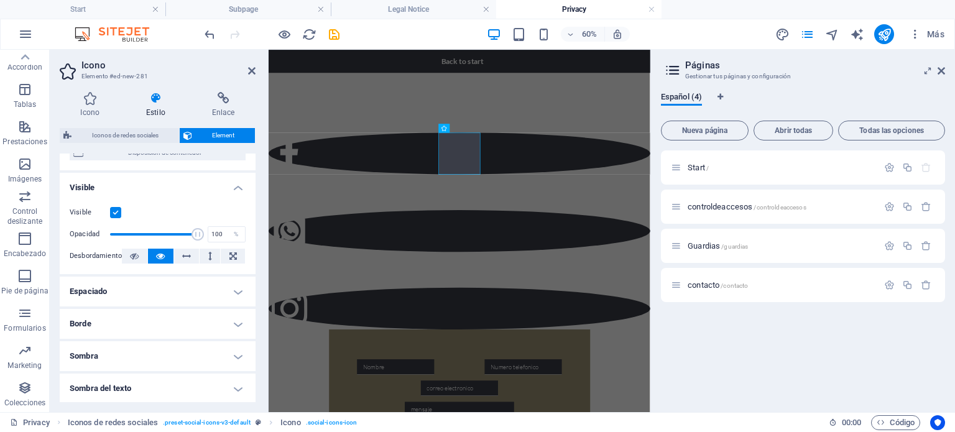
click at [228, 322] on h4 "Borde" at bounding box center [158, 324] width 196 height 30
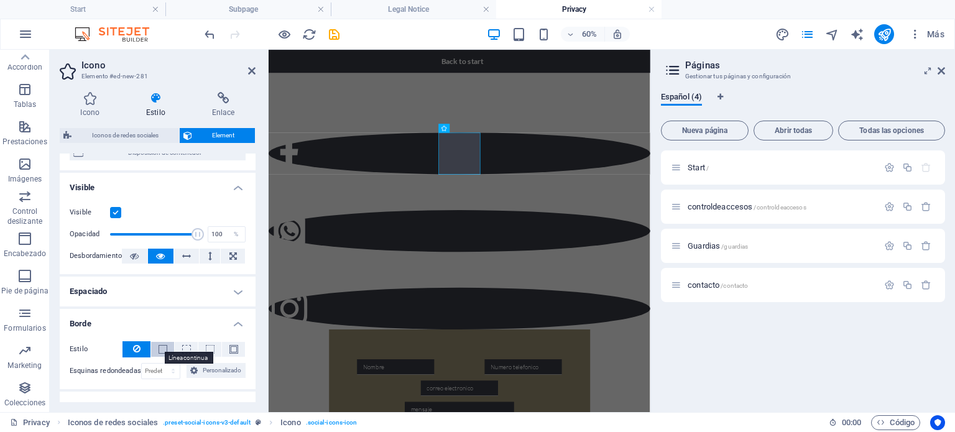
click at [162, 349] on span at bounding box center [163, 349] width 9 height 9
click at [137, 349] on icon at bounding box center [136, 348] width 7 height 15
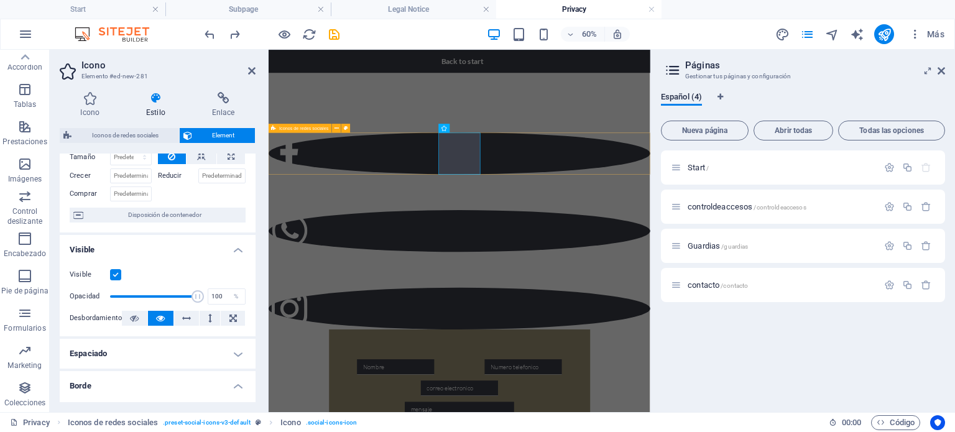
click at [672, 228] on div at bounding box center [587, 352] width 636 height 328
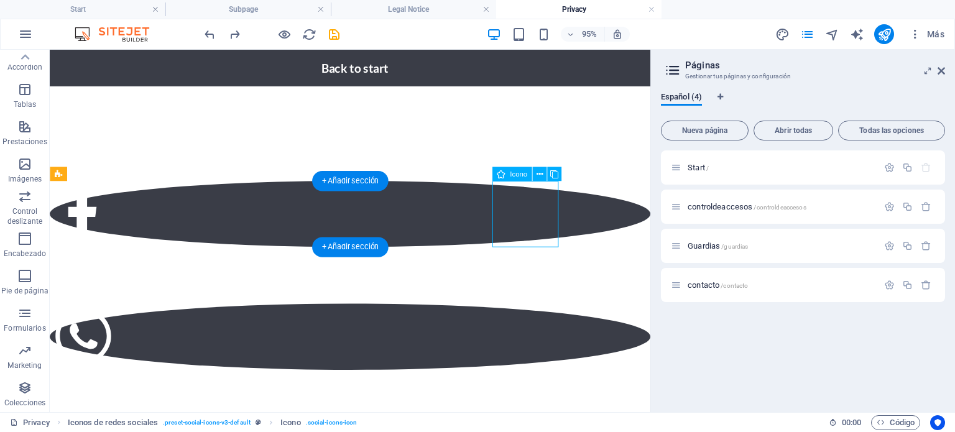
click at [542, 173] on icon at bounding box center [539, 174] width 6 height 12
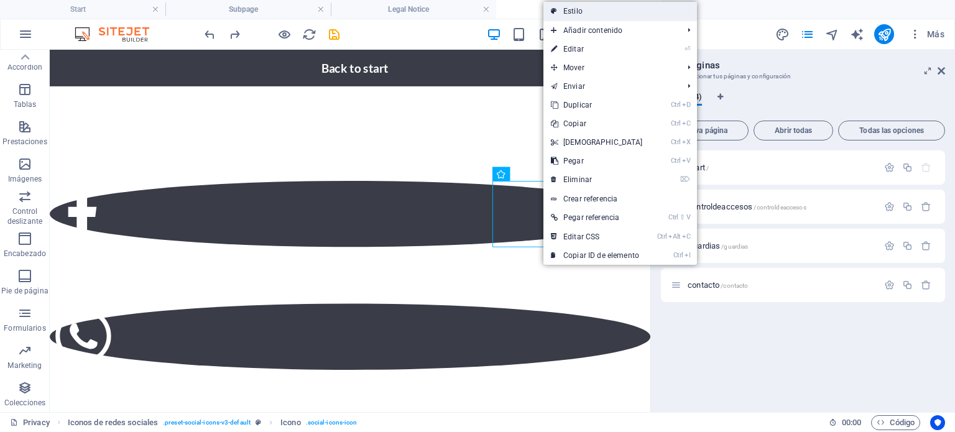
click at [611, 14] on link "Estilo" at bounding box center [621, 11] width 154 height 19
select select "rem"
select select "%"
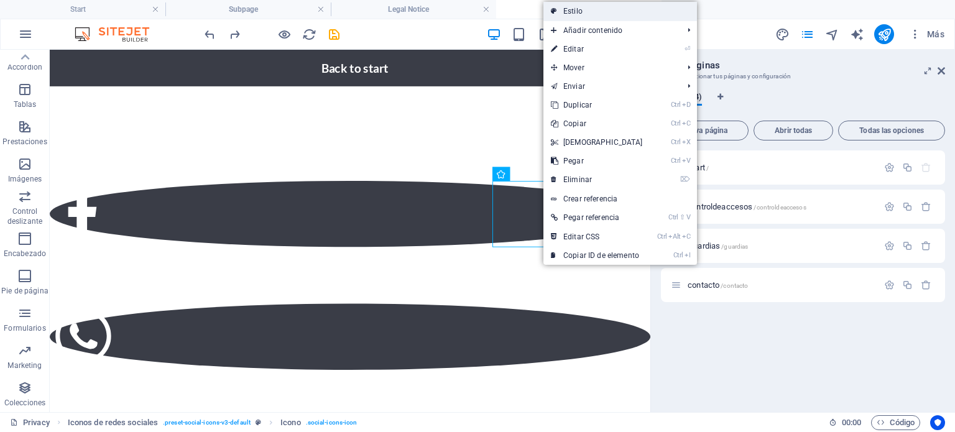
select select "preset-social-icons-v3-default"
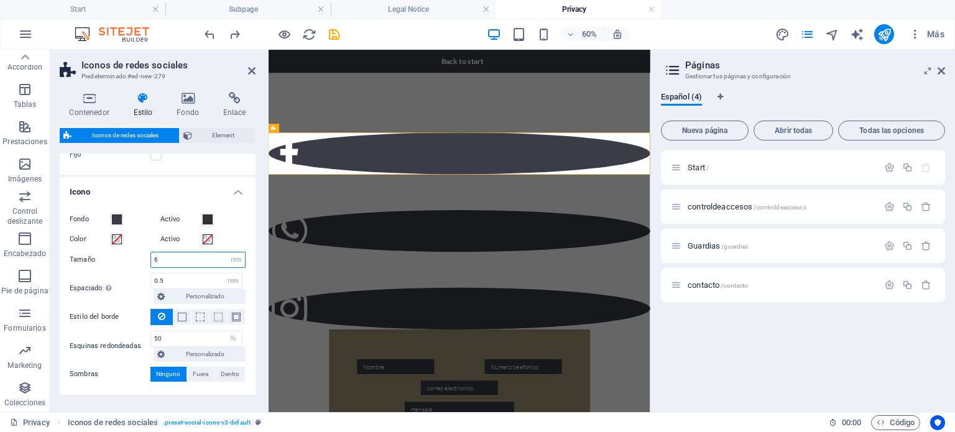
click at [172, 259] on input "6" at bounding box center [198, 260] width 94 height 15
type input "7"
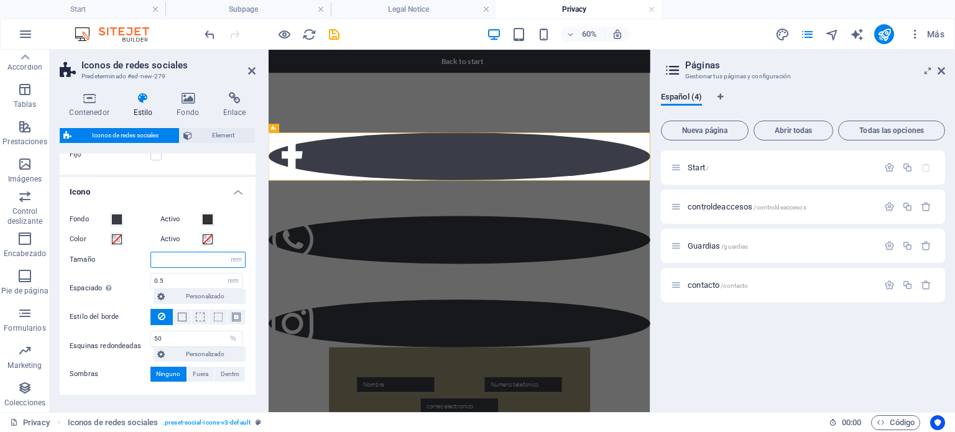
type input "6"
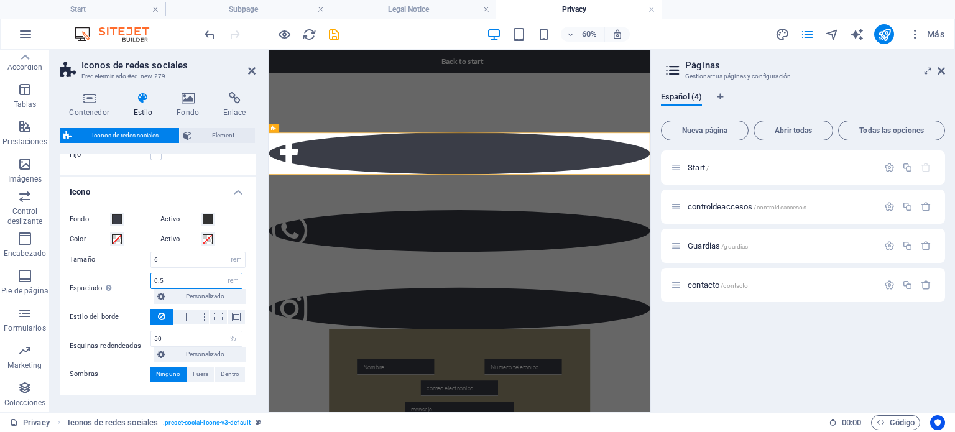
click at [167, 281] on input "0.5" at bounding box center [196, 281] width 91 height 15
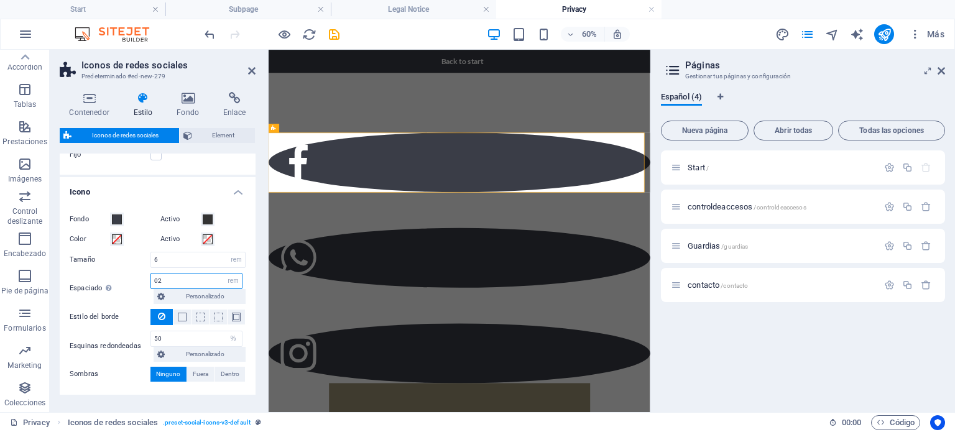
type input "02"
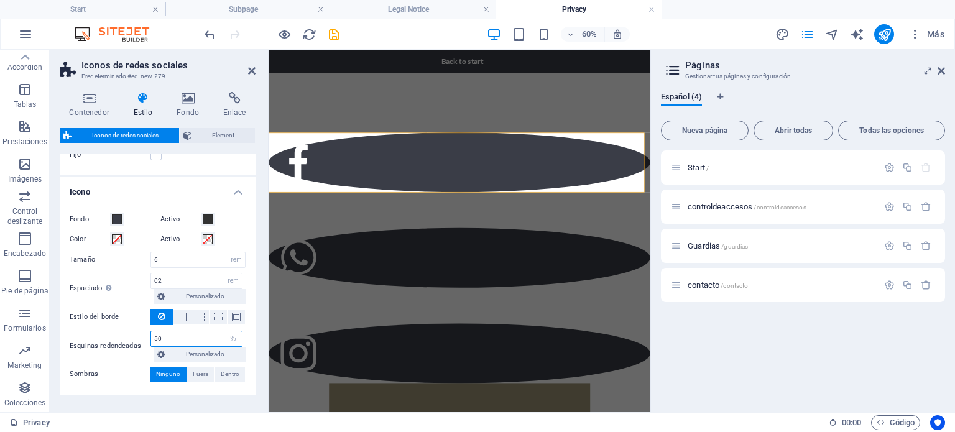
click at [191, 340] on input "50" at bounding box center [196, 338] width 91 height 15
drag, startPoint x: 177, startPoint y: 338, endPoint x: 152, endPoint y: 332, distance: 25.6
click at [152, 332] on input "50" at bounding box center [196, 338] width 91 height 15
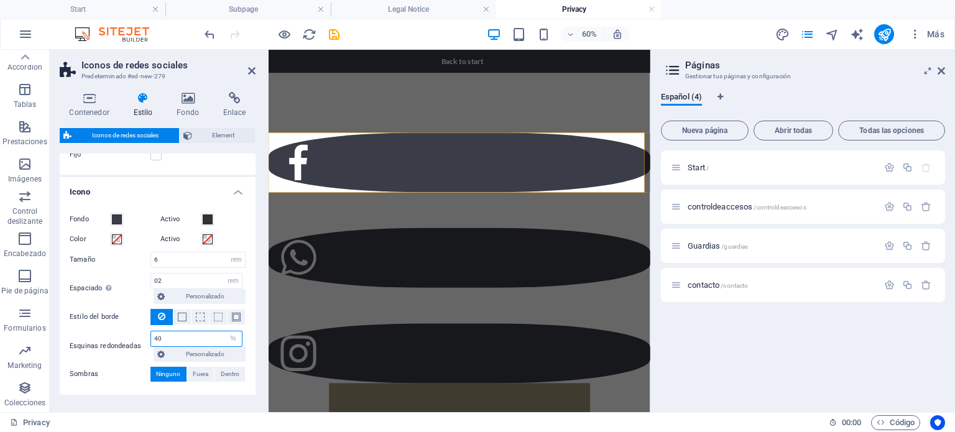
type input "4"
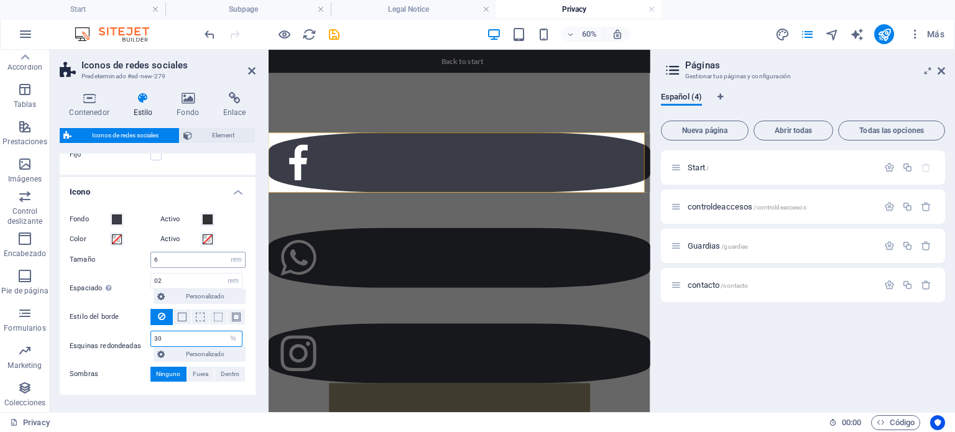
type input "30"
click at [170, 258] on input "6" at bounding box center [198, 260] width 94 height 15
type input "5"
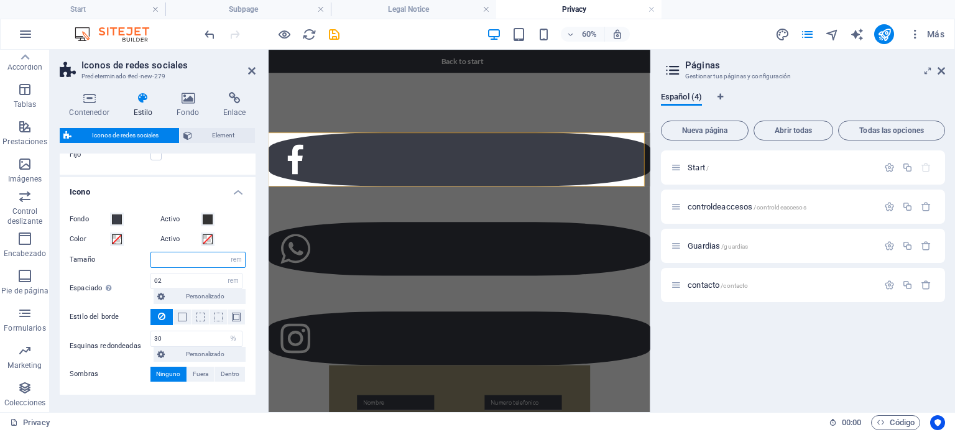
type input "4"
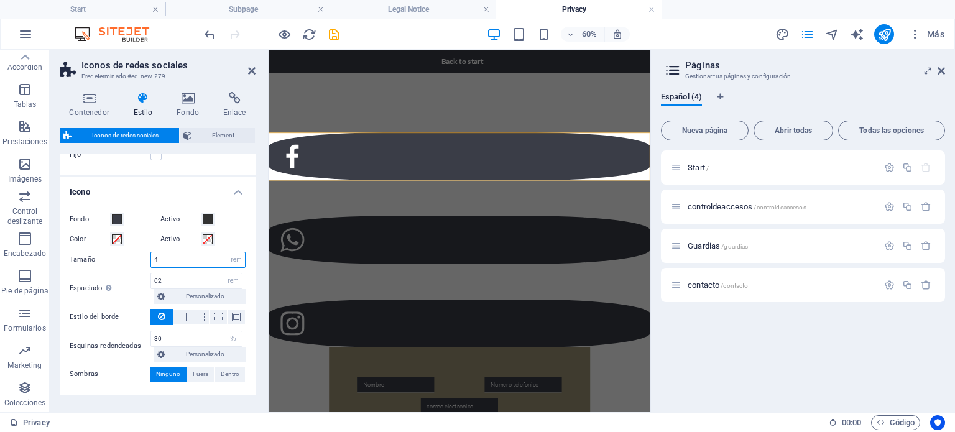
click at [169, 258] on input "4" at bounding box center [198, 260] width 94 height 15
type input "3"
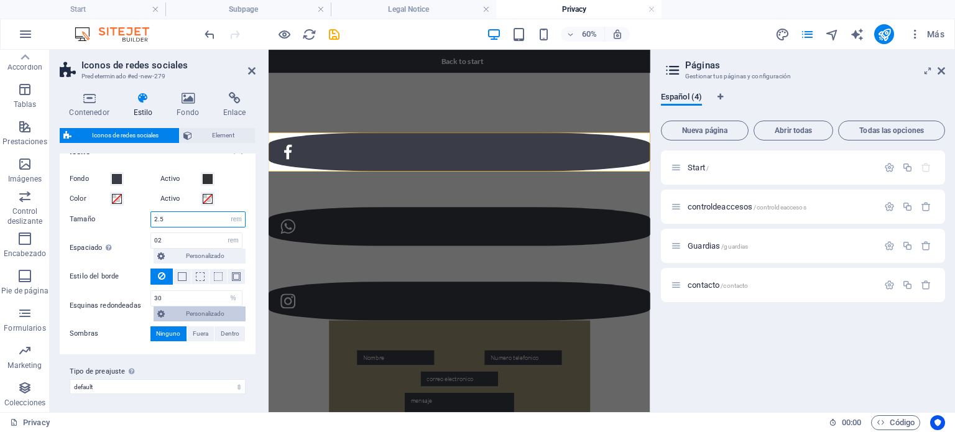
scroll to position [0, 0]
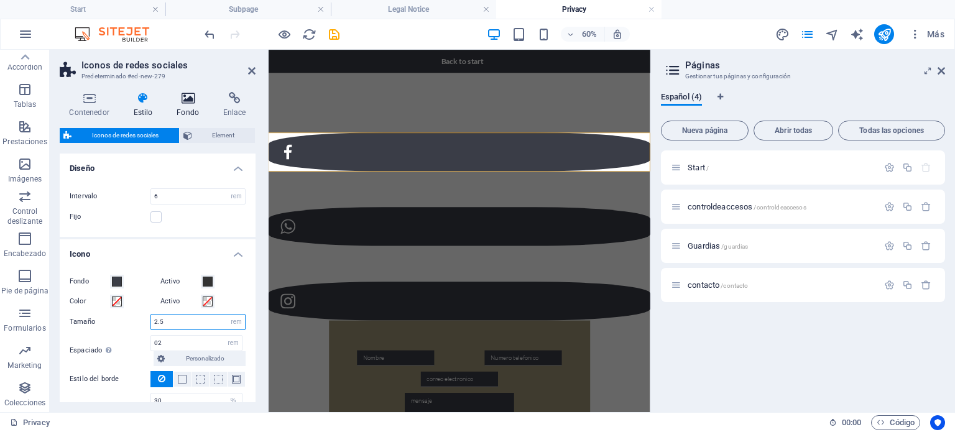
type input "2.5"
click at [194, 102] on icon at bounding box center [188, 98] width 42 height 12
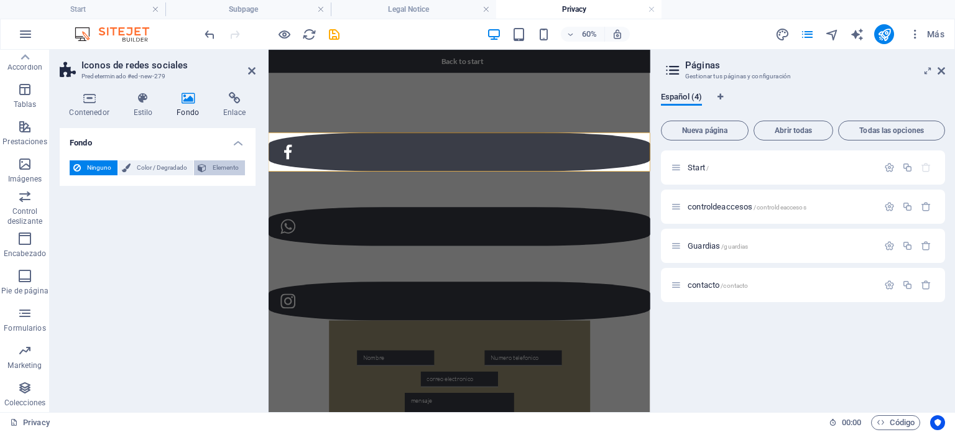
click at [217, 171] on span "Elemento" at bounding box center [225, 167] width 31 height 15
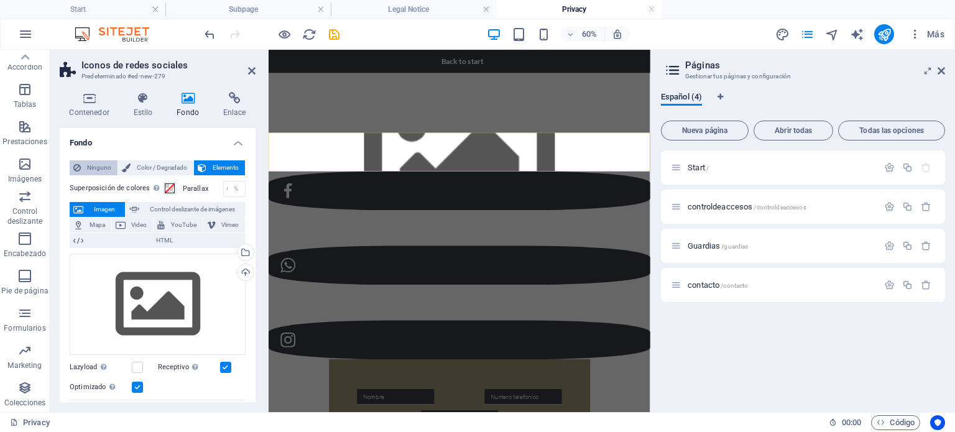
click at [100, 171] on span "Ninguno" at bounding box center [99, 167] width 29 height 15
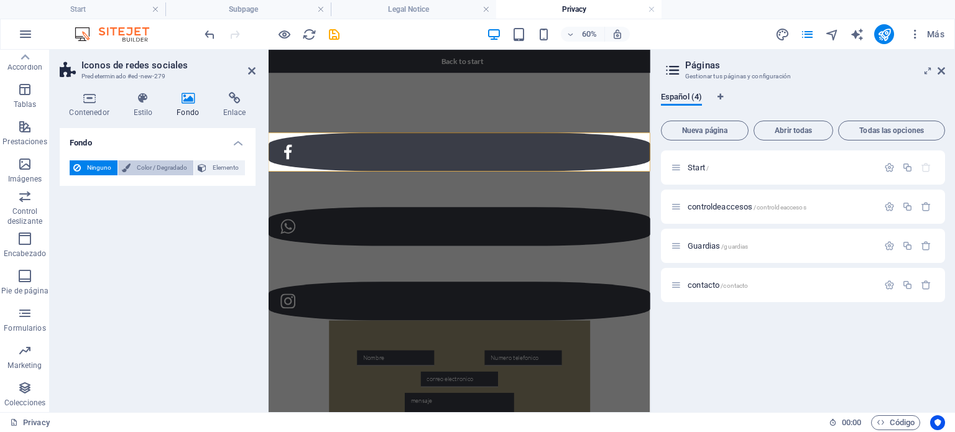
click at [175, 171] on span "Color / Degradado" at bounding box center [161, 167] width 55 height 15
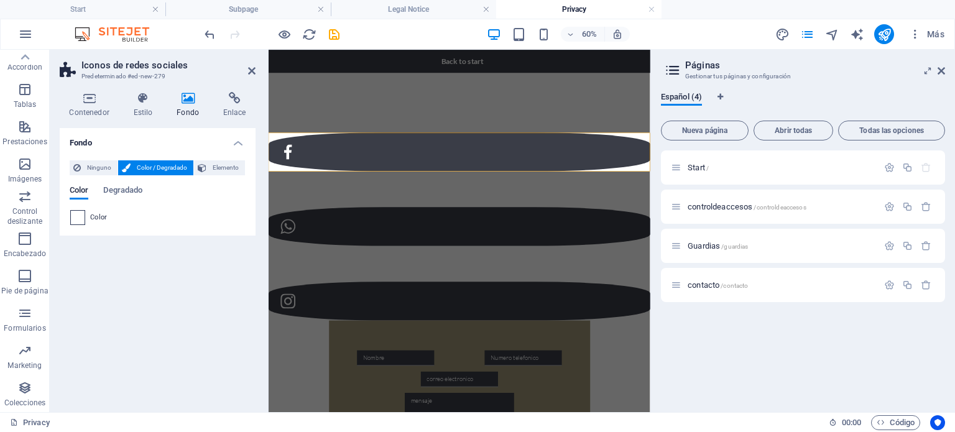
click at [81, 218] on span at bounding box center [78, 218] width 14 height 14
click at [76, 217] on span at bounding box center [78, 218] width 14 height 14
click at [116, 192] on span "Degradado" at bounding box center [122, 191] width 39 height 17
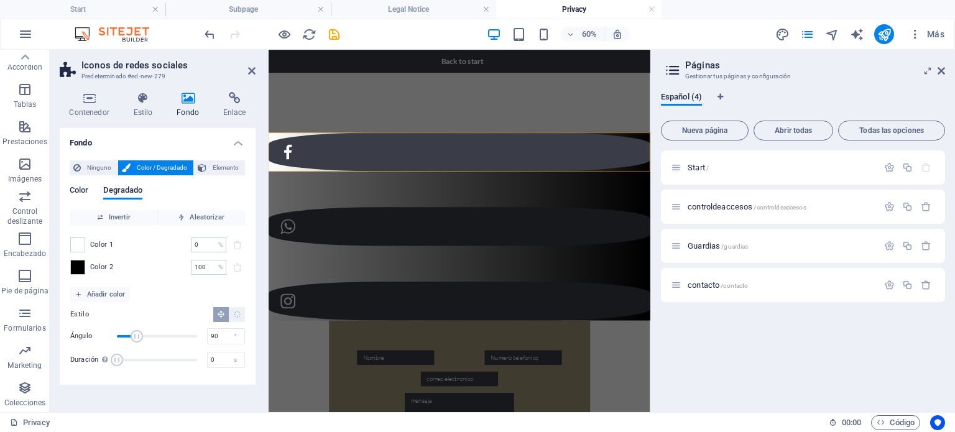
click at [85, 187] on span "Color" at bounding box center [79, 191] width 19 height 17
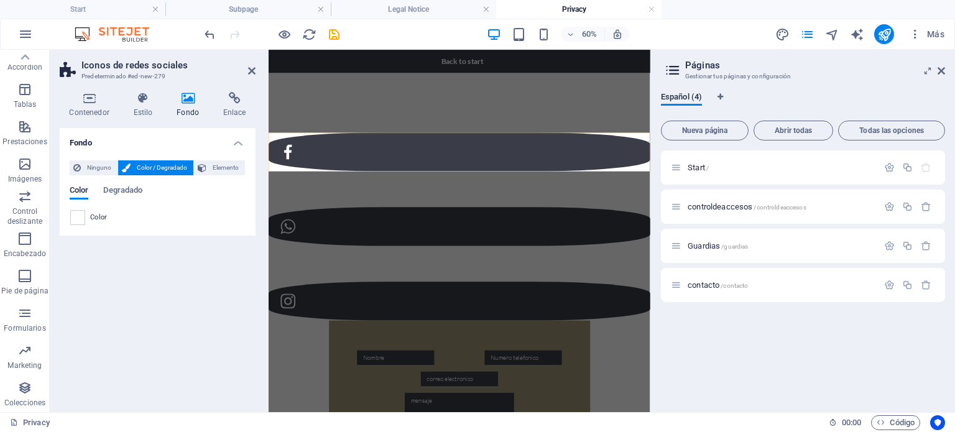
click at [103, 218] on span "Color" at bounding box center [98, 218] width 17 height 10
click at [73, 213] on span at bounding box center [78, 218] width 14 height 14
click at [73, 215] on span at bounding box center [78, 218] width 14 height 14
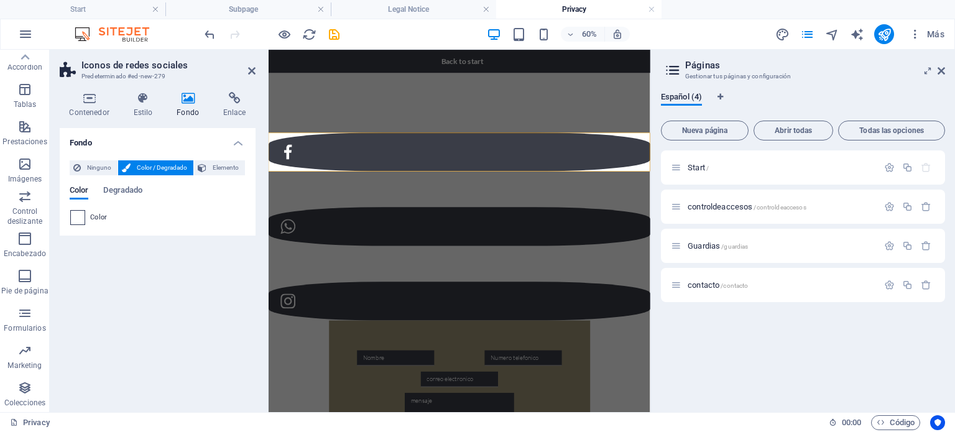
click at [73, 215] on span at bounding box center [78, 218] width 14 height 14
drag, startPoint x: 73, startPoint y: 215, endPoint x: 67, endPoint y: 218, distance: 6.7
click at [67, 218] on div "Ninguno Color / Degradado Elemento Estirar fondo a ancho completo Superposición…" at bounding box center [158, 193] width 196 height 85
click at [75, 216] on span at bounding box center [78, 218] width 14 height 14
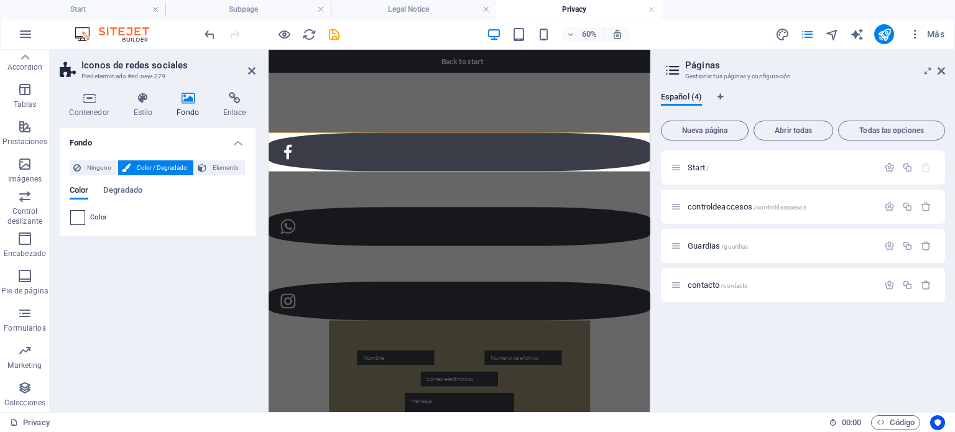
click at [75, 216] on span at bounding box center [78, 218] width 14 height 14
click at [215, 174] on span "Elemento" at bounding box center [225, 167] width 31 height 15
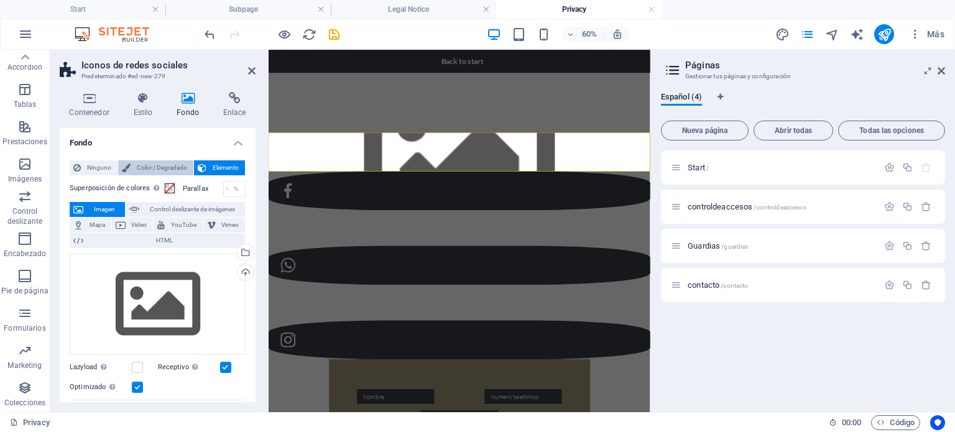
click at [171, 170] on span "Color / Degradado" at bounding box center [161, 167] width 55 height 15
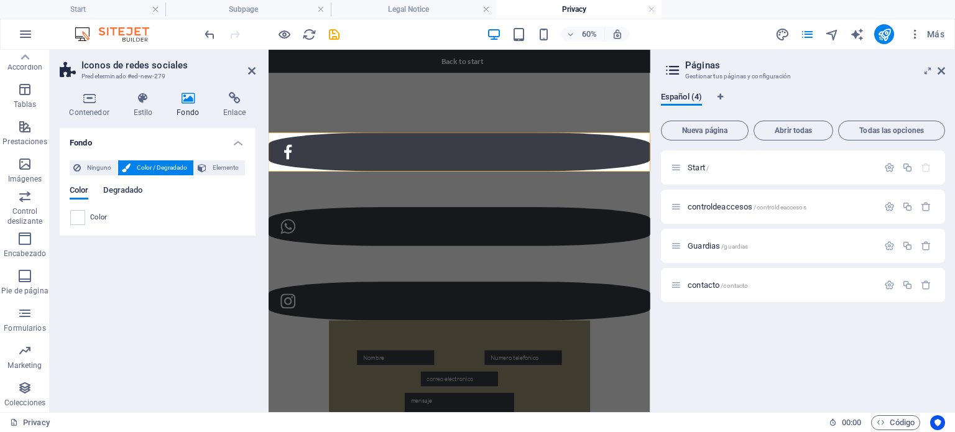
click at [136, 189] on span "Degradado" at bounding box center [122, 191] width 39 height 17
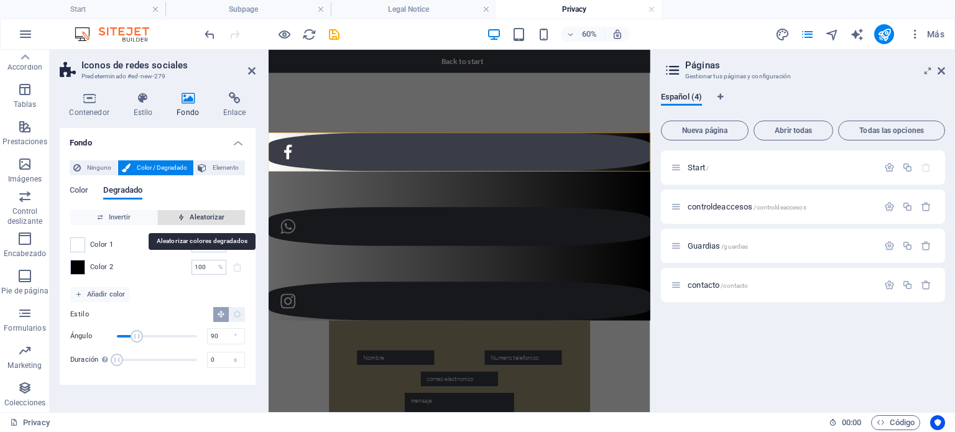
click at [190, 220] on span "Aleatorizar" at bounding box center [201, 217] width 77 height 15
type input "62"
type input "81"
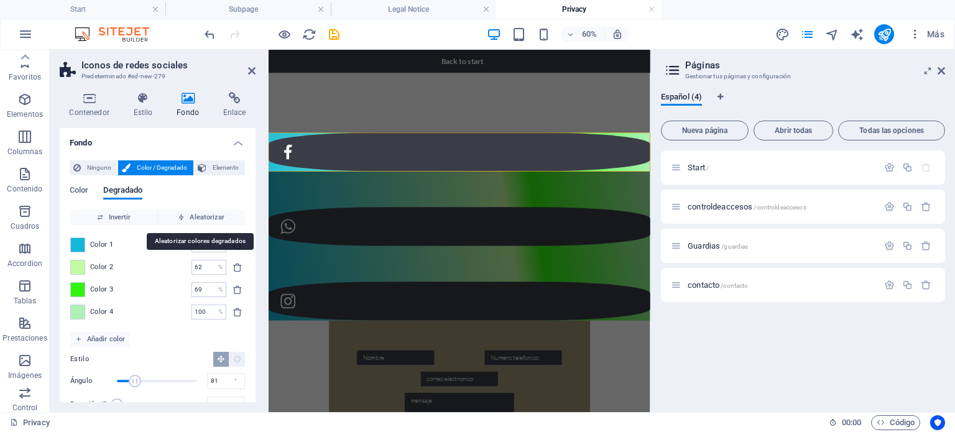
scroll to position [197, 0]
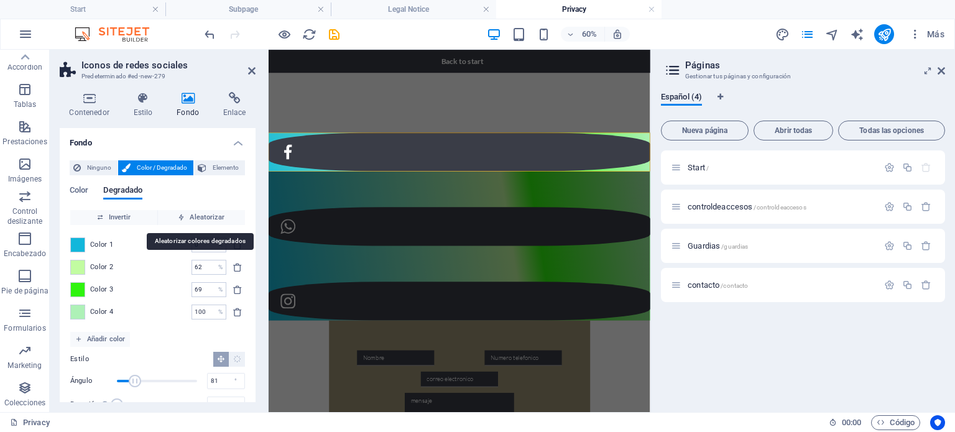
click at [190, 220] on span "Aleatorizar" at bounding box center [201, 217] width 77 height 15
type input "36"
type input "100"
type input "309"
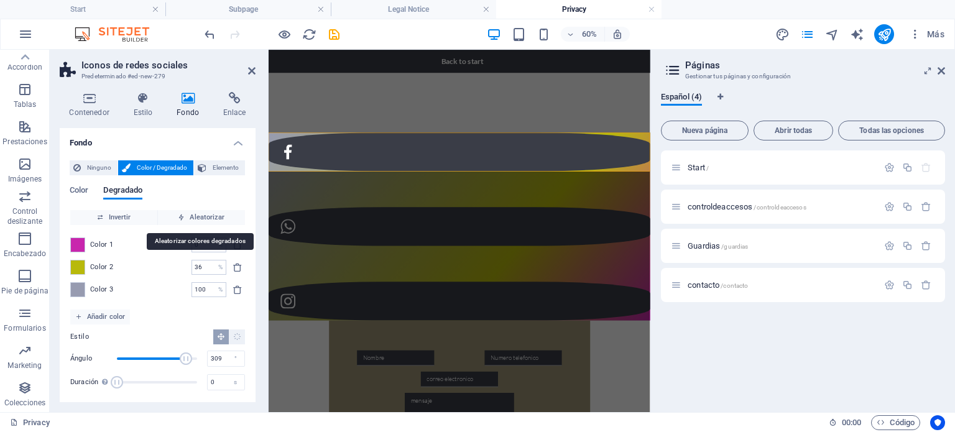
click at [190, 220] on span "Aleatorizar" at bounding box center [201, 217] width 77 height 15
type input "2"
type input "37"
type input "82"
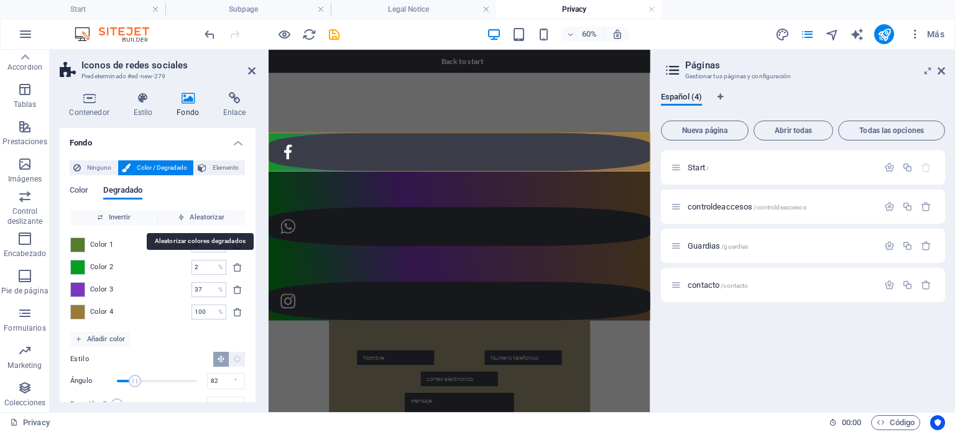
click at [190, 220] on span "Aleatorizar" at bounding box center [201, 217] width 77 height 15
type input "7"
type input "52"
type input "7"
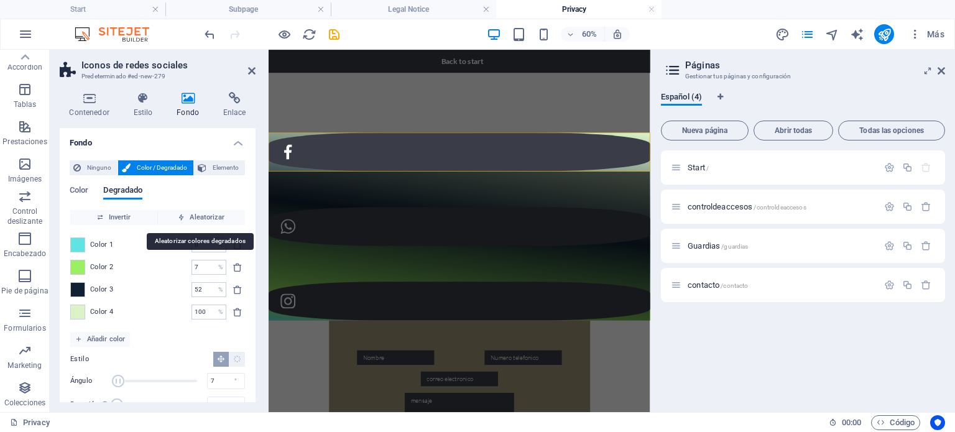
click at [190, 220] on span "Aleatorizar" at bounding box center [201, 217] width 77 height 15
type input "100"
type input "174"
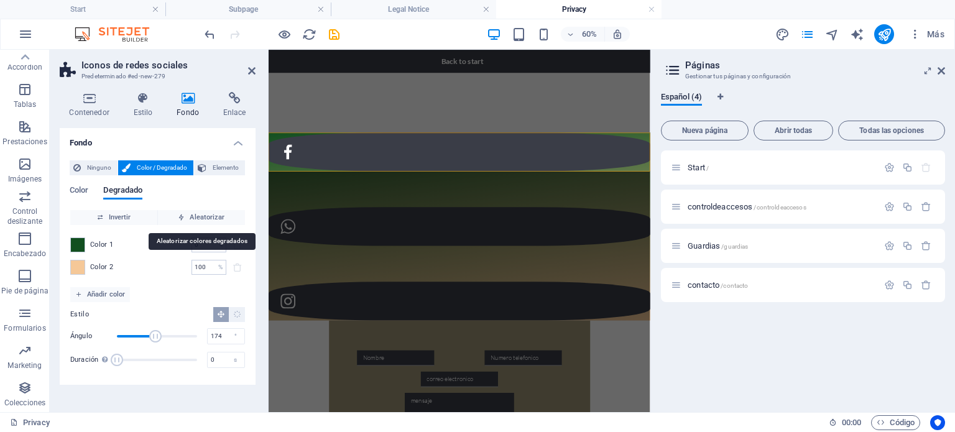
click at [190, 220] on span "Aleatorizar" at bounding box center [201, 217] width 77 height 15
type input "76"
type input "227"
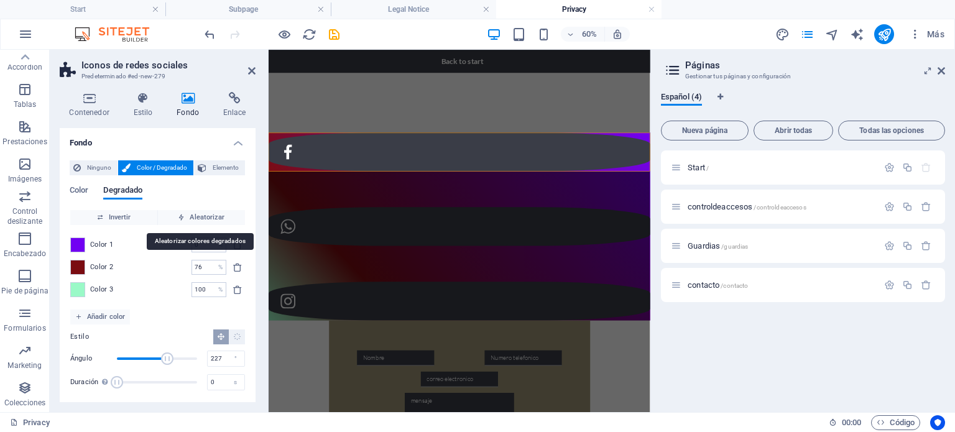
click at [190, 220] on span "Aleatorizar" at bounding box center [201, 217] width 77 height 15
type input "100"
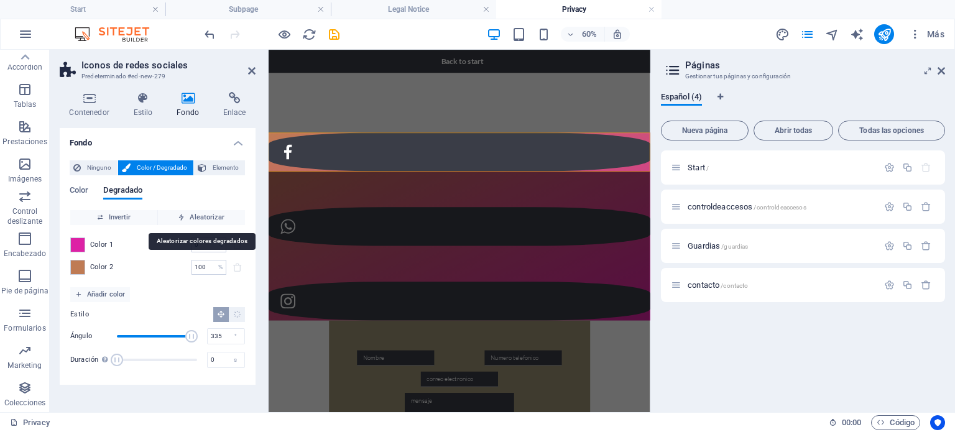
click at [190, 220] on span "Aleatorizar" at bounding box center [201, 217] width 77 height 15
type input "54"
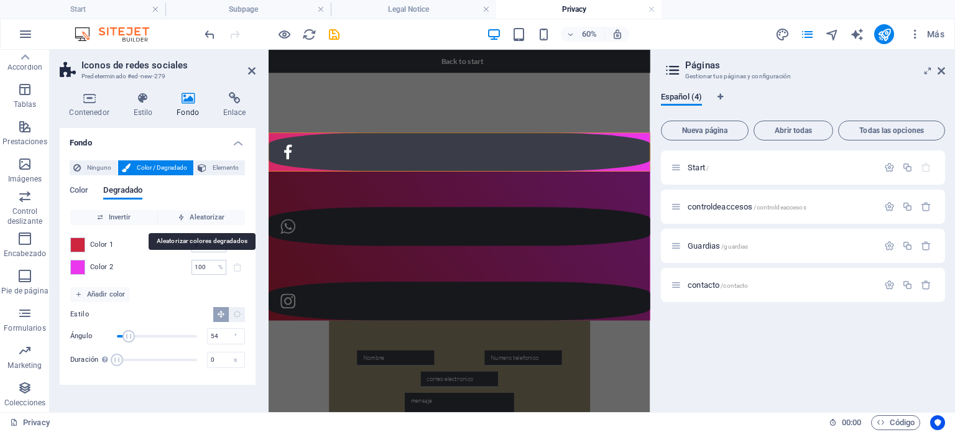
click at [190, 220] on span "Aleatorizar" at bounding box center [201, 217] width 77 height 15
type input "95"
type input "182"
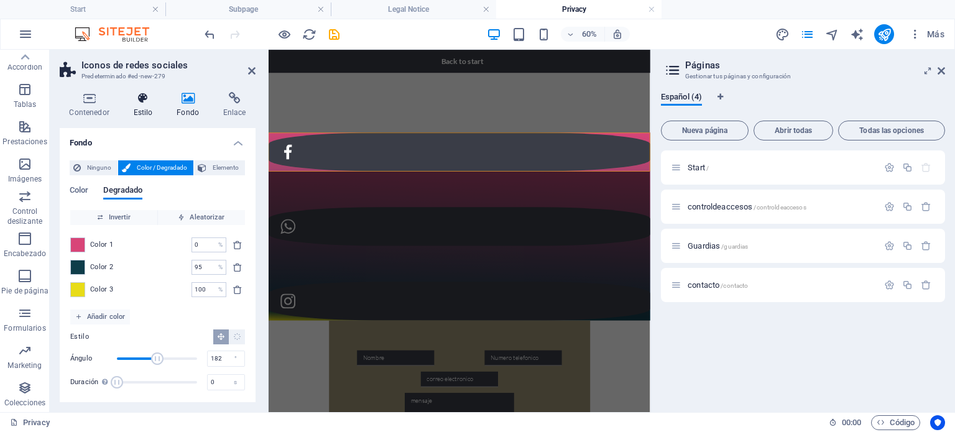
click at [147, 100] on icon at bounding box center [143, 98] width 39 height 12
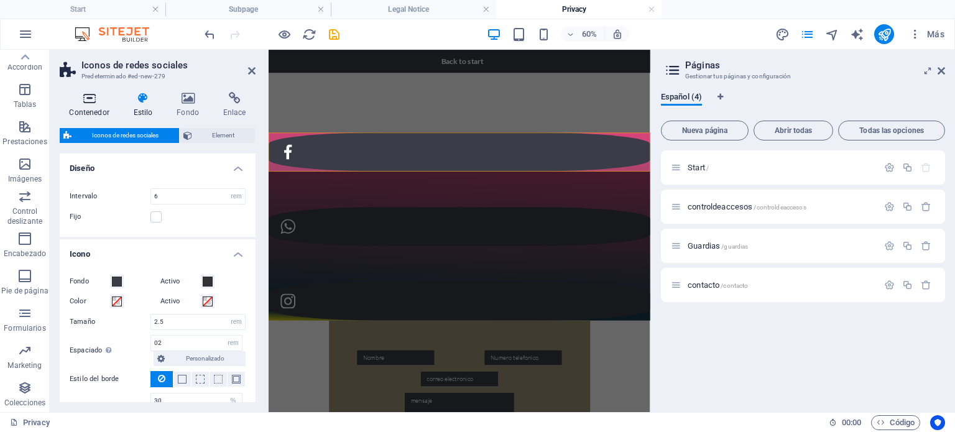
click at [90, 100] on icon at bounding box center [89, 98] width 59 height 12
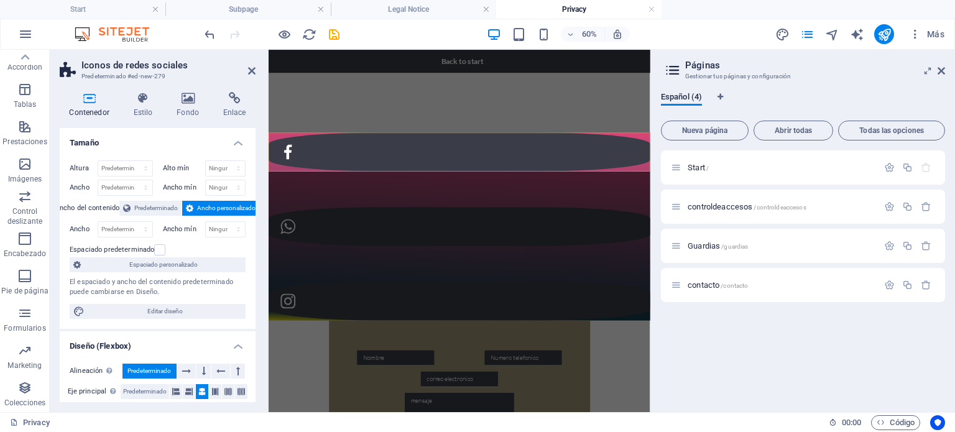
click at [188, 206] on icon at bounding box center [189, 208] width 7 height 15
click at [210, 208] on span "Ancho personalizado" at bounding box center [226, 208] width 58 height 15
click at [134, 229] on select "Predeterminado px rem % em vh vw" at bounding box center [125, 229] width 54 height 15
select select "rem"
click at [133, 222] on select "Predeterminado px rem % em vh vw" at bounding box center [125, 229] width 54 height 15
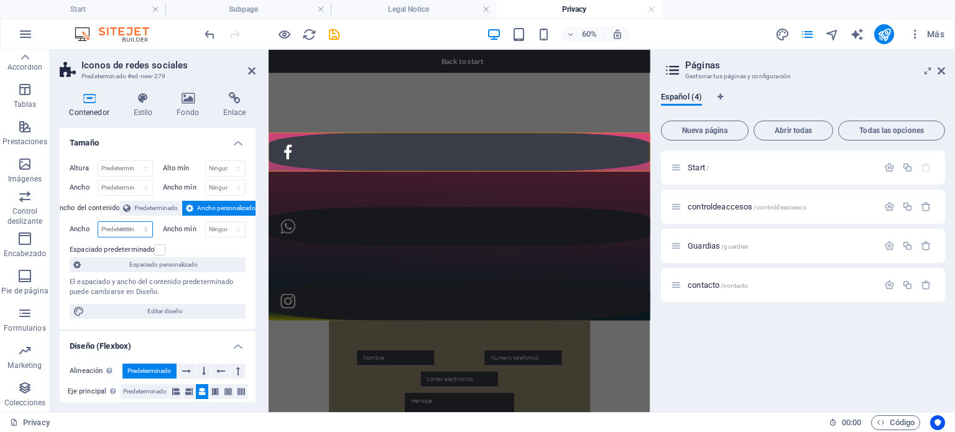
type input "75.95"
click at [124, 228] on input "75.95" at bounding box center [125, 229] width 54 height 15
click at [141, 230] on select "Predeterminado px rem % em vh vw" at bounding box center [143, 229] width 17 height 15
select select "px"
click at [135, 222] on select "Predeterminado px rem % em vh vw" at bounding box center [143, 229] width 17 height 15
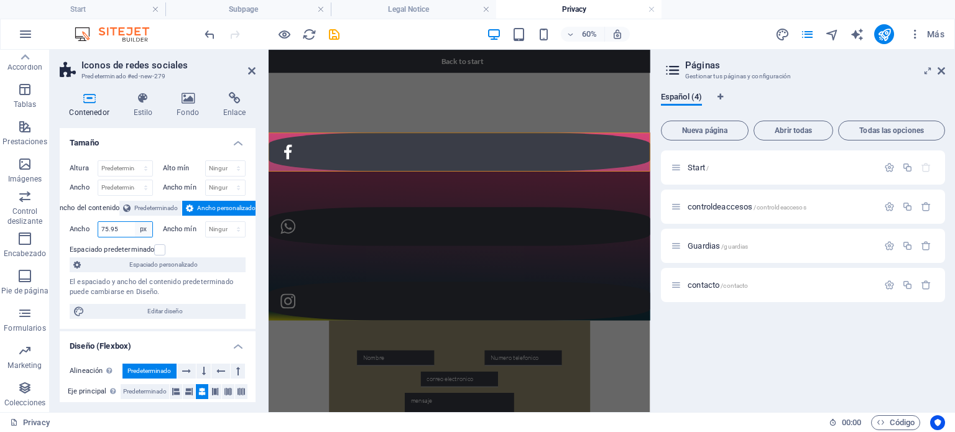
type input "1215"
click at [157, 248] on label at bounding box center [159, 249] width 11 height 11
click at [0, 0] on input "Espaciado predeterminado" at bounding box center [0, 0] width 0 height 0
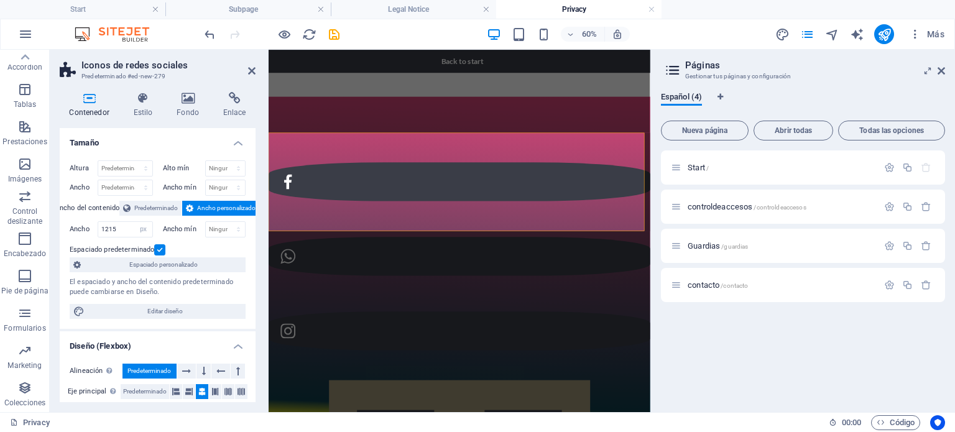
click at [157, 248] on label at bounding box center [159, 249] width 11 height 11
click at [0, 0] on input "Espaciado predeterminado" at bounding box center [0, 0] width 0 height 0
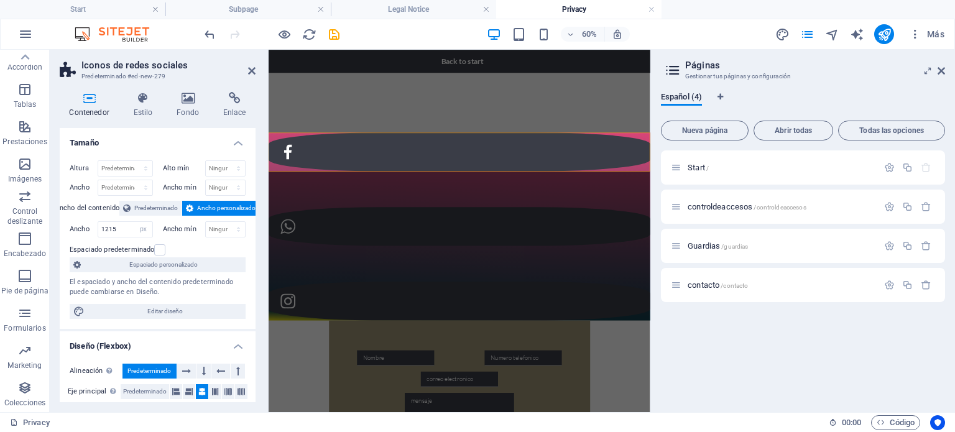
click at [137, 165] on select "Predeterminado px rem % vh vw" at bounding box center [125, 168] width 54 height 15
click at [134, 183] on select "Predeterminado px rem % em vh vw" at bounding box center [125, 187] width 54 height 15
select select "px"
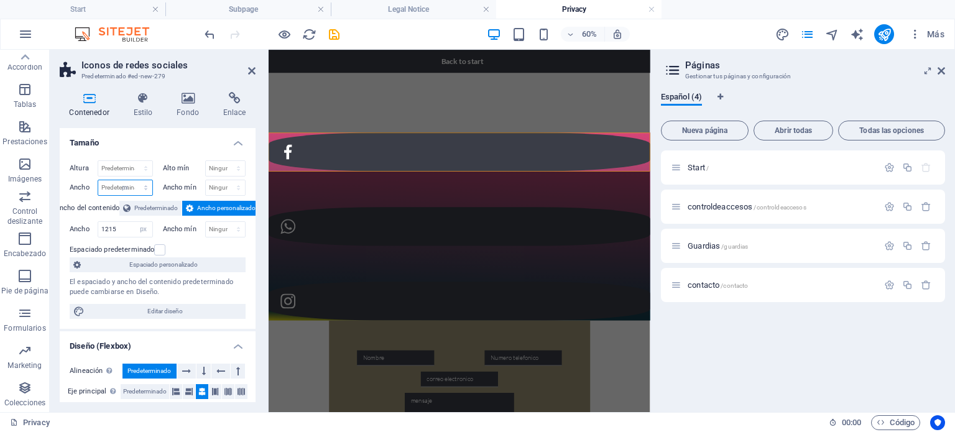
click at [133, 180] on select "Predeterminado px rem % em vh vw" at bounding box center [125, 187] width 54 height 15
type input "1023"
click at [140, 170] on select "Predeterminado px rem % vh vw" at bounding box center [125, 168] width 54 height 15
click at [98, 161] on select "Predeterminado px rem % vh vw" at bounding box center [125, 168] width 54 height 15
select select "DISABLED_OPTION_VALUE"
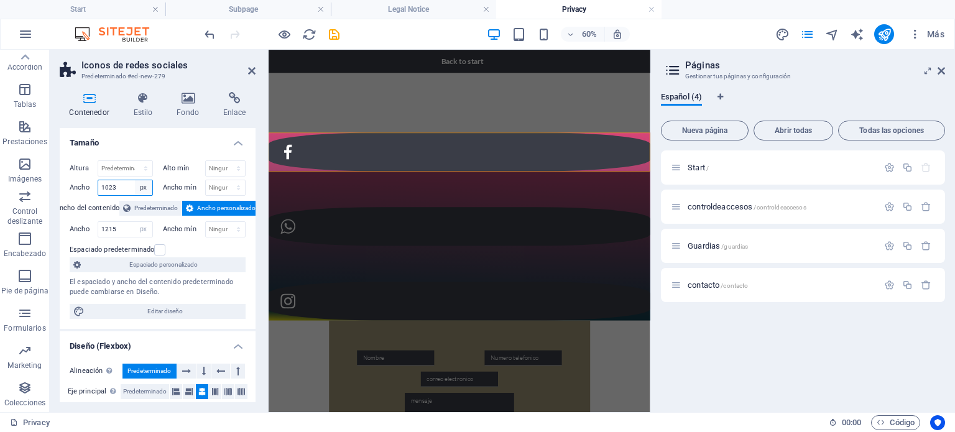
click at [137, 184] on select "Predeterminado px rem % em vh vw" at bounding box center [143, 187] width 17 height 15
select select "default"
click at [135, 180] on select "Predeterminado px rem % em vh vw" at bounding box center [143, 187] width 17 height 15
select select "DISABLED_OPTION_VALUE"
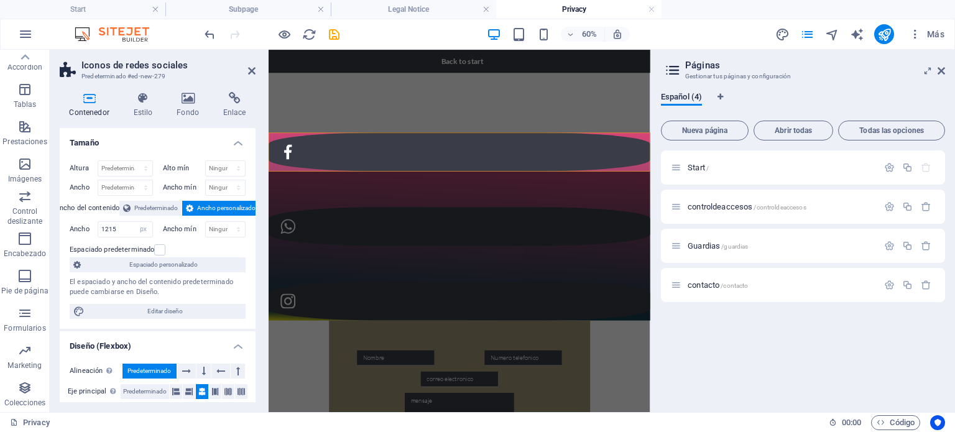
click at [267, 208] on div at bounding box center [267, 231] width 2 height 363
click at [146, 105] on h4 "Estilo" at bounding box center [146, 105] width 44 height 26
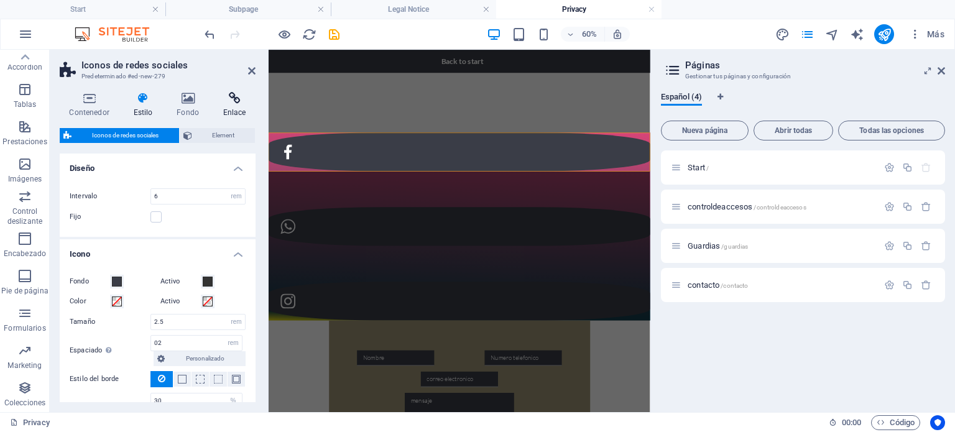
click at [233, 106] on h4 "Enlace" at bounding box center [234, 105] width 42 height 26
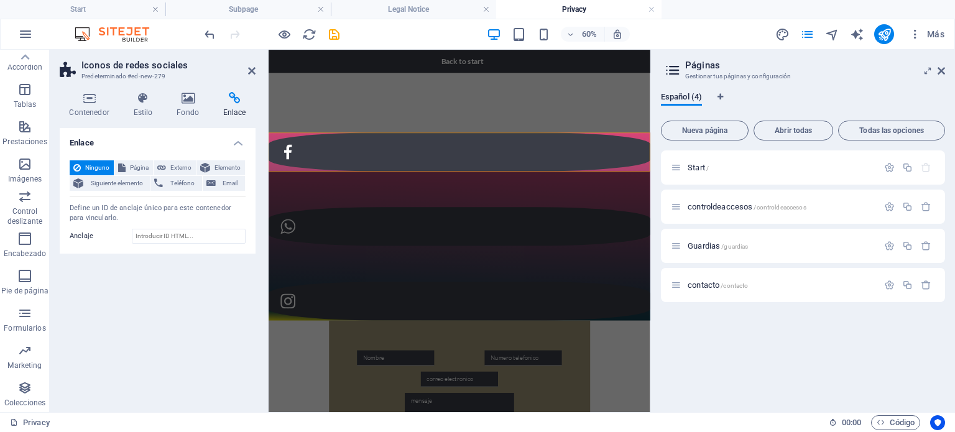
click at [419, 213] on figure at bounding box center [587, 220] width 636 height 65
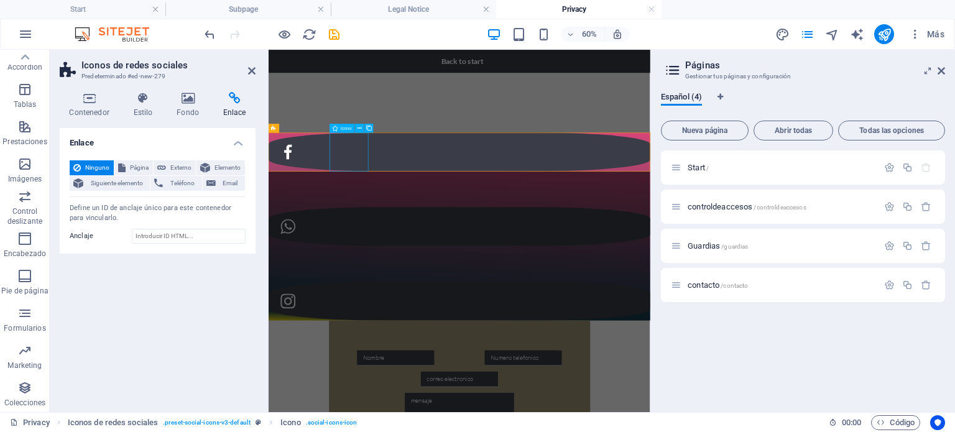
click at [419, 213] on figure at bounding box center [587, 220] width 636 height 65
select select "xMidYMid"
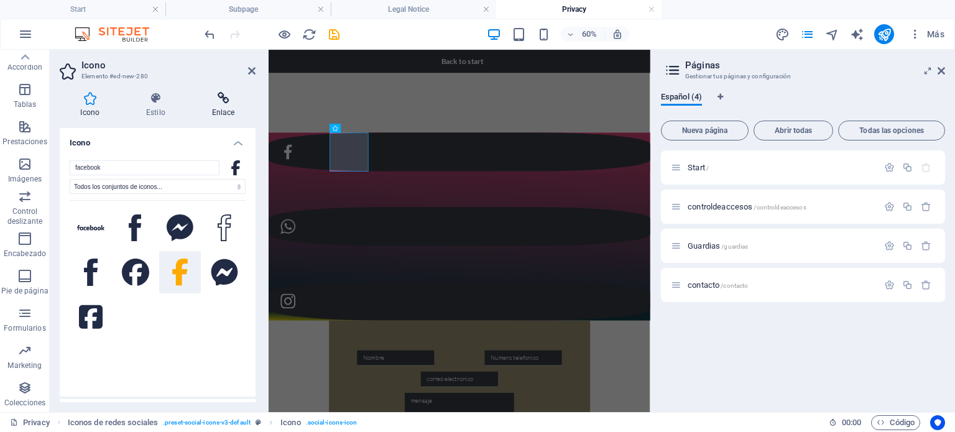
click at [230, 103] on icon at bounding box center [223, 98] width 65 height 12
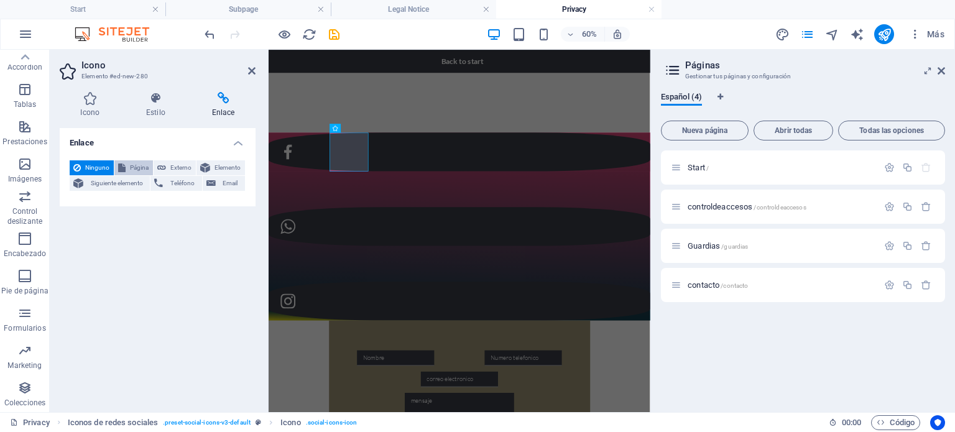
click at [124, 166] on icon at bounding box center [121, 167] width 7 height 15
select select
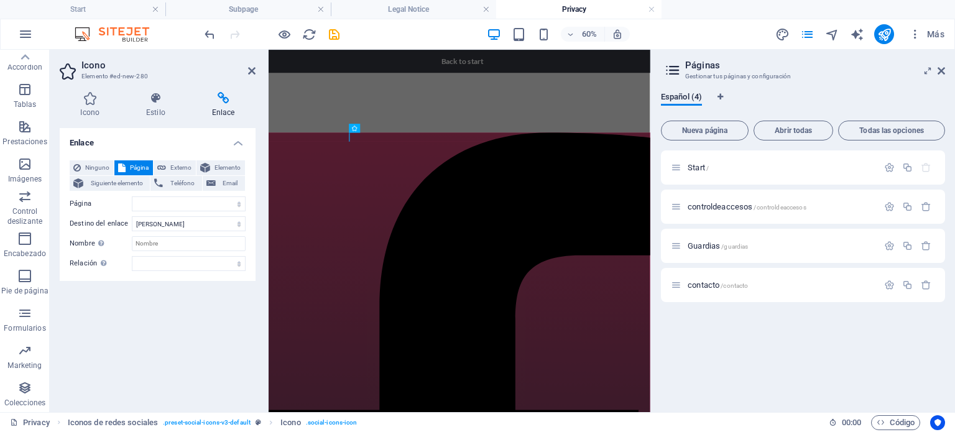
click at [228, 350] on div "Enlace Ninguno Página Externo Elemento Siguiente elemento Teléfono Email Página…" at bounding box center [158, 265] width 196 height 274
click at [188, 200] on select "Start controldeaccesos Guardias contacto" at bounding box center [189, 204] width 114 height 15
click at [159, 206] on select "Start controldeaccesos Guardias contacto" at bounding box center [189, 204] width 114 height 15
click at [187, 226] on select "Nueva pestaña Misma pestaña Superposición" at bounding box center [189, 223] width 114 height 15
click at [197, 226] on select "Nueva pestaña Misma pestaña Superposición" at bounding box center [189, 223] width 114 height 15
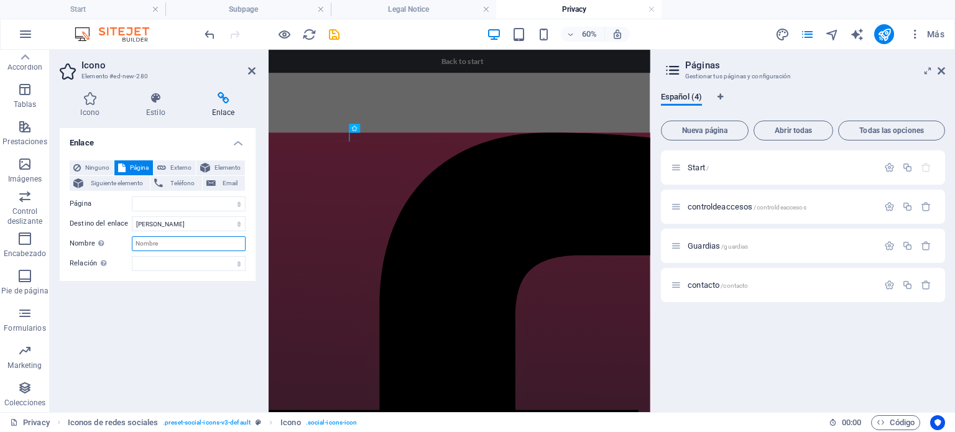
click at [182, 244] on input "Nombre Una descripción adicional del enlace no debería ser igual al texto del e…" at bounding box center [189, 243] width 114 height 15
click at [188, 326] on div "Enlace Ninguno Página Externo Elemento Siguiente elemento Teléfono Email Página…" at bounding box center [158, 265] width 196 height 274
click at [184, 169] on span "Externo" at bounding box center [181, 167] width 22 height 15
select select "blank"
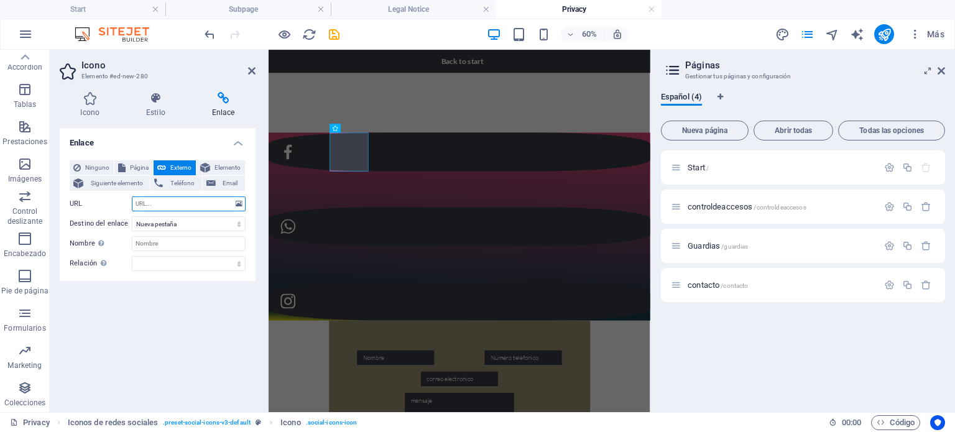
click at [154, 203] on input "URL" at bounding box center [189, 204] width 114 height 15
paste input "[URL][DOMAIN_NAME]"
type input "[URL][DOMAIN_NAME]"
click at [198, 310] on div "Enlace Ninguno Página Externo Elemento Siguiente elemento Teléfono Email Página…" at bounding box center [158, 265] width 196 height 274
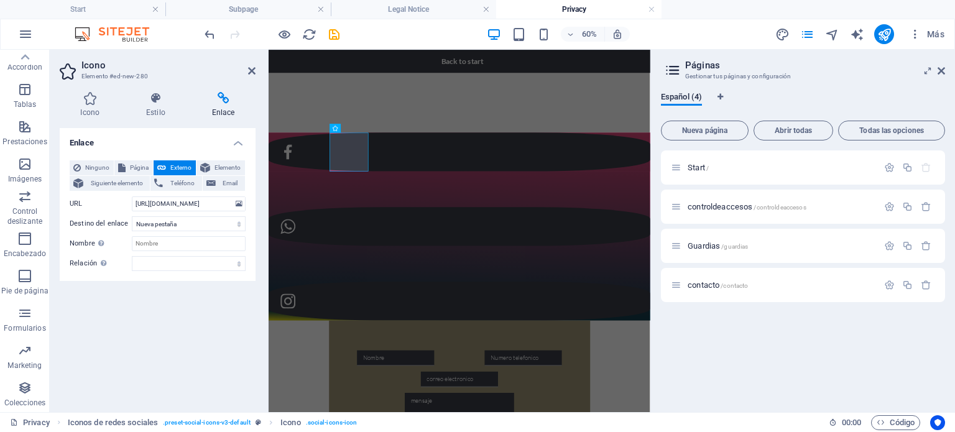
scroll to position [0, 0]
click at [578, 312] on figure at bounding box center [587, 344] width 636 height 65
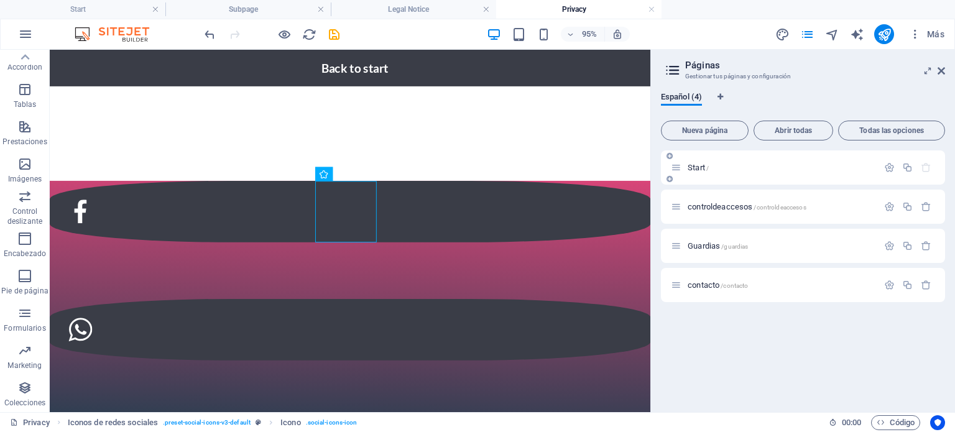
click at [739, 169] on p "Start /" at bounding box center [781, 168] width 187 height 8
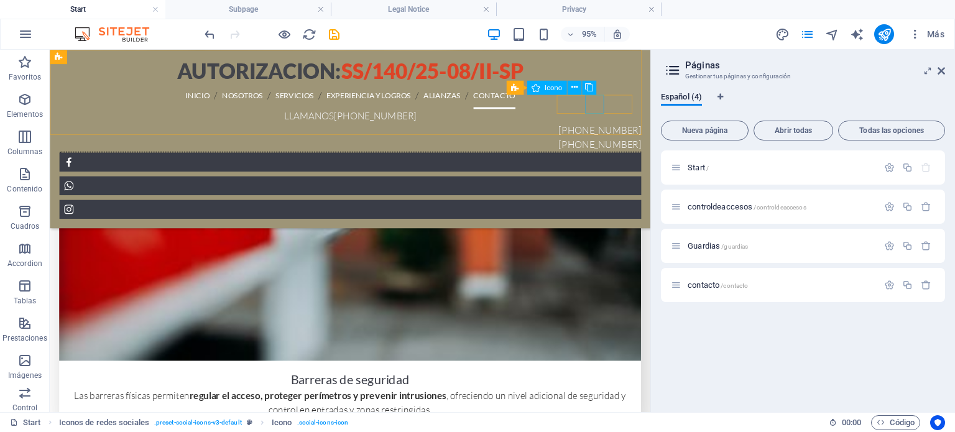
click at [623, 183] on figure at bounding box center [366, 193] width 613 height 20
select select "xMidYMid"
select select "px"
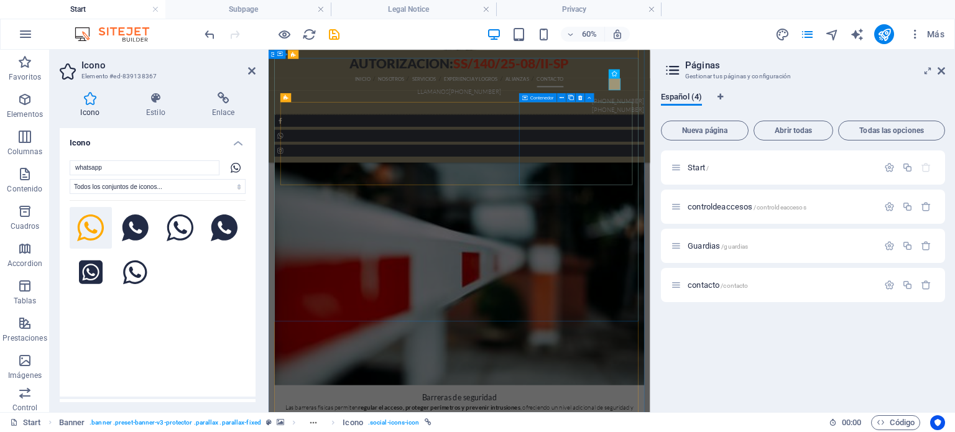
scroll to position [3612, 0]
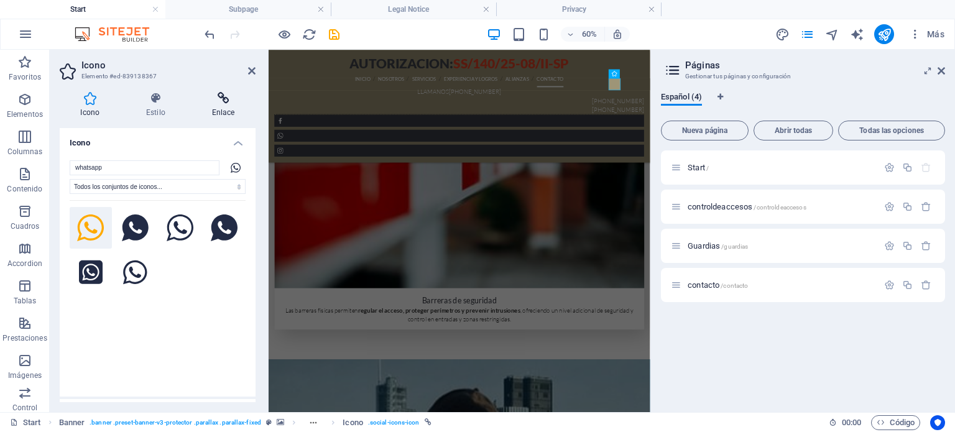
click at [225, 94] on icon at bounding box center [223, 98] width 65 height 12
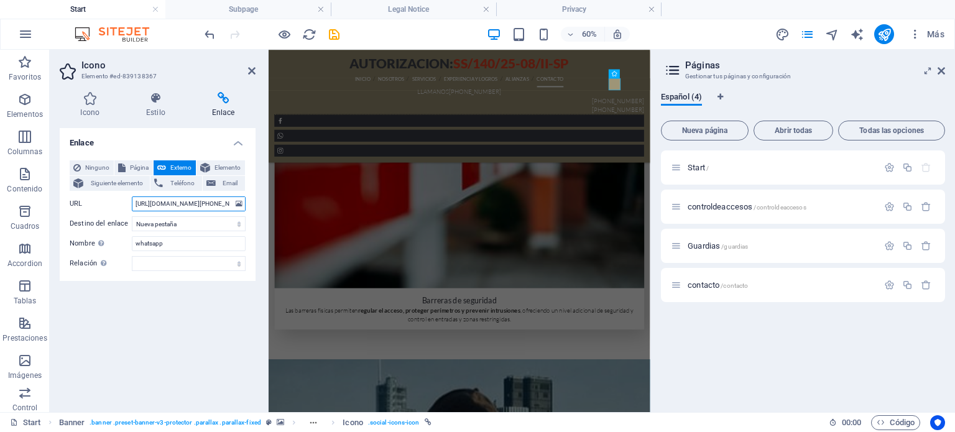
drag, startPoint x: 223, startPoint y: 203, endPoint x: 132, endPoint y: 198, distance: 90.3
click at [132, 198] on input "https://wa.me/+525643661782" at bounding box center [189, 204] width 114 height 15
click at [754, 285] on p "contacto /contacto" at bounding box center [781, 285] width 187 height 8
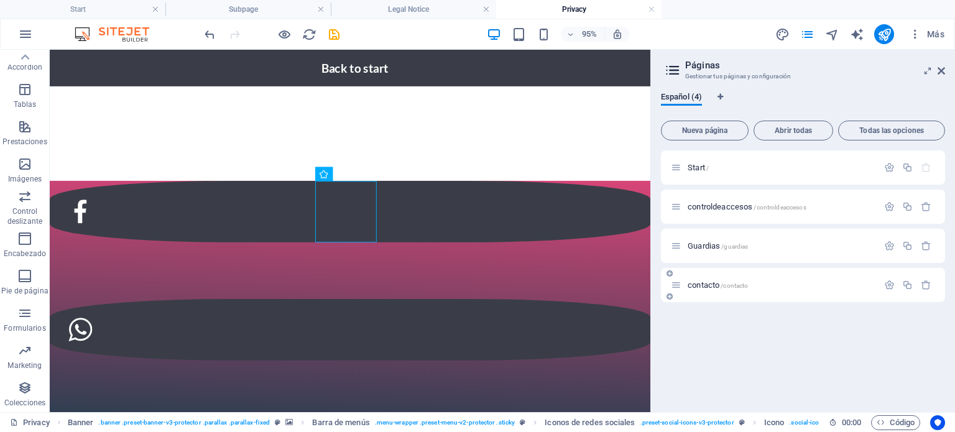
scroll to position [0, 0]
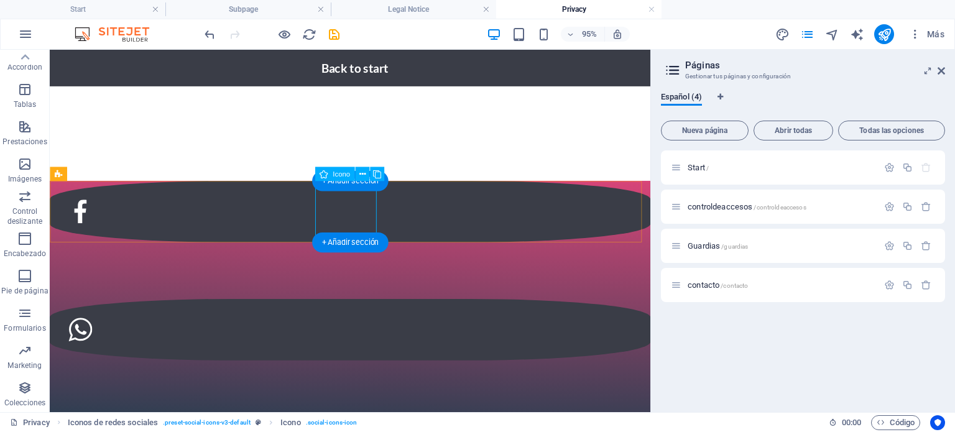
click at [366, 312] on figure at bounding box center [366, 344] width 633 height 65
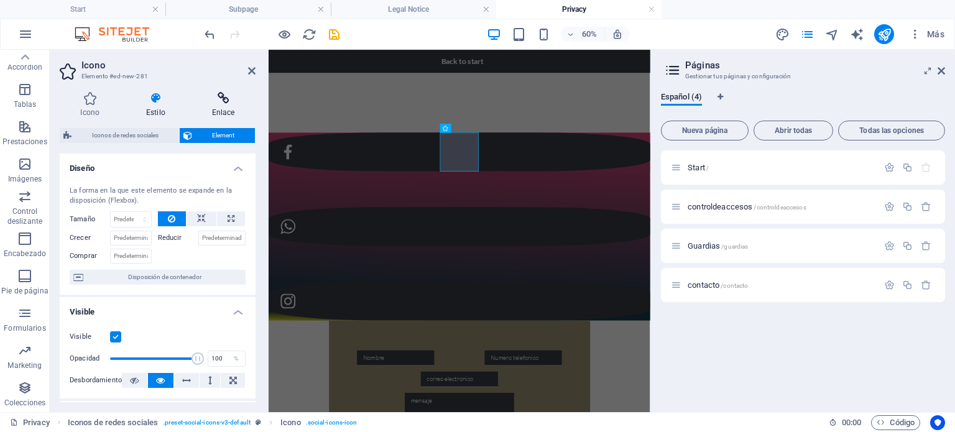
click at [222, 94] on icon at bounding box center [223, 98] width 65 height 12
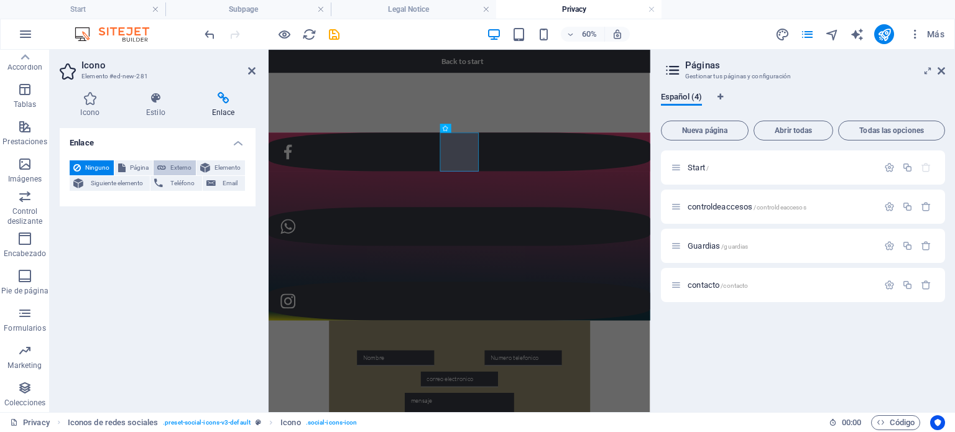
click at [167, 168] on button "Externo" at bounding box center [175, 167] width 42 height 15
select select "blank"
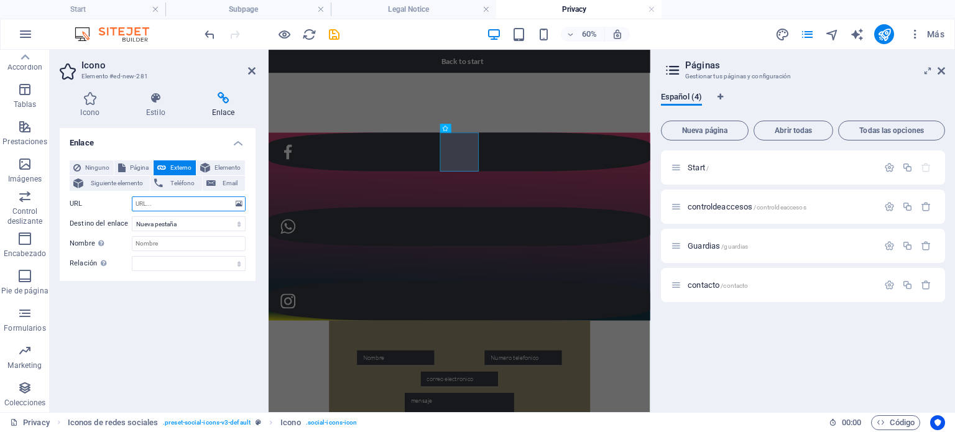
paste input "https://wa.me/+525643661782"
type input "https://wa.me/+525643661782"
click at [716, 167] on p "Start /" at bounding box center [781, 168] width 187 height 8
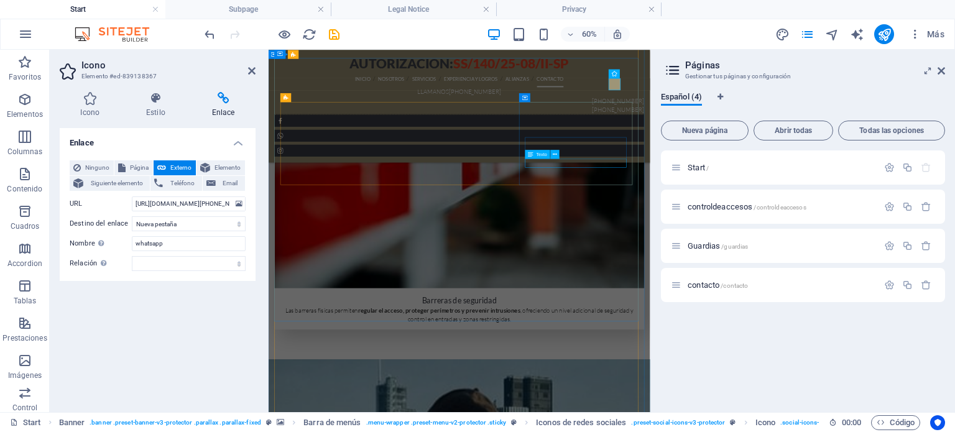
scroll to position [3363, 0]
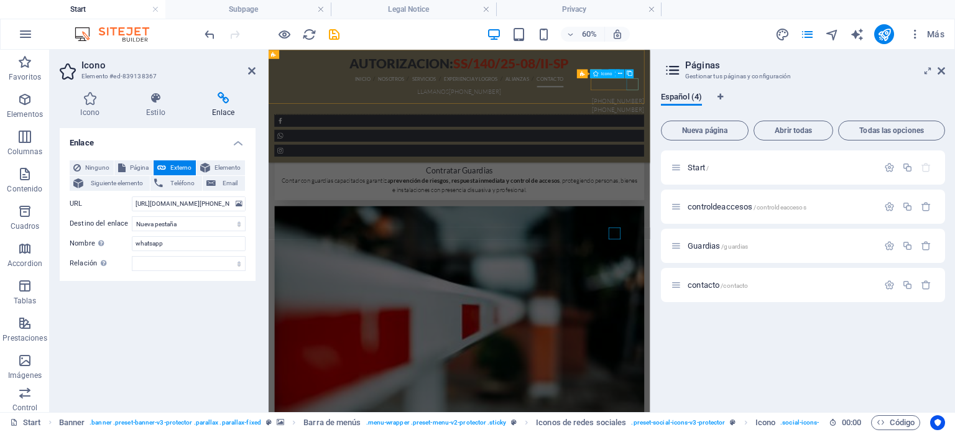
click at [878, 208] on figure at bounding box center [587, 218] width 616 height 20
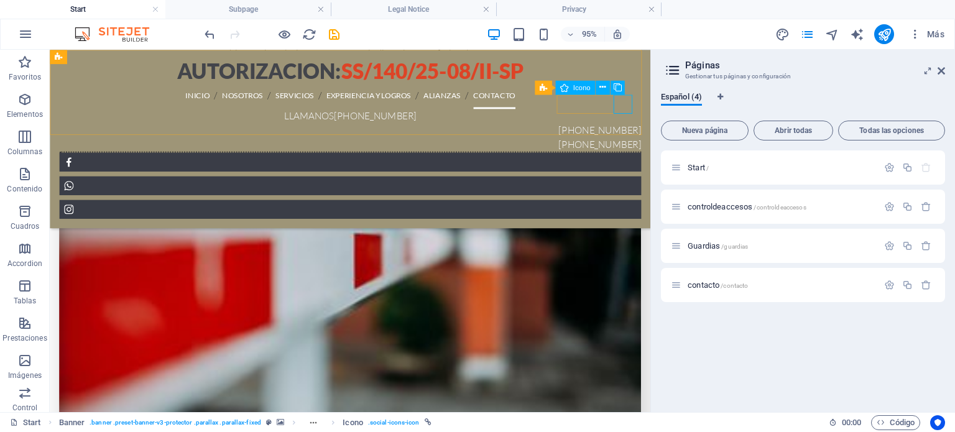
click at [653, 208] on figure at bounding box center [366, 218] width 613 height 20
select select "xMidYMid"
select select "px"
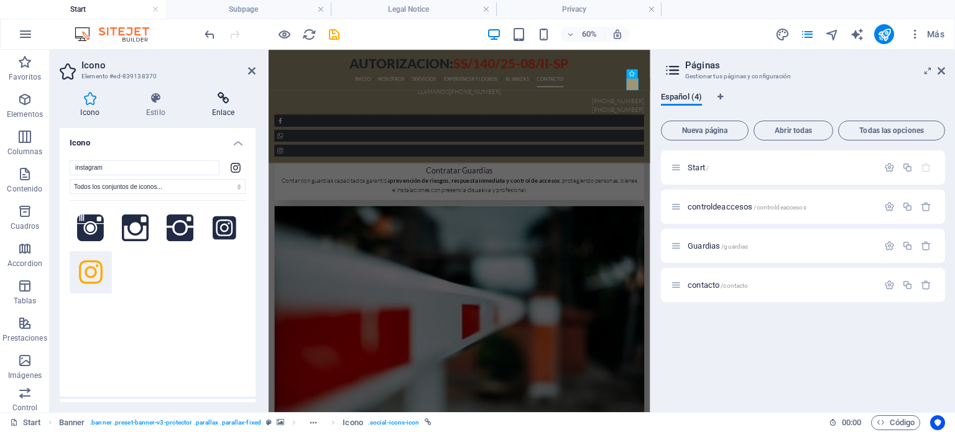
click at [220, 101] on icon at bounding box center [223, 98] width 65 height 12
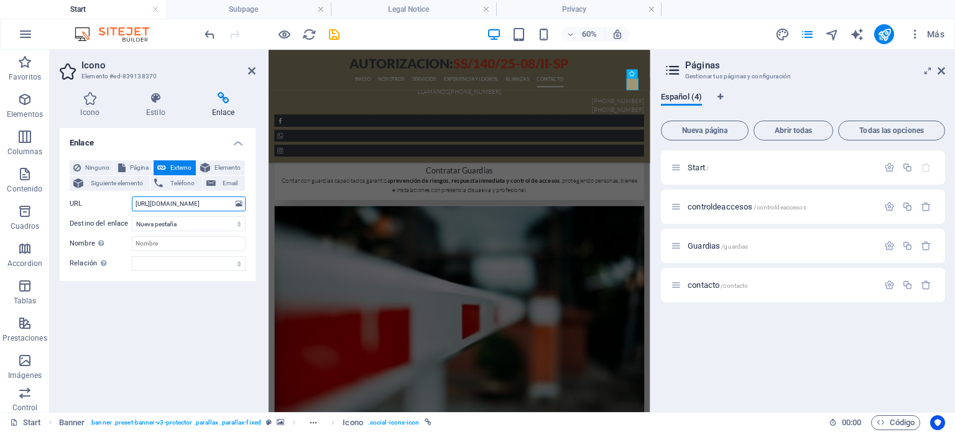
click at [216, 204] on input "https://www.instagram.com/seguridadprivadasitbi/?fbclid=IwY2xjawMa9sVleHRuA2Flb…" at bounding box center [189, 204] width 114 height 15
click at [216, 205] on input "https://www.instagram.com/seguridadprivadasitbi/?fbclid=IwY2xjawMa9sVleHRuA2Flb…" at bounding box center [189, 204] width 114 height 15
drag, startPoint x: 133, startPoint y: 203, endPoint x: 250, endPoint y: 197, distance: 117.1
click at [250, 196] on div "Ninguno Página Externo Elemento Siguiente elemento Teléfono Email Página Start …" at bounding box center [158, 216] width 196 height 131
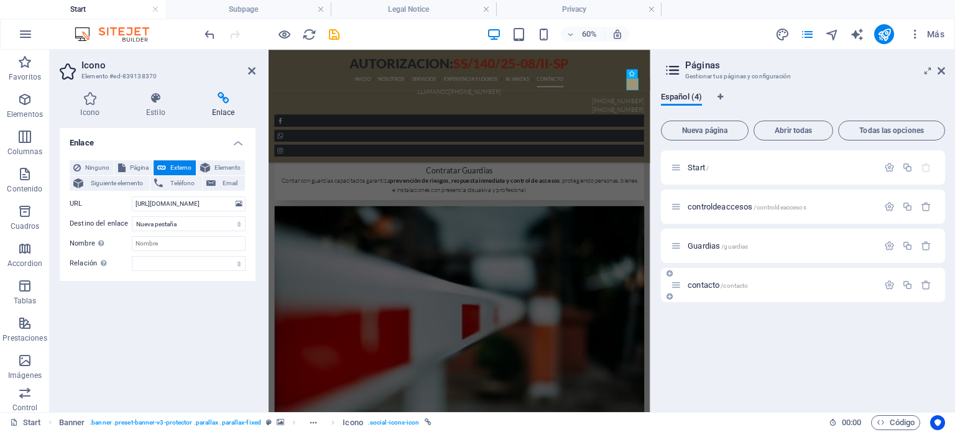
click at [770, 284] on p "contacto /contacto" at bounding box center [781, 285] width 187 height 8
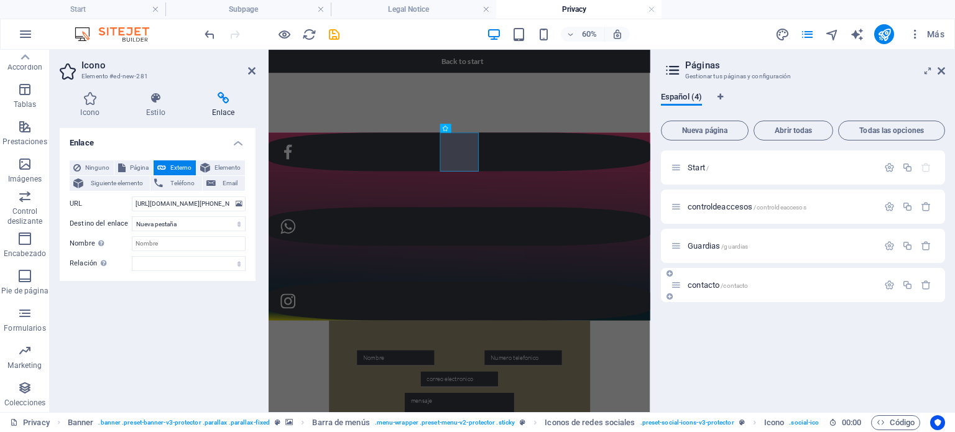
scroll to position [0, 0]
click at [770, 284] on p "contacto /contacto" at bounding box center [781, 285] width 187 height 8
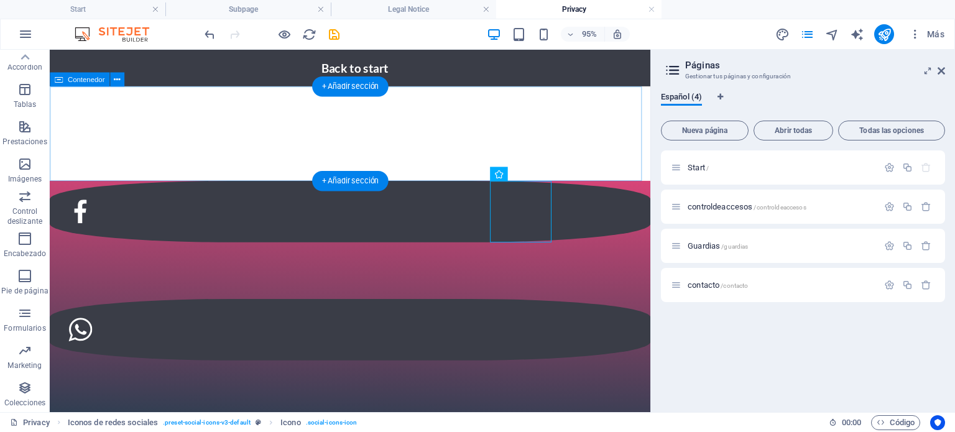
click at [600, 155] on div at bounding box center [366, 138] width 633 height 100
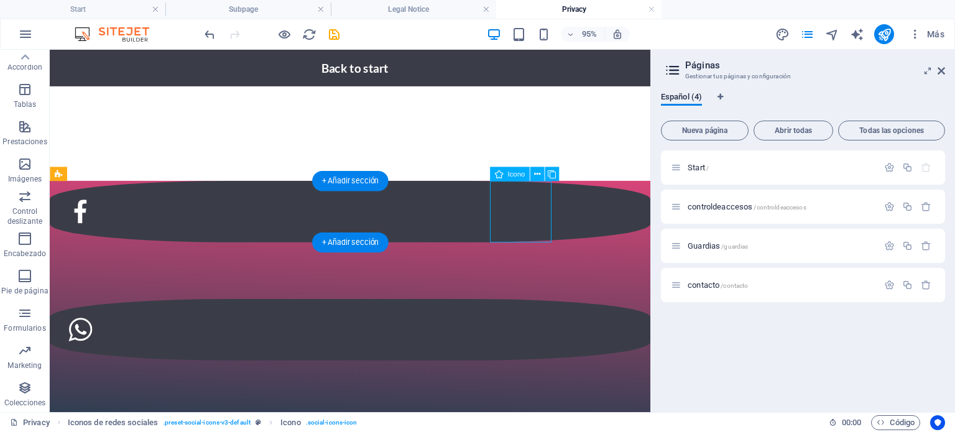
select select "xMidYMid"
select select "px"
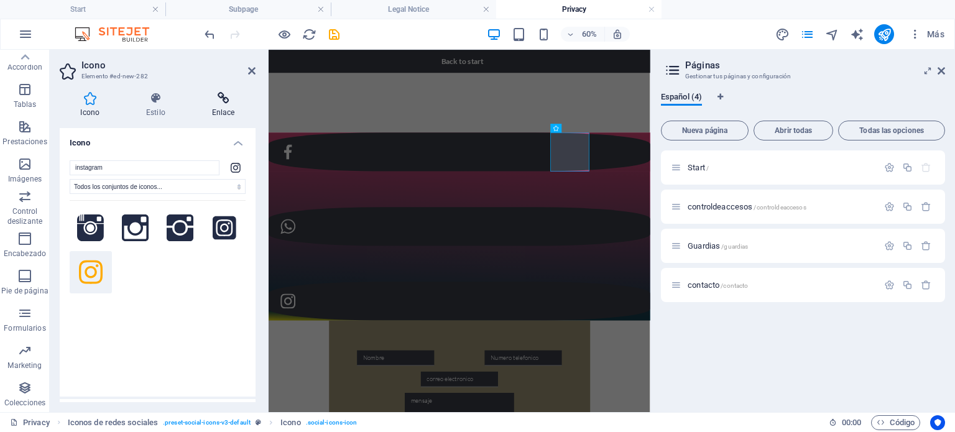
click at [218, 109] on h4 "Enlace" at bounding box center [223, 105] width 65 height 26
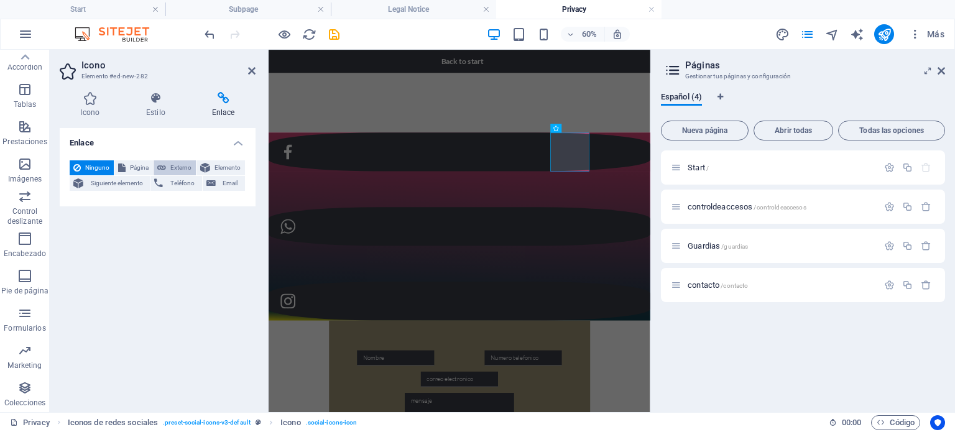
click at [177, 168] on span "Externo" at bounding box center [181, 167] width 22 height 15
select select "blank"
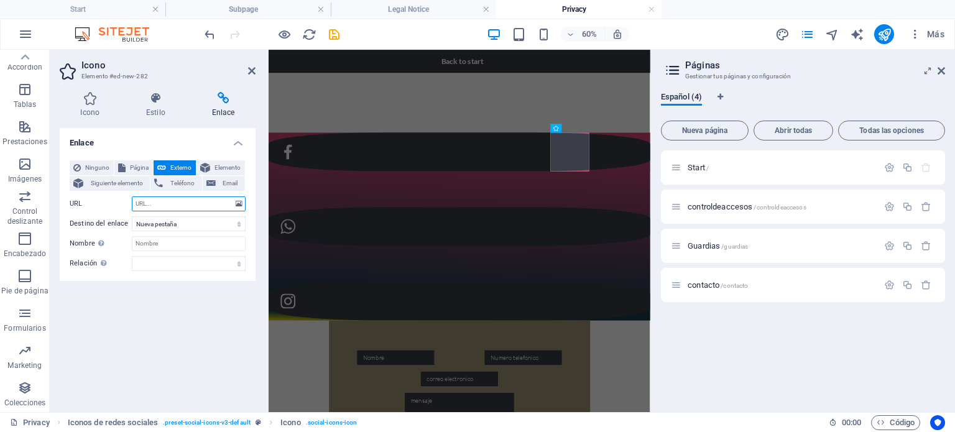
paste input "https://www.instagram.com/seguridadprivadasitbi/?fbclid=IwY2xjawMa9sVleHRuA2Flb…"
type input "https://www.instagram.com/seguridadprivadasitbi/?fbclid=IwY2xjawMa9sVleHRuA2Flb…"
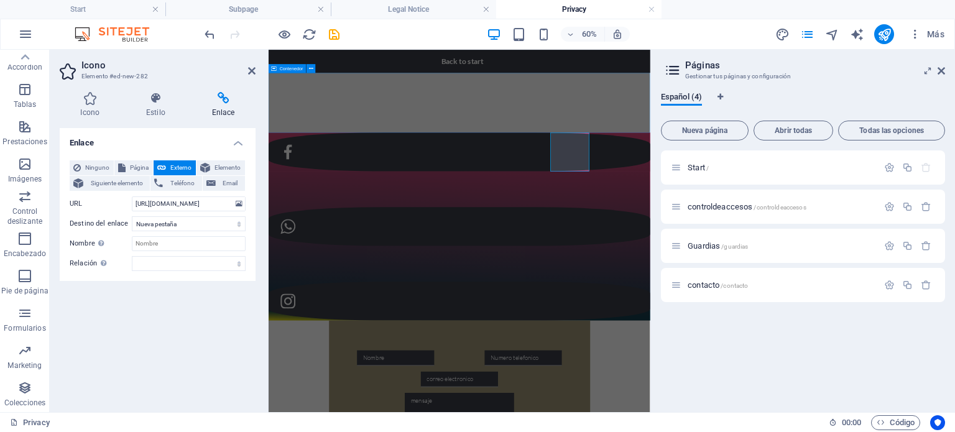
click at [330, 160] on div at bounding box center [587, 138] width 636 height 100
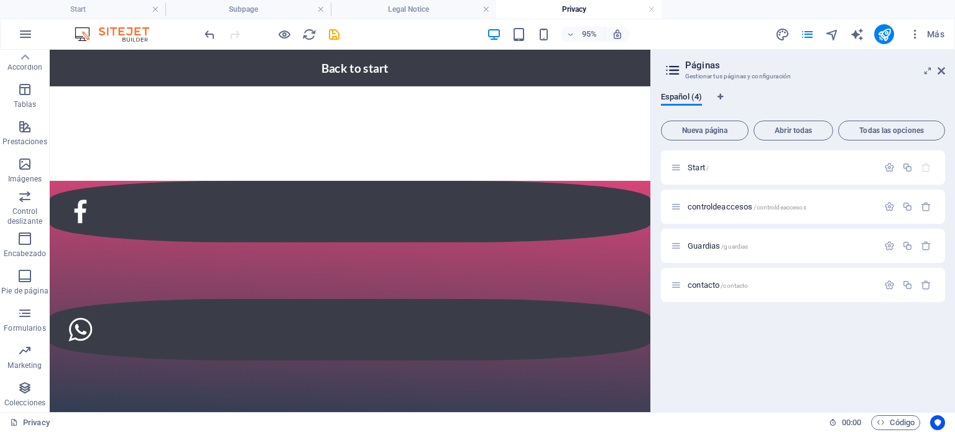
drag, startPoint x: 109, startPoint y: 294, endPoint x: 97, endPoint y: 294, distance: 12.5
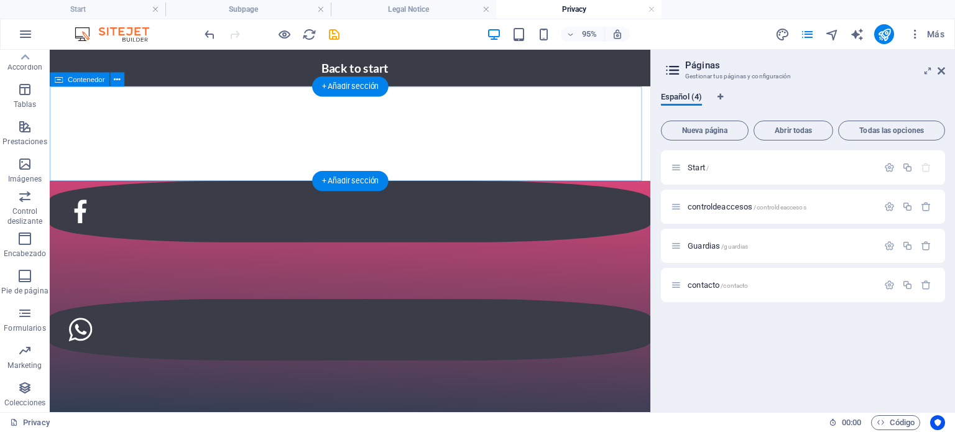
click at [527, 148] on div at bounding box center [366, 138] width 633 height 100
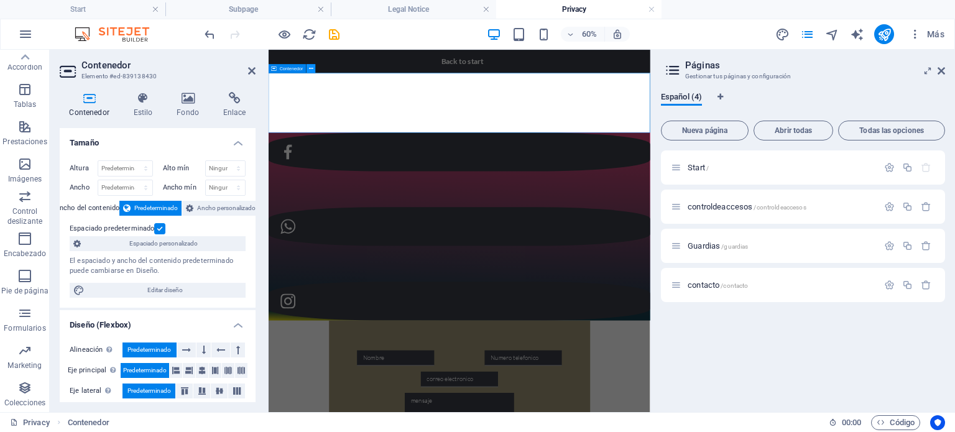
click at [310, 71] on icon at bounding box center [311, 69] width 4 height 8
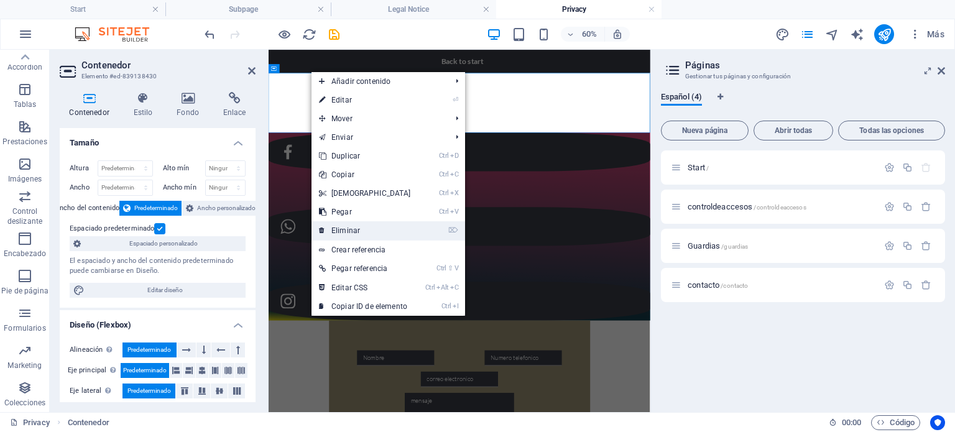
click at [372, 228] on link "⌦ Eliminar" at bounding box center [365, 230] width 107 height 19
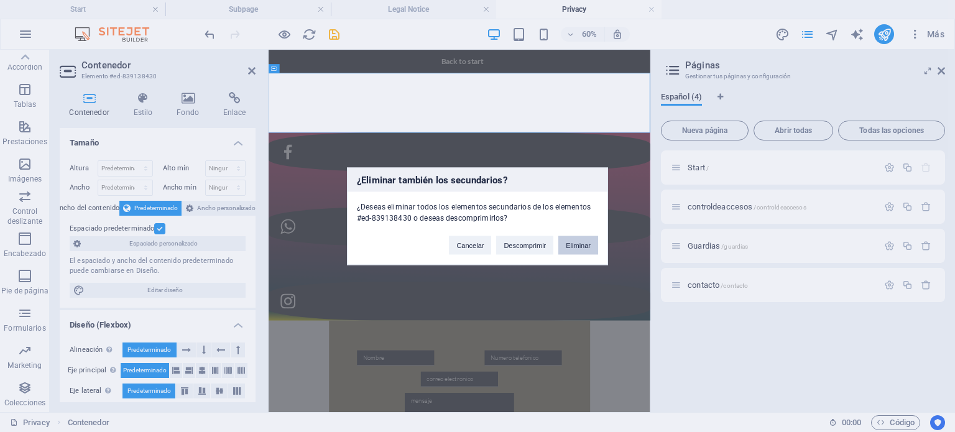
click at [578, 248] on button "Eliminar" at bounding box center [578, 245] width 40 height 19
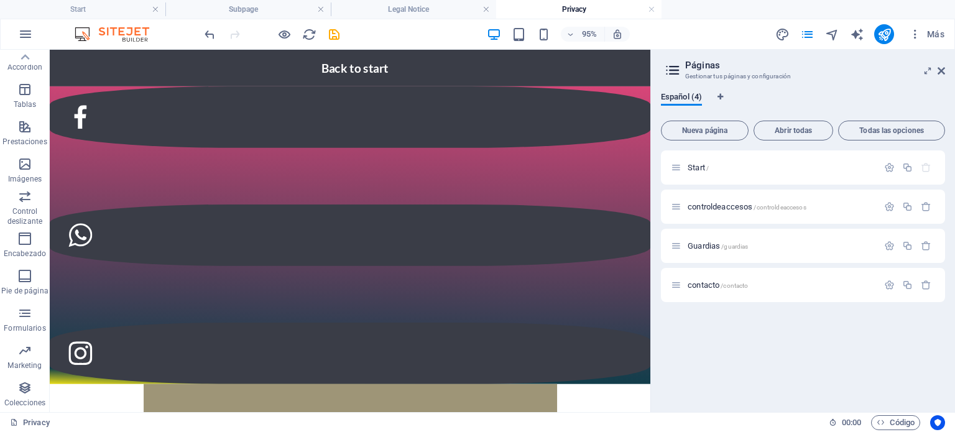
click at [637, 243] on div "Back to start Nombre He leído y comprendido la política de privacidad. ¿Ilegibl…" at bounding box center [366, 415] width 633 height 730
click at [616, 241] on div "Back to start Nombre He leído y comprendido la política de privacidad. ¿Ilegibl…" at bounding box center [366, 415] width 633 height 730
click at [129, 199] on div "Back to start Nombre He leído y comprendido la política de privacidad. ¿Ilegibl…" at bounding box center [366, 415] width 633 height 730
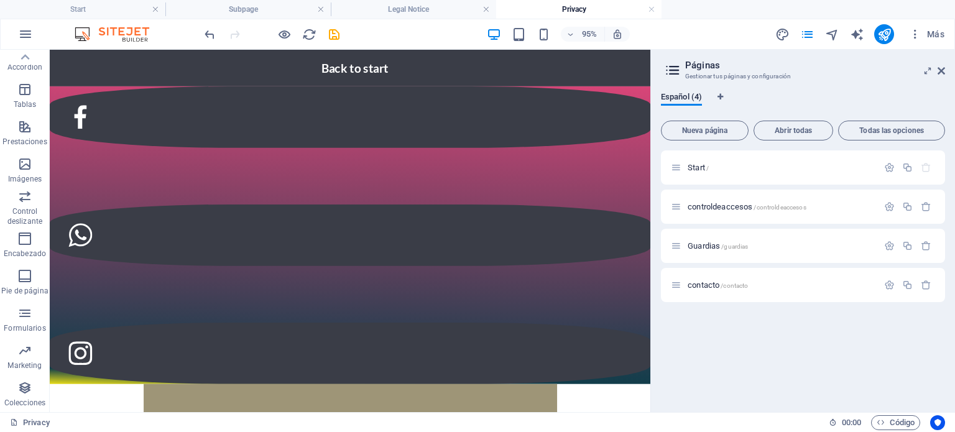
click at [126, 201] on div "Back to start Nombre He leído y comprendido la política de privacidad. ¿Ilegibl…" at bounding box center [366, 415] width 633 height 730
click at [122, 200] on div "Back to start Nombre He leído y comprendido la política de privacidad. ¿Ilegibl…" at bounding box center [366, 415] width 633 height 730
drag, startPoint x: 122, startPoint y: 200, endPoint x: 104, endPoint y: 201, distance: 17.5
click at [104, 201] on div "Back to start Nombre He leído y comprendido la política de privacidad. ¿Ilegibl…" at bounding box center [366, 415] width 633 height 730
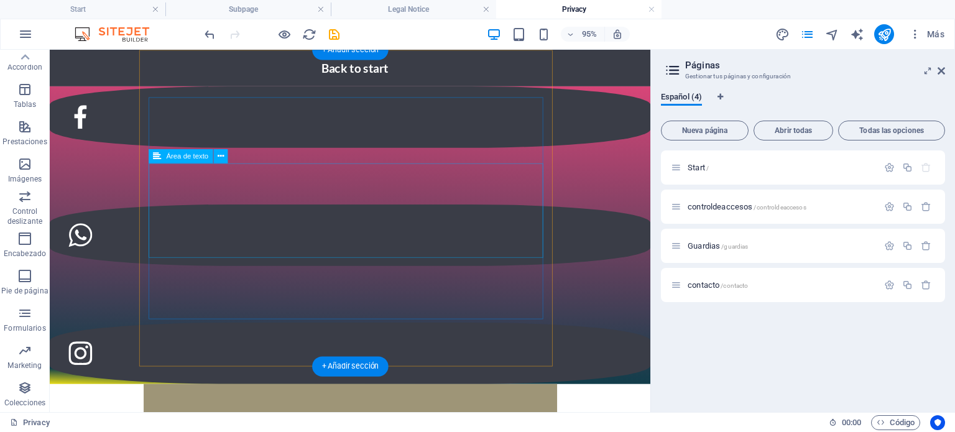
scroll to position [103, 0]
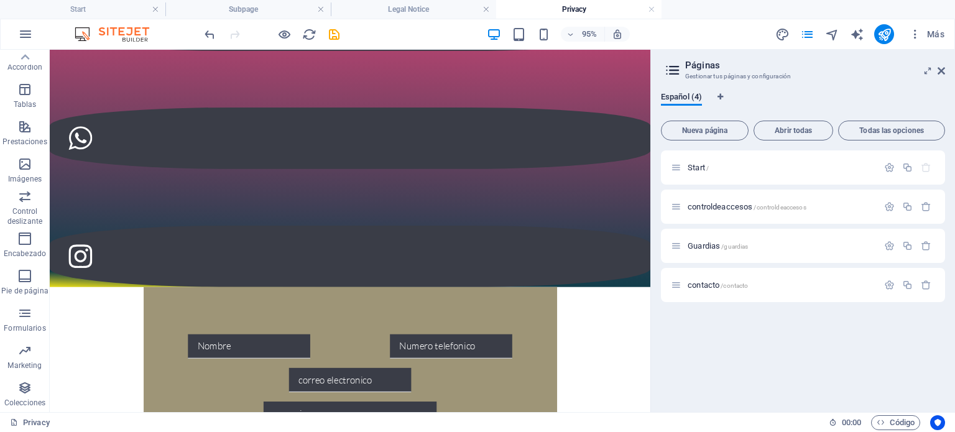
click at [616, 244] on div "Back to start Nombre He leído y comprendido la política de privacidad. ¿Ilegibl…" at bounding box center [366, 312] width 633 height 730
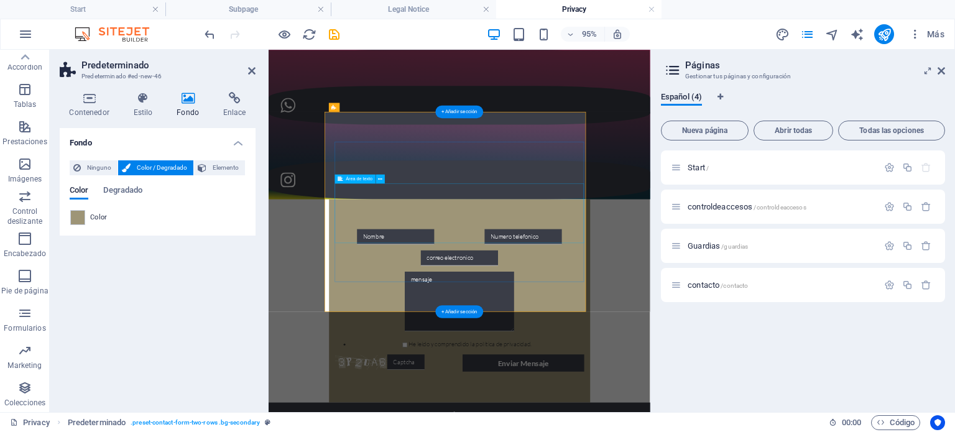
scroll to position [0, 0]
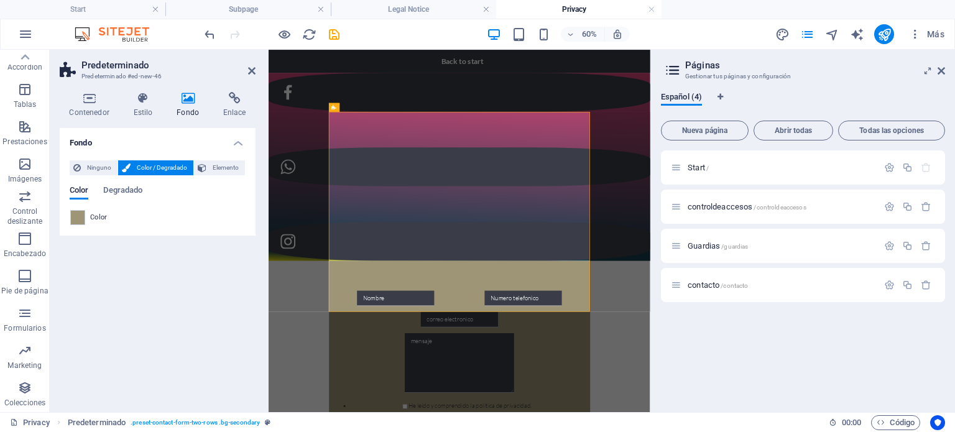
click at [303, 215] on div "Back to start Nombre He leído y comprendido la política de privacidad. ¿Ilegibl…" at bounding box center [587, 415] width 636 height 730
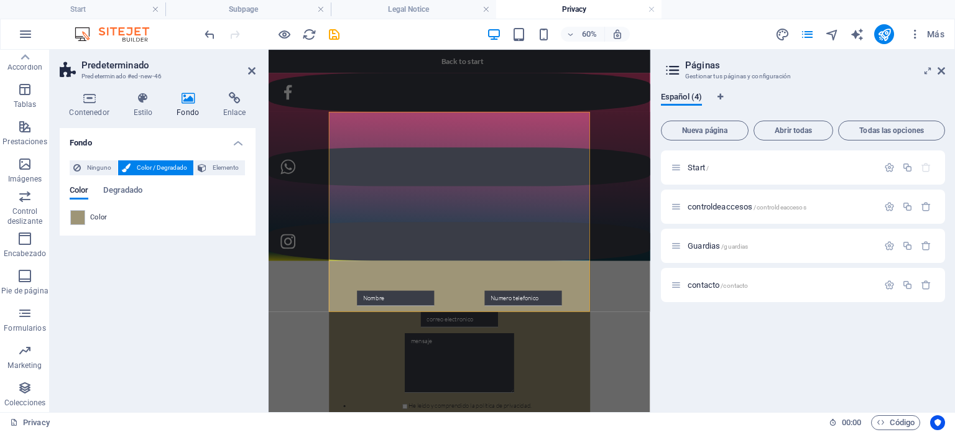
click at [239, 139] on h4 "Fondo" at bounding box center [158, 139] width 196 height 22
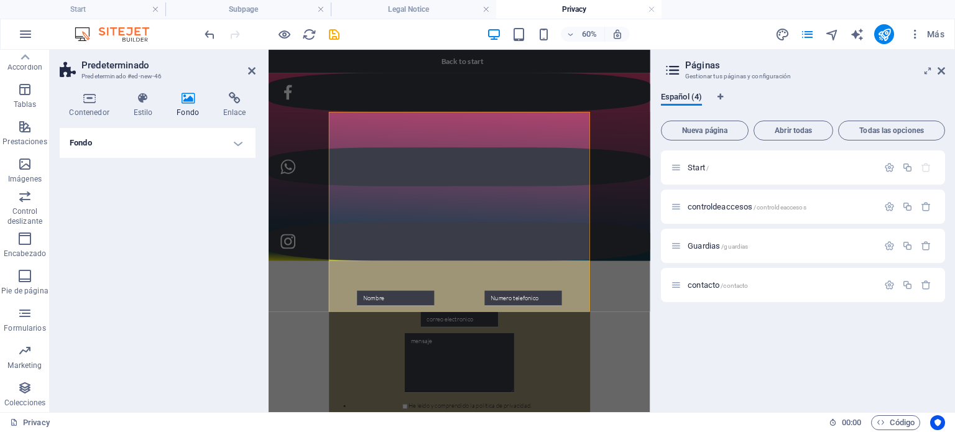
click at [239, 139] on h4 "Fondo" at bounding box center [158, 143] width 196 height 30
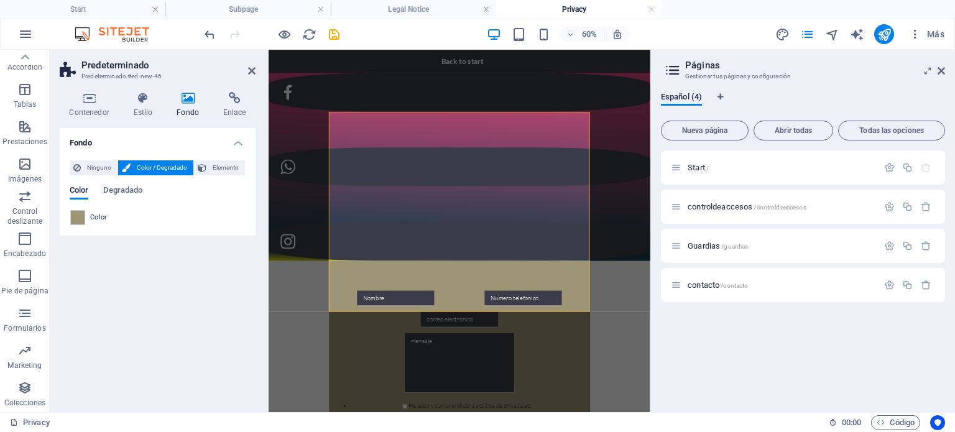
click at [294, 241] on div "Back to start Nombre He leído y comprendido la política de privacidad. ¿Ilegibl…" at bounding box center [587, 415] width 636 height 730
click at [271, 203] on div "Back to start Nombre He leído y comprendido la política de privacidad. ¿Ilegibl…" at bounding box center [587, 415] width 636 height 730
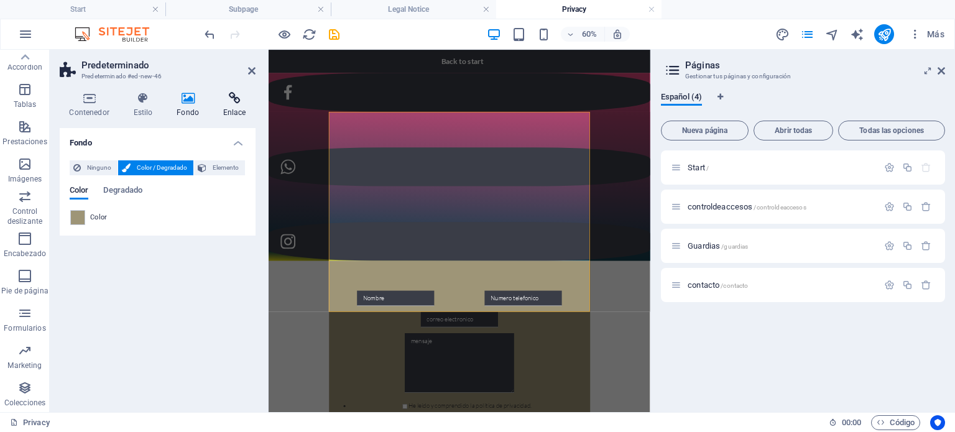
click at [239, 100] on icon at bounding box center [234, 98] width 42 height 12
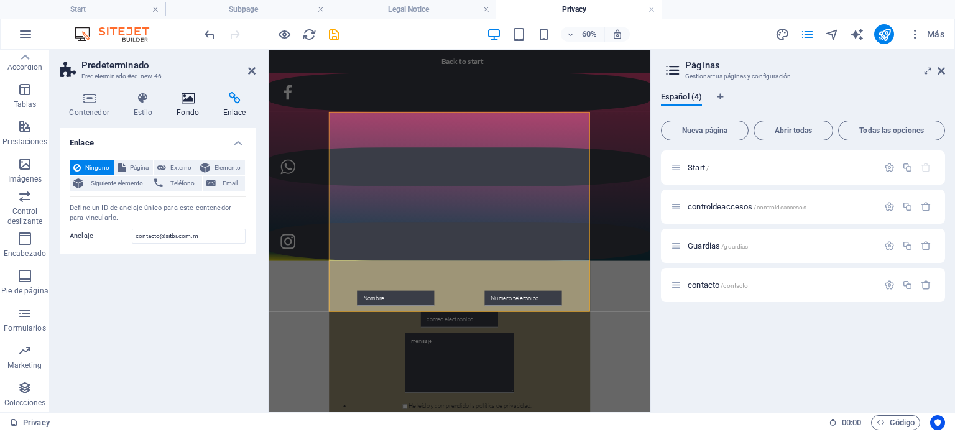
click at [195, 99] on icon at bounding box center [188, 98] width 42 height 12
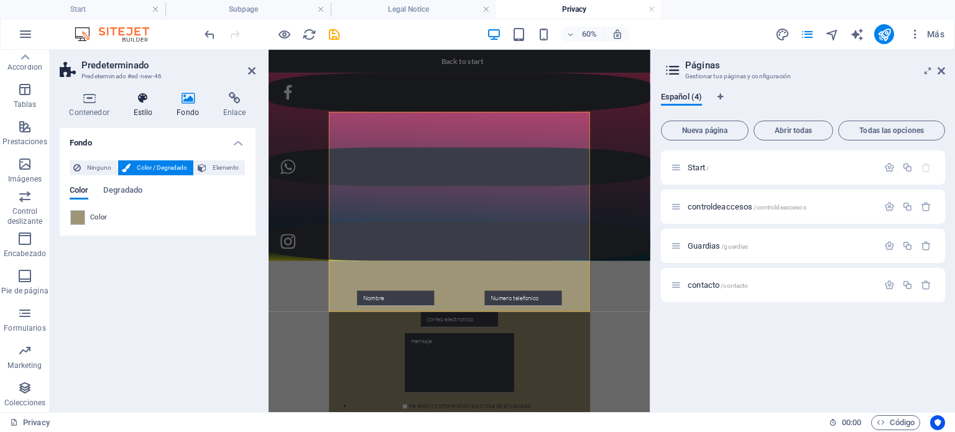
click at [144, 101] on icon at bounding box center [143, 98] width 39 height 12
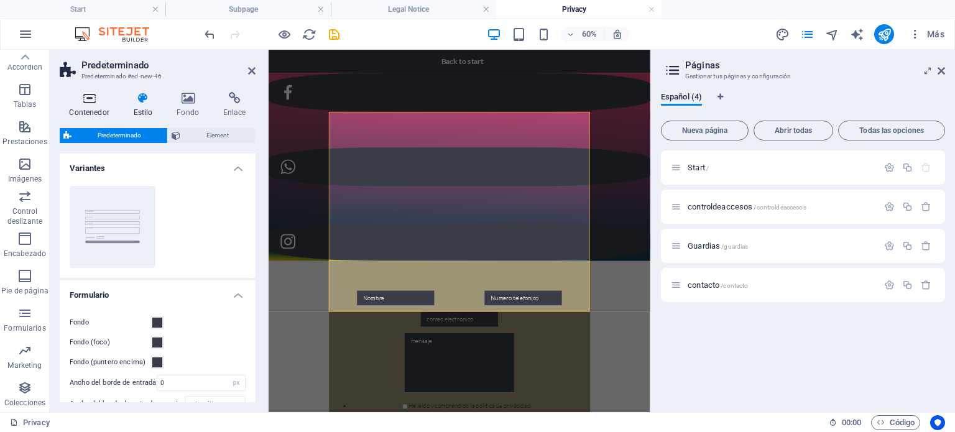
click at [94, 101] on icon at bounding box center [89, 98] width 59 height 12
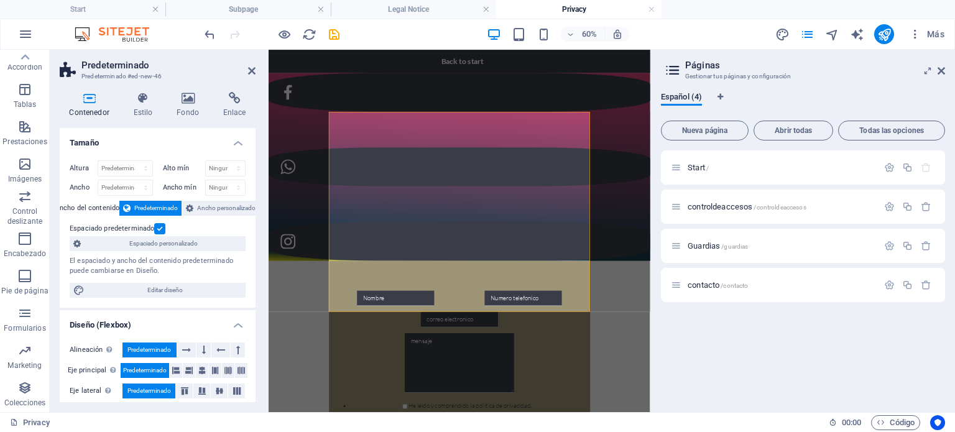
click at [174, 210] on span "Predeterminado" at bounding box center [156, 208] width 44 height 15
click at [159, 230] on label at bounding box center [159, 228] width 11 height 11
click at [0, 0] on input "Espaciado predeterminado" at bounding box center [0, 0] width 0 height 0
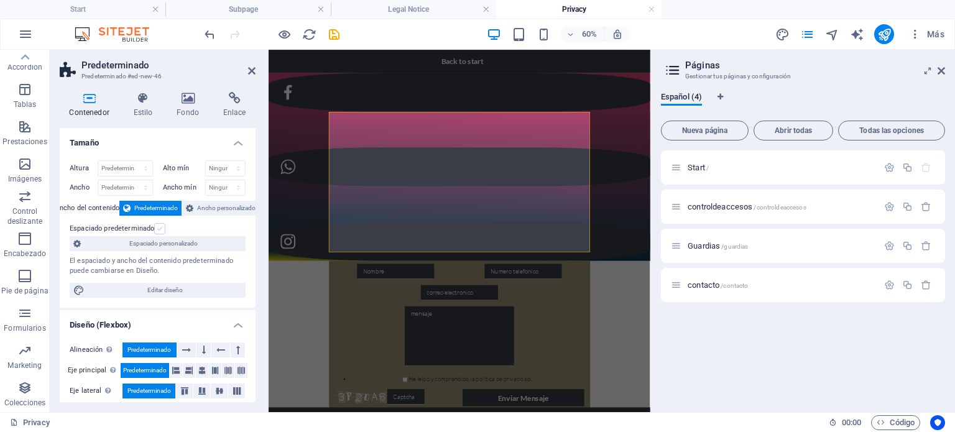
click at [159, 230] on label at bounding box center [159, 228] width 11 height 11
click at [0, 0] on input "Espaciado predeterminado" at bounding box center [0, 0] width 0 height 0
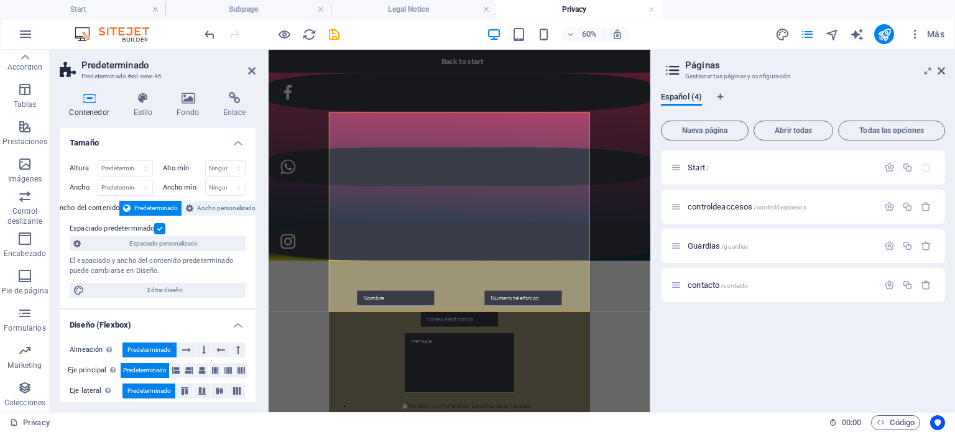
click at [159, 230] on label at bounding box center [159, 228] width 11 height 11
click at [0, 0] on input "Espaciado predeterminado" at bounding box center [0, 0] width 0 height 0
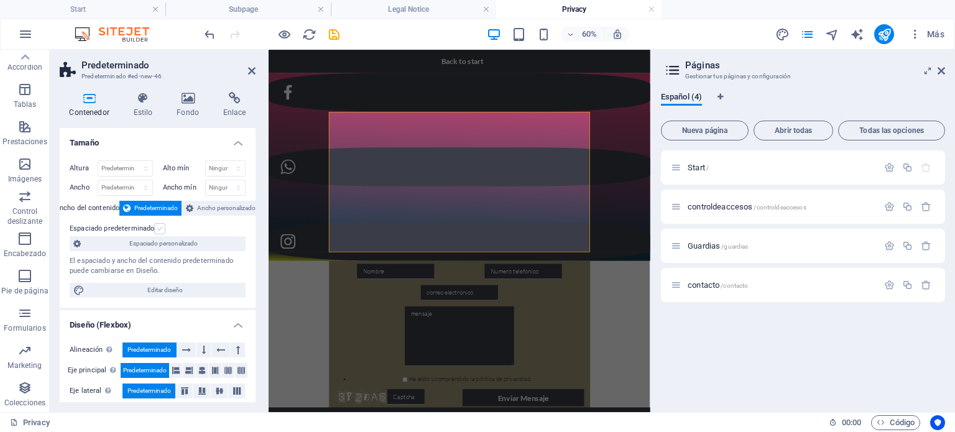
click at [159, 230] on label at bounding box center [159, 228] width 11 height 11
click at [0, 0] on input "Espaciado predeterminado" at bounding box center [0, 0] width 0 height 0
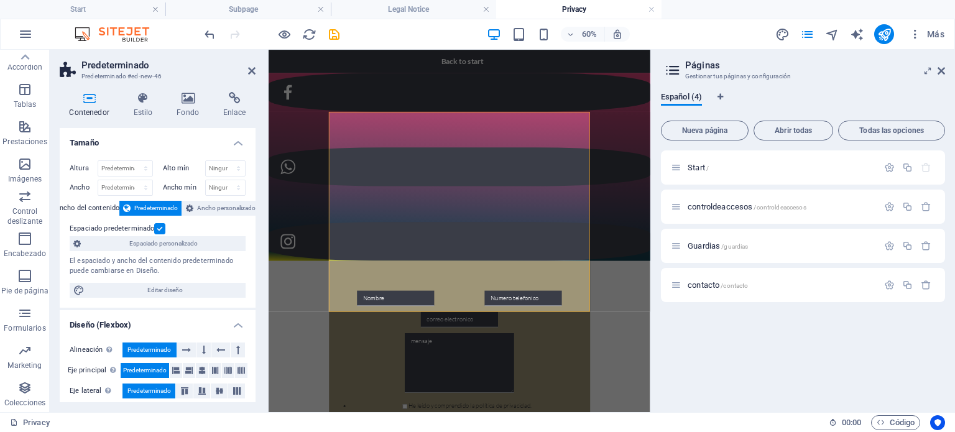
click at [159, 230] on label at bounding box center [159, 228] width 11 height 11
click at [0, 0] on input "Espaciado predeterminado" at bounding box center [0, 0] width 0 height 0
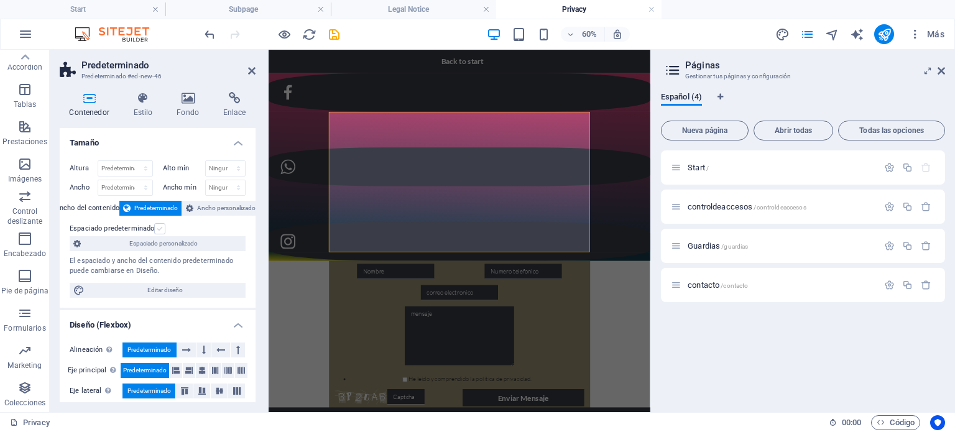
click at [159, 230] on label at bounding box center [159, 228] width 11 height 11
click at [0, 0] on input "Espaciado predeterminado" at bounding box center [0, 0] width 0 height 0
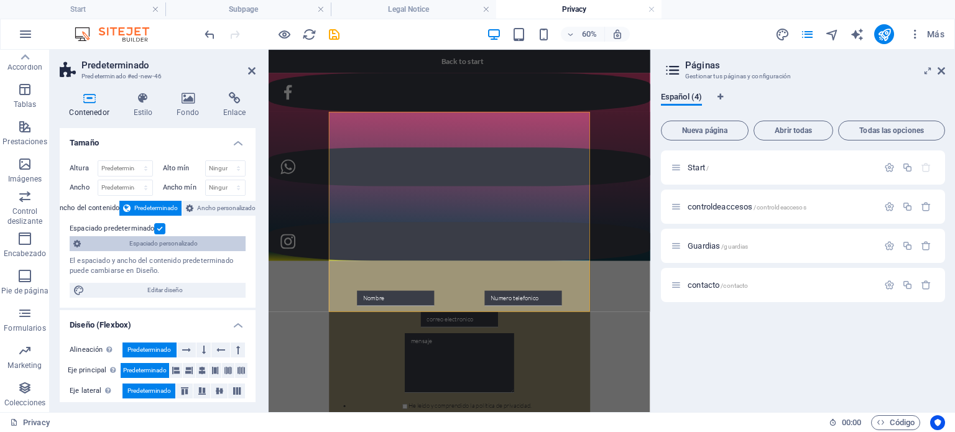
click at [176, 246] on span "Espaciado personalizado" at bounding box center [163, 243] width 157 height 15
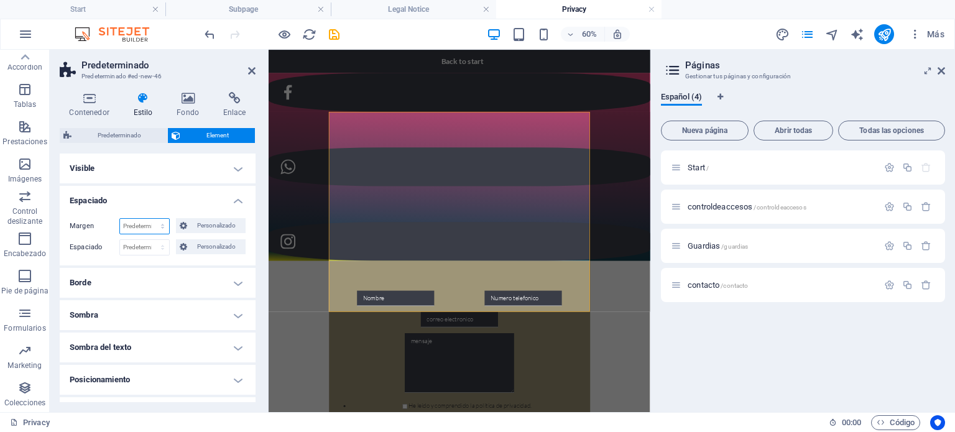
click at [158, 228] on select "Predeterminado automático px % rem vw vh Personalizado" at bounding box center [144, 226] width 49 height 15
click at [120, 219] on select "Predeterminado automático px % rem vw vh Personalizado" at bounding box center [144, 226] width 49 height 15
click at [157, 224] on select "Predeterminado automático px % rem vw vh Personalizado" at bounding box center [144, 226] width 49 height 15
click at [120, 219] on select "Predeterminado automático px % rem vw vh Personalizado" at bounding box center [144, 226] width 49 height 15
select select "DISABLED_OPTION_VALUE"
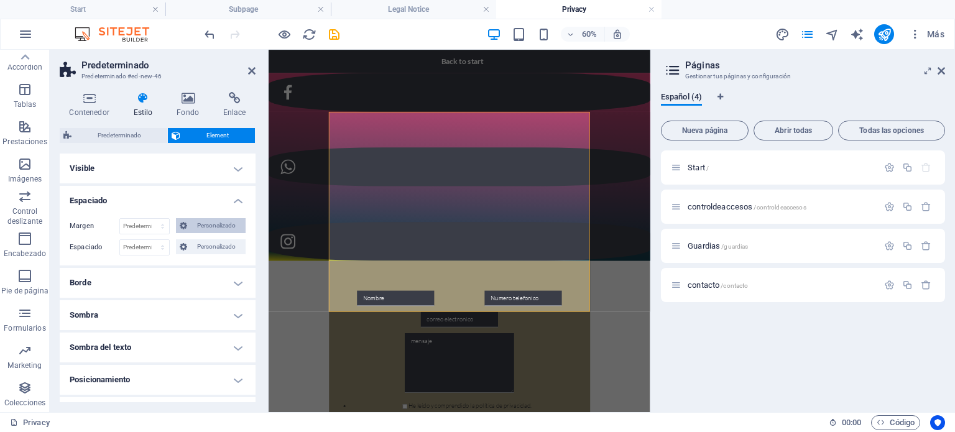
click at [198, 226] on span "Personalizado" at bounding box center [216, 225] width 51 height 15
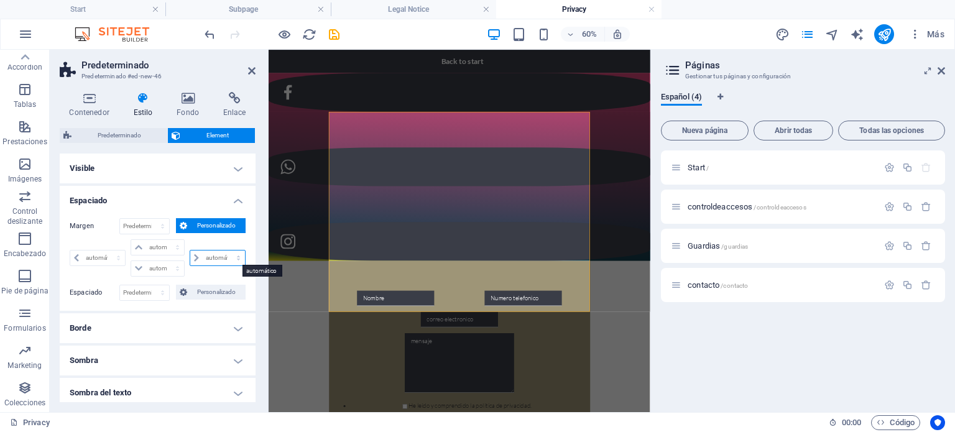
click at [204, 256] on select "automático px % rem vw vh" at bounding box center [217, 258] width 55 height 15
click at [211, 258] on select "automático px % rem vw vh" at bounding box center [217, 258] width 55 height 15
click at [219, 261] on select "automático px % rem vw vh" at bounding box center [217, 258] width 55 height 15
select select "px"
click at [225, 251] on select "automático px % rem vw vh" at bounding box center [217, 258] width 55 height 15
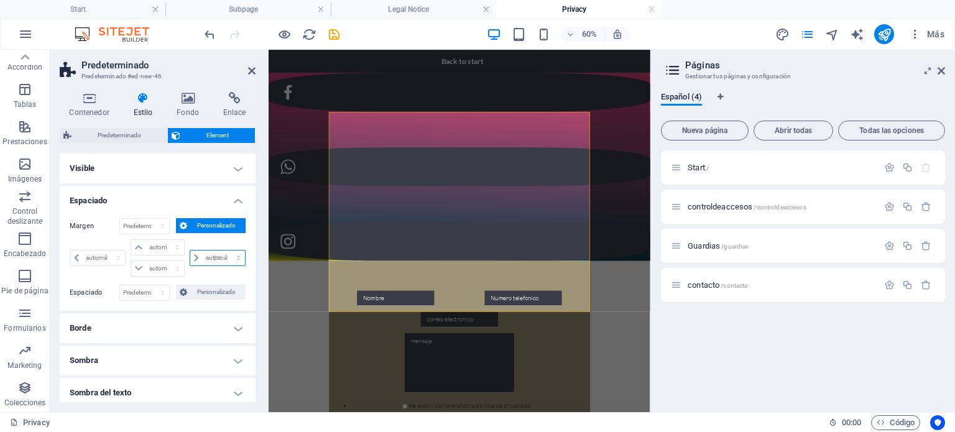
type input "0"
select select "px"
type input "0"
select select "px"
type input "0"
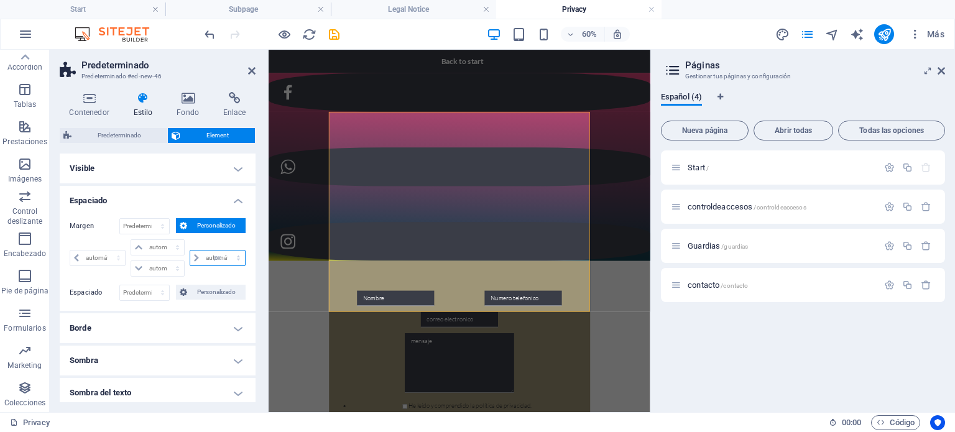
select select "px"
type input "0"
select select "px"
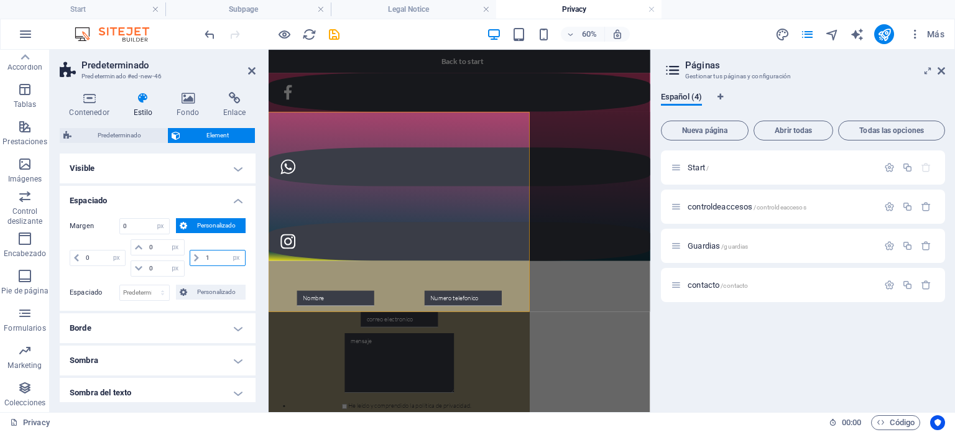
type input "10"
select select "DISABLED_OPTION_VALUE"
type input "1"
type input "0"
select select "px"
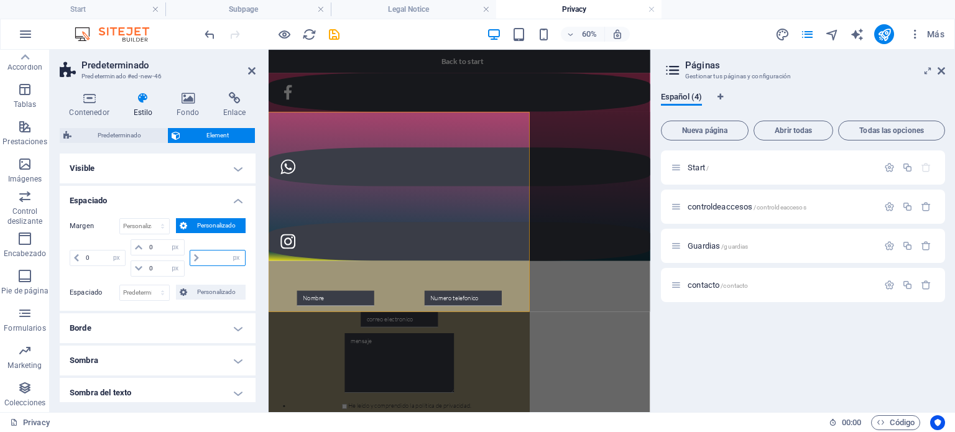
type input "0"
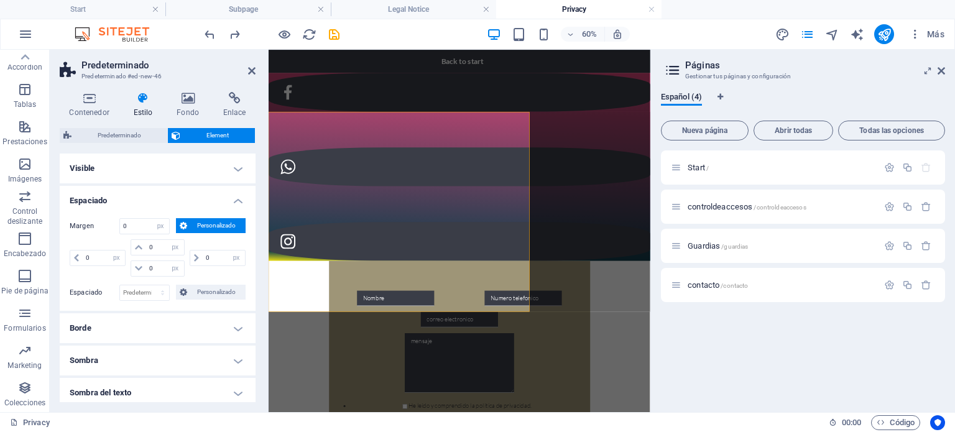
select select "DISABLED_OPTION_VALUE"
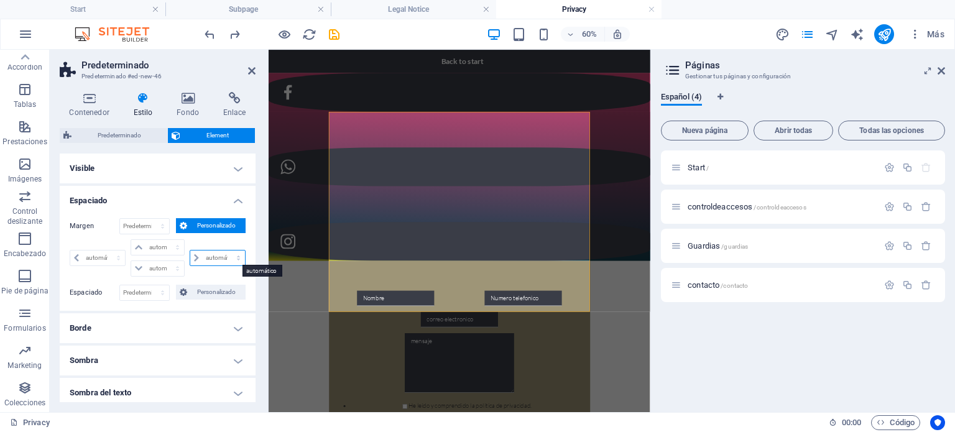
click at [215, 261] on select "automático px % rem vw vh" at bounding box center [217, 258] width 55 height 15
select select "%"
click at [225, 251] on select "automático px % rem vw vh" at bounding box center [217, 258] width 55 height 15
type input "0"
select select "px"
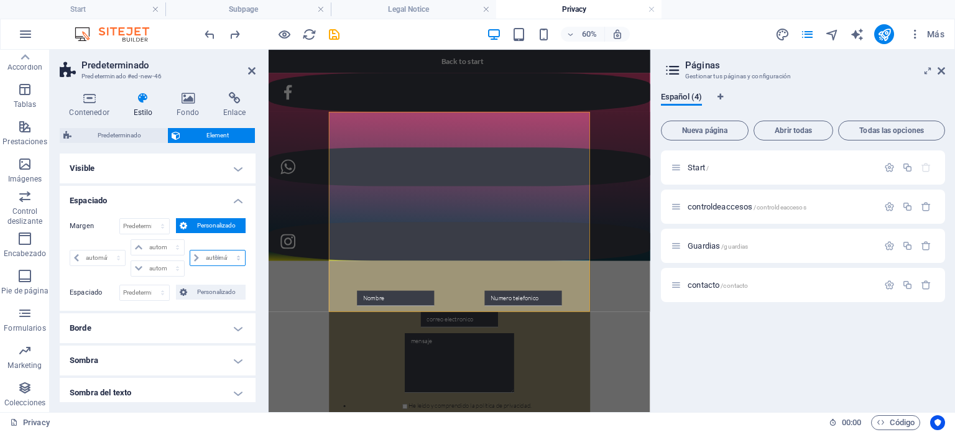
type input "0"
select select "px"
type input "0"
select select "px"
type input "100"
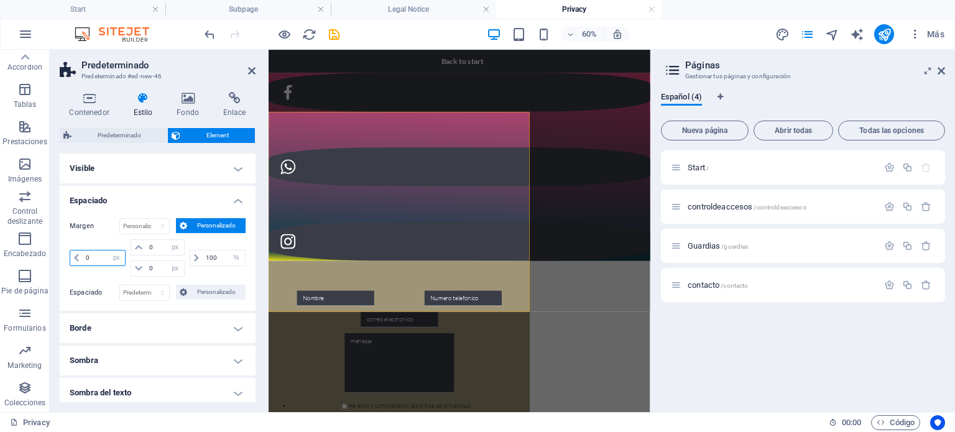
drag, startPoint x: 97, startPoint y: 256, endPoint x: 75, endPoint y: 256, distance: 22.4
click at [75, 256] on div "0 automático px % rem vw vh" at bounding box center [98, 258] width 56 height 16
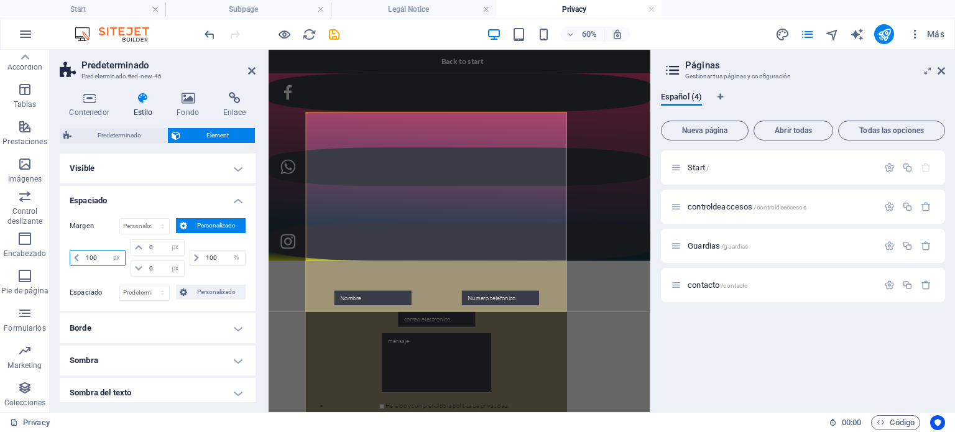
type input "0"
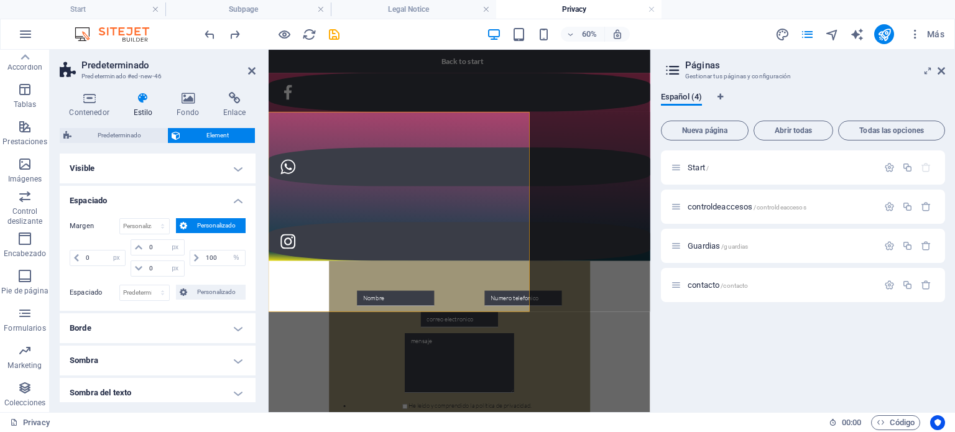
select select "DISABLED_OPTION_VALUE"
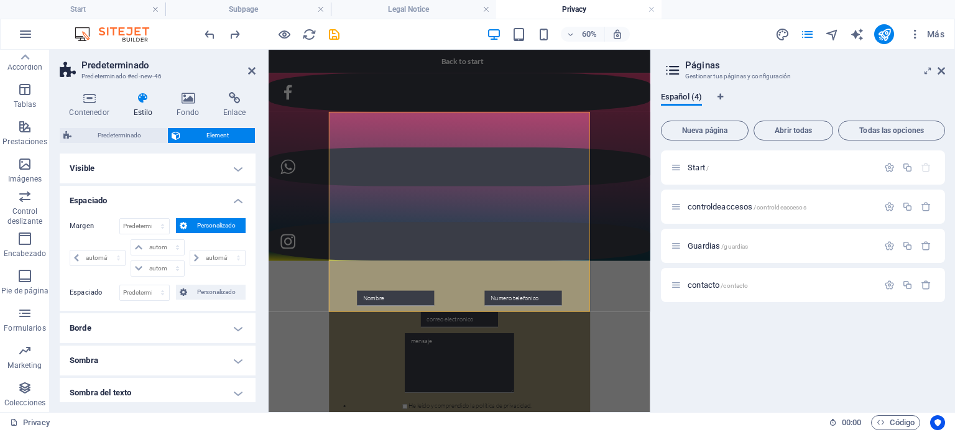
click at [232, 202] on h4 "Espaciado" at bounding box center [158, 197] width 196 height 22
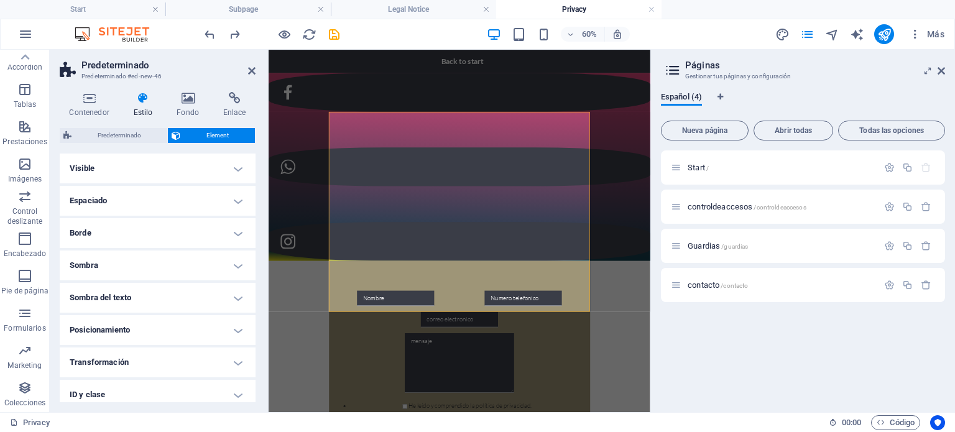
click at [230, 167] on h4 "Visible" at bounding box center [158, 169] width 196 height 30
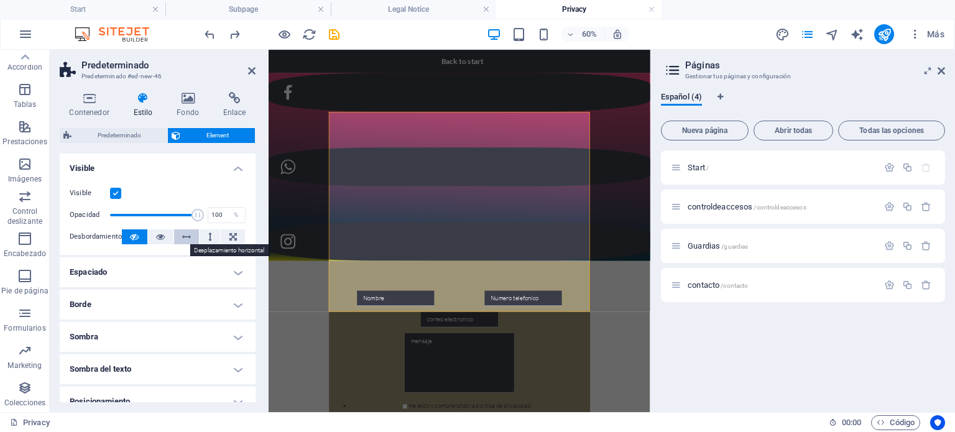
click at [182, 238] on icon at bounding box center [186, 236] width 9 height 15
click at [131, 238] on icon at bounding box center [134, 236] width 9 height 15
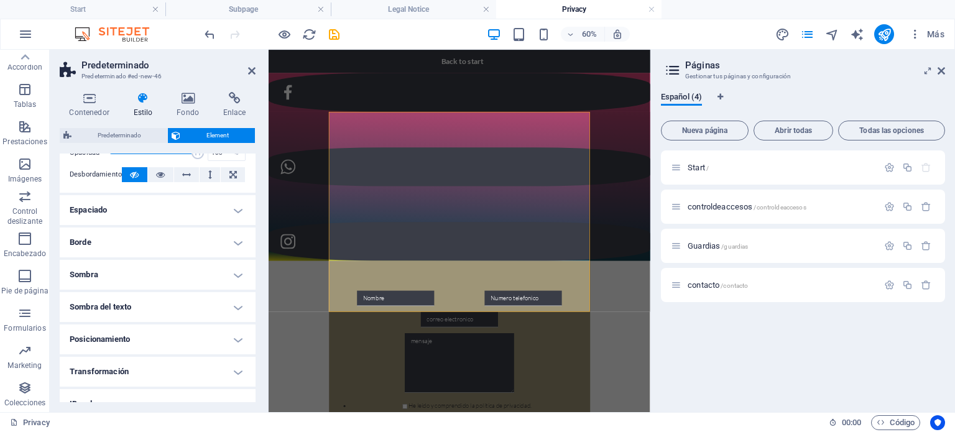
scroll to position [124, 0]
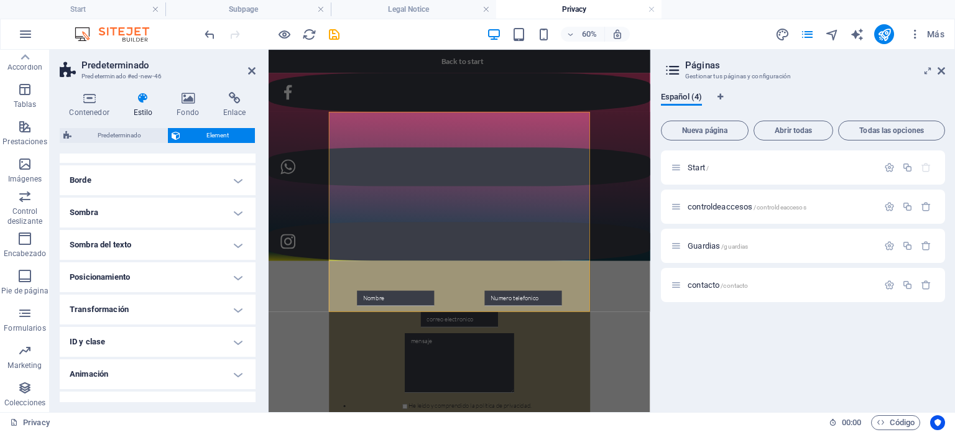
click at [229, 276] on h4 "Posicionamiento" at bounding box center [158, 277] width 196 height 30
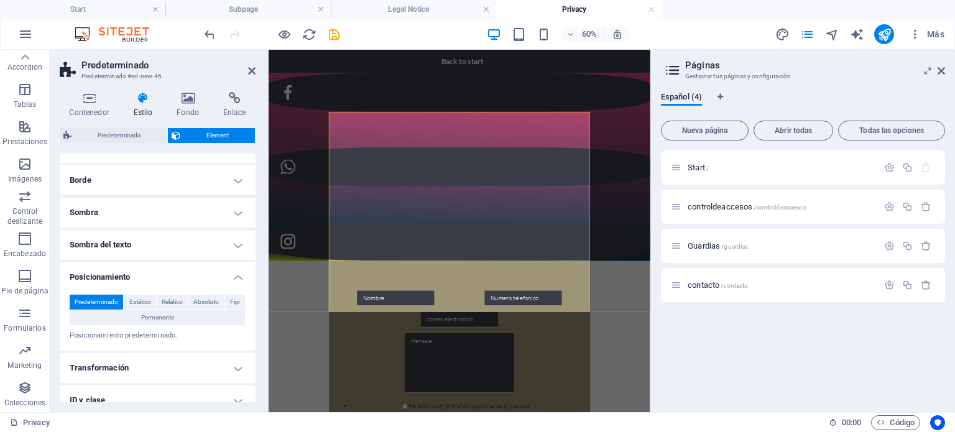
click at [102, 300] on span "Predeterminado" at bounding box center [97, 302] width 44 height 15
click at [138, 303] on span "Estático" at bounding box center [140, 302] width 22 height 15
click at [109, 303] on span "Predeterminado" at bounding box center [97, 302] width 44 height 15
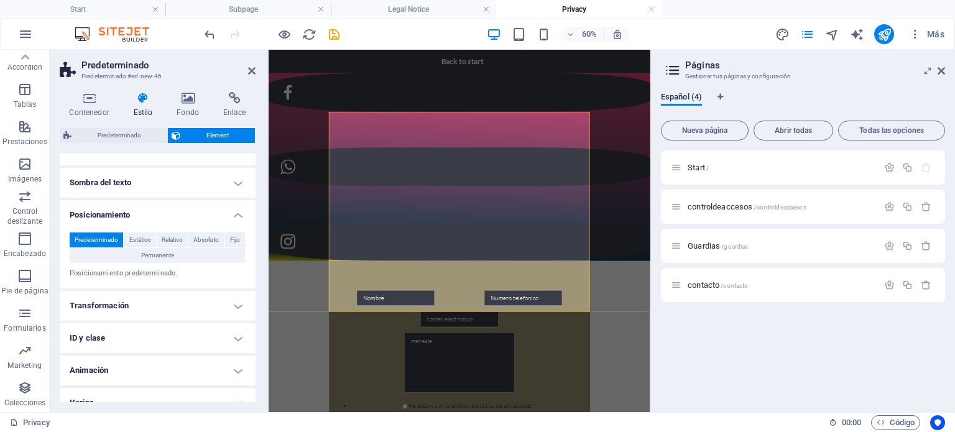
scroll to position [202, 0]
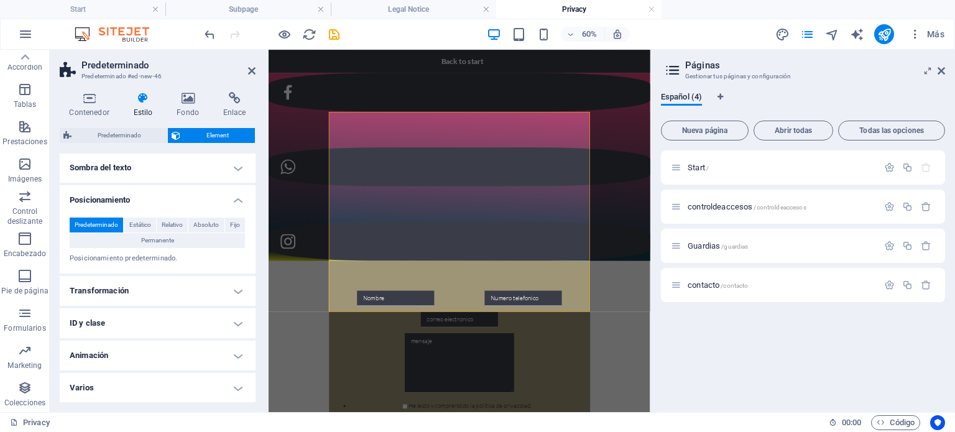
click at [200, 293] on h4 "Transformación" at bounding box center [158, 291] width 196 height 30
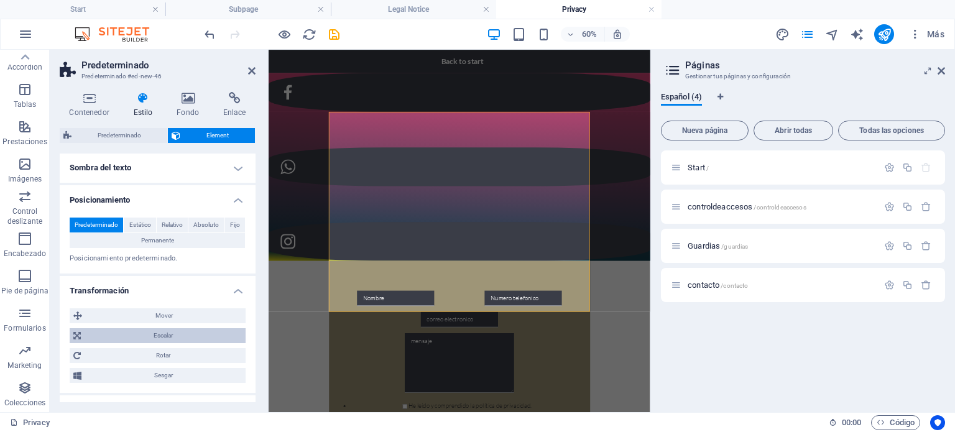
click at [167, 332] on span "Escalar" at bounding box center [163, 335] width 157 height 15
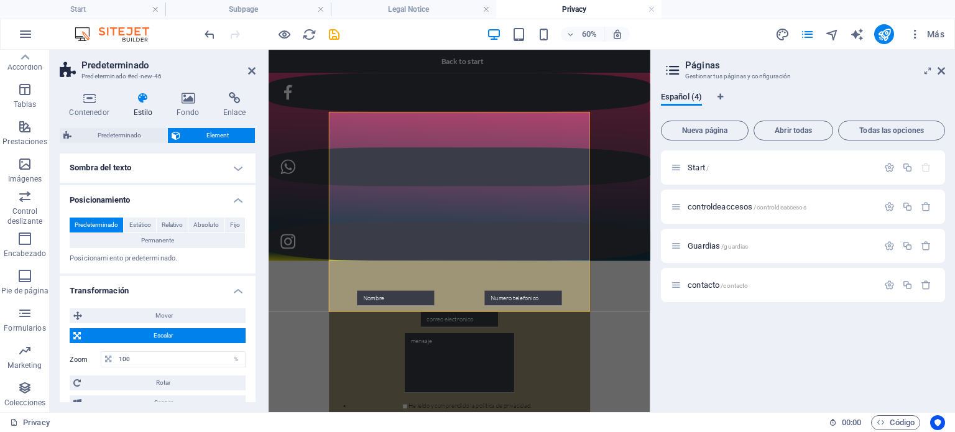
scroll to position [316, 0]
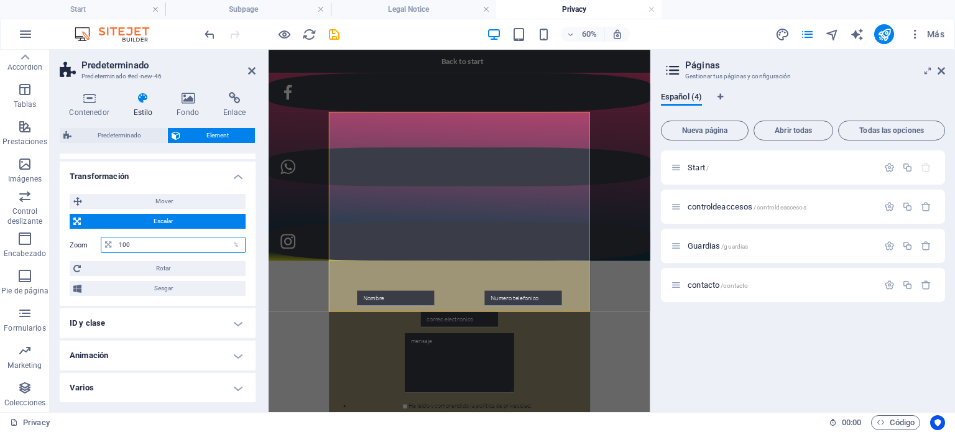
drag, startPoint x: 154, startPoint y: 241, endPoint x: 119, endPoint y: 243, distance: 34.9
click at [119, 243] on input "100" at bounding box center [180, 245] width 129 height 15
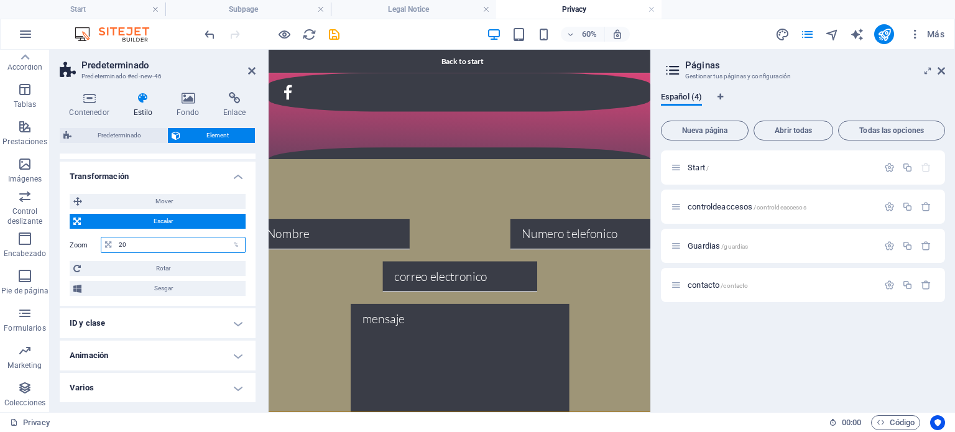
type input "2"
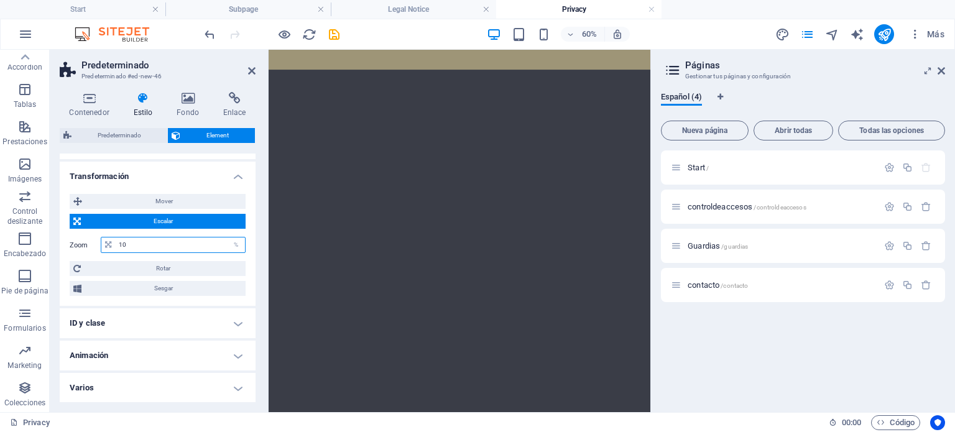
type input "1"
type input "100"
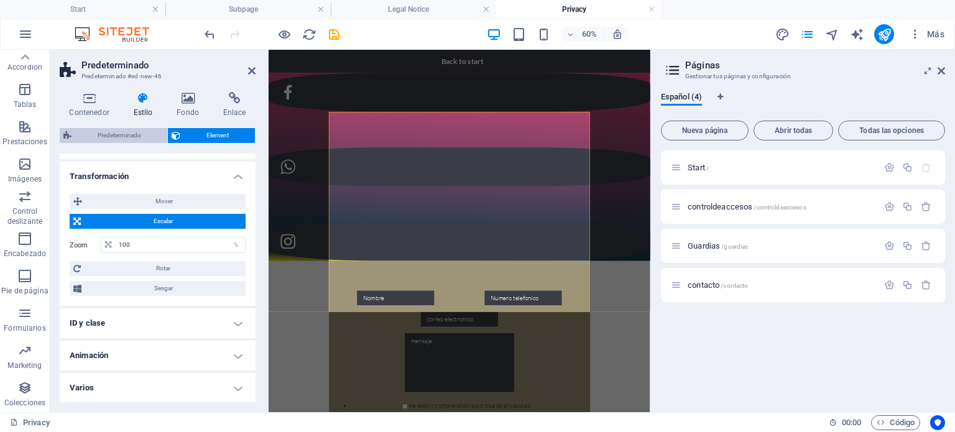
click at [142, 136] on span "Predeterminado" at bounding box center [119, 135] width 88 height 15
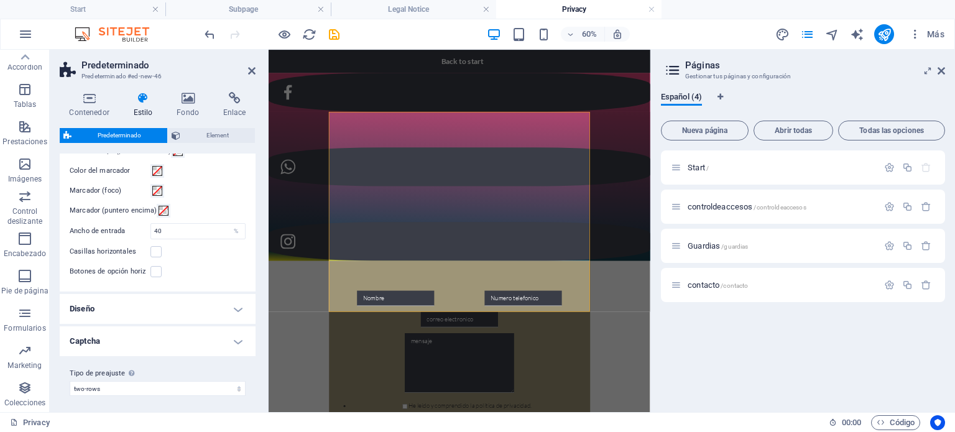
scroll to position [499, 0]
click at [232, 305] on h4 "Diseño" at bounding box center [158, 308] width 196 height 30
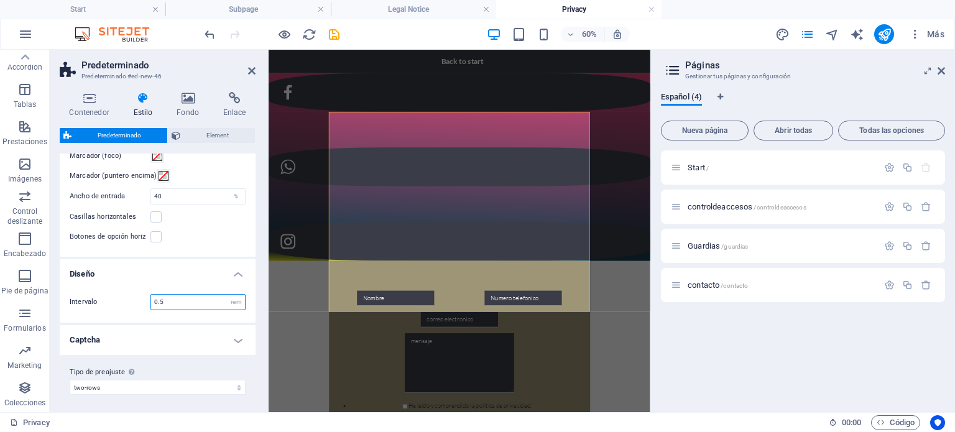
drag, startPoint x: 176, startPoint y: 298, endPoint x: 145, endPoint y: 300, distance: 31.2
click at [145, 300] on div "Intervalo 0.5 rem" at bounding box center [158, 302] width 176 height 16
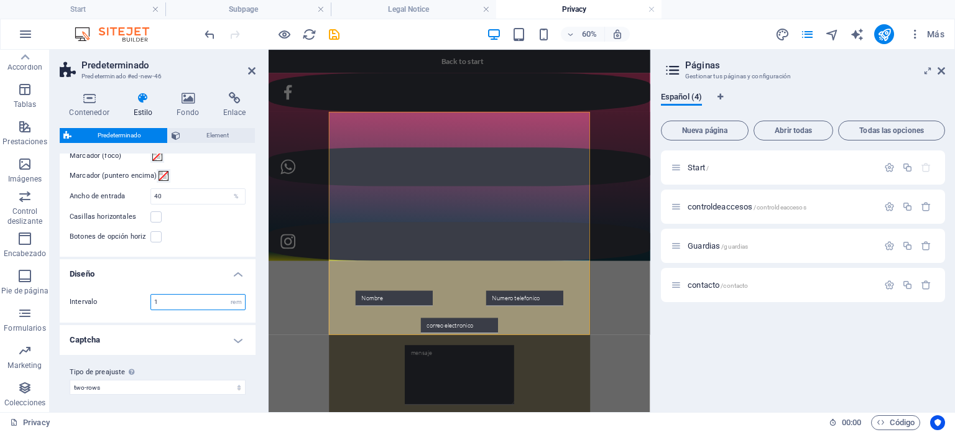
click at [174, 297] on input "1" at bounding box center [198, 302] width 94 height 15
drag, startPoint x: 172, startPoint y: 297, endPoint x: 142, endPoint y: 300, distance: 30.0
click at [142, 300] on div "Intervalo 1 rem" at bounding box center [158, 302] width 176 height 16
type input "2"
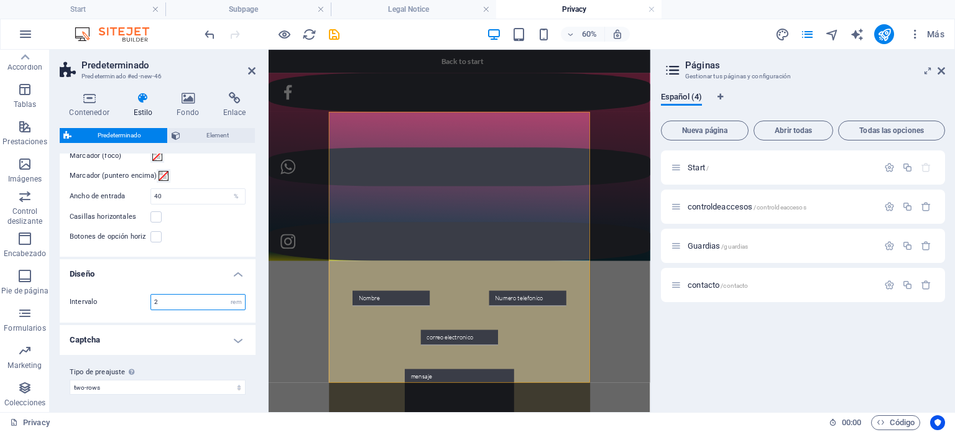
drag, startPoint x: 172, startPoint y: 298, endPoint x: 125, endPoint y: 298, distance: 46.6
click at [125, 298] on div "Intervalo 2 rem" at bounding box center [158, 302] width 176 height 16
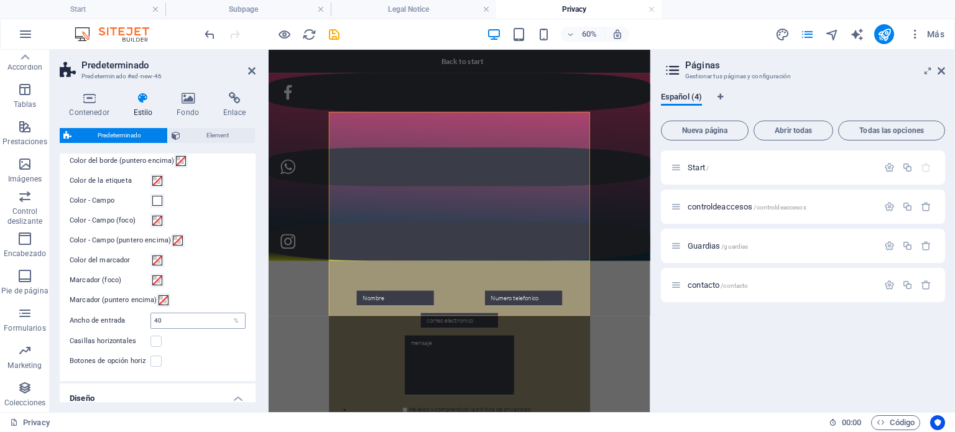
type input ".6"
drag, startPoint x: 169, startPoint y: 315, endPoint x: 153, endPoint y: 315, distance: 16.2
click at [153, 315] on input "40" at bounding box center [198, 320] width 94 height 15
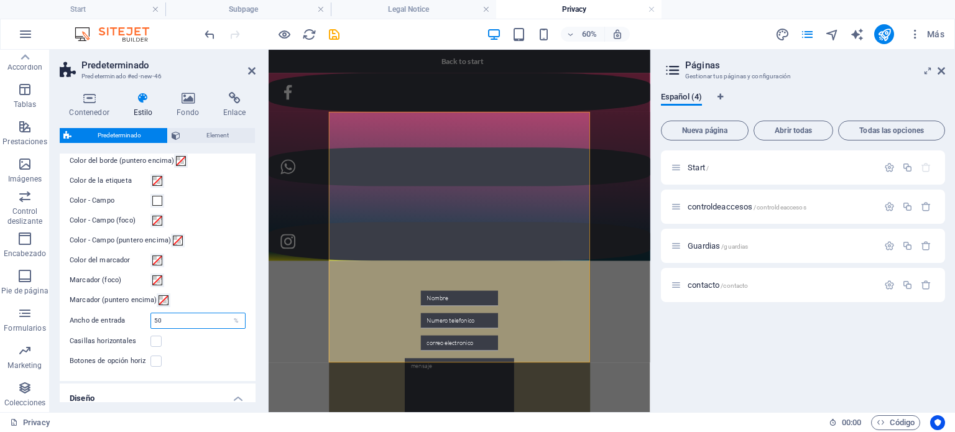
type input "5"
type input "40"
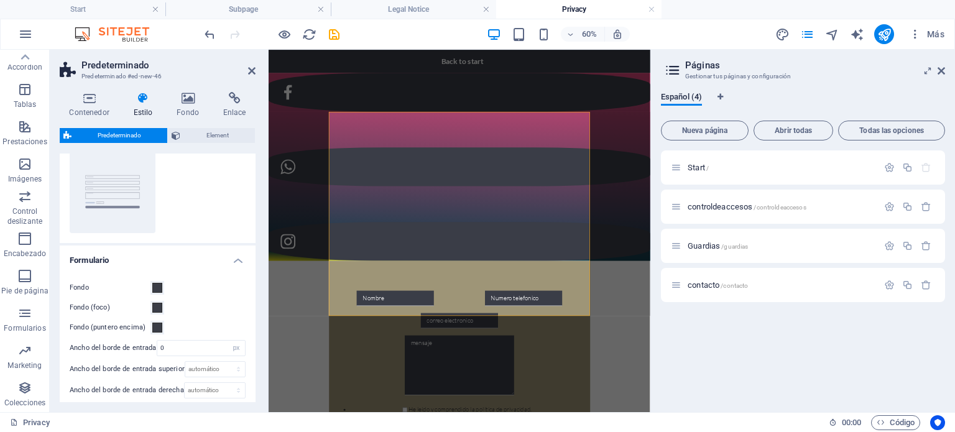
scroll to position [0, 0]
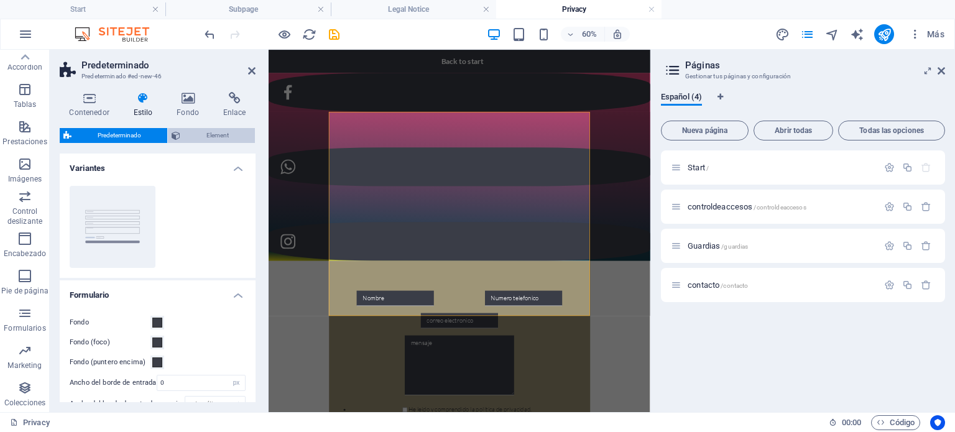
click at [187, 136] on span "Element" at bounding box center [217, 135] width 67 height 15
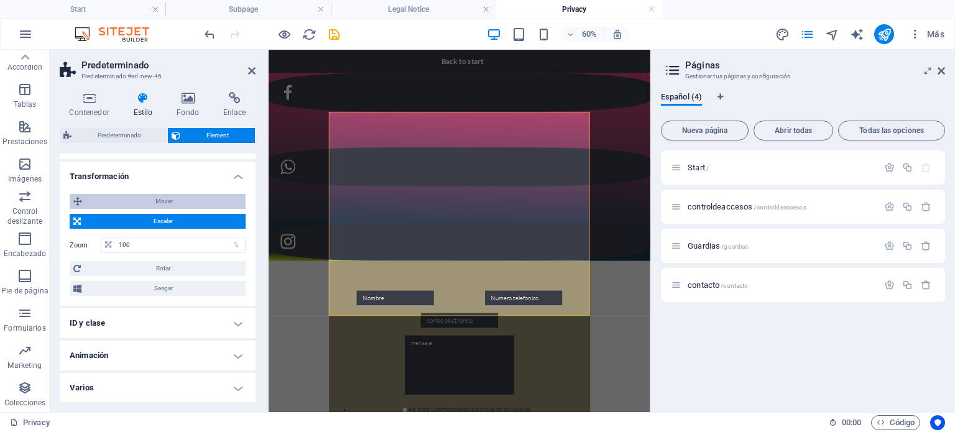
click at [164, 203] on span "Mover" at bounding box center [164, 201] width 156 height 15
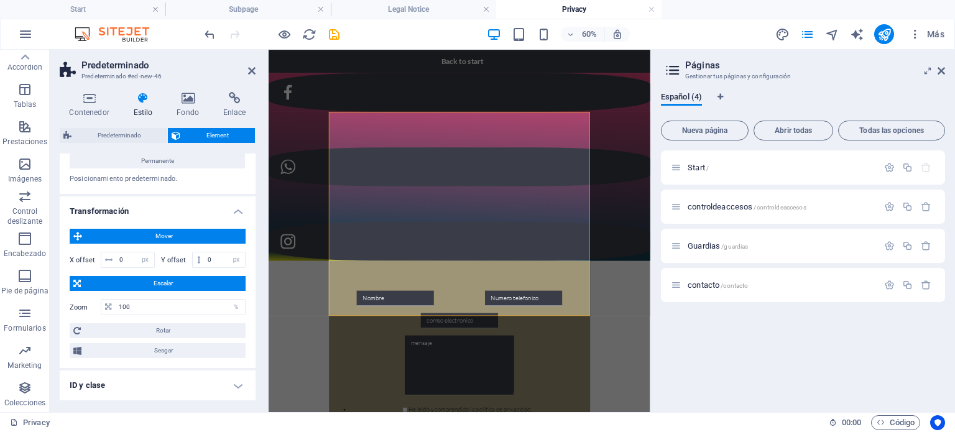
click at [198, 215] on h4 "Transformación" at bounding box center [158, 208] width 196 height 22
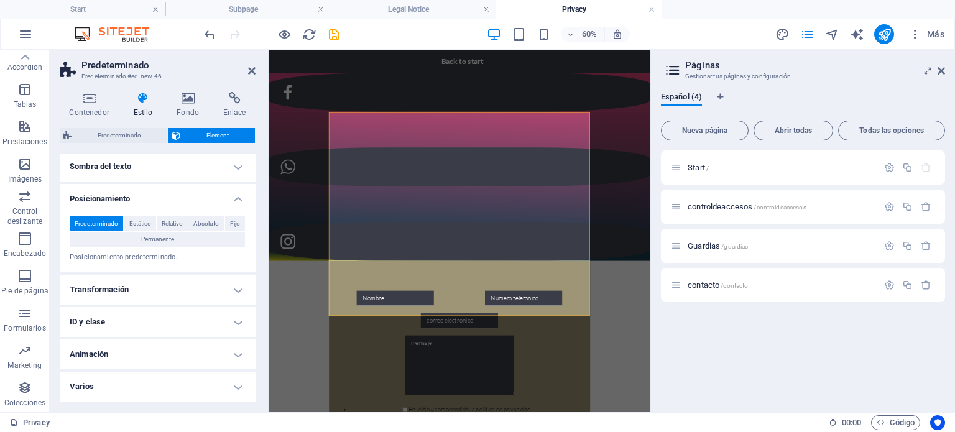
scroll to position [202, 0]
click at [214, 203] on h4 "Posicionamiento" at bounding box center [158, 196] width 196 height 22
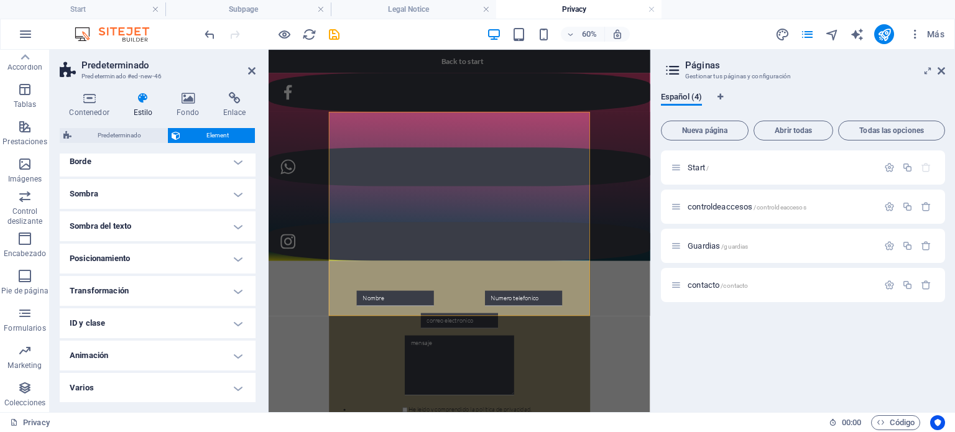
click at [186, 386] on h4 "Varios" at bounding box center [158, 388] width 196 height 30
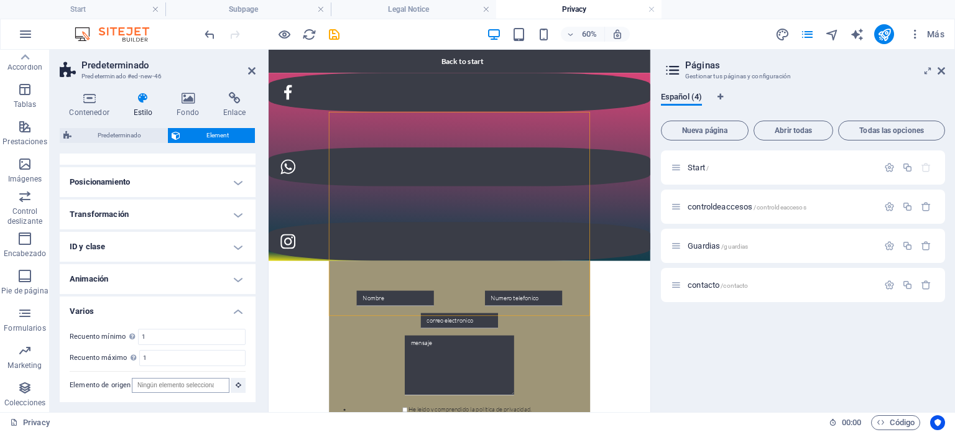
scroll to position [0, 0]
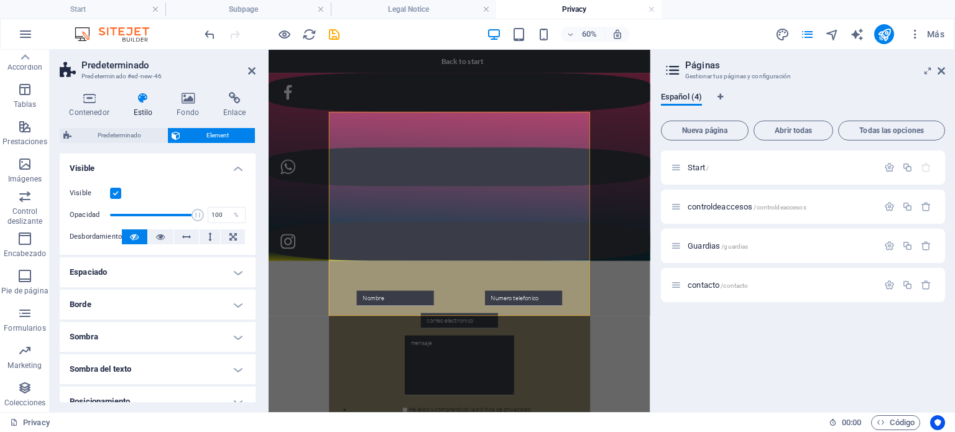
click at [353, 359] on div "Back to start Nombre He leído y comprendido la política de privacidad. ¿Ilegibl…" at bounding box center [587, 418] width 636 height 736
click at [859, 429] on div "Back to start Nombre He leído y comprendido la política de privacidad. ¿Ilegibl…" at bounding box center [587, 418] width 636 height 736
click at [293, 280] on div "Back to start Nombre He leído y comprendido la política de privacidad. ¿Ilegibl…" at bounding box center [587, 418] width 636 height 736
click at [92, 94] on icon at bounding box center [89, 98] width 59 height 12
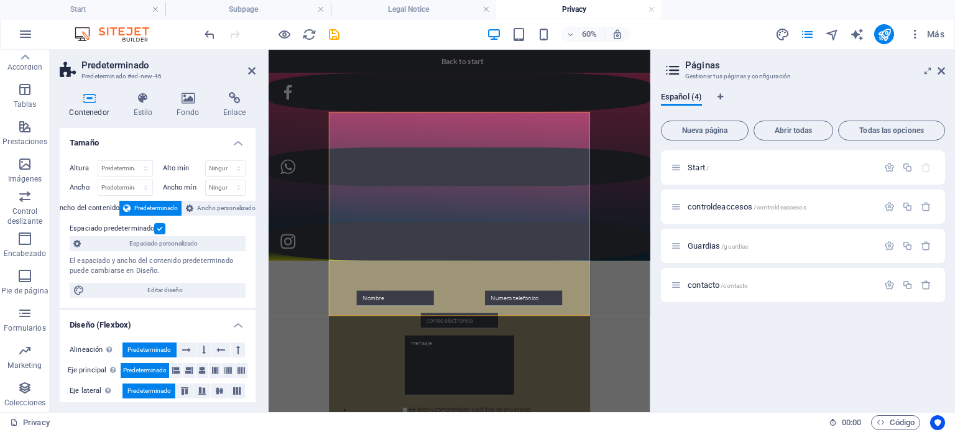
drag, startPoint x: 300, startPoint y: 237, endPoint x: 515, endPoint y: 155, distance: 230.1
click at [300, 237] on div "Back to start Nombre He leído y comprendido la política de privacidad. ¿Ilegibl…" at bounding box center [587, 418] width 636 height 736
click at [249, 72] on icon at bounding box center [251, 71] width 7 height 10
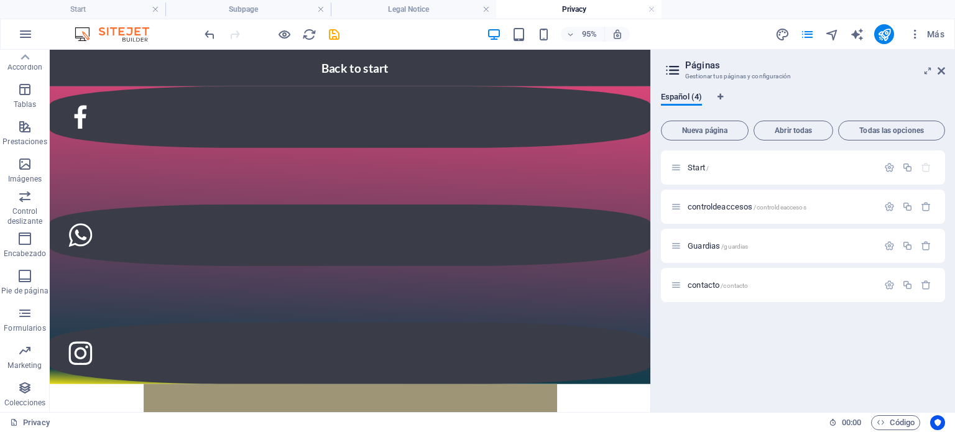
click at [104, 197] on div "Back to start Nombre He leído y comprendido la política de privacidad. ¿Ilegibl…" at bounding box center [366, 418] width 633 height 736
click at [89, 252] on div "Back to start Nombre He leído y comprendido la política de privacidad. ¿Ilegibl…" at bounding box center [366, 418] width 633 height 736
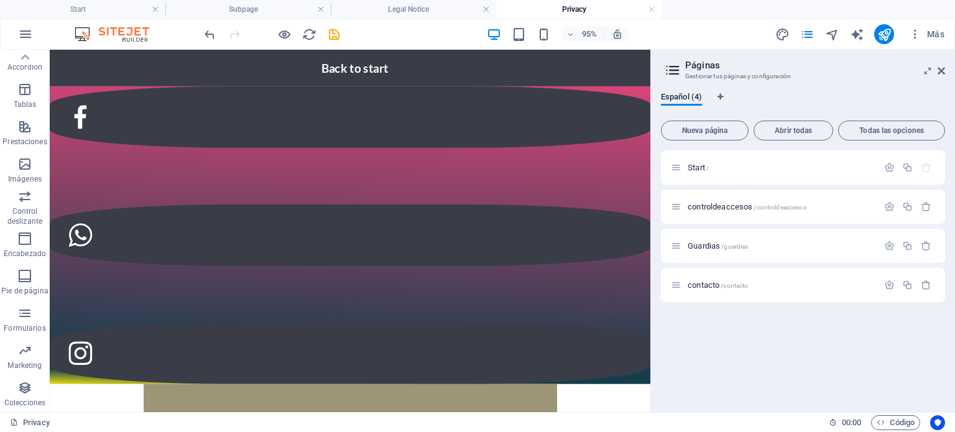
drag, startPoint x: 89, startPoint y: 252, endPoint x: 73, endPoint y: 248, distance: 16.7
click at [73, 248] on div "Back to start Nombre He leído y comprendido la política de privacidad. ¿Ilegibl…" at bounding box center [366, 418] width 633 height 736
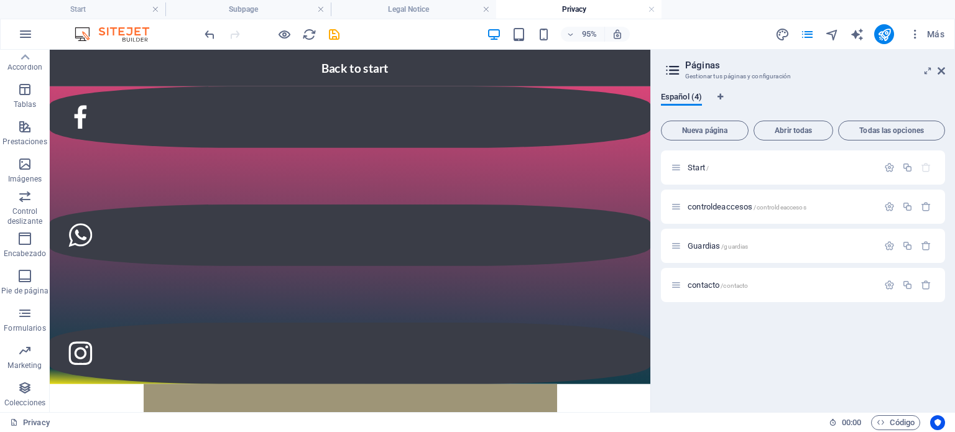
click at [73, 248] on div "Back to start Nombre He leído y comprendido la política de privacidad. ¿Ilegibl…" at bounding box center [366, 418] width 633 height 736
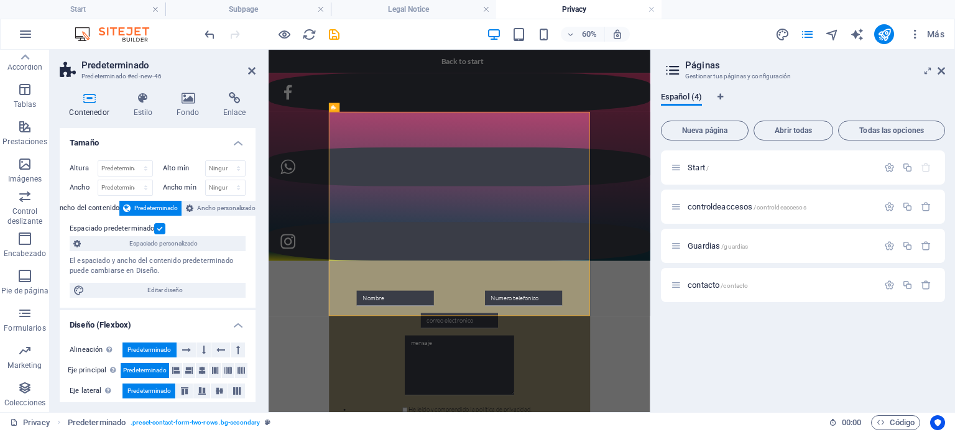
click at [330, 312] on div "Back to start Nombre He leído y comprendido la política de privacidad. ¿Ilegibl…" at bounding box center [587, 418] width 636 height 736
click at [185, 349] on icon at bounding box center [186, 350] width 9 height 15
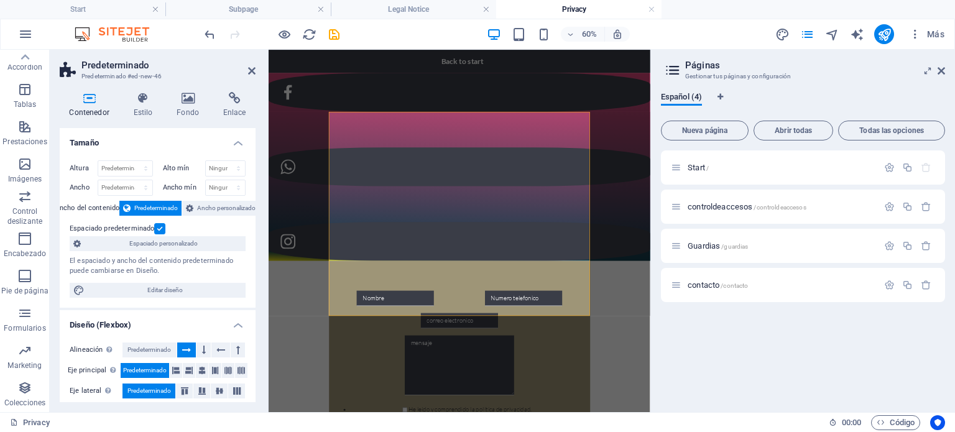
click at [185, 349] on icon at bounding box center [186, 350] width 9 height 15
click at [200, 347] on button at bounding box center [204, 350] width 14 height 15
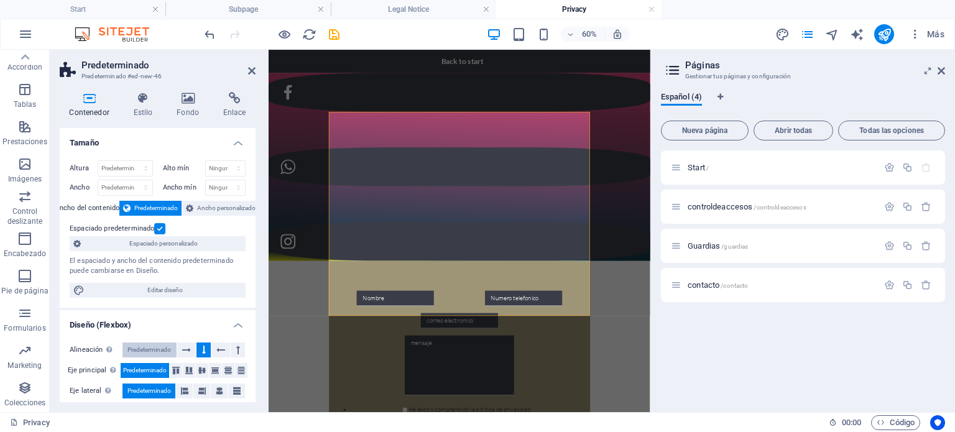
click at [161, 350] on span "Predeterminado" at bounding box center [149, 350] width 44 height 15
click at [317, 429] on div "Back to start Nombre He leído y comprendido la política de privacidad. ¿Ilegibl…" at bounding box center [587, 418] width 636 height 736
click at [550, 334] on div "Back to start Nombre He leído y comprendido la política de privacidad. ¿Ilegibl…" at bounding box center [587, 418] width 636 height 736
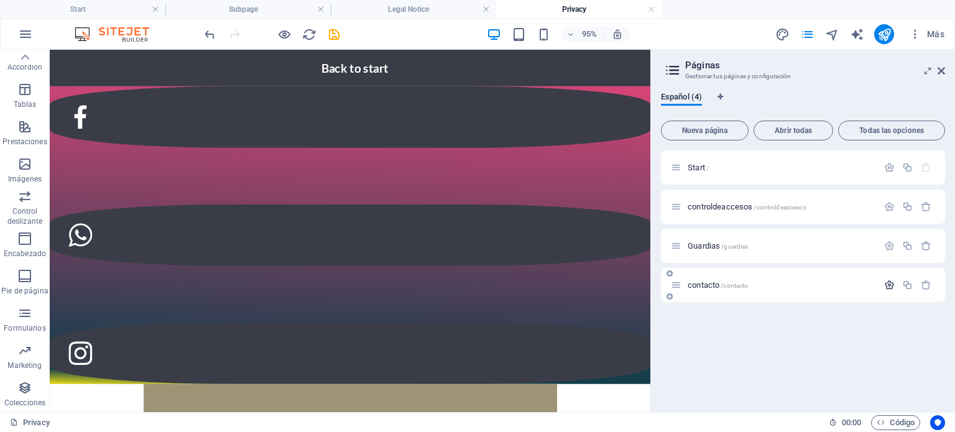
click at [888, 286] on icon "button" at bounding box center [889, 285] width 11 height 11
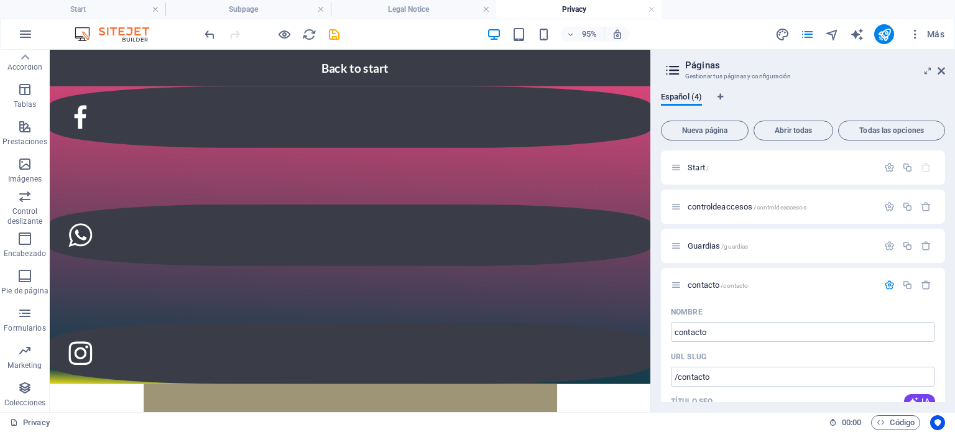
click at [642, 270] on div "Back to start Nombre He leído y comprendido la política de privacidad. ¿Ilegibl…" at bounding box center [366, 418] width 633 height 736
click at [726, 171] on p "Start /" at bounding box center [781, 168] width 187 height 8
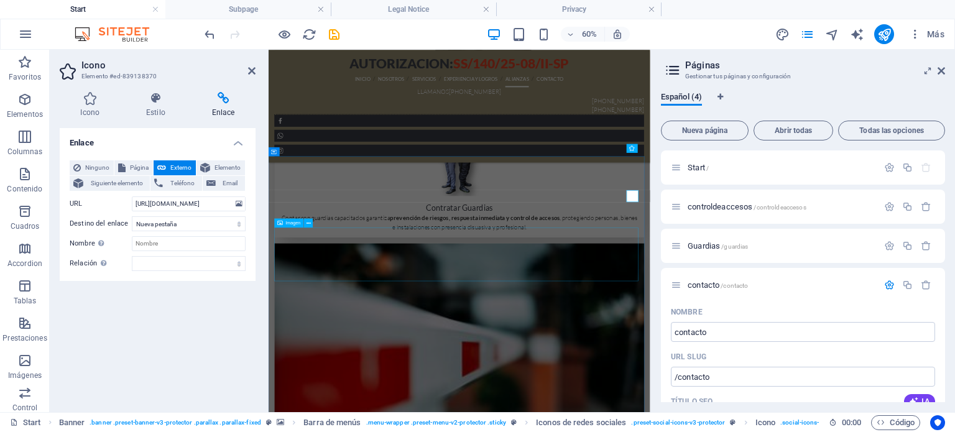
scroll to position [2990, 0]
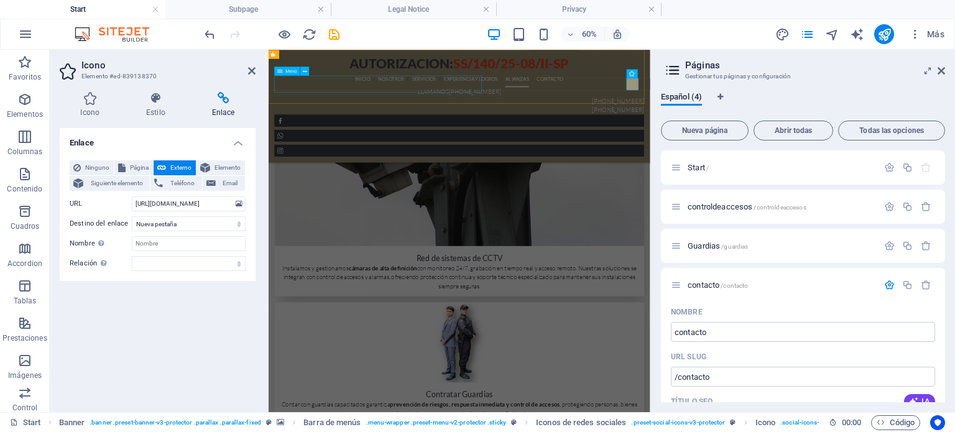
click at [603, 110] on nav "INICIO NOSOTROS SERVICIOS EXPERIENCIA Y LOGROS ALIANZAS CONTACTO" at bounding box center [587, 98] width 616 height 28
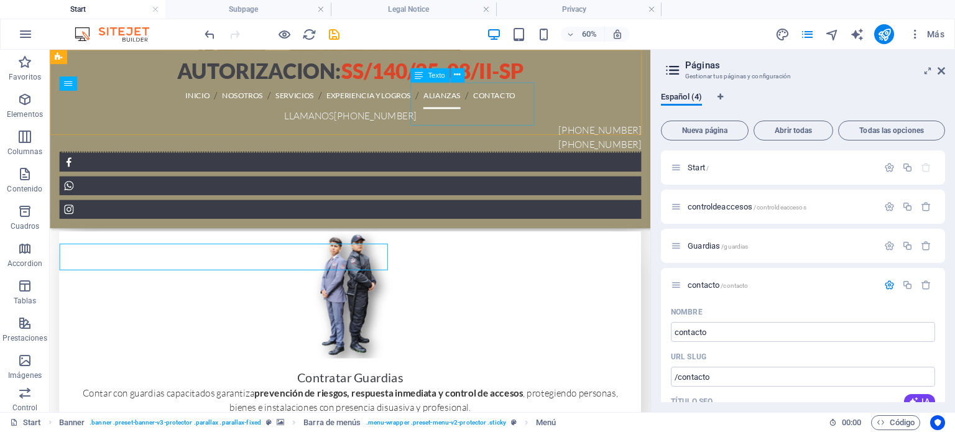
scroll to position [2829, 0]
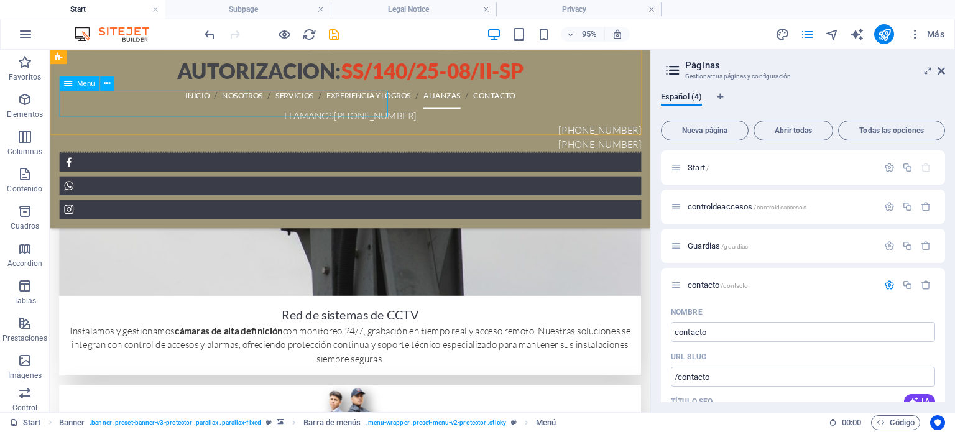
click at [380, 104] on nav "INICIO NOSOTROS SERVICIOS EXPERIENCIA Y LOGROS ALIANZAS CONTACTO" at bounding box center [366, 98] width 613 height 28
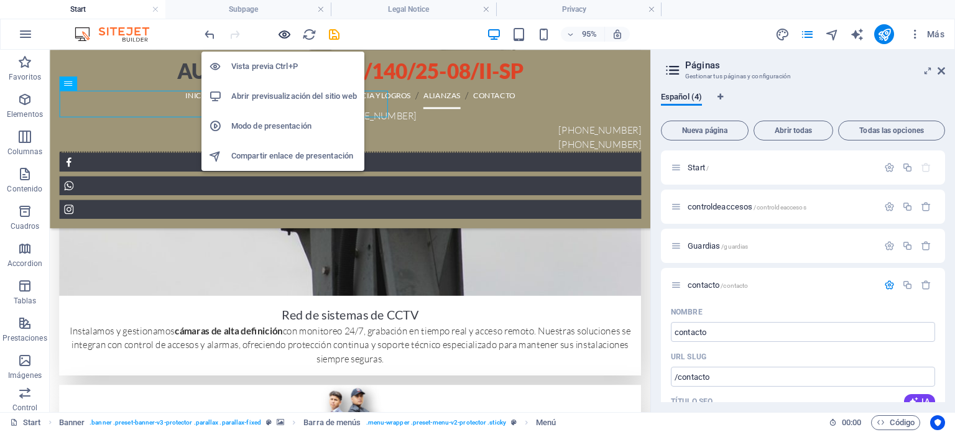
click at [287, 34] on icon "button" at bounding box center [284, 34] width 14 height 14
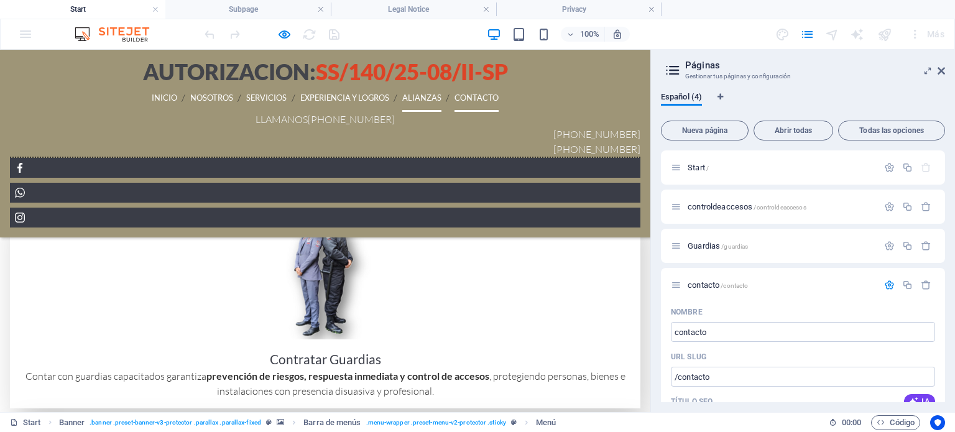
click at [455, 104] on link "CONTACTO" at bounding box center [477, 98] width 44 height 28
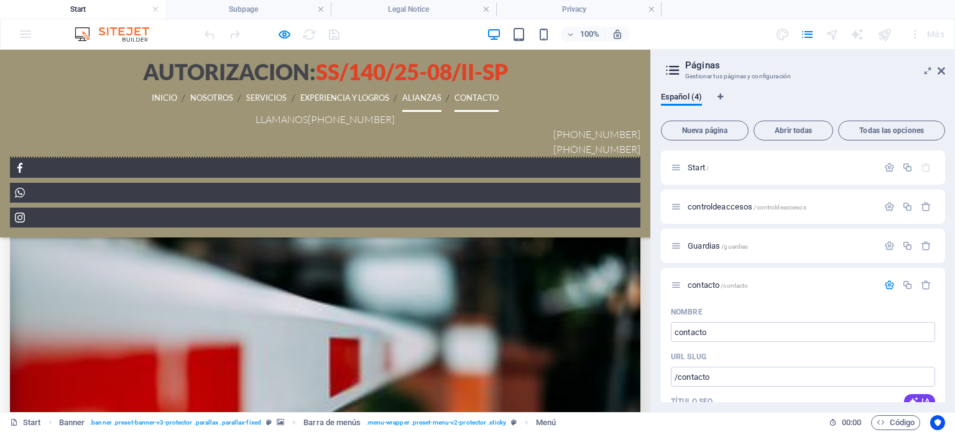
scroll to position [2886, 0]
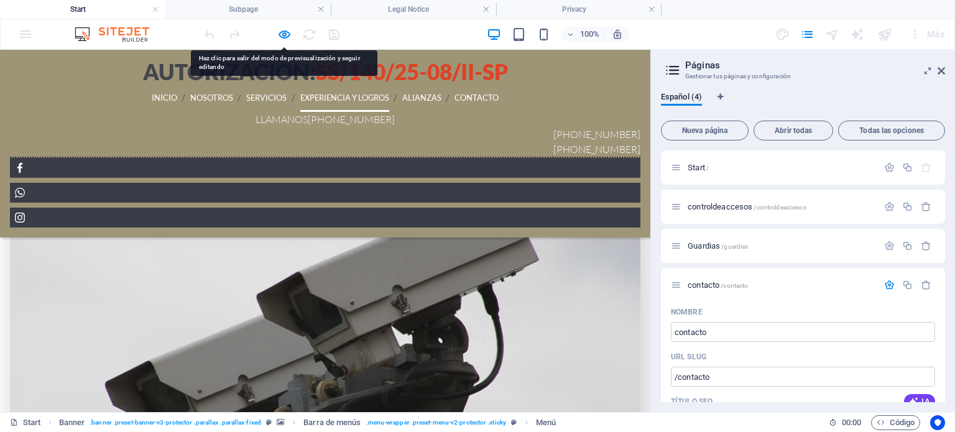
scroll to position [2513, 0]
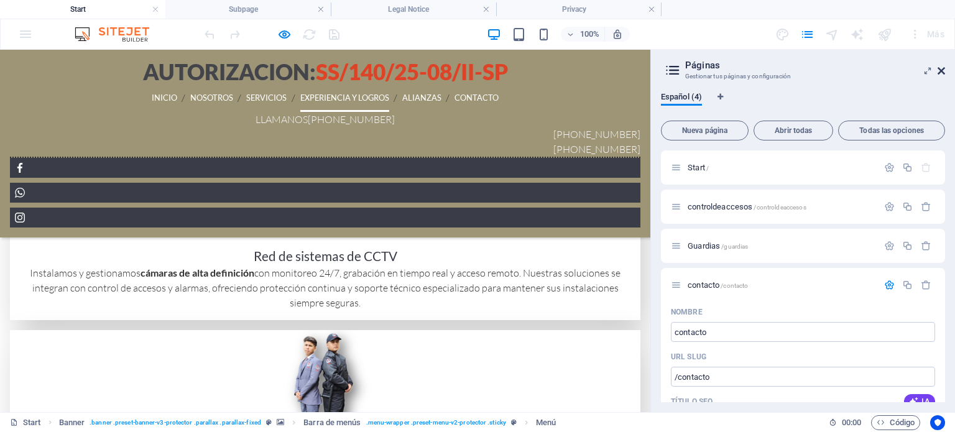
click at [940, 72] on icon at bounding box center [941, 71] width 7 height 10
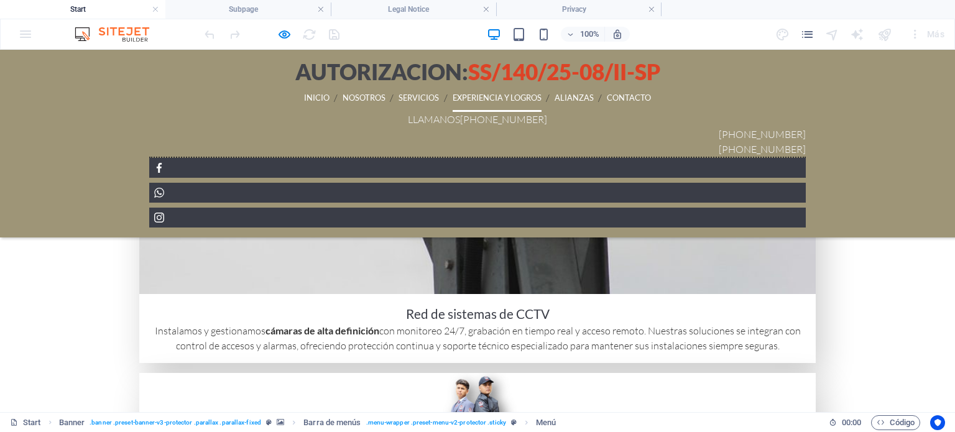
scroll to position [2015, 0]
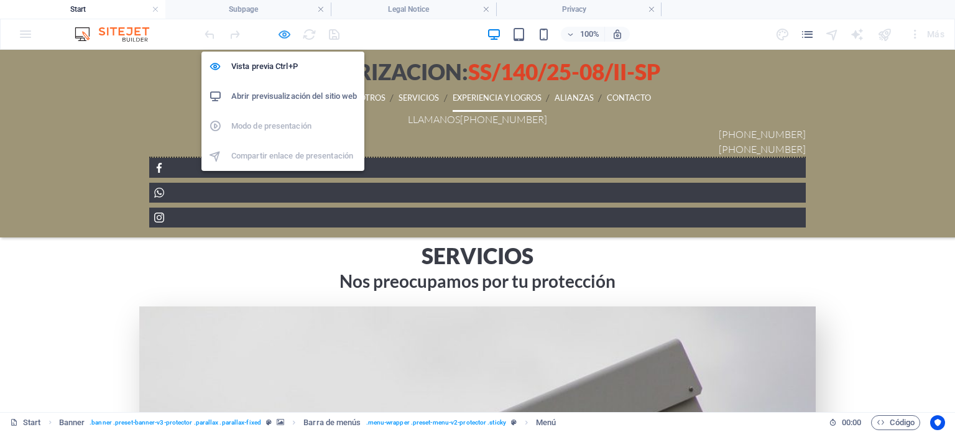
click at [284, 36] on icon "button" at bounding box center [284, 34] width 14 height 14
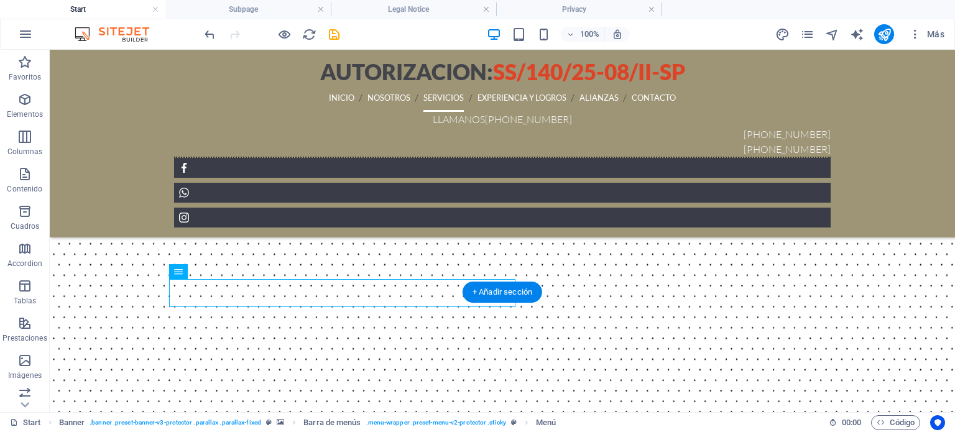
scroll to position [1704, 0]
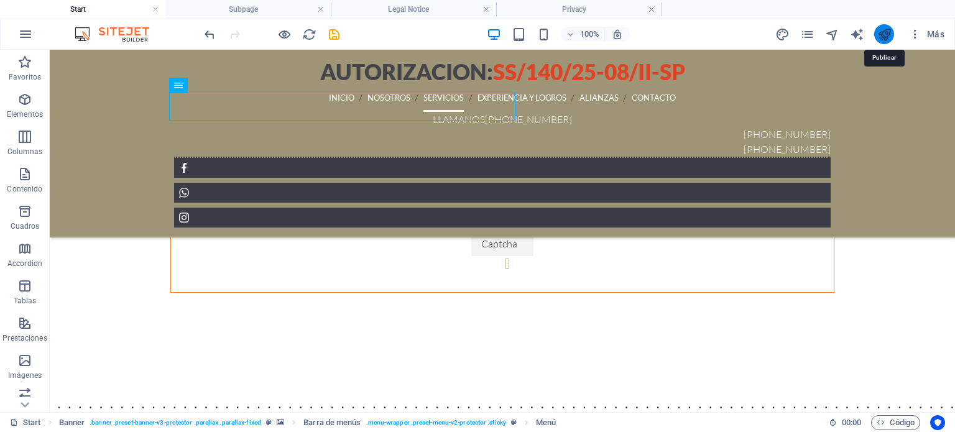
click at [887, 34] on icon "publish" at bounding box center [885, 34] width 14 height 14
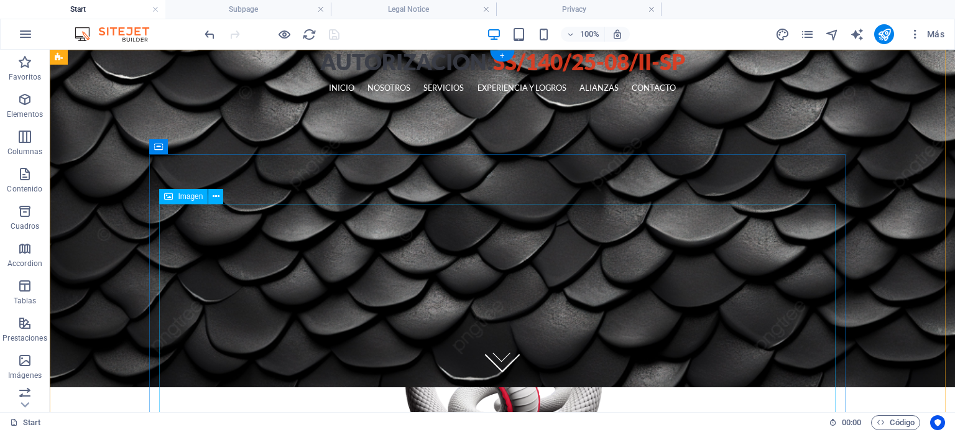
scroll to position [0, 0]
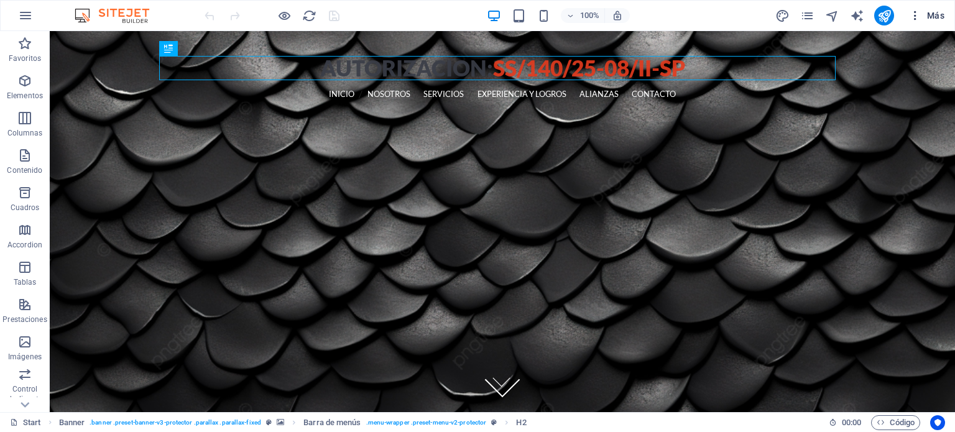
click at [932, 18] on span "Más" at bounding box center [926, 15] width 35 height 12
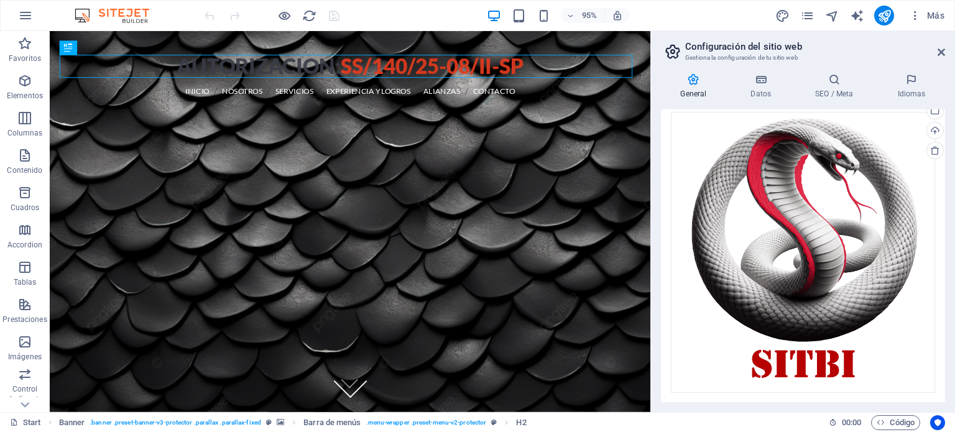
scroll to position [114, 0]
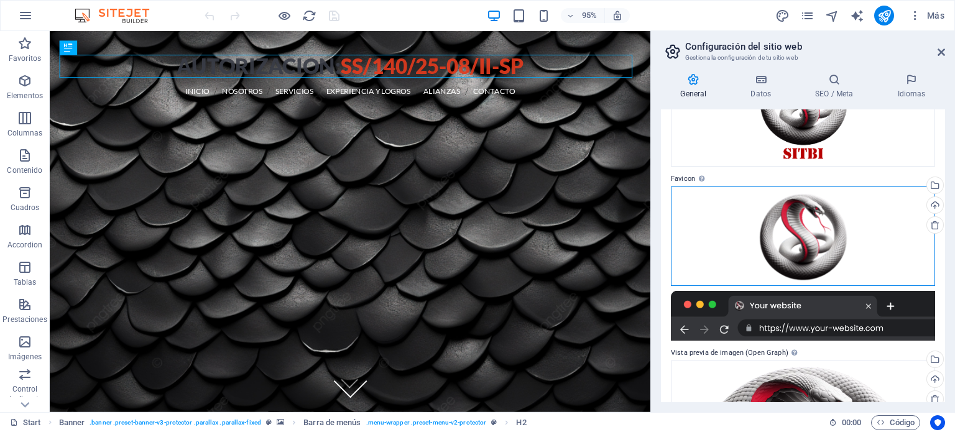
click at [823, 221] on div "Arrastra archivos aquí, haz clic para escoger archivos o selecciona archivos de…" at bounding box center [803, 237] width 264 height 100
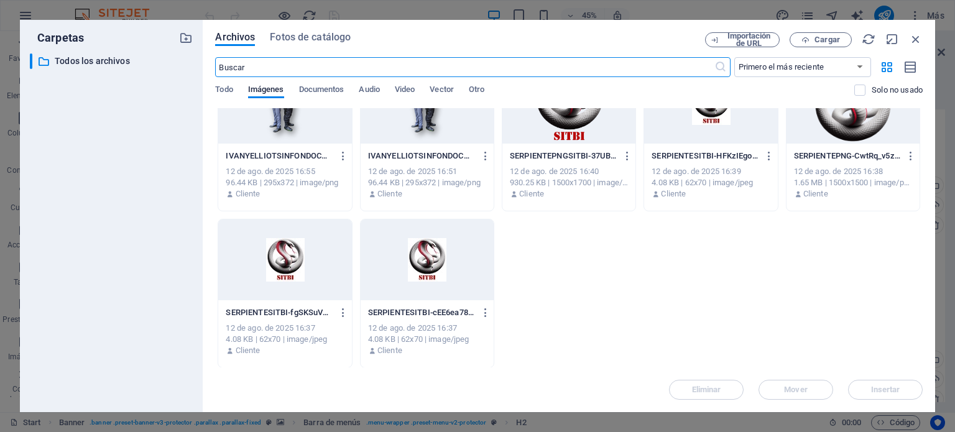
scroll to position [235, 0]
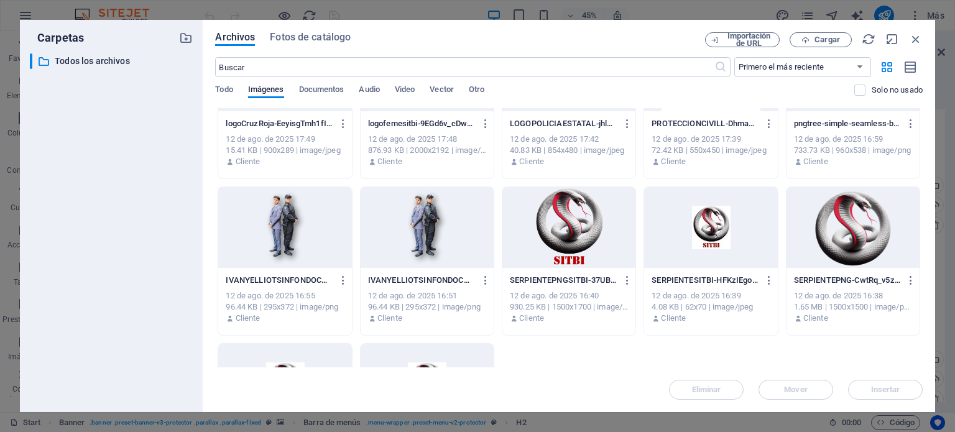
click at [563, 237] on div at bounding box center [569, 227] width 133 height 81
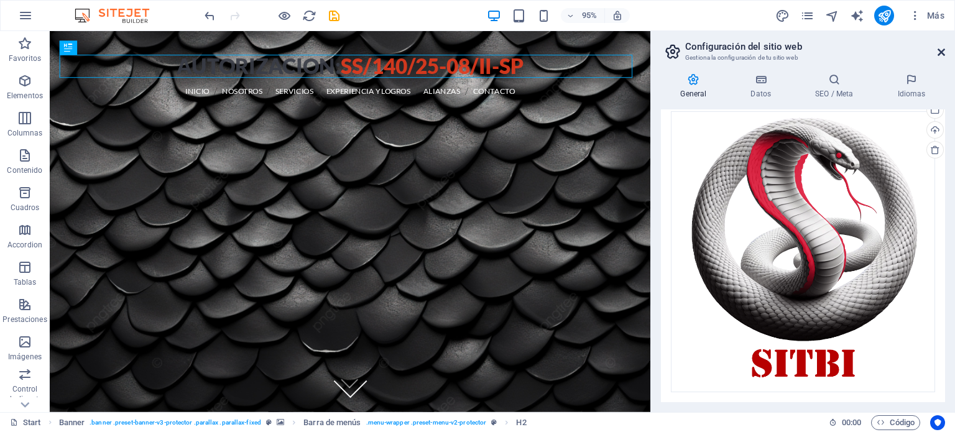
scroll to position [363, 0]
click at [940, 53] on icon at bounding box center [941, 52] width 7 height 10
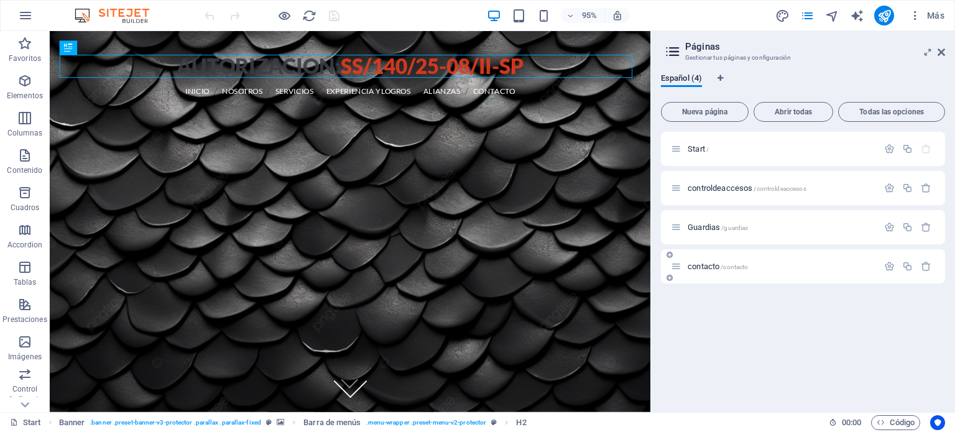
click at [721, 265] on span "contacto /contacto" at bounding box center [718, 266] width 60 height 9
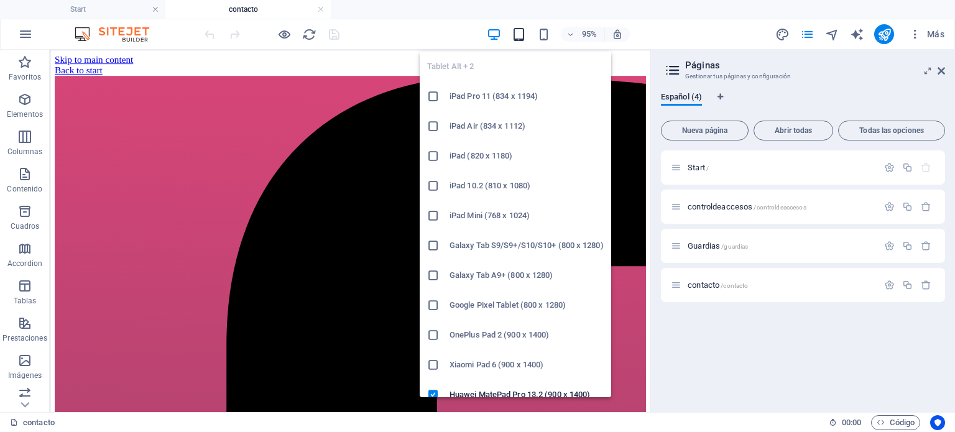
click at [515, 37] on icon "button" at bounding box center [519, 34] width 14 height 14
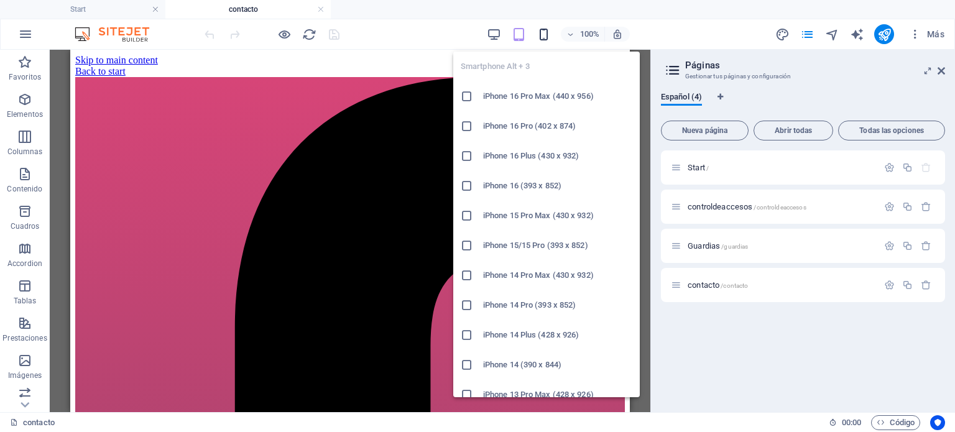
click at [545, 34] on icon "button" at bounding box center [544, 34] width 14 height 14
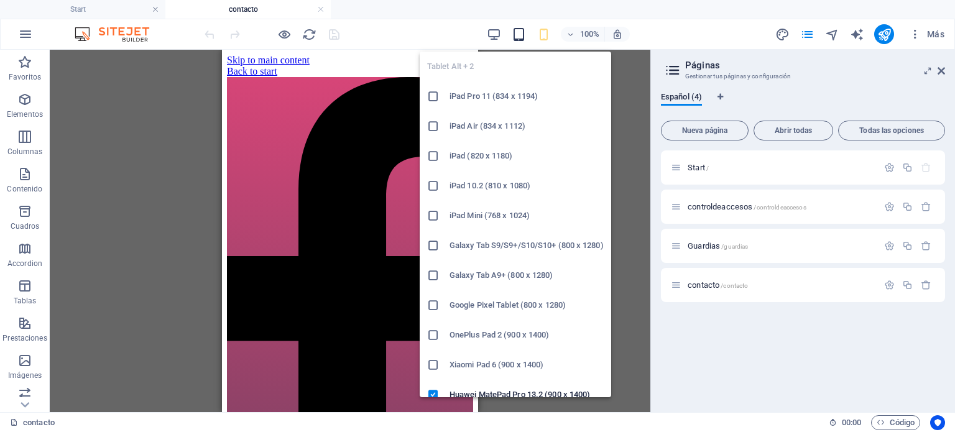
click at [522, 39] on icon "button" at bounding box center [519, 34] width 14 height 14
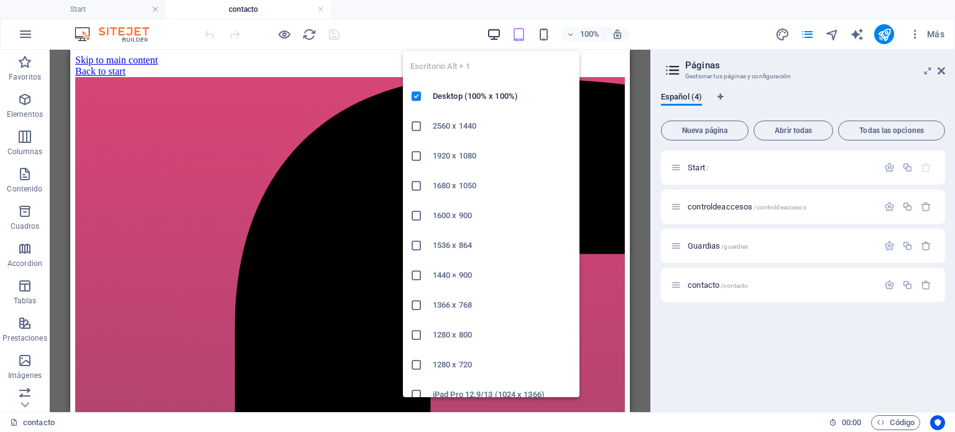
click at [495, 35] on icon "button" at bounding box center [494, 34] width 14 height 14
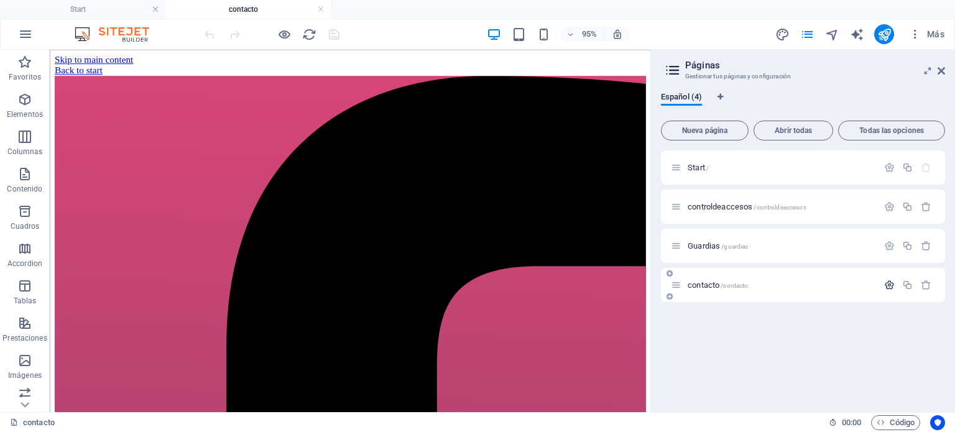
click at [891, 286] on icon "button" at bounding box center [889, 285] width 11 height 11
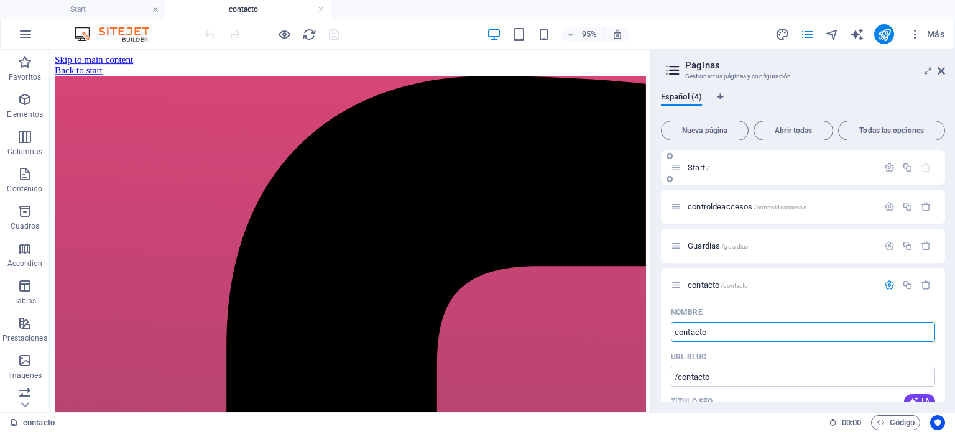
click at [707, 166] on span "Start /" at bounding box center [698, 167] width 21 height 9
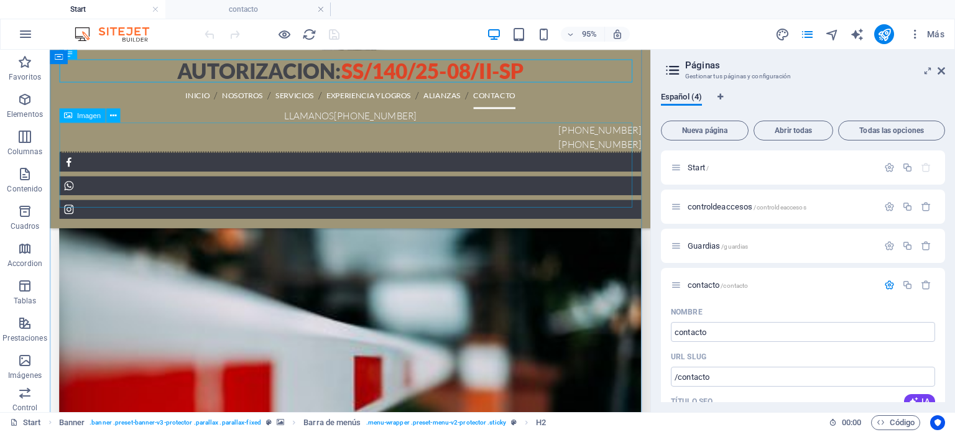
scroll to position [3110, 0]
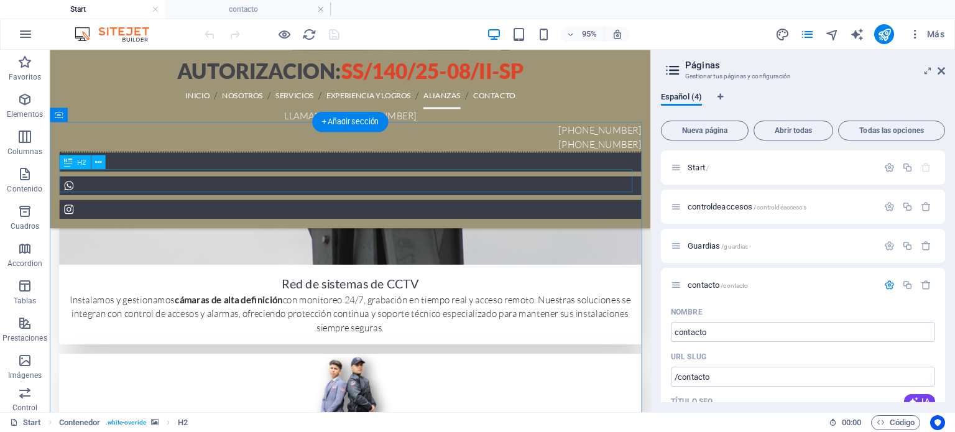
scroll to position [2799, 0]
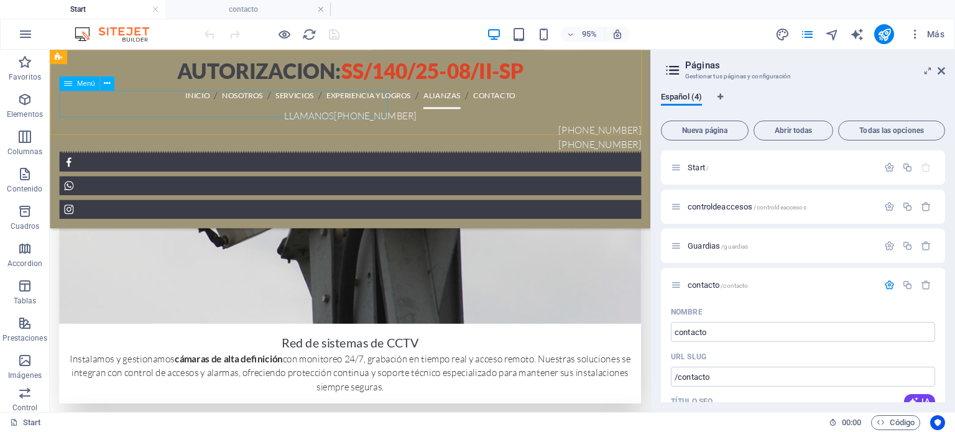
click at [384, 106] on nav "INICIO NOSOTROS SERVICIOS EXPERIENCIA Y LOGROS ALIANZAS CONTACTO" at bounding box center [366, 98] width 613 height 28
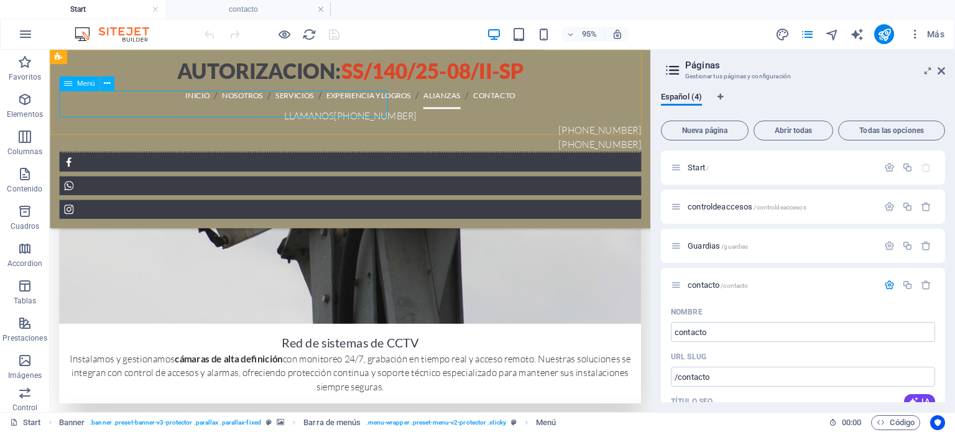
click at [385, 107] on nav "INICIO NOSOTROS SERVICIOS EXPERIENCIA Y LOGROS ALIANZAS CONTACTO" at bounding box center [366, 98] width 613 height 28
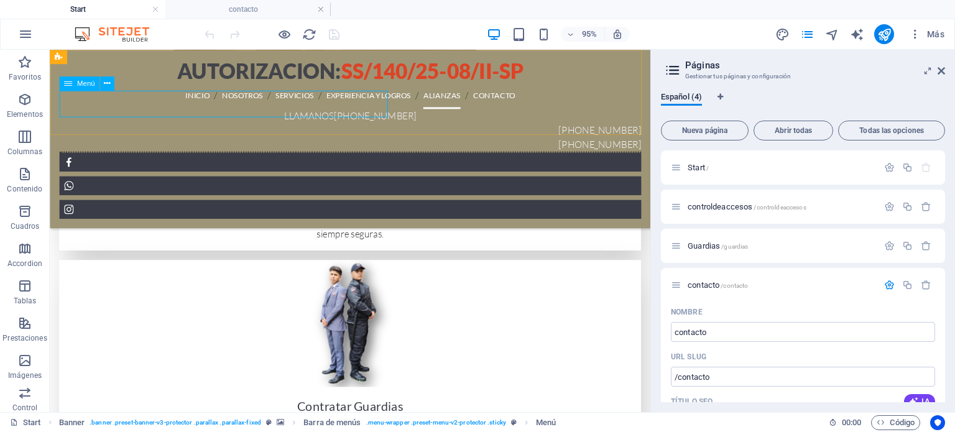
select select
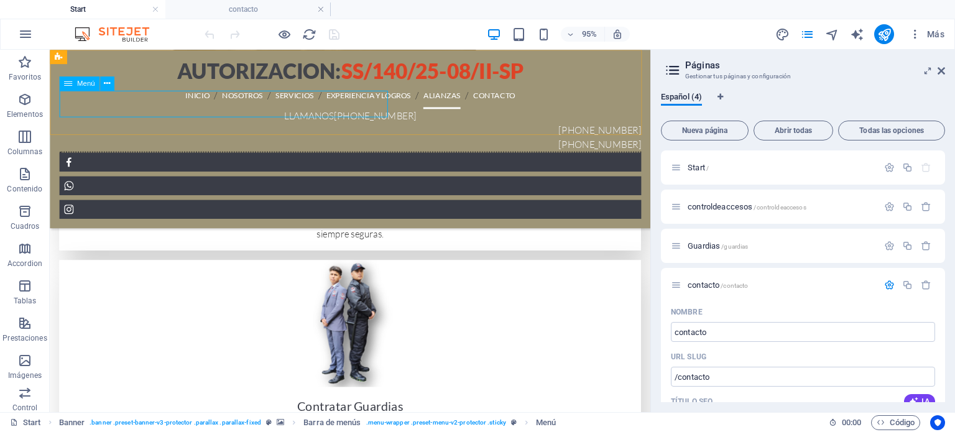
select select
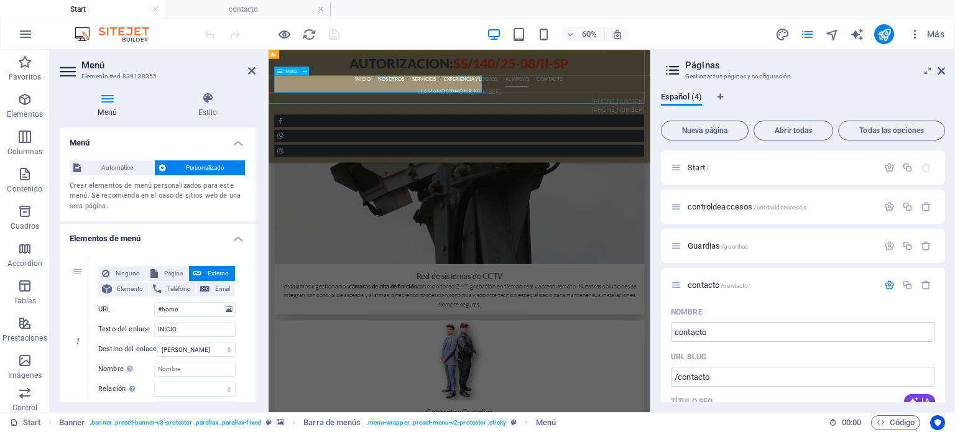
click at [598, 104] on nav "INICIO NOSOTROS SERVICIOS EXPERIENCIA Y LOGROS ALIANZAS CONTACTO" at bounding box center [587, 98] width 616 height 28
click at [601, 105] on nav "INICIO NOSOTROS SERVICIOS EXPERIENCIA Y LOGROS ALIANZAS CONTACTO" at bounding box center [587, 98] width 616 height 28
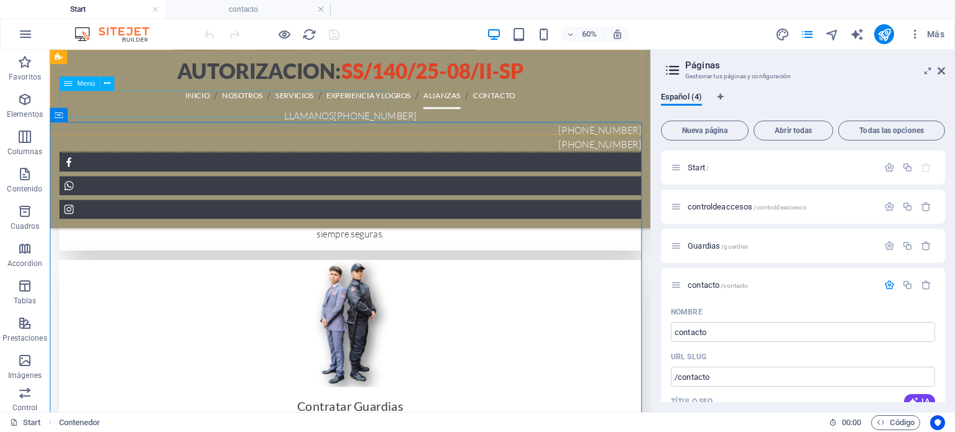
scroll to position [2799, 0]
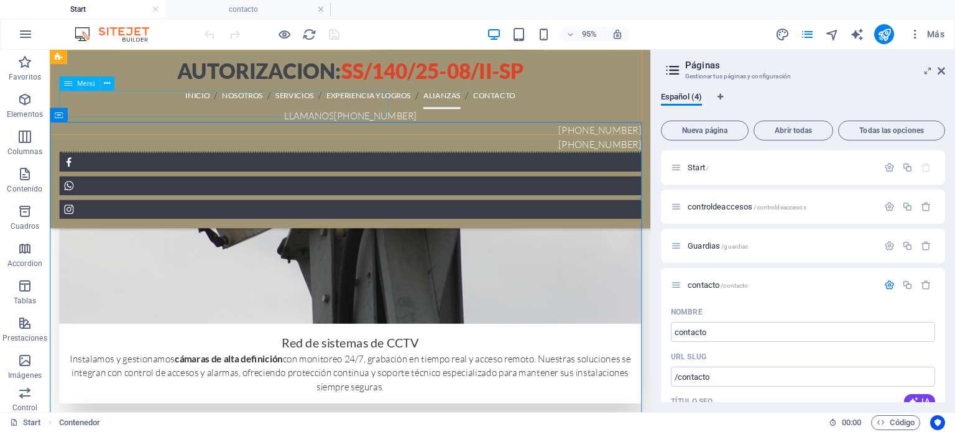
click at [376, 103] on nav "INICIO NOSOTROS SERVICIOS EXPERIENCIA Y LOGROS ALIANZAS CONTACTO" at bounding box center [366, 98] width 613 height 28
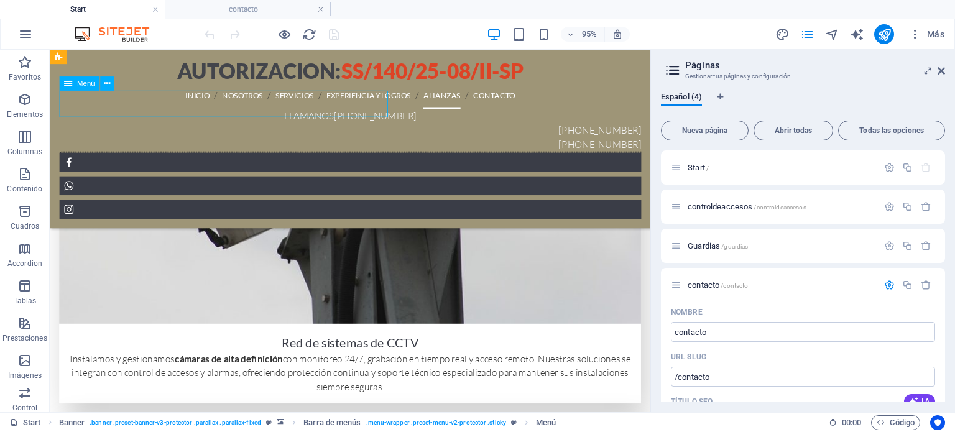
click at [376, 103] on nav "INICIO NOSOTROS SERVICIOS EXPERIENCIA Y LOGROS ALIANZAS CONTACTO" at bounding box center [366, 98] width 613 height 28
select select
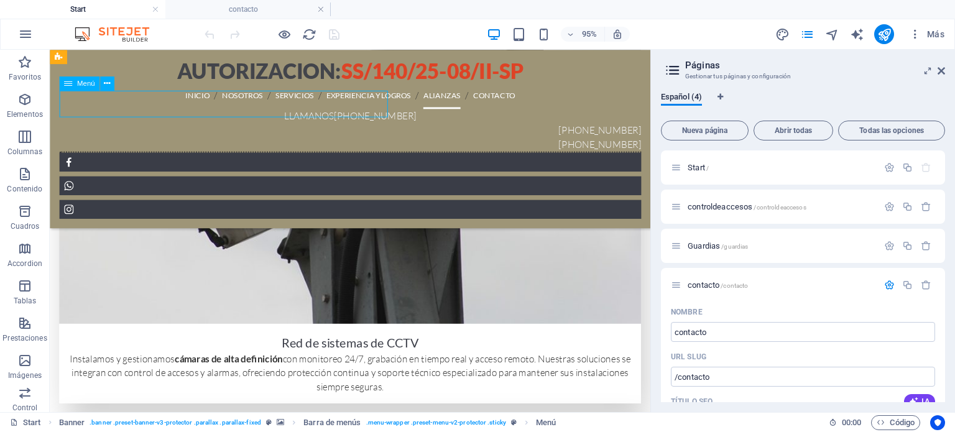
select select
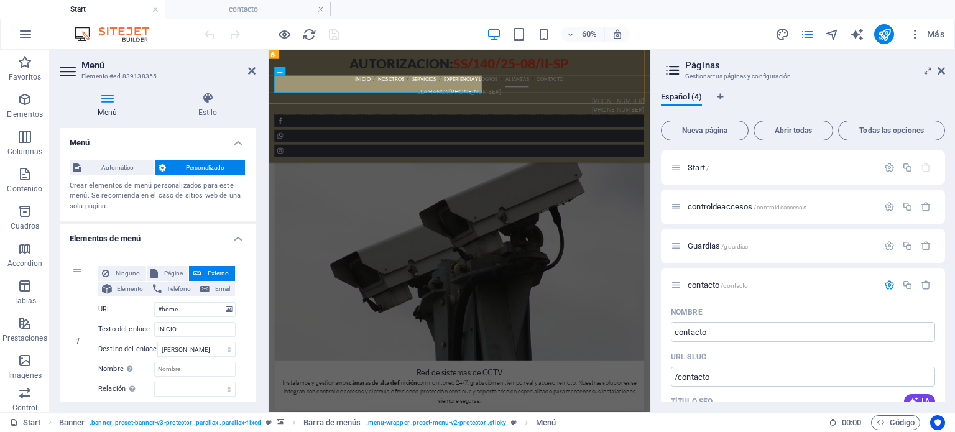
scroll to position [2960, 0]
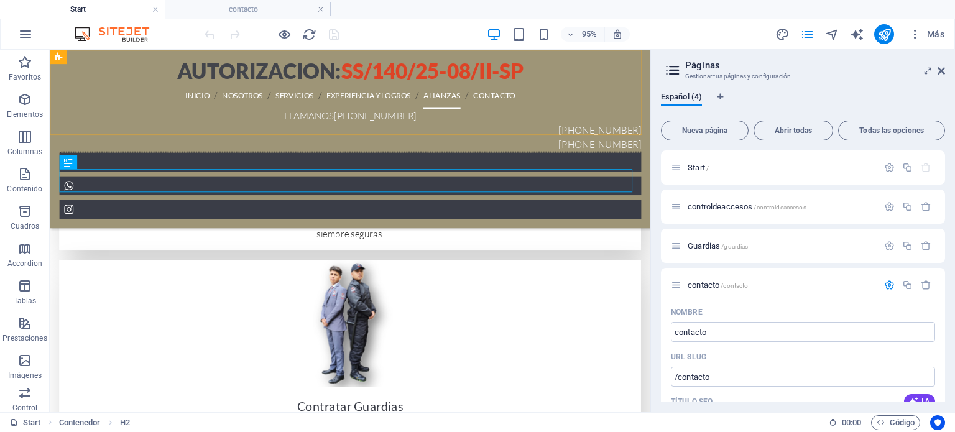
scroll to position [2799, 0]
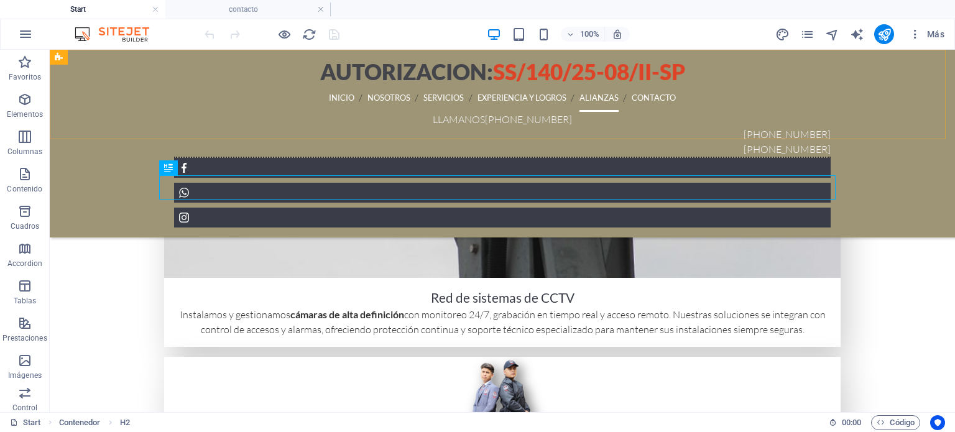
scroll to position [2694, 0]
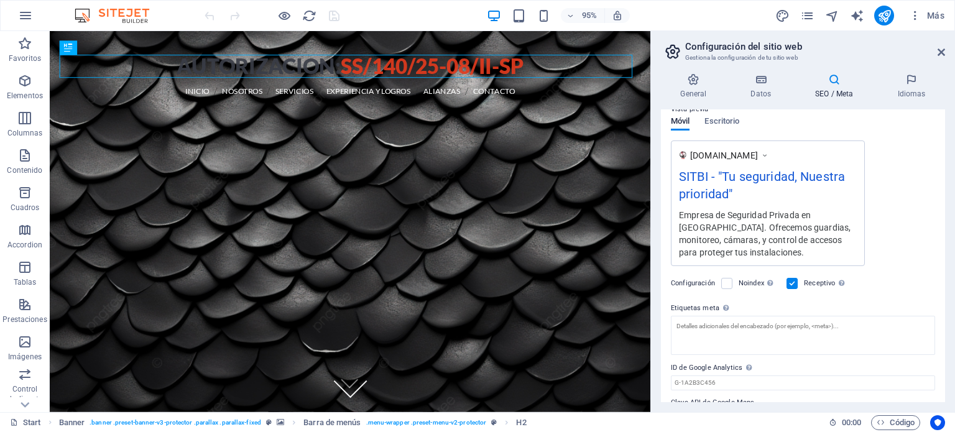
scroll to position [218, 0]
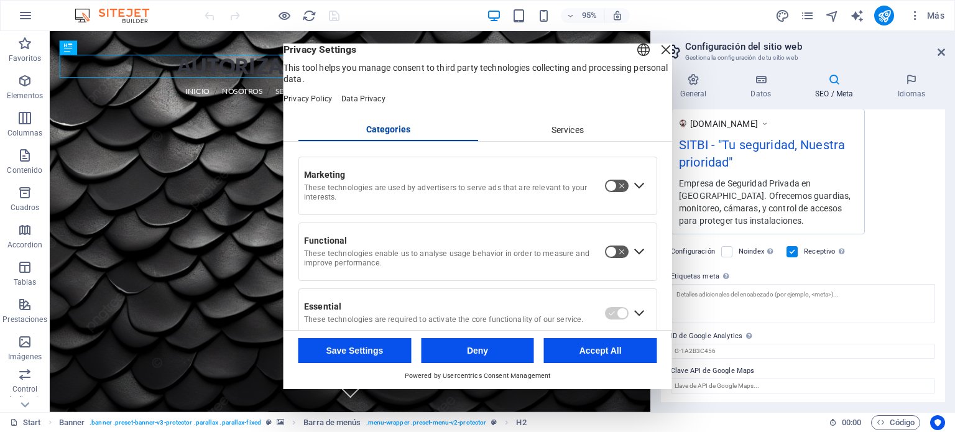
click at [635, 62] on div "English Deutsch" at bounding box center [643, 51] width 17 height 21
click at [474, 56] on span "Privacy Settings" at bounding box center [478, 50] width 389 height 12
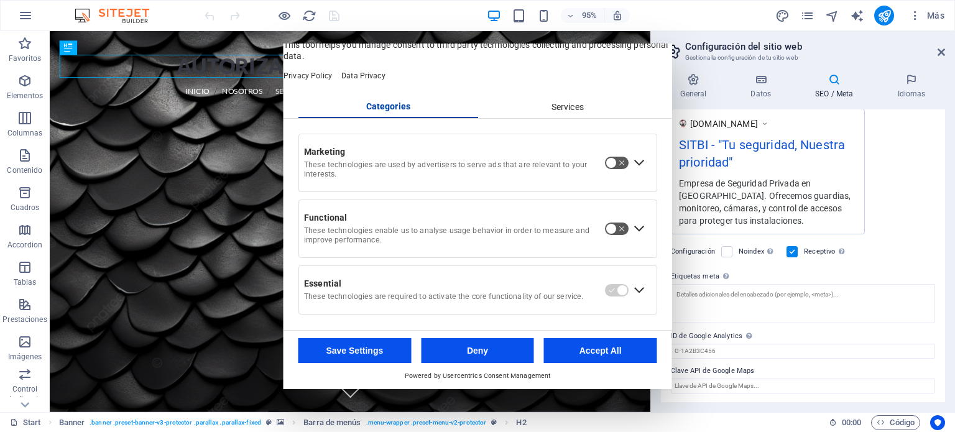
scroll to position [0, 0]
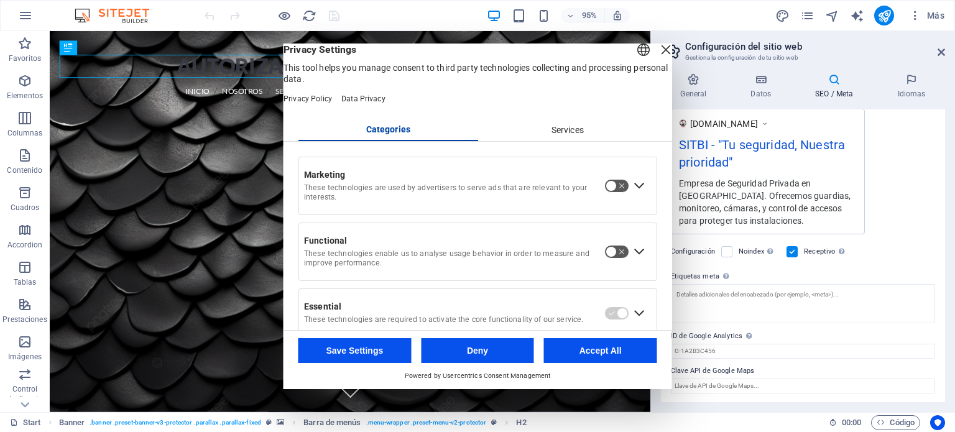
click at [657, 58] on div "Close Layer" at bounding box center [665, 49] width 17 height 17
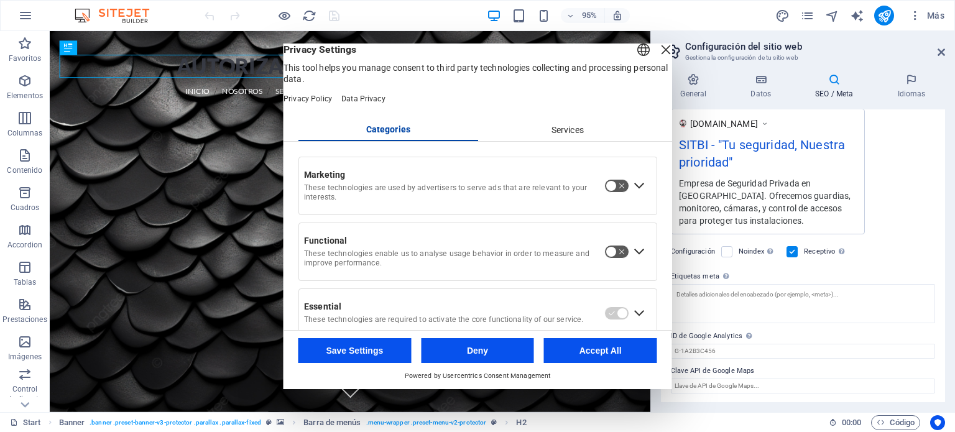
click at [363, 354] on button "Save Settings" at bounding box center [355, 350] width 113 height 25
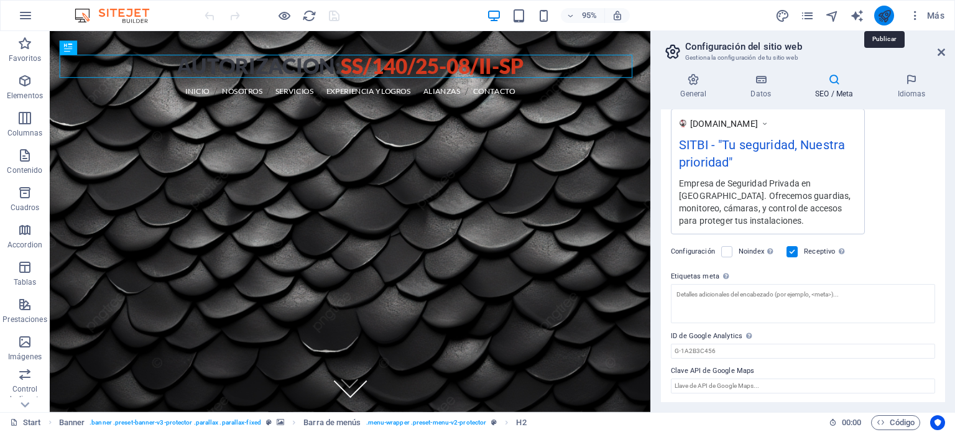
click at [888, 16] on icon "publish" at bounding box center [885, 16] width 14 height 14
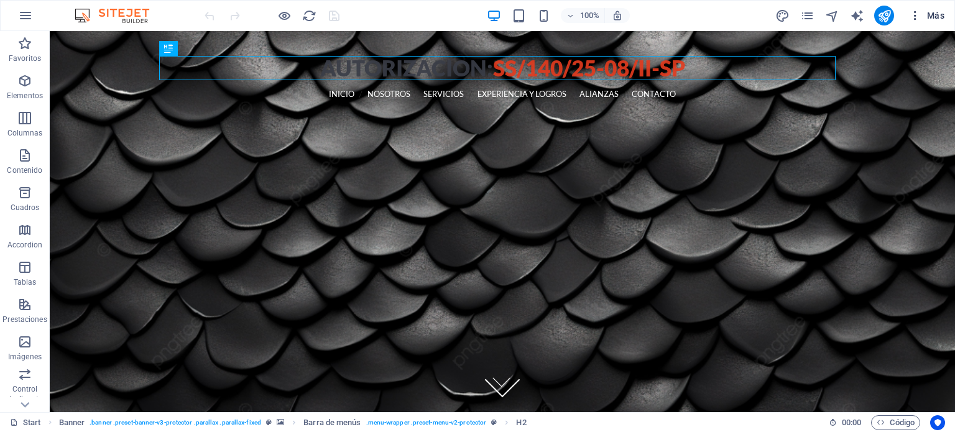
click at [938, 20] on span "Más" at bounding box center [926, 15] width 35 height 12
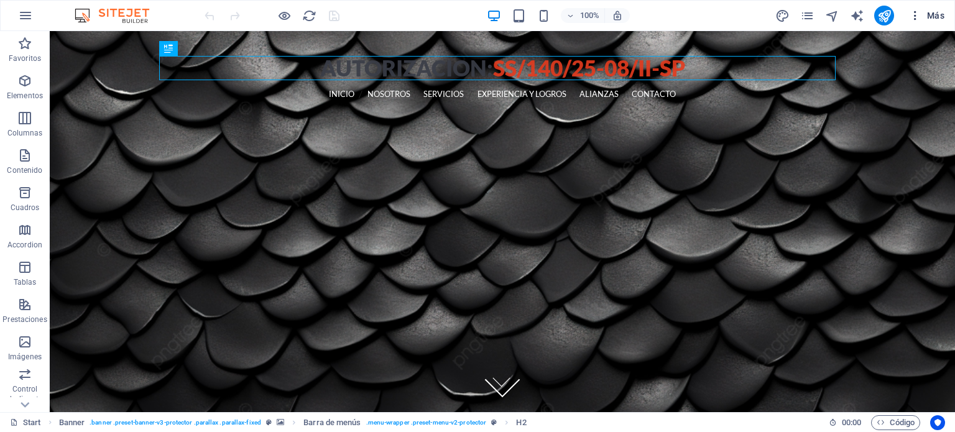
click at [934, 19] on span "Más" at bounding box center [926, 15] width 35 height 12
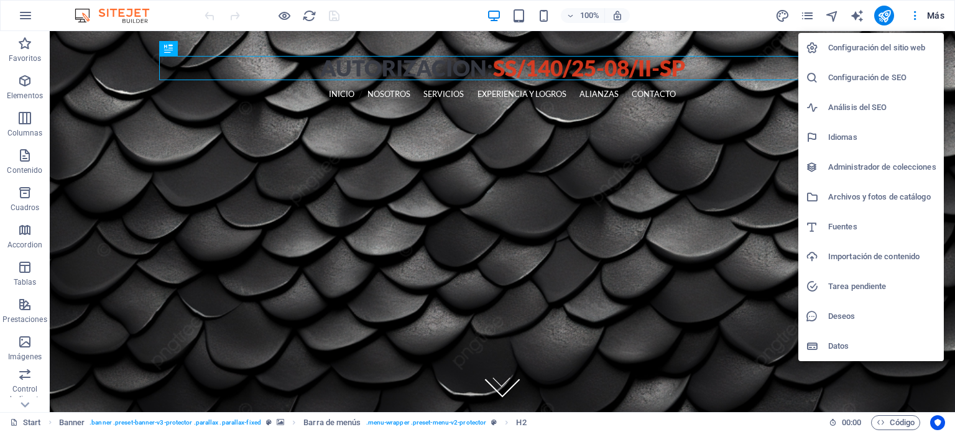
click at [850, 166] on h6 "Administrador de colecciones" at bounding box center [882, 167] width 108 height 15
